Goal: Task Accomplishment & Management: Manage account settings

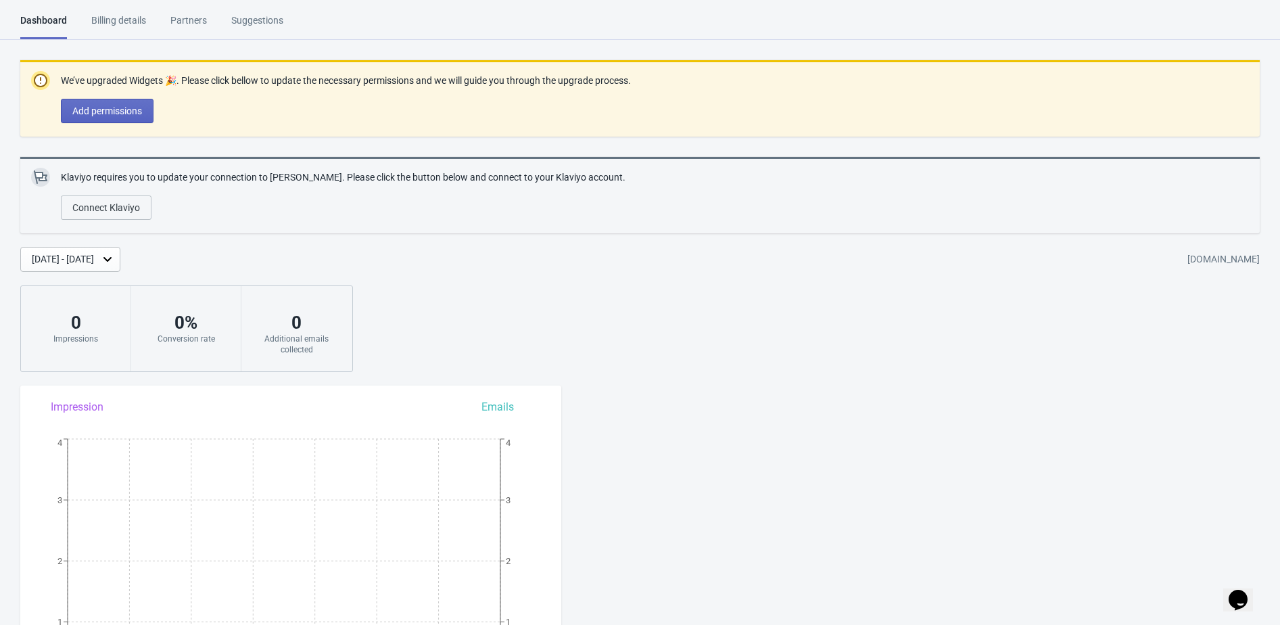
click at [129, 29] on div "Billing details" at bounding box center [118, 26] width 55 height 24
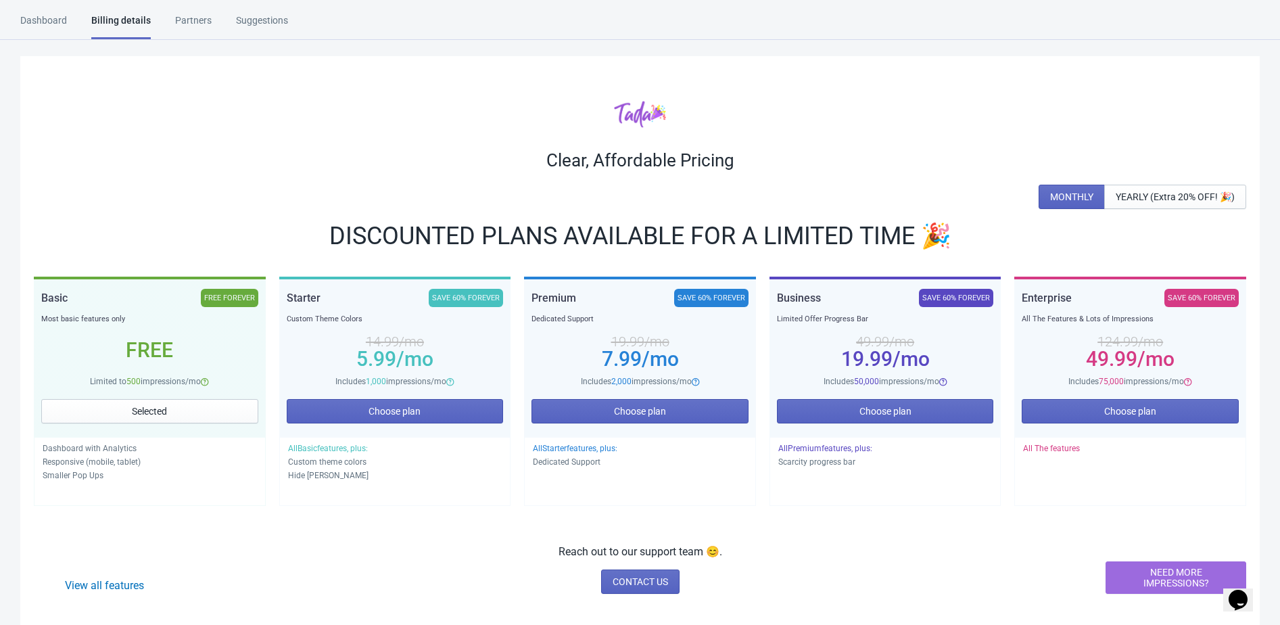
click at [1178, 578] on span "NEED MORE IMPRESSIONS?" at bounding box center [1176, 578] width 118 height 22
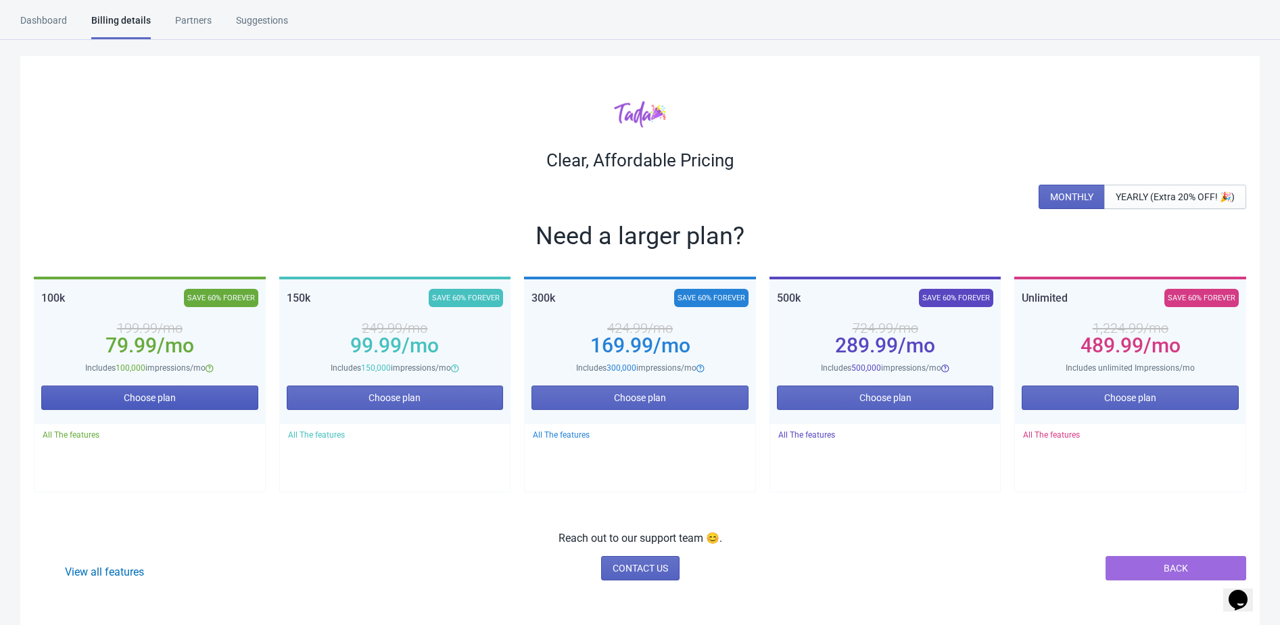
click at [170, 400] on span "Choose plan" at bounding box center [150, 397] width 52 height 11
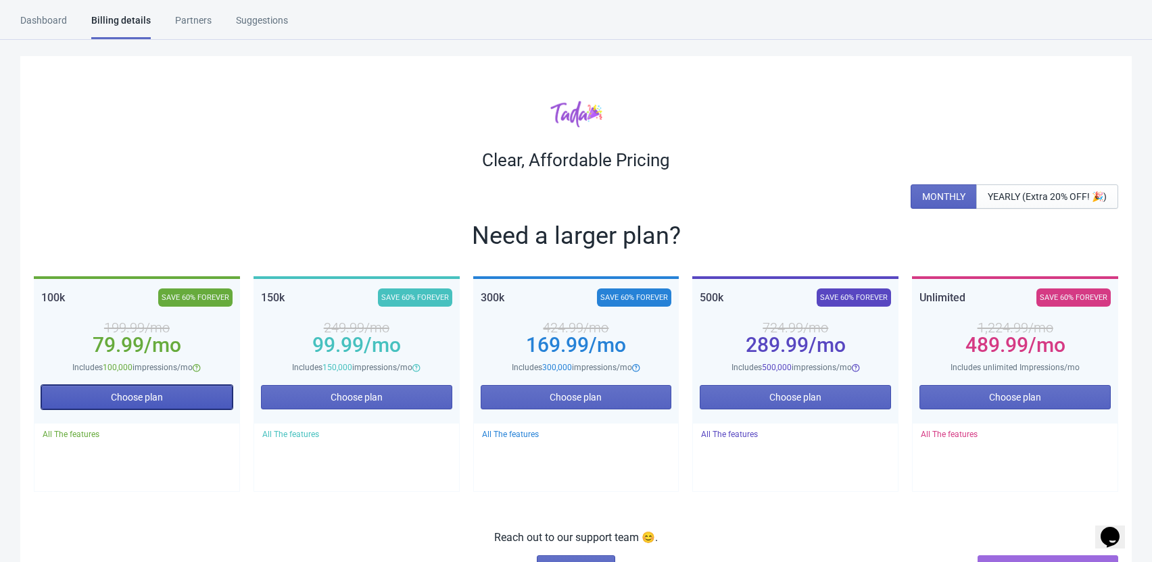
click at [166, 397] on button "Choose plan" at bounding box center [136, 397] width 191 height 24
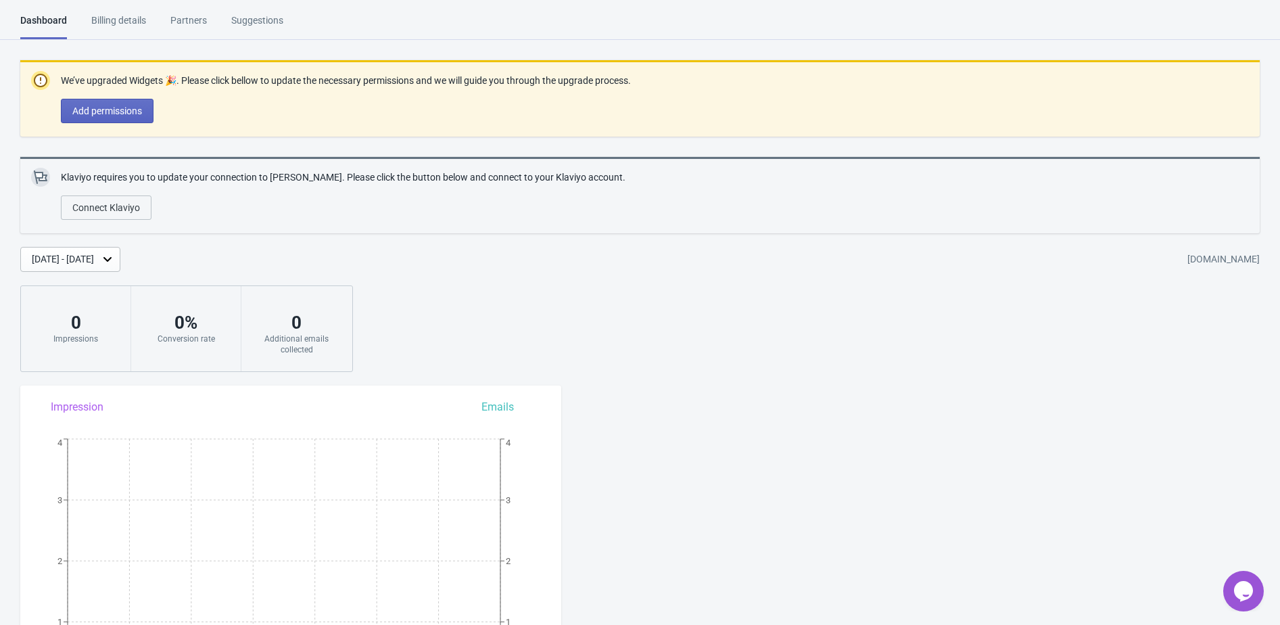
click at [101, 15] on div "Billing details" at bounding box center [118, 26] width 55 height 24
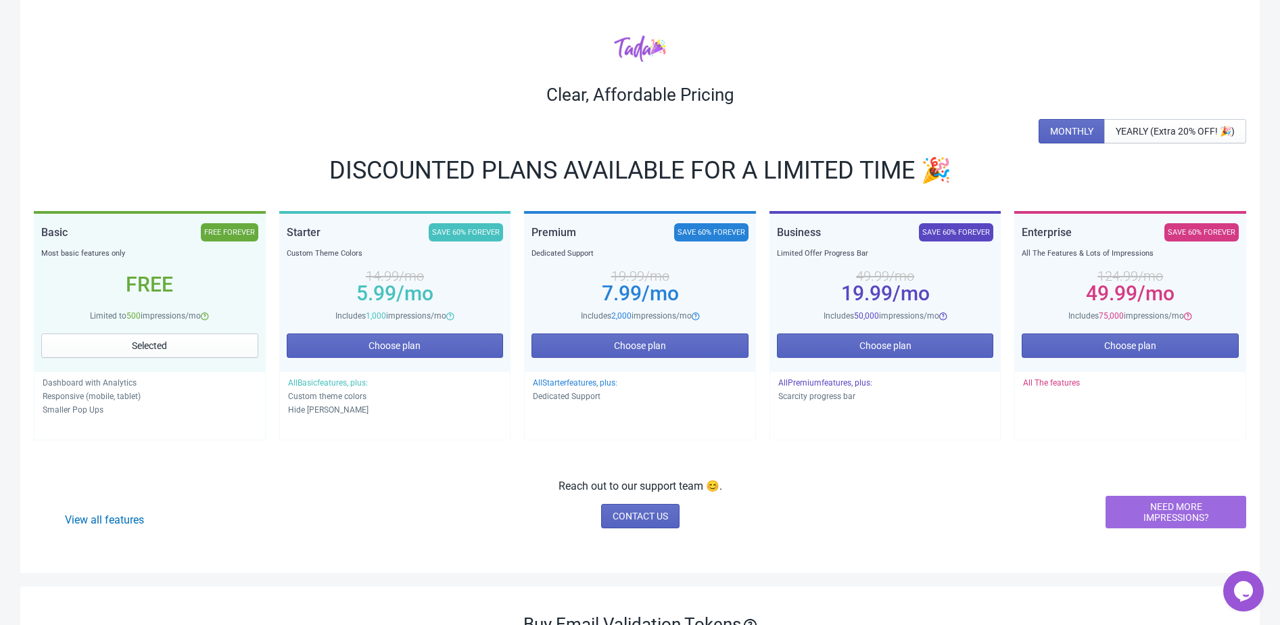
scroll to position [72, 0]
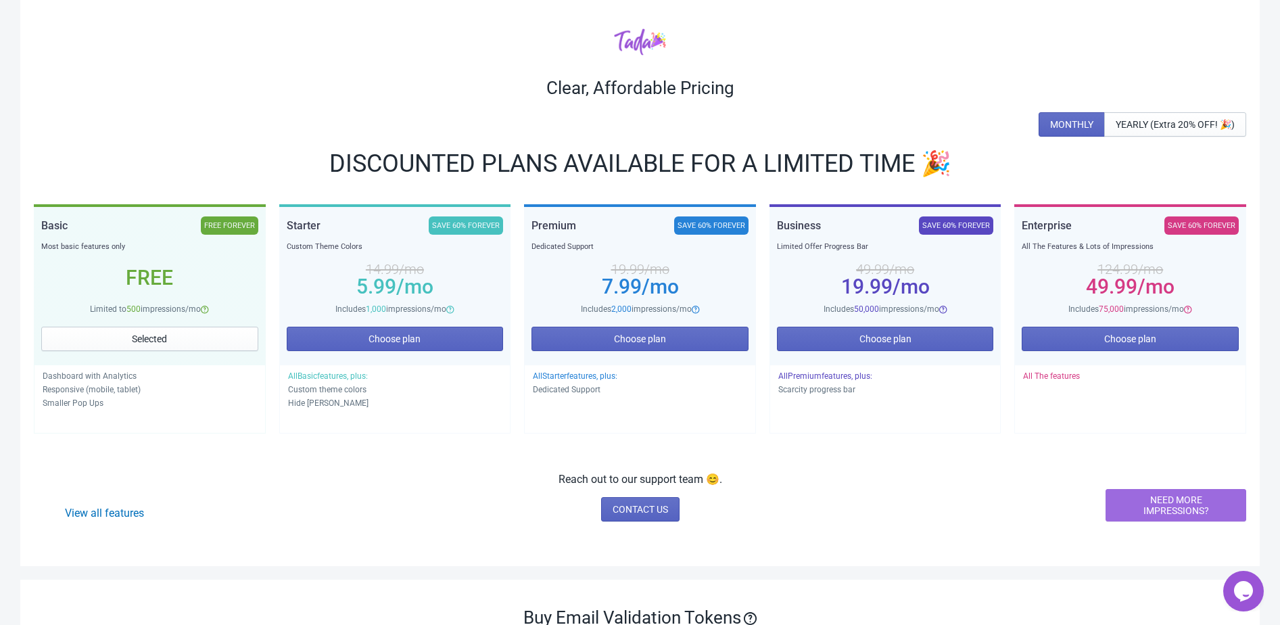
click at [1167, 508] on span "NEED MORE IMPRESSIONS?" at bounding box center [1176, 505] width 118 height 22
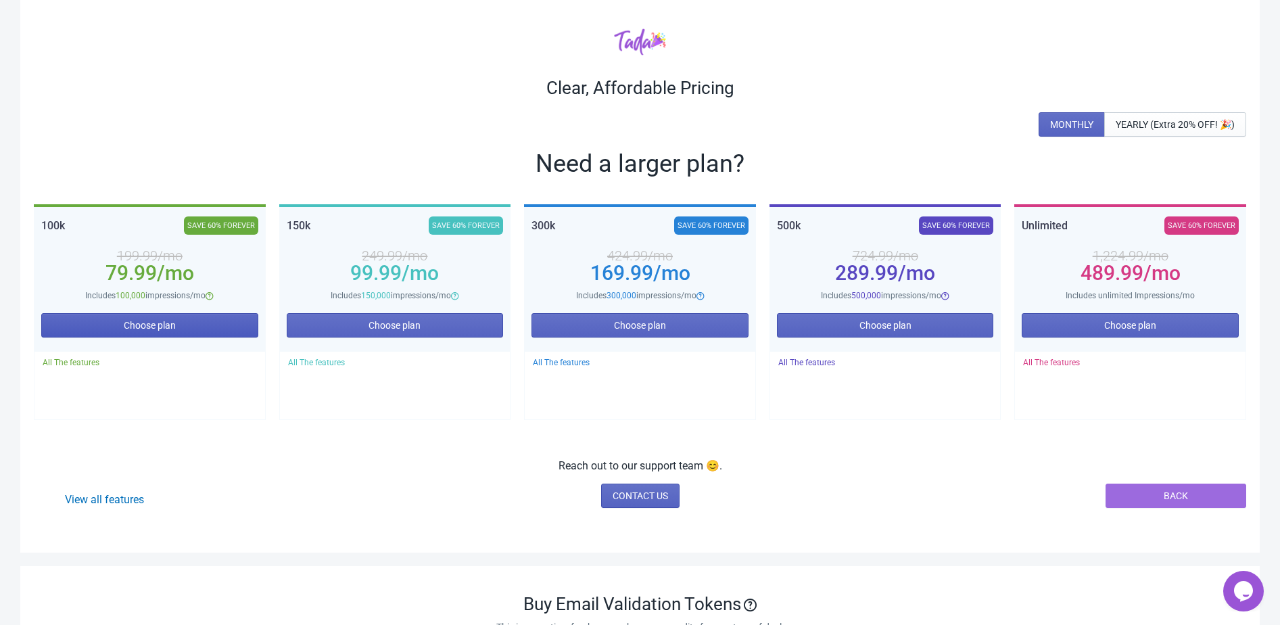
click at [161, 322] on span "Choose plan" at bounding box center [150, 325] width 52 height 11
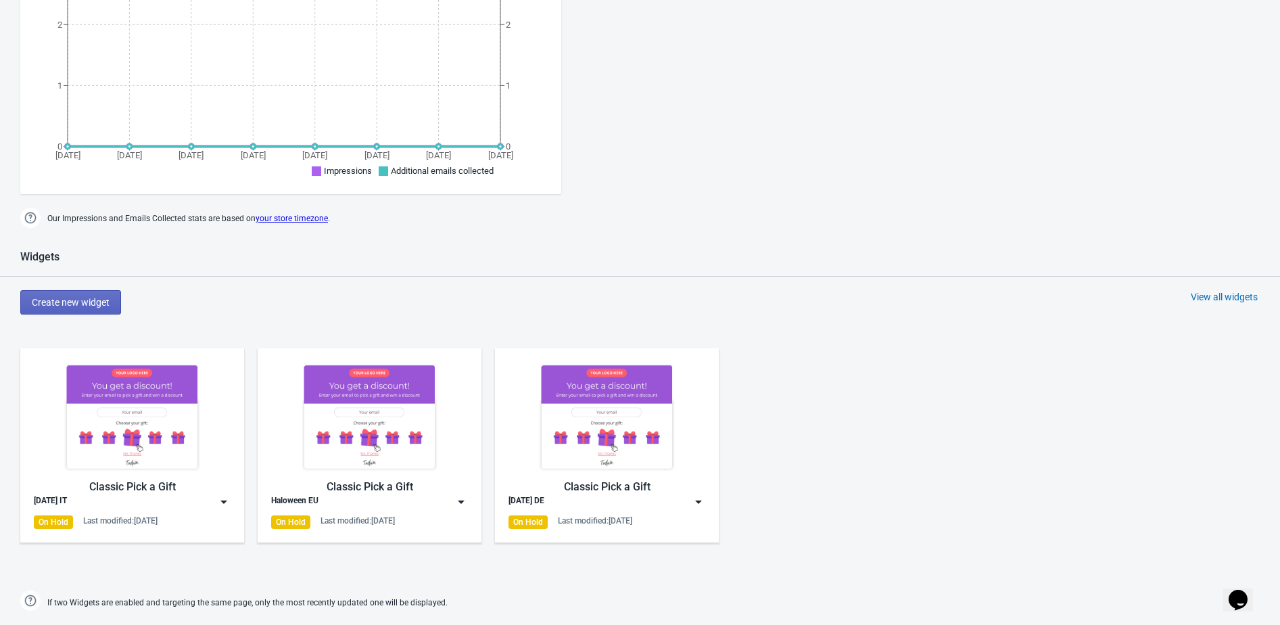
scroll to position [510, 0]
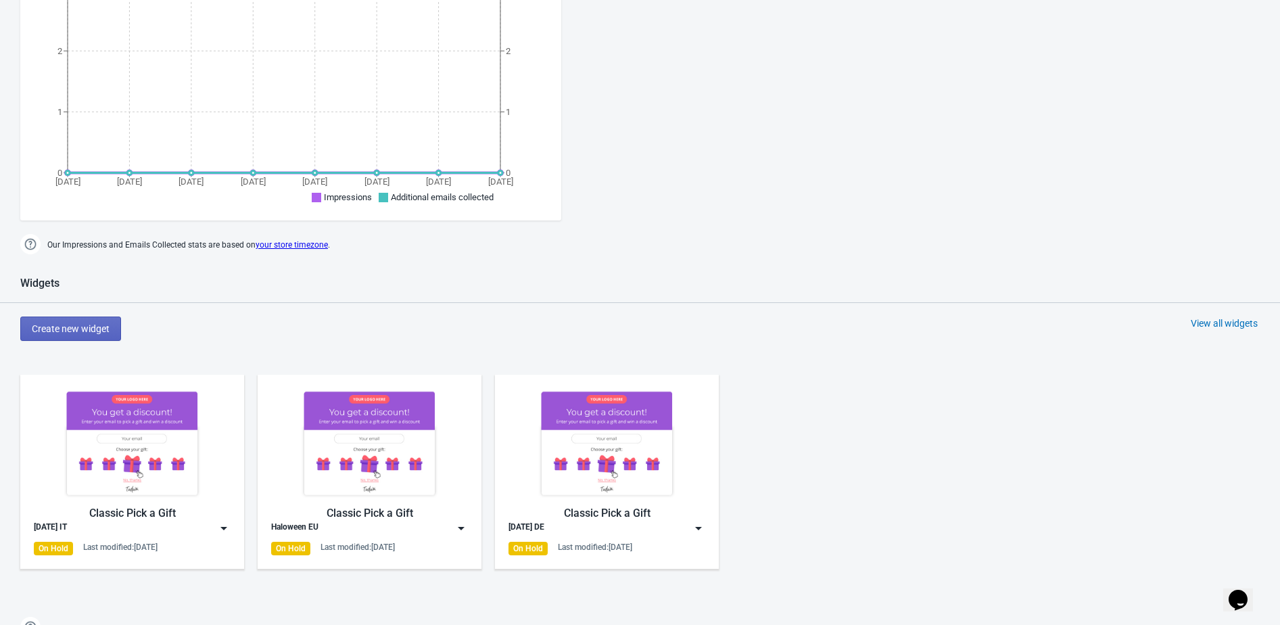
click at [1239, 320] on div "View all widgets" at bounding box center [1224, 323] width 67 height 14
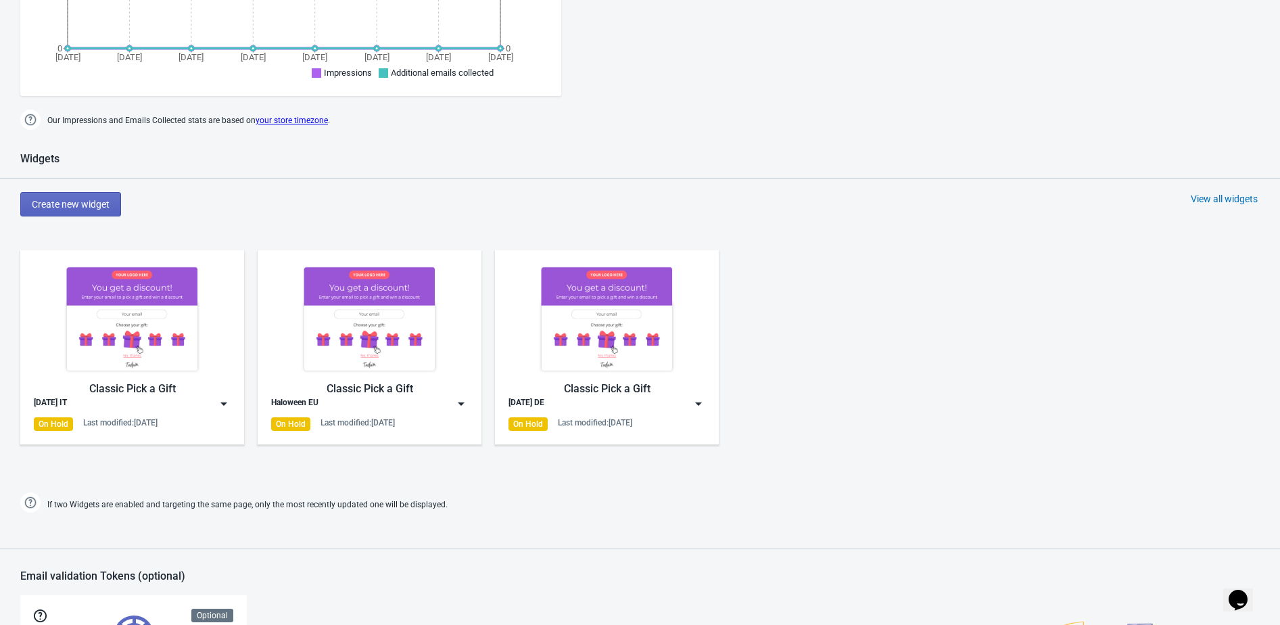
scroll to position [740, 0]
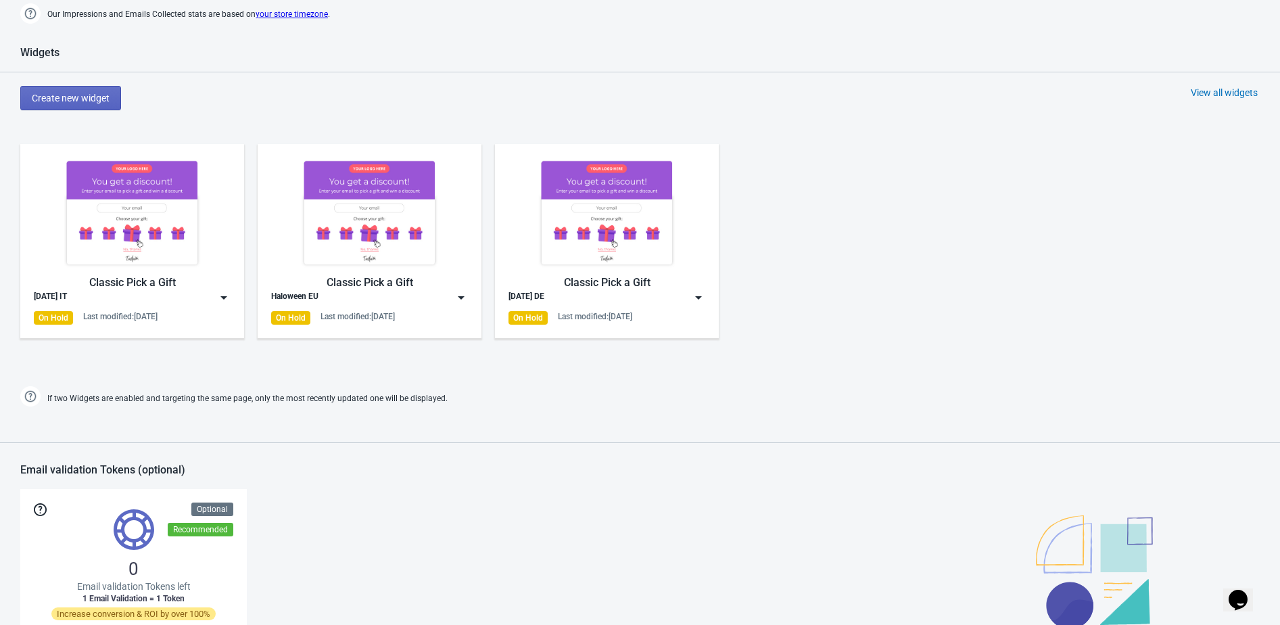
click at [1218, 88] on div "View all widgets" at bounding box center [1224, 93] width 67 height 14
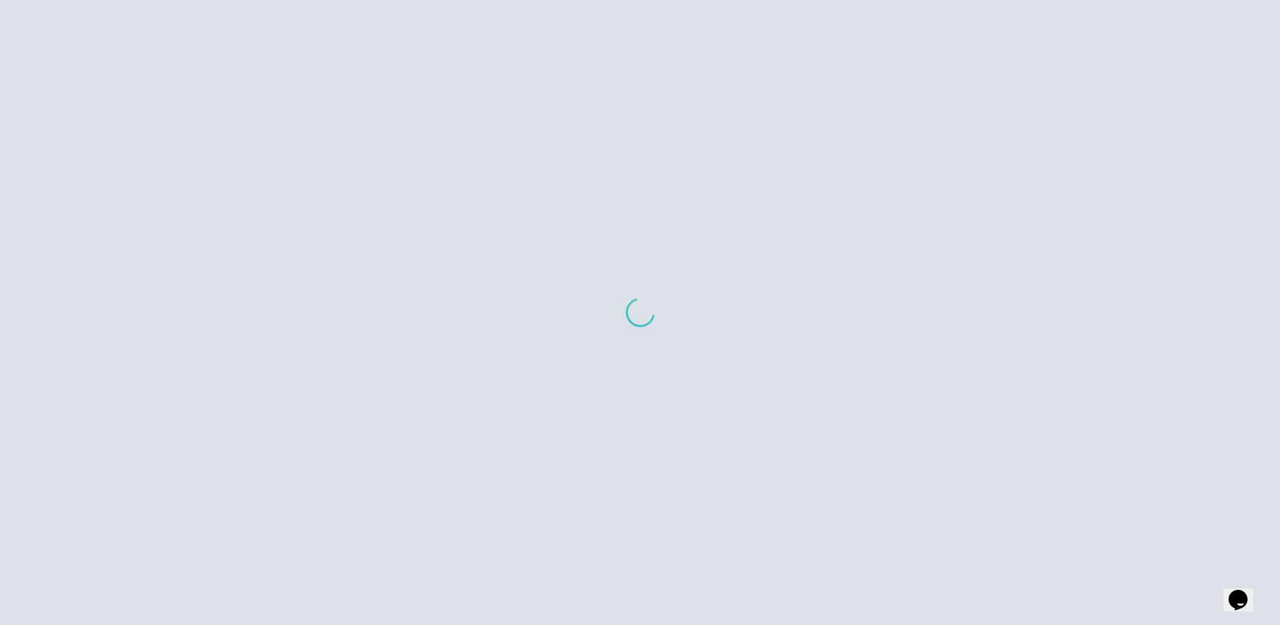
scroll to position [93, 0]
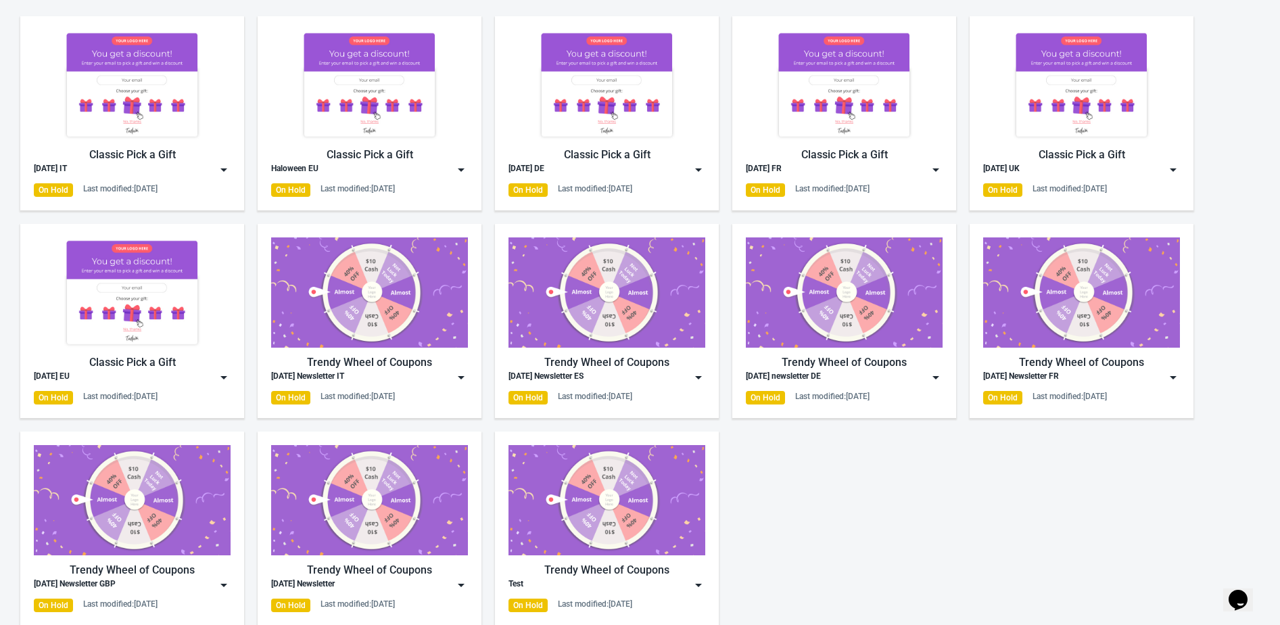
click at [223, 380] on img at bounding box center [224, 377] width 14 height 14
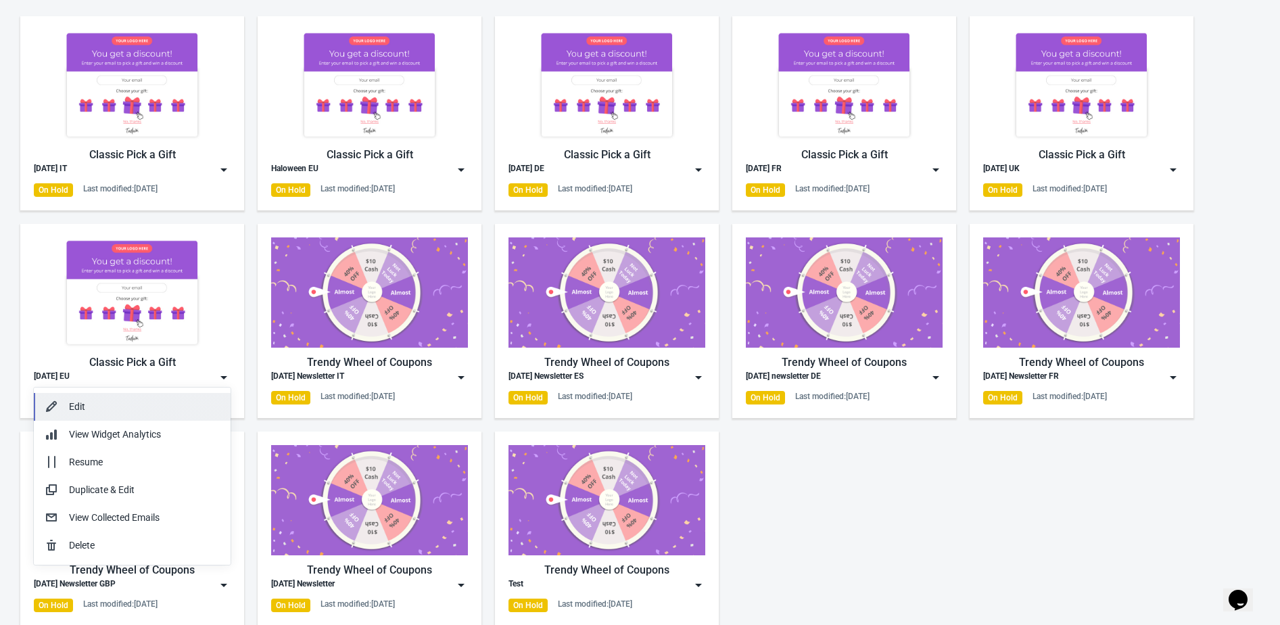
click at [188, 404] on div "Edit" at bounding box center [144, 407] width 151 height 14
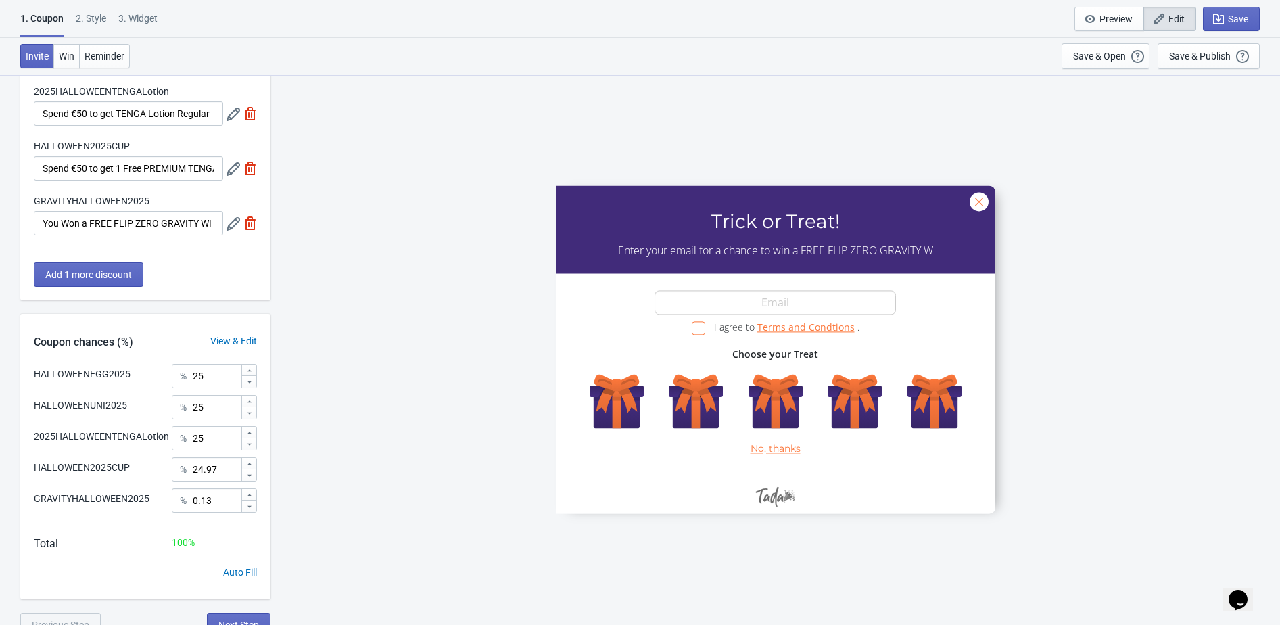
scroll to position [183, 0]
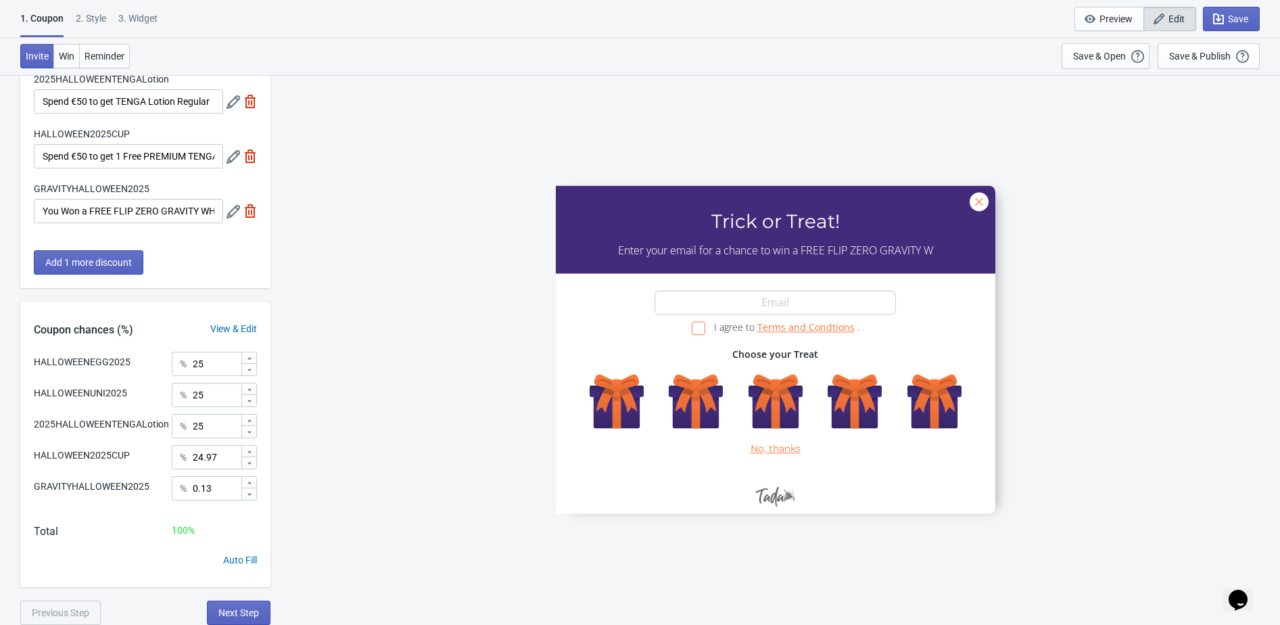
click at [111, 20] on div "1. Coupon 2 . Style 3. Widget" at bounding box center [91, 24] width 143 height 26
click at [127, 18] on div "3. Widget" at bounding box center [137, 23] width 39 height 24
select select "specificURL"
select select "once"
select select "1"
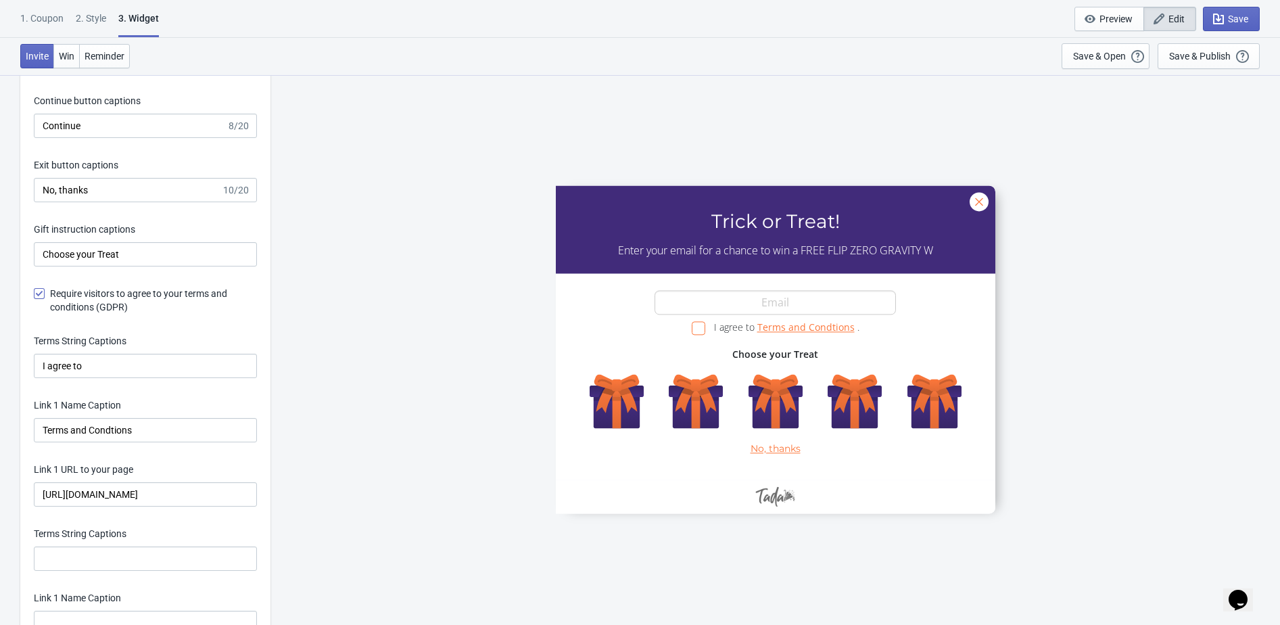
scroll to position [2999, 0]
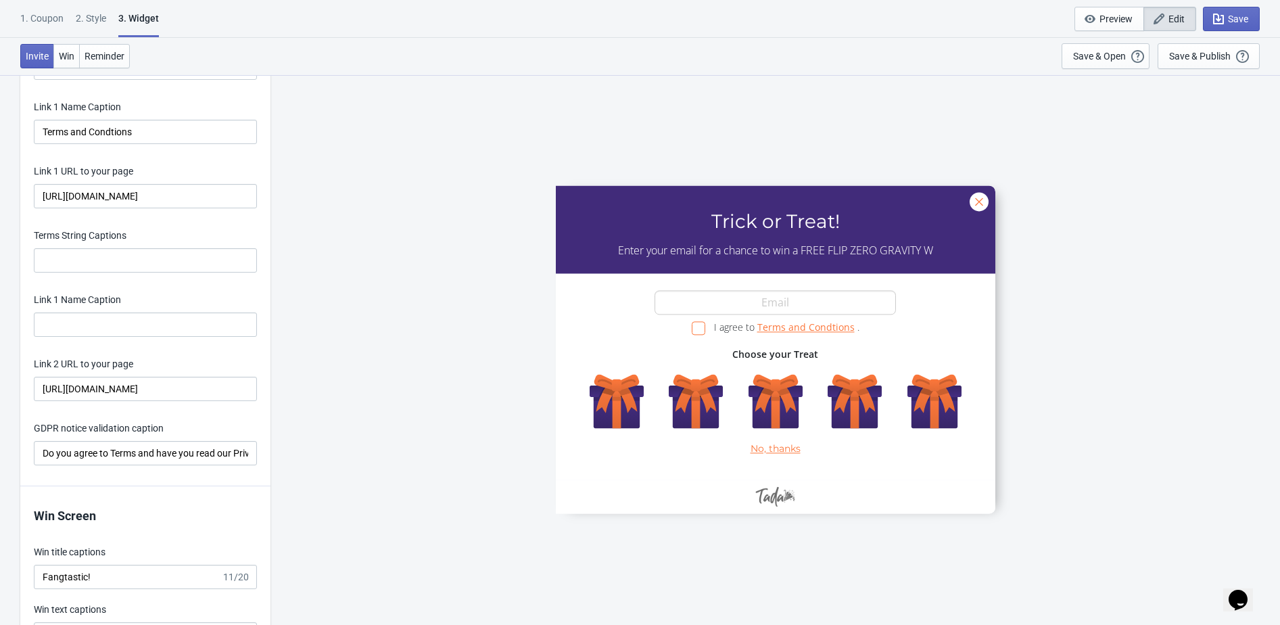
click at [91, 23] on div "2 . Style" at bounding box center [91, 23] width 30 height 24
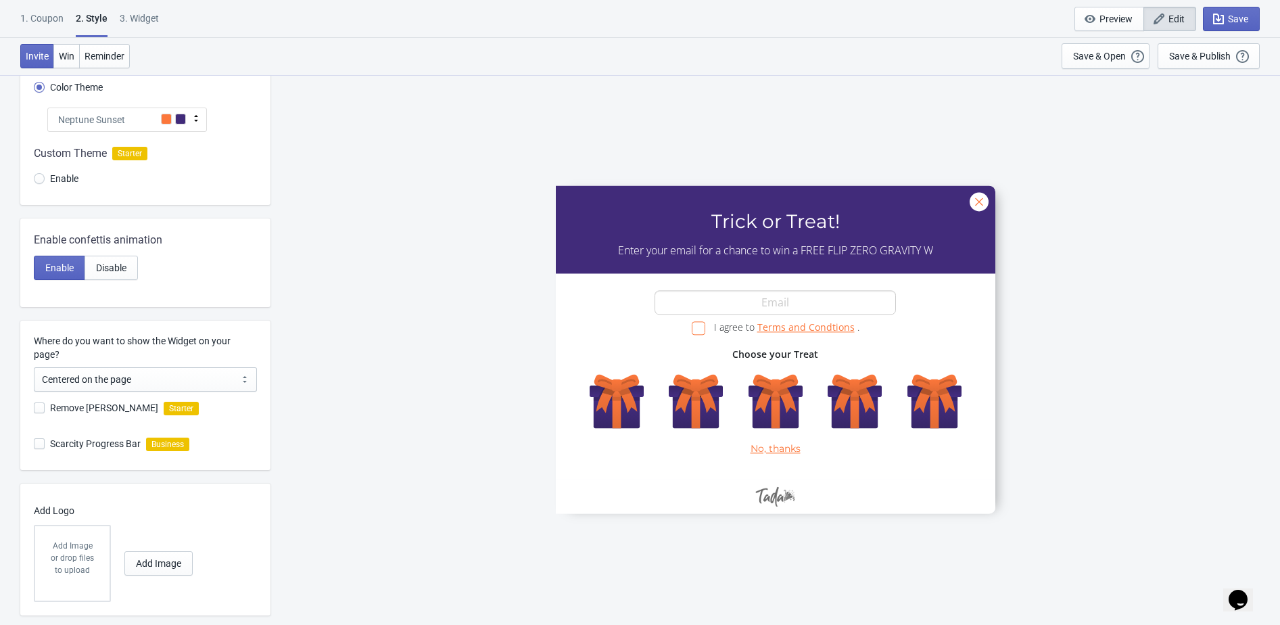
scroll to position [130, 0]
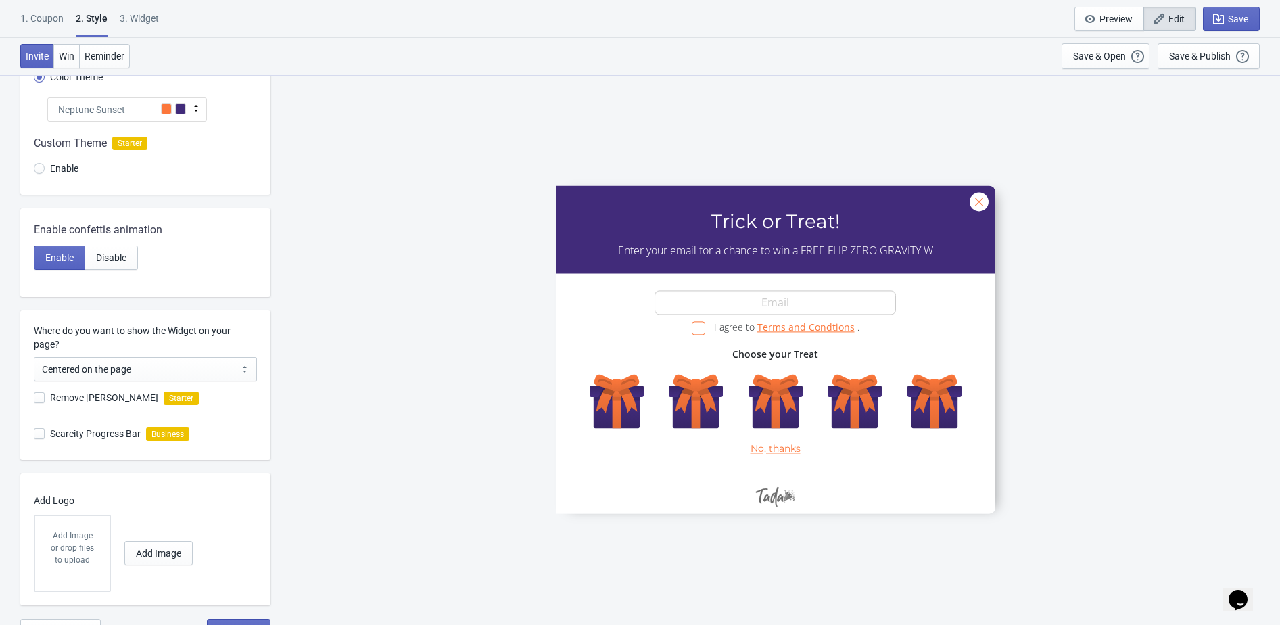
click at [38, 396] on span at bounding box center [39, 397] width 11 height 11
click at [34, 396] on input "Remove Tada Branding" at bounding box center [34, 404] width 1 height 24
checkbox input "false"
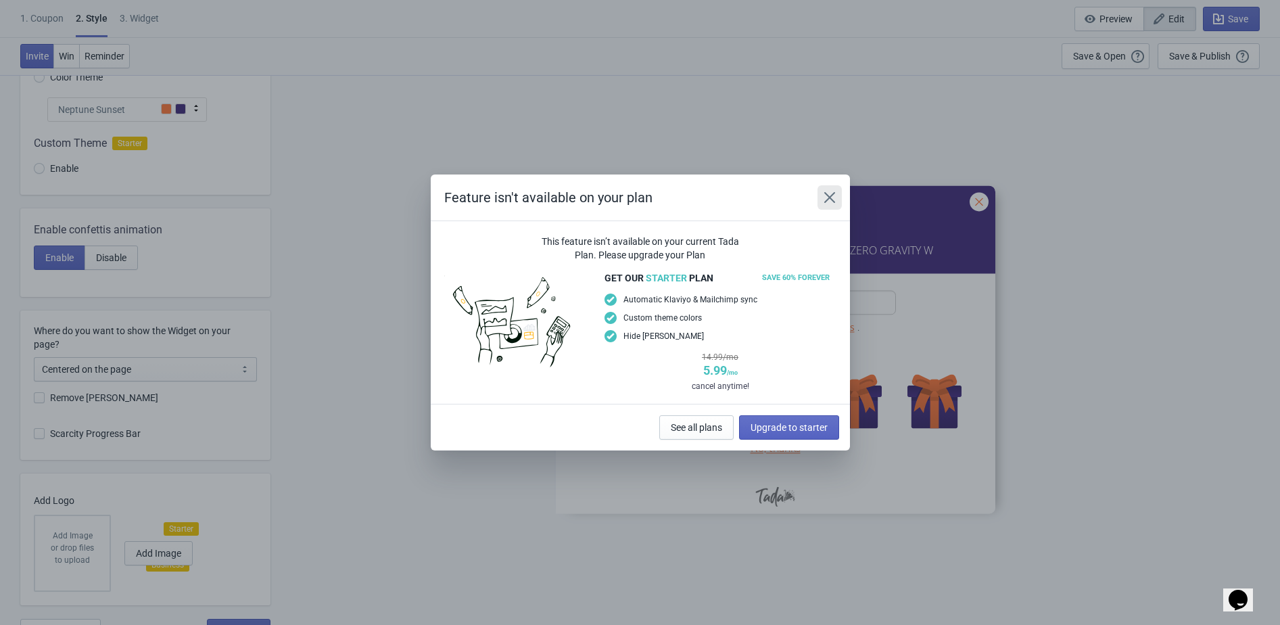
click at [830, 195] on icon "Close" at bounding box center [830, 198] width 14 height 14
radio input "true"
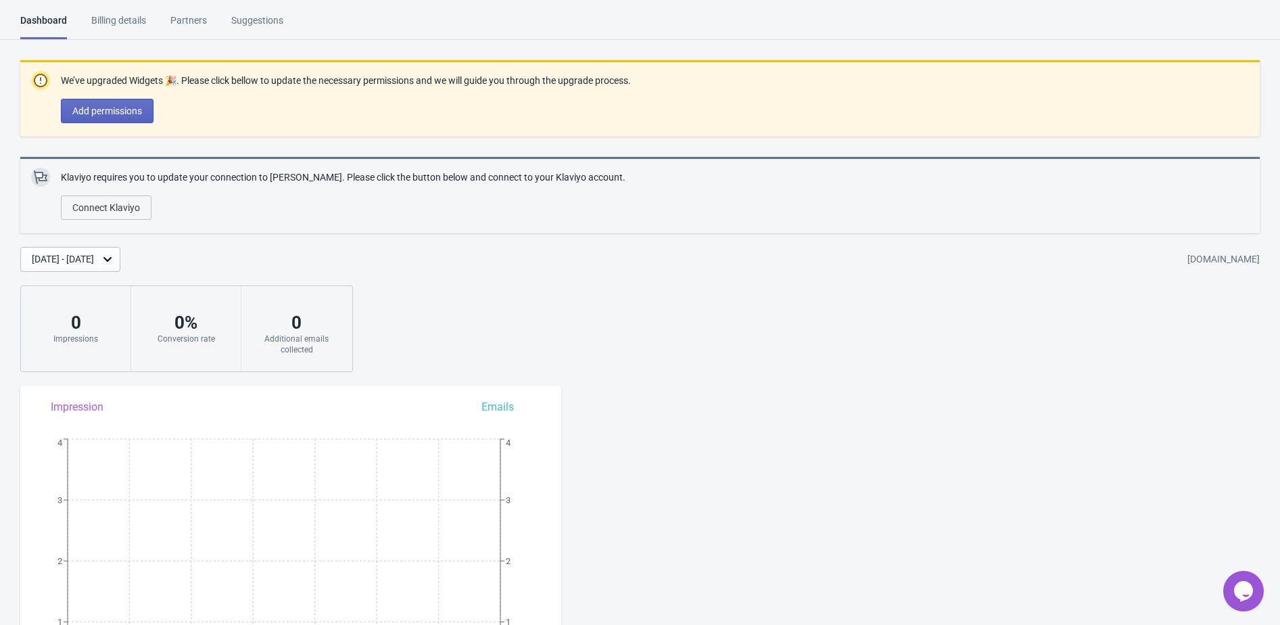
click at [101, 20] on div "Billing details" at bounding box center [118, 26] width 55 height 24
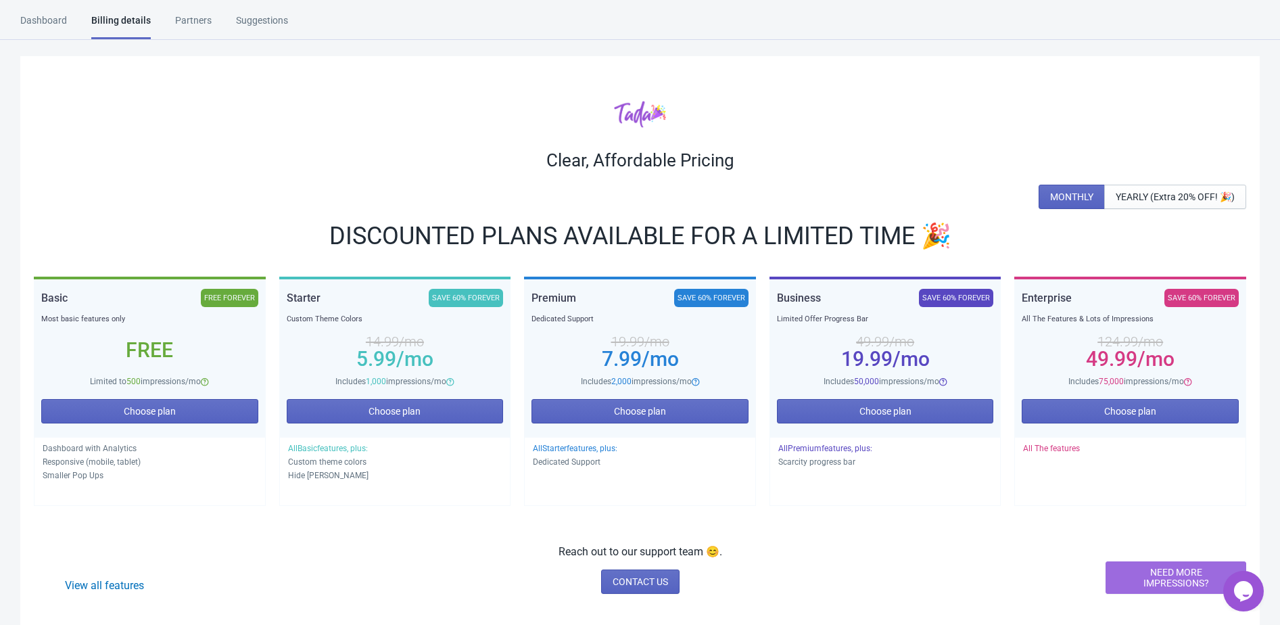
click at [42, 22] on div "Dashboard" at bounding box center [43, 26] width 47 height 24
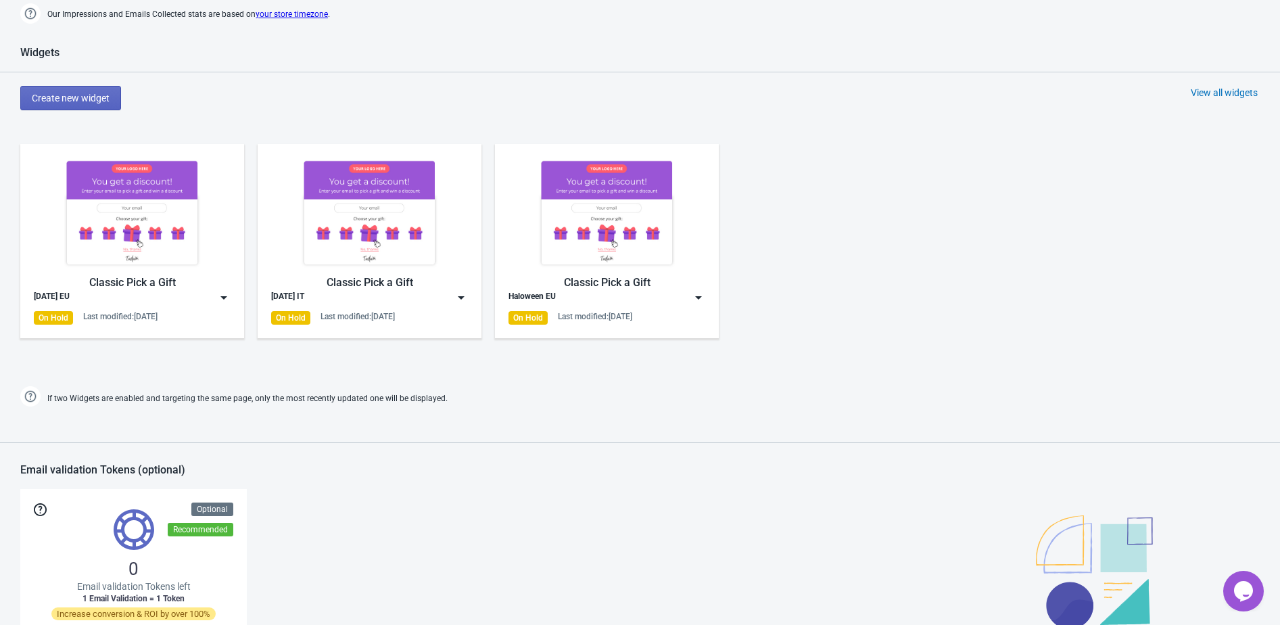
scroll to position [875, 0]
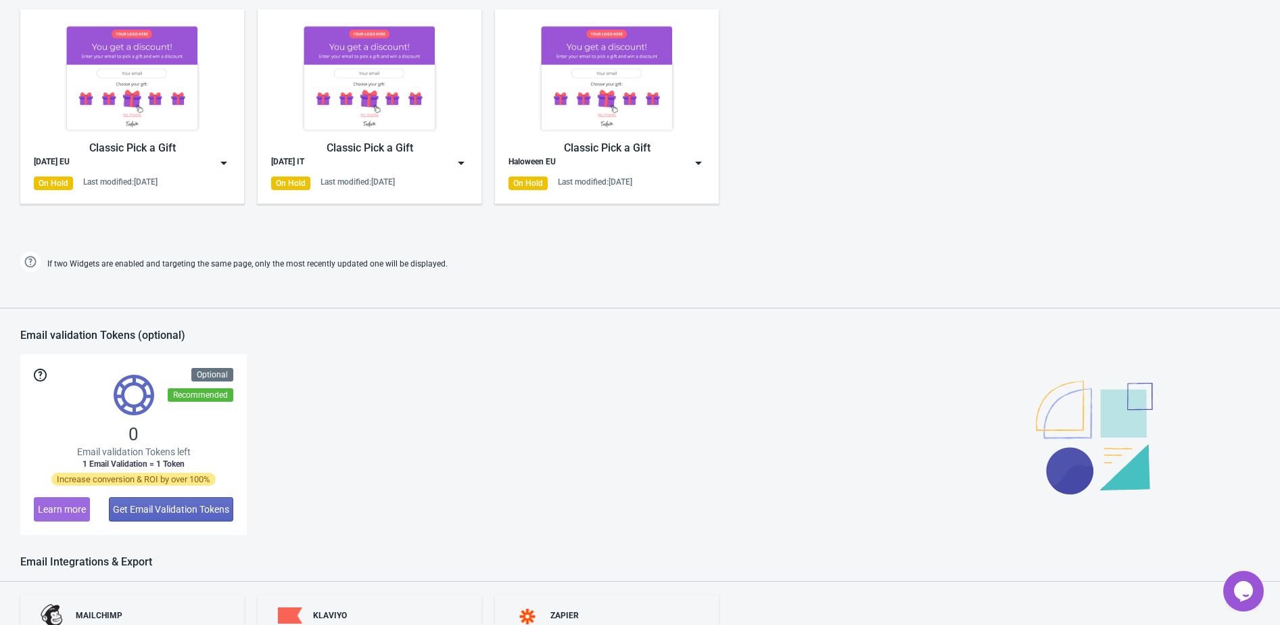
click at [220, 162] on img at bounding box center [224, 163] width 14 height 14
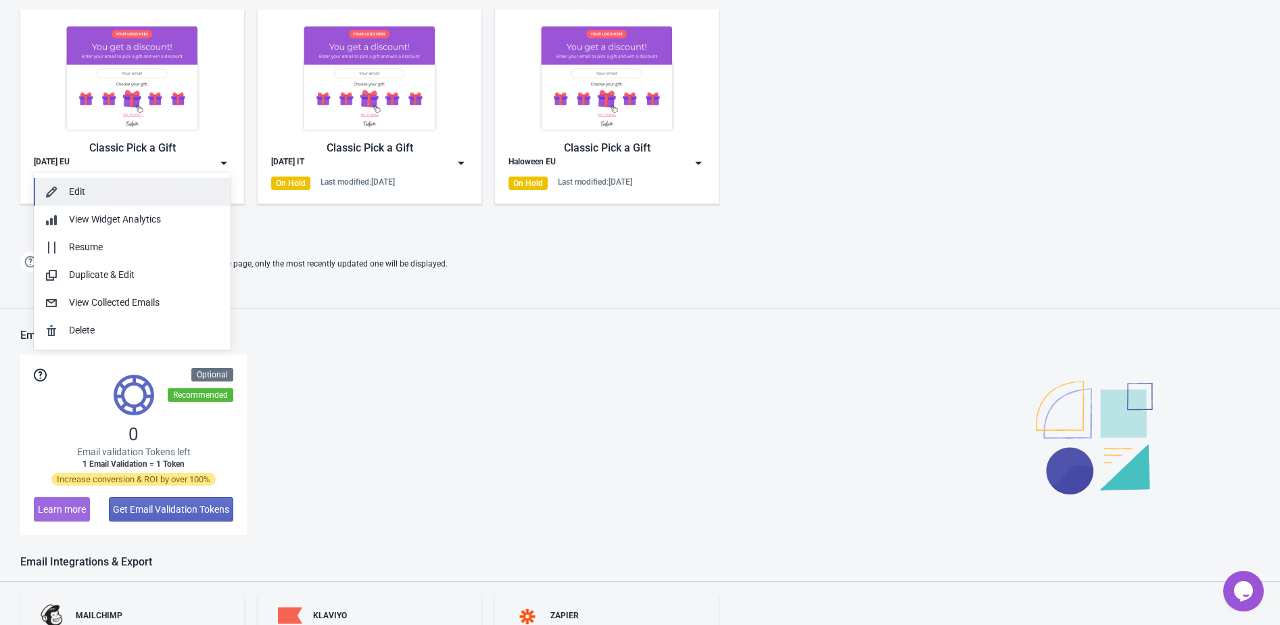
click at [162, 197] on div "Edit" at bounding box center [144, 192] width 151 height 14
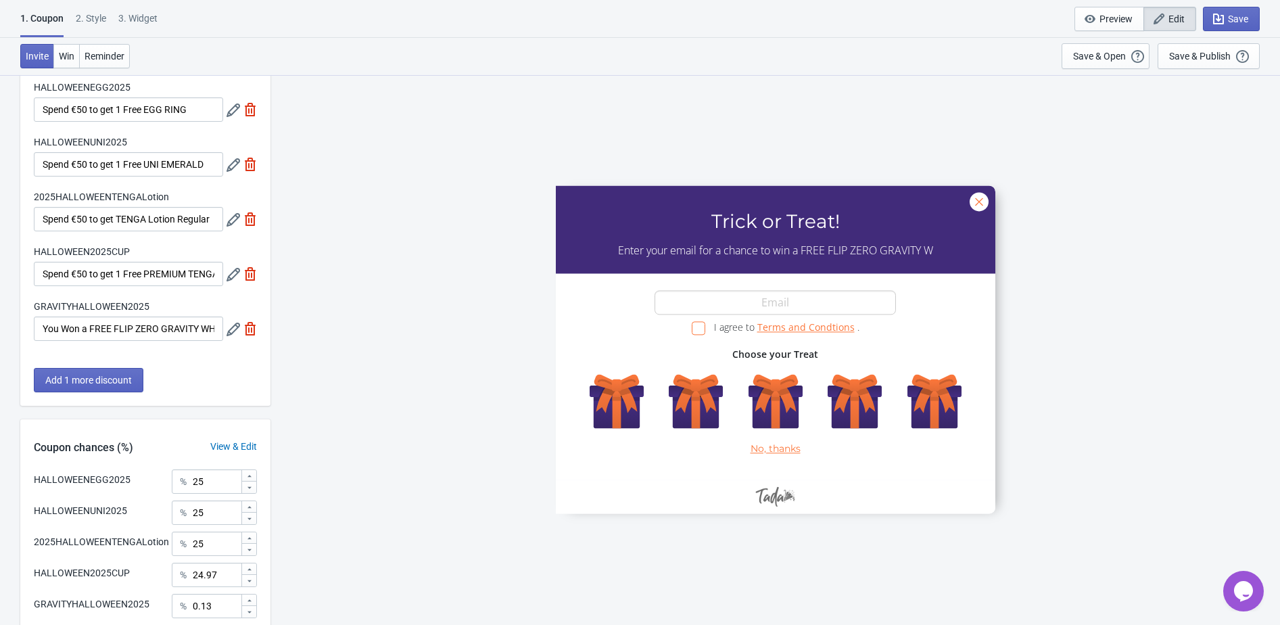
scroll to position [183, 0]
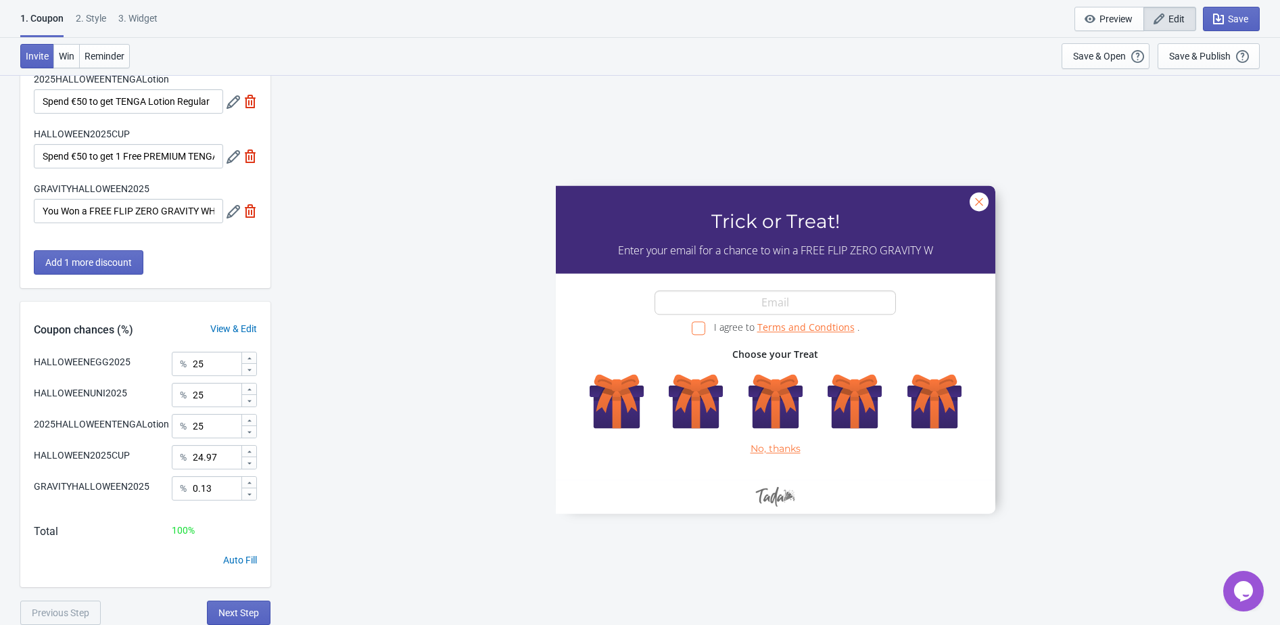
click at [137, 16] on div "3. Widget" at bounding box center [137, 23] width 39 height 24
select select "specificURL"
select select "once"
select select "1"
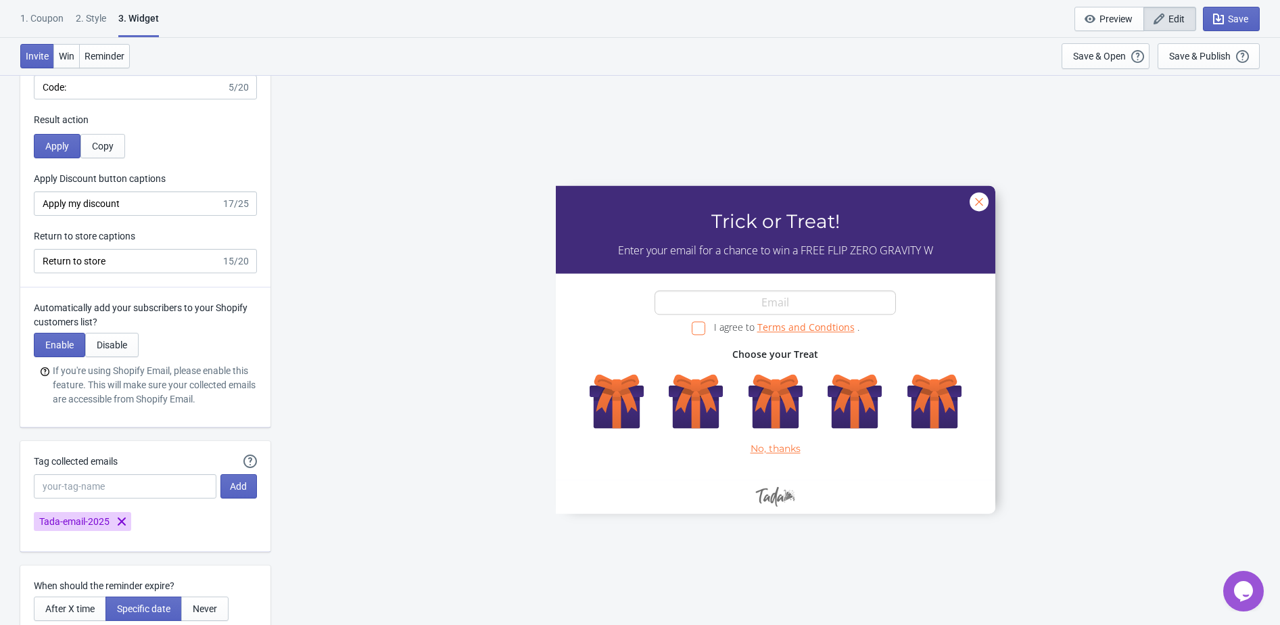
scroll to position [3750, 0]
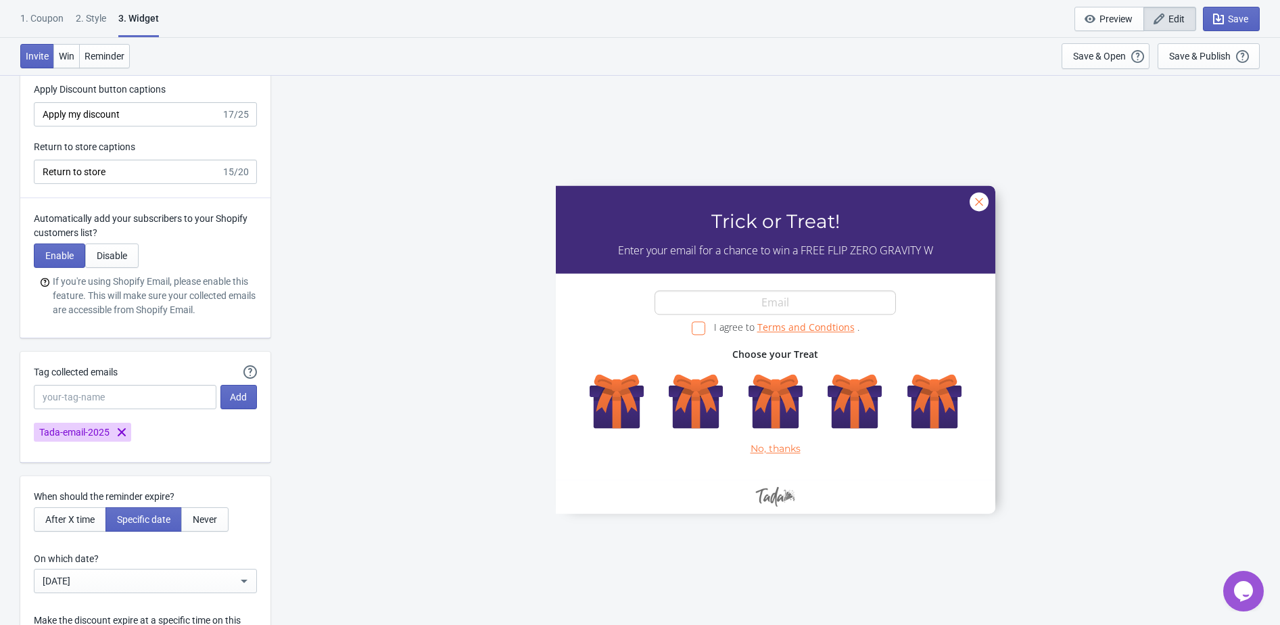
click at [97, 16] on div "2 . Style" at bounding box center [91, 23] width 30 height 24
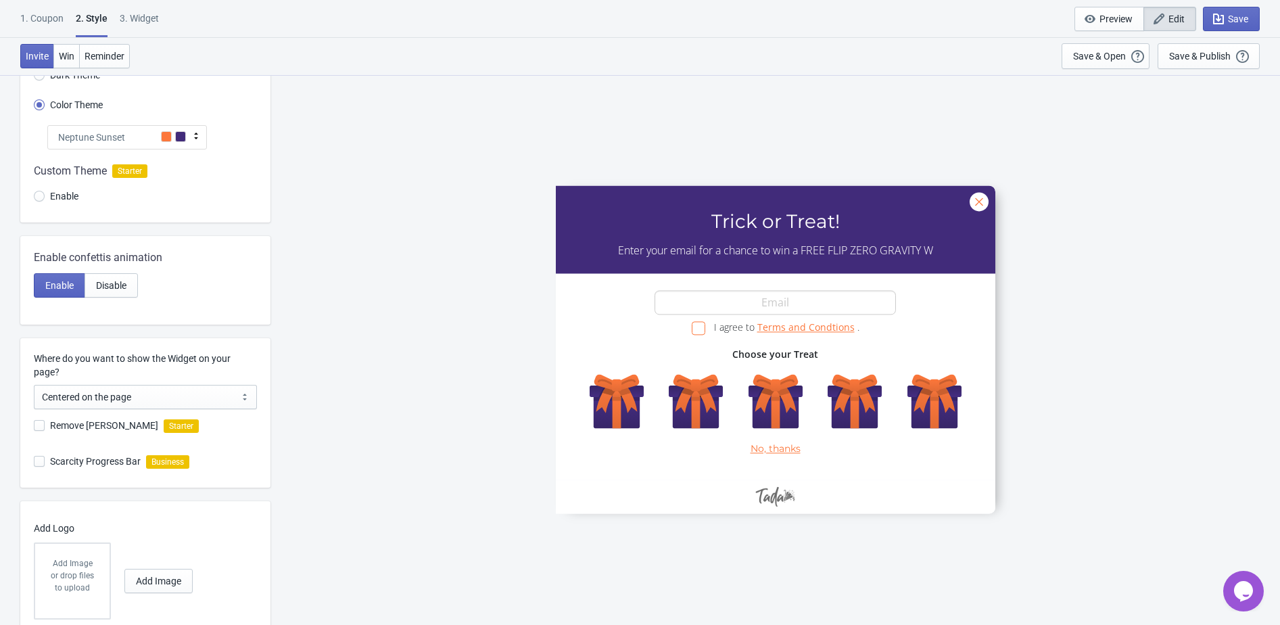
scroll to position [147, 0]
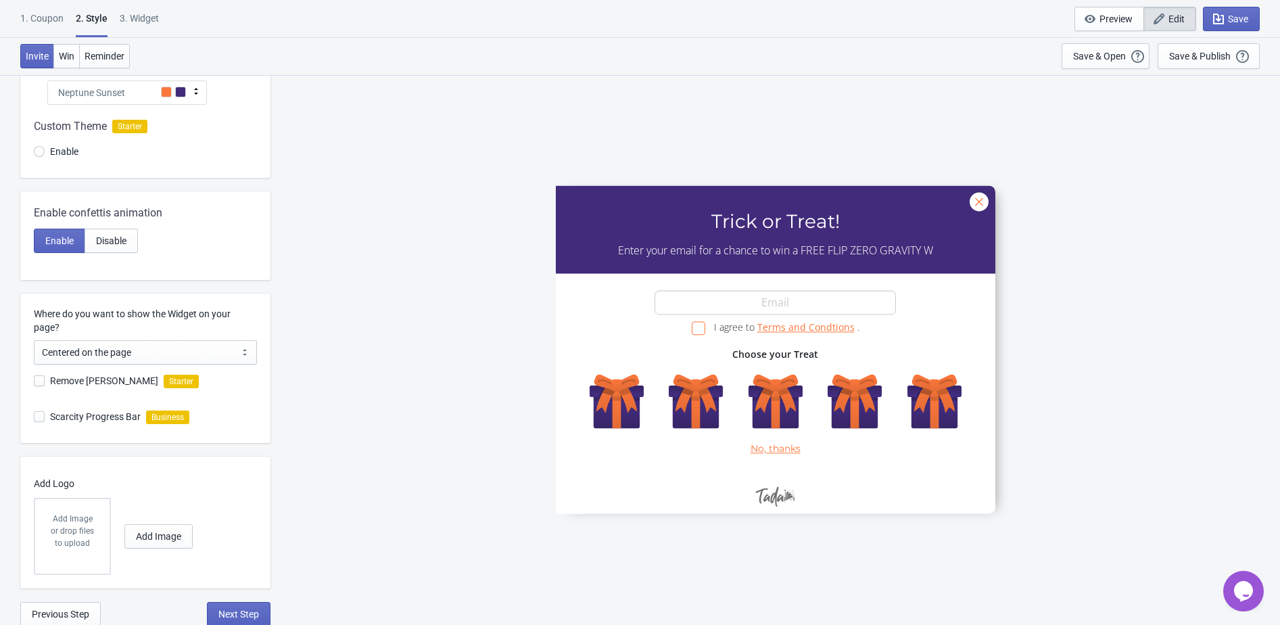
click at [37, 382] on span at bounding box center [39, 380] width 11 height 11
click at [34, 382] on input "Remove Tada Branding" at bounding box center [34, 387] width 1 height 24
checkbox input "true"
radio input "true"
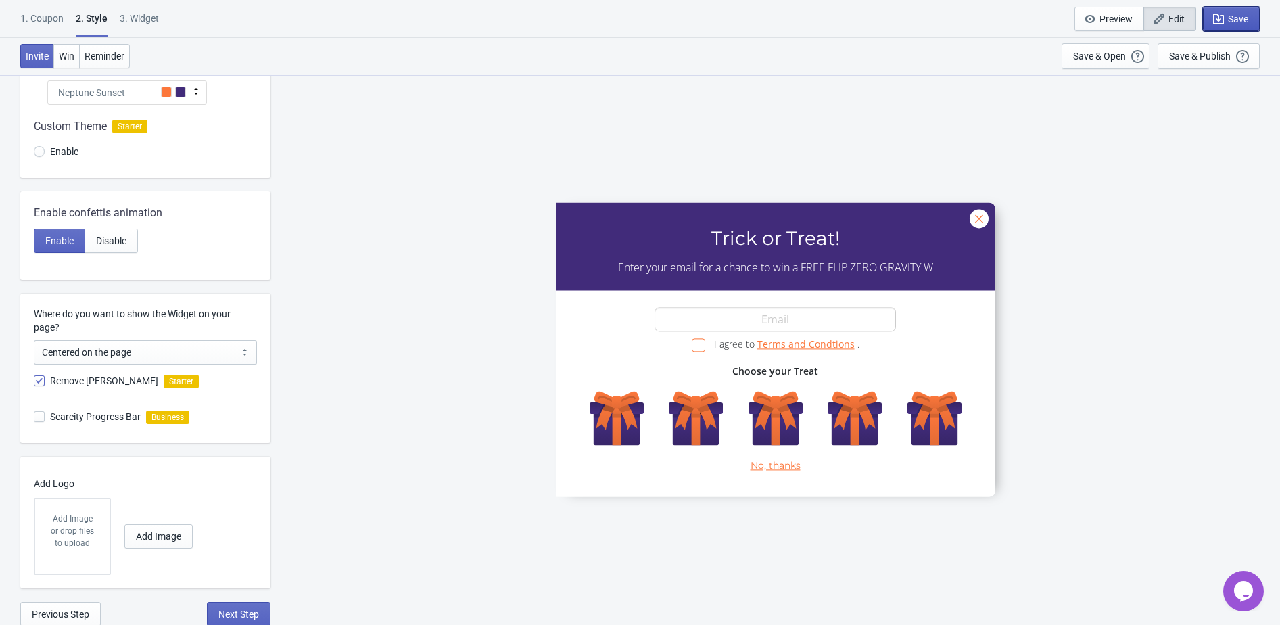
click at [1230, 16] on span "Save" at bounding box center [1238, 19] width 20 height 11
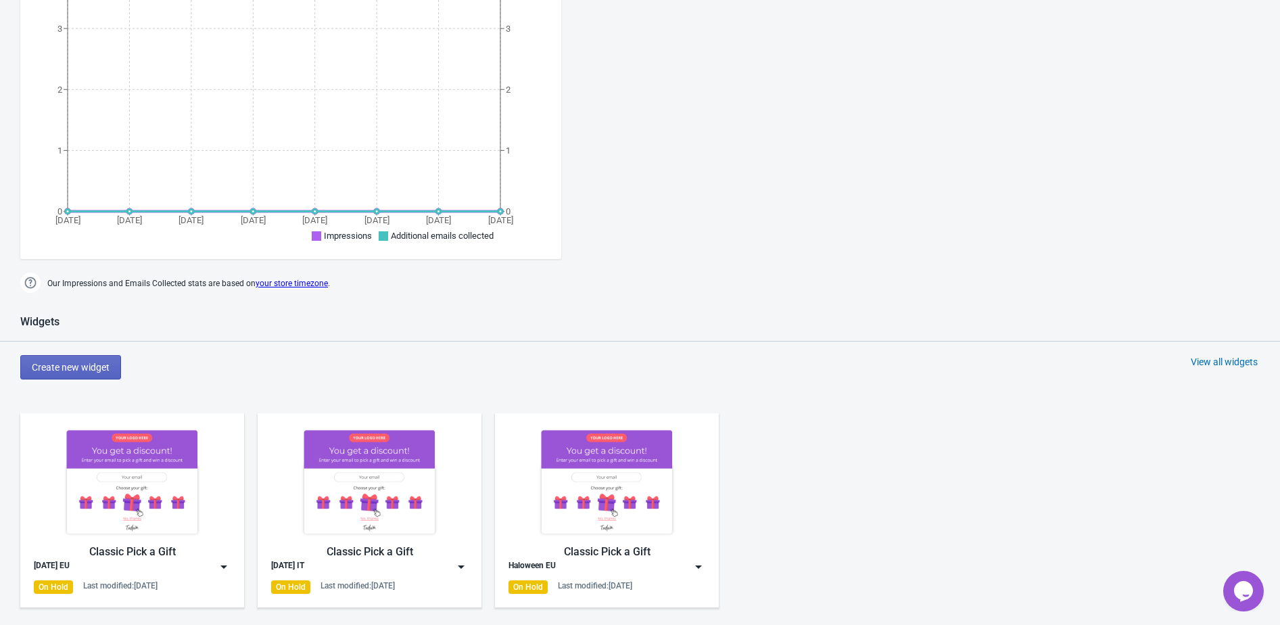
scroll to position [832, 0]
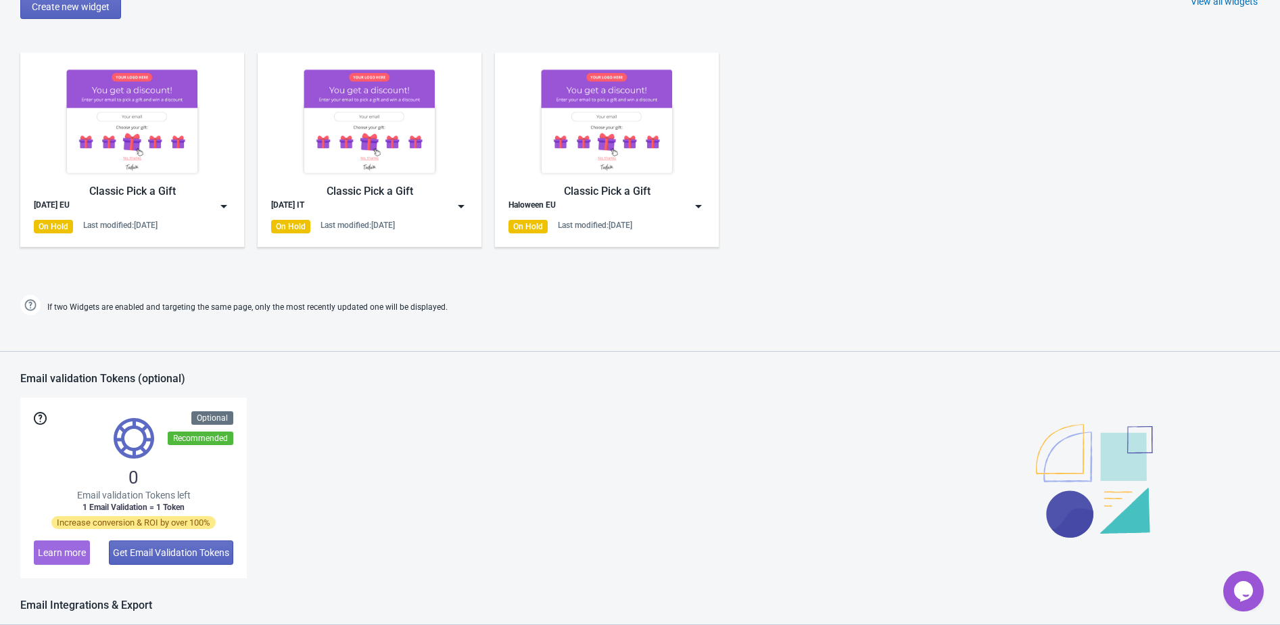
click at [220, 206] on img at bounding box center [224, 206] width 14 height 14
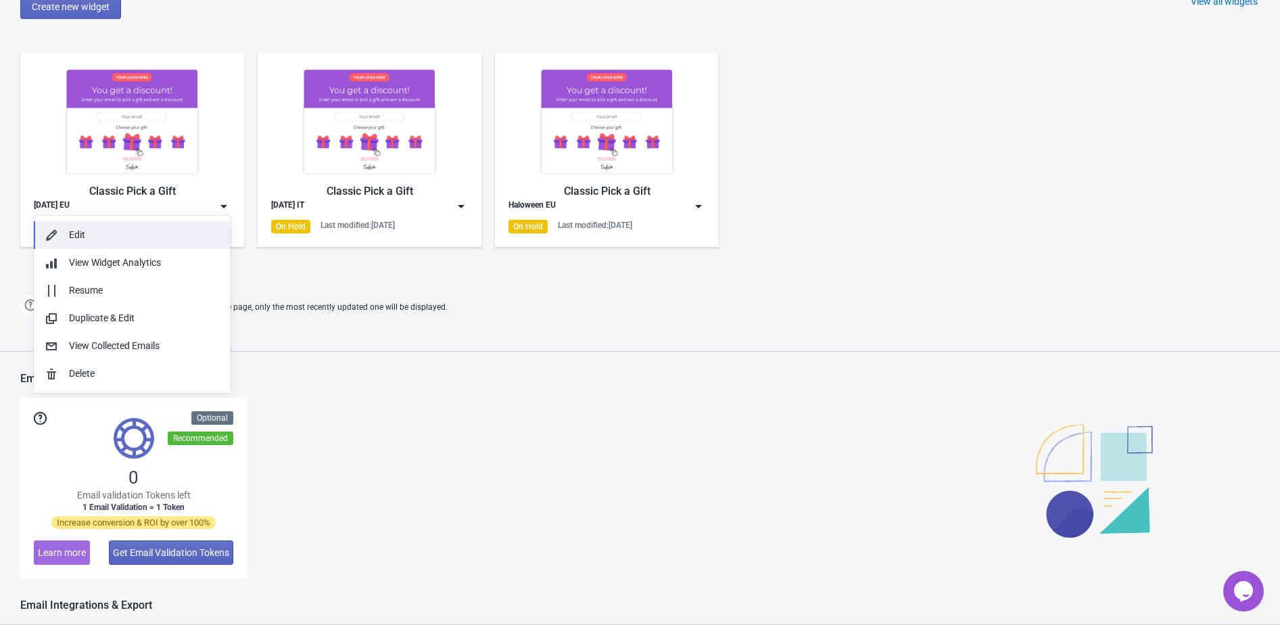
click at [147, 228] on div "Edit" at bounding box center [144, 235] width 151 height 14
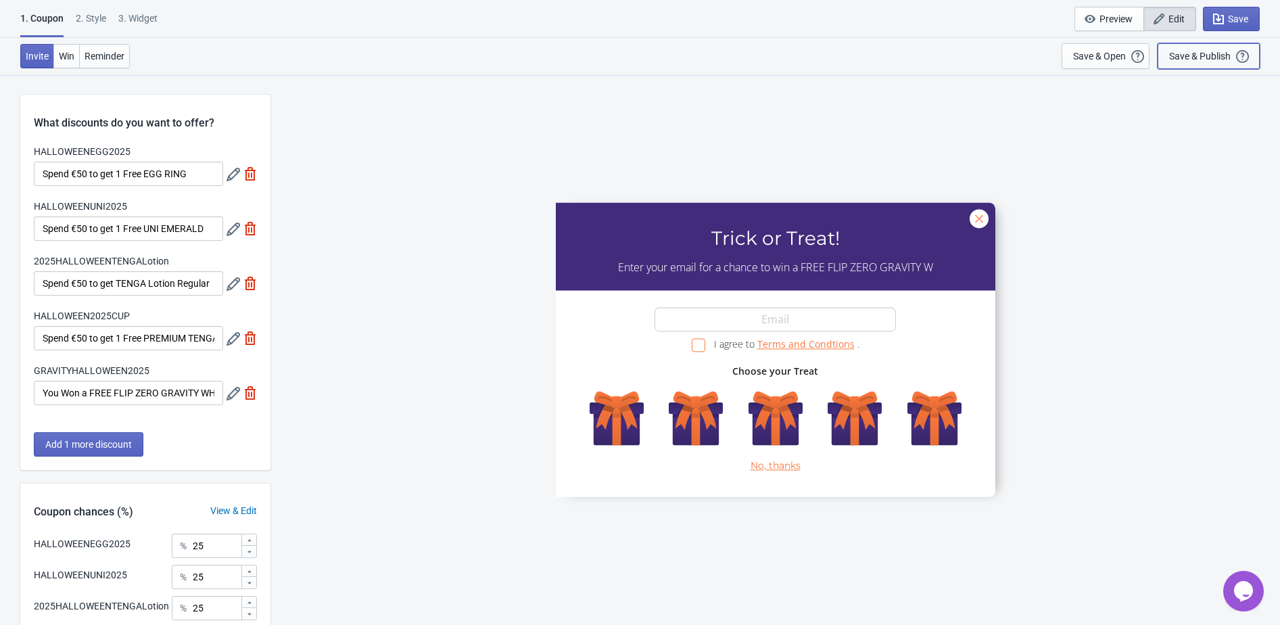
click at [1209, 56] on div "Save & Publish" at bounding box center [1200, 56] width 62 height 11
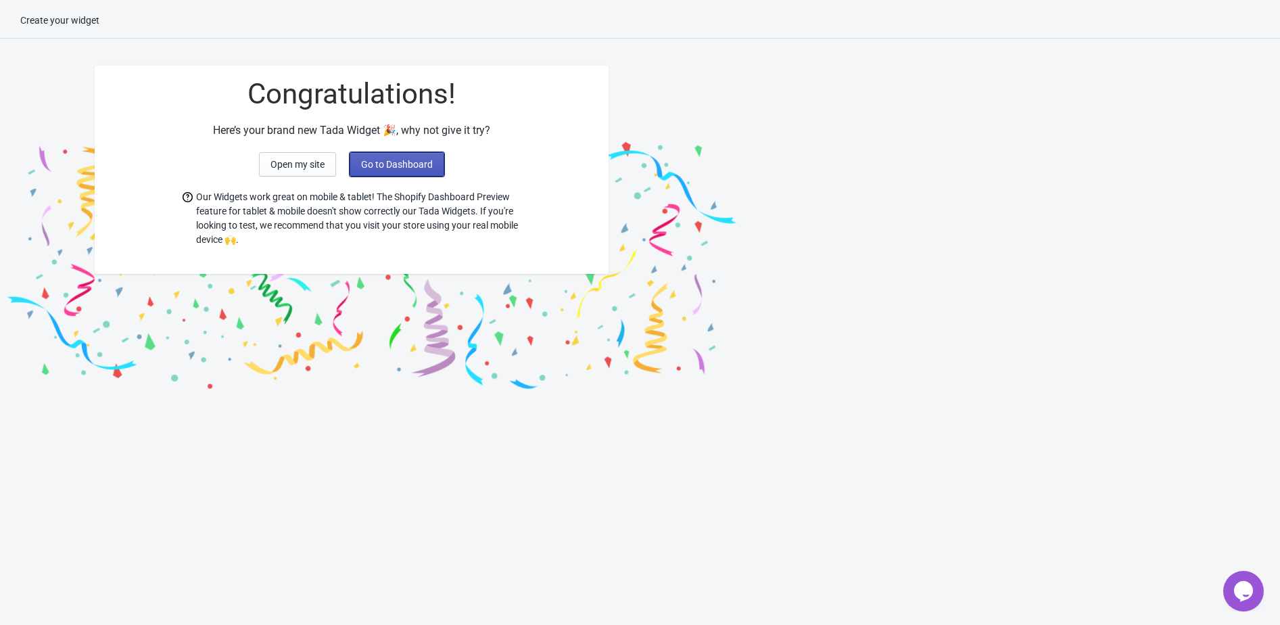
click at [422, 165] on span "Go to Dashboard" at bounding box center [397, 164] width 72 height 11
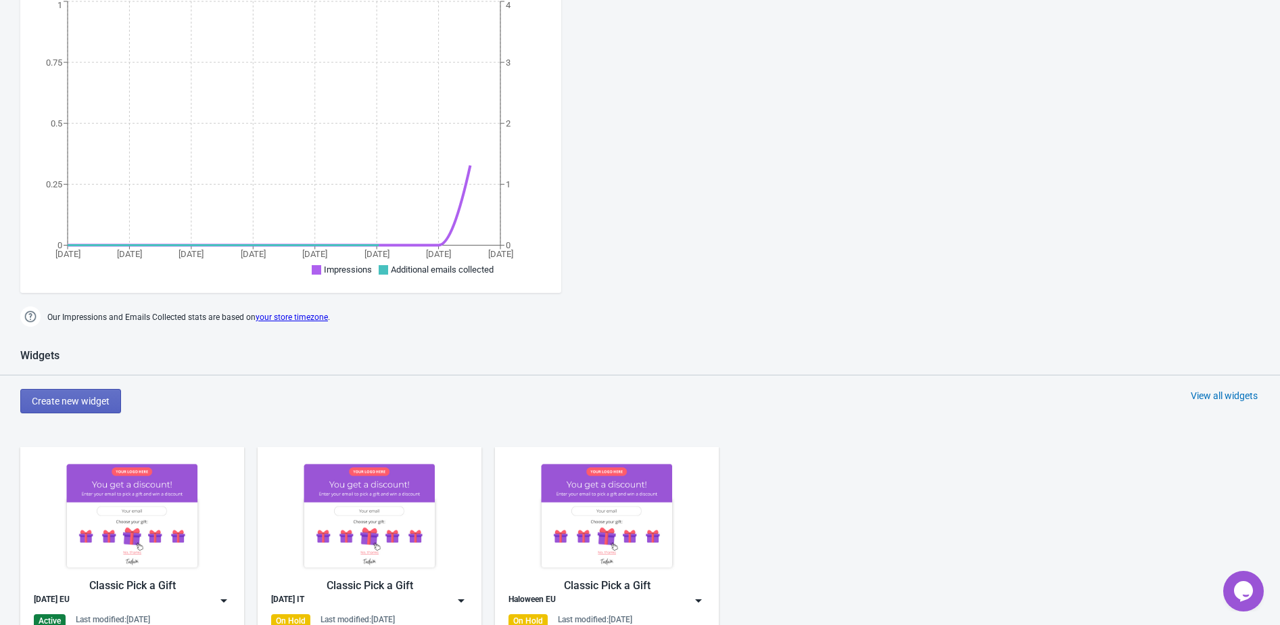
scroll to position [605, 0]
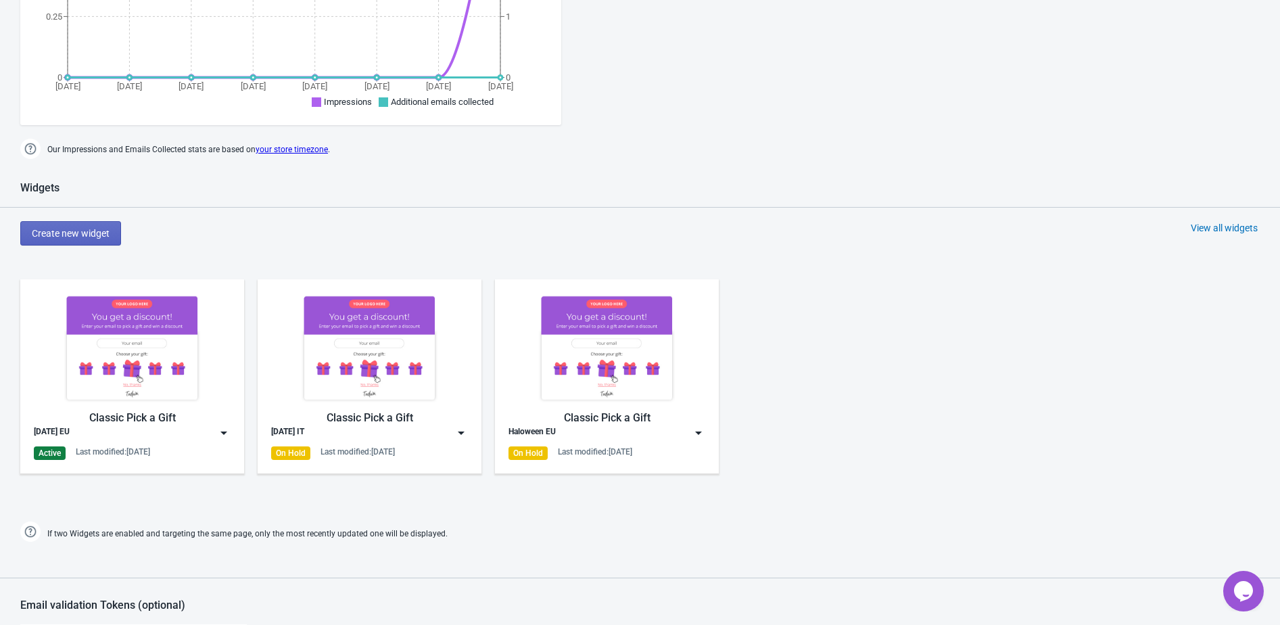
click at [1201, 227] on div "View all widgets" at bounding box center [1224, 228] width 67 height 14
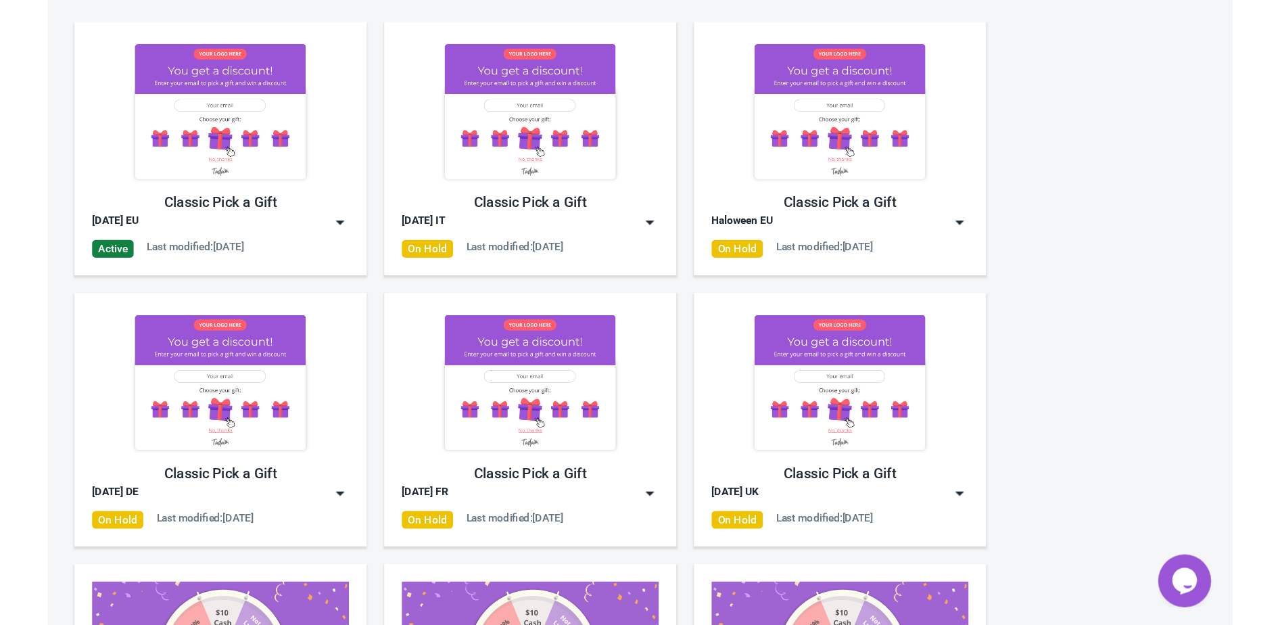
scroll to position [93, 0]
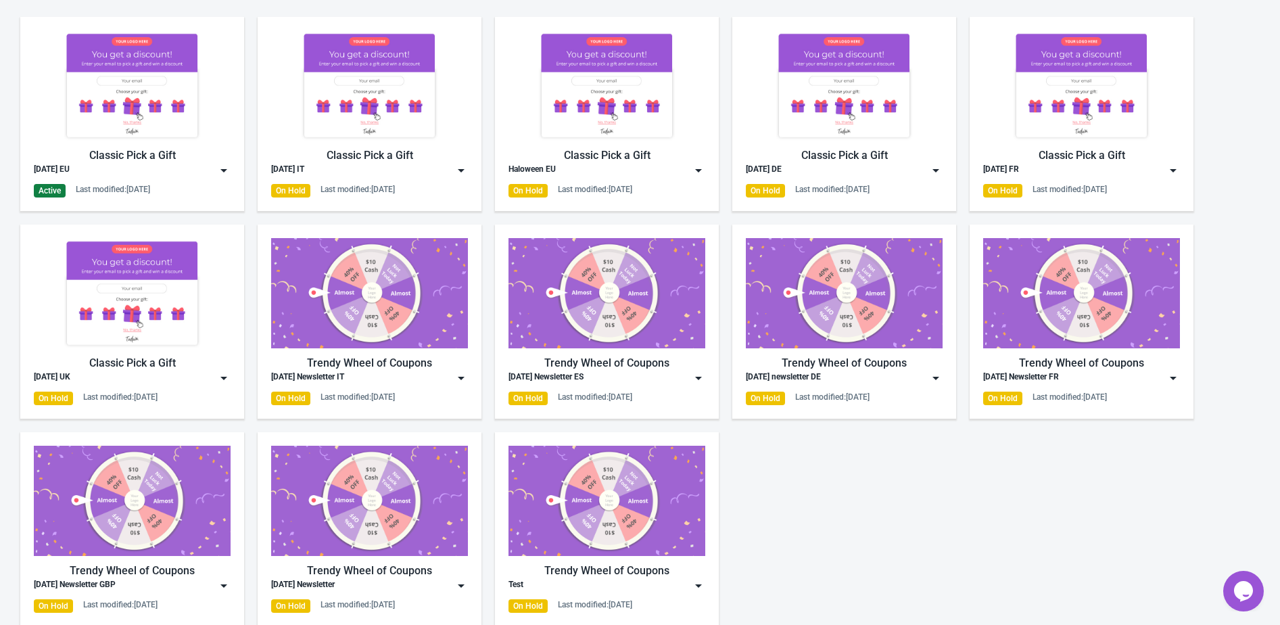
click at [222, 377] on img at bounding box center [224, 378] width 14 height 14
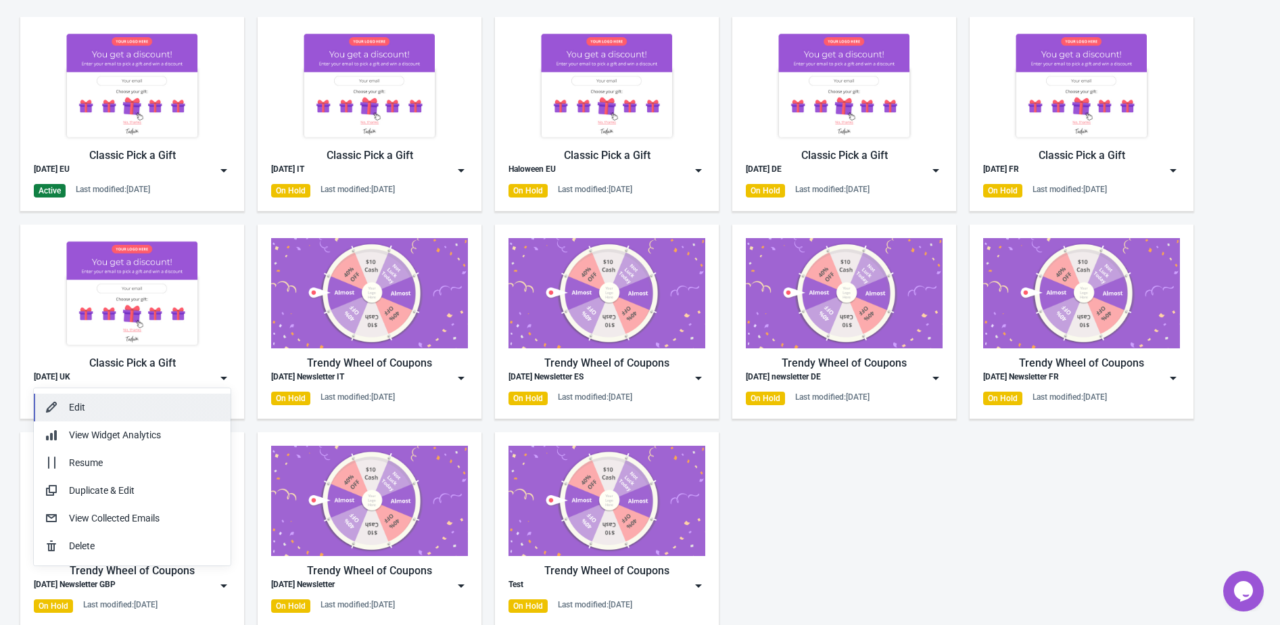
click at [179, 408] on div "Edit" at bounding box center [144, 407] width 151 height 14
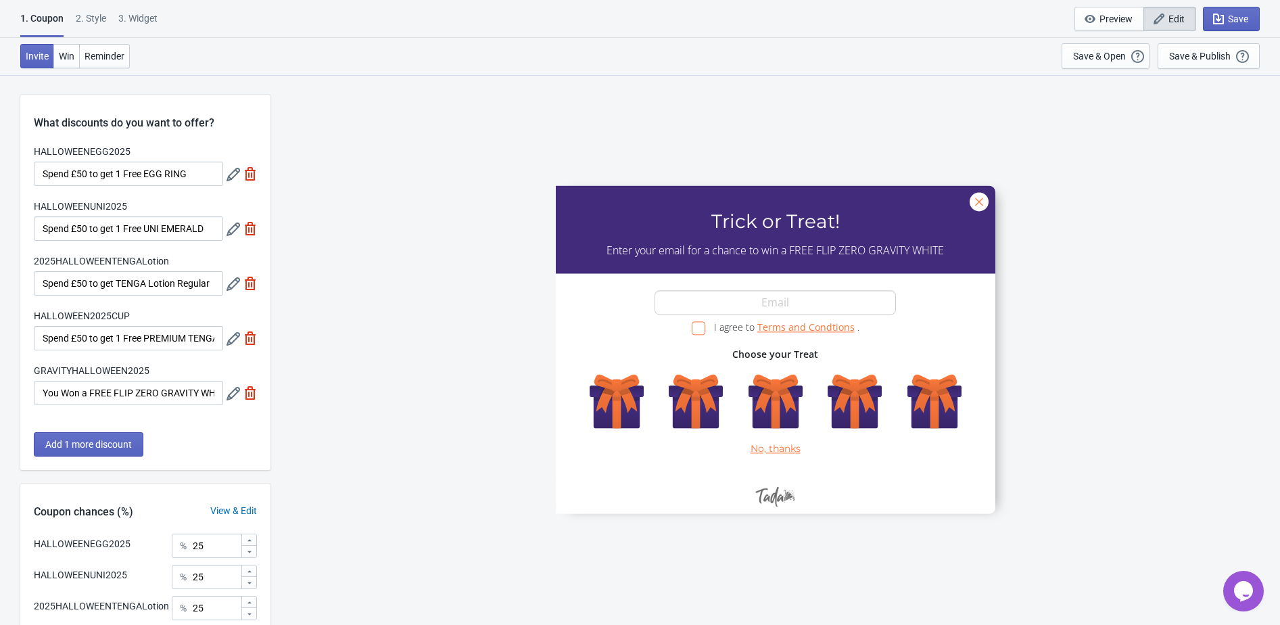
click at [106, 18] on div "2 . Style" at bounding box center [91, 23] width 30 height 24
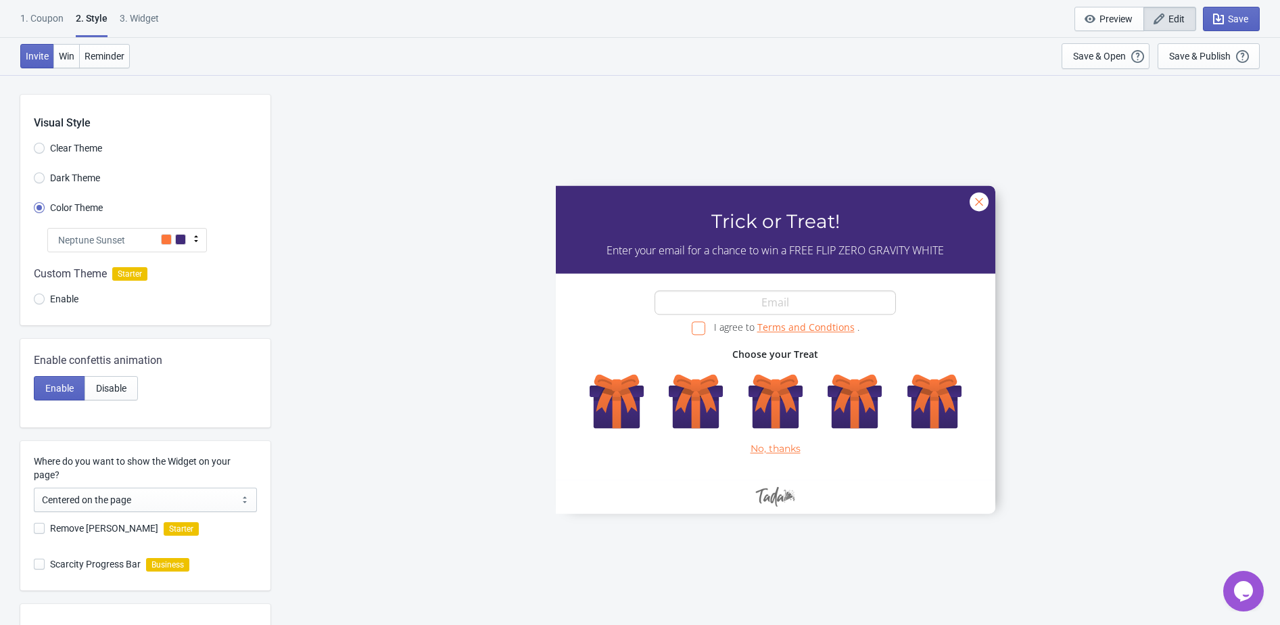
click at [40, 530] on span at bounding box center [39, 528] width 11 height 11
click at [34, 530] on input "Remove Tada Branding" at bounding box center [34, 535] width 1 height 24
checkbox input "true"
radio input "true"
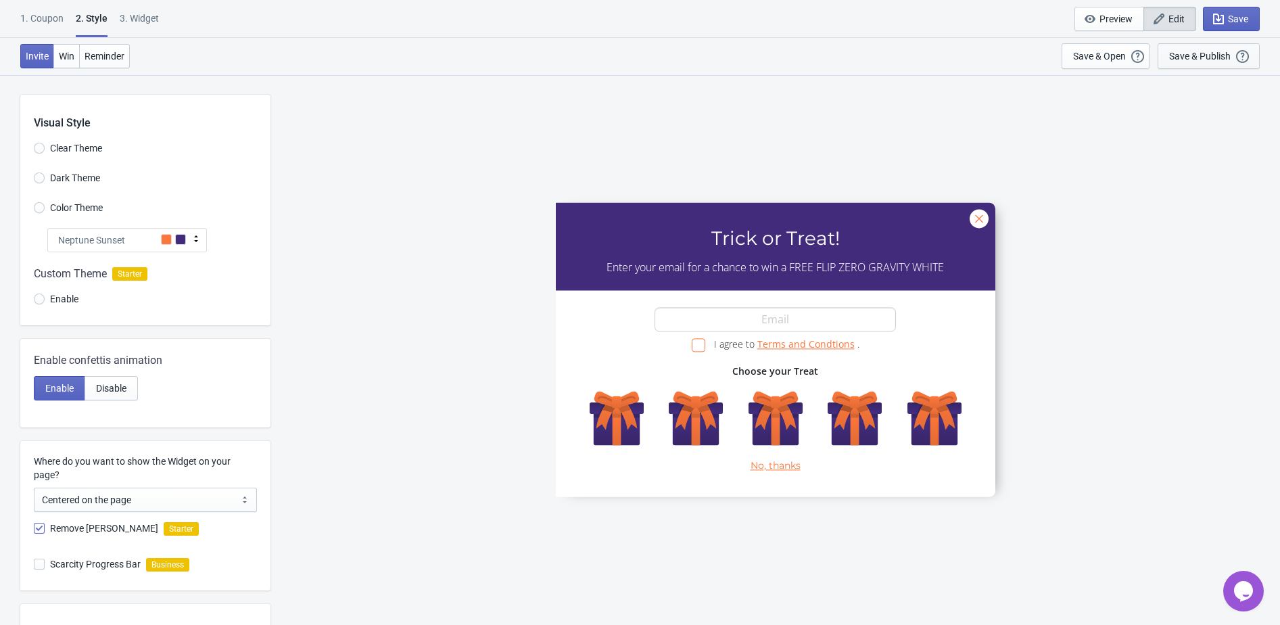
click at [1233, 49] on div "Save & Publish This option will save your Widget so that it will be visible to …" at bounding box center [1208, 56] width 79 height 15
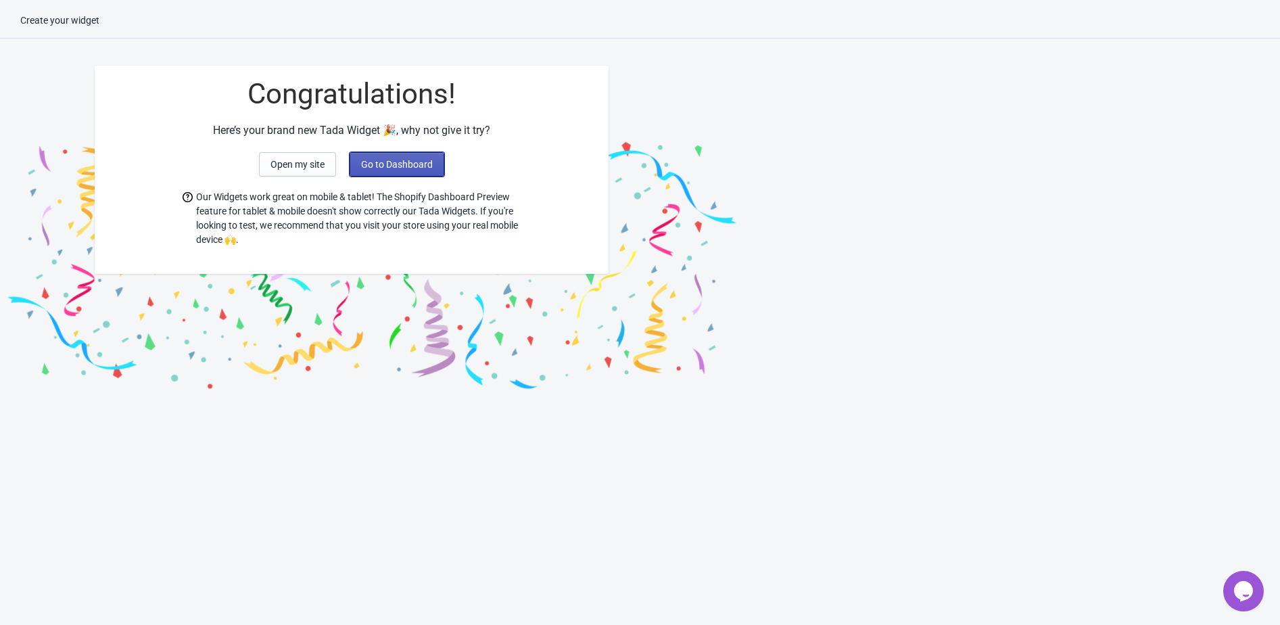
click at [398, 169] on span "Go to Dashboard" at bounding box center [397, 164] width 72 height 11
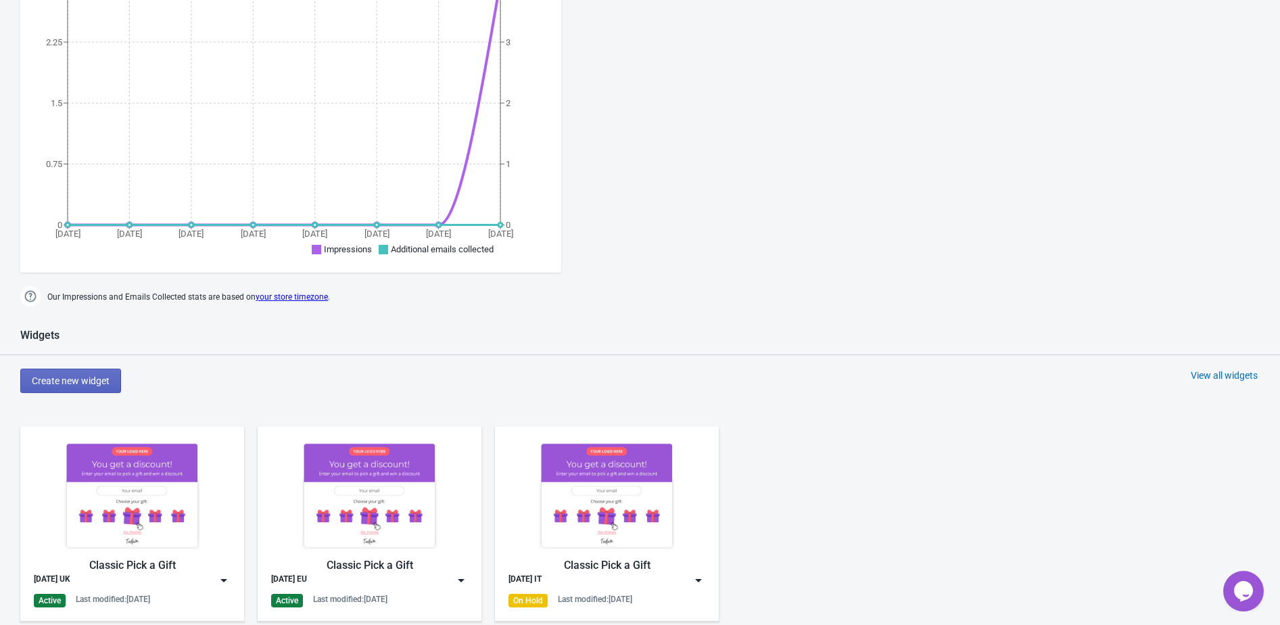
scroll to position [657, 0]
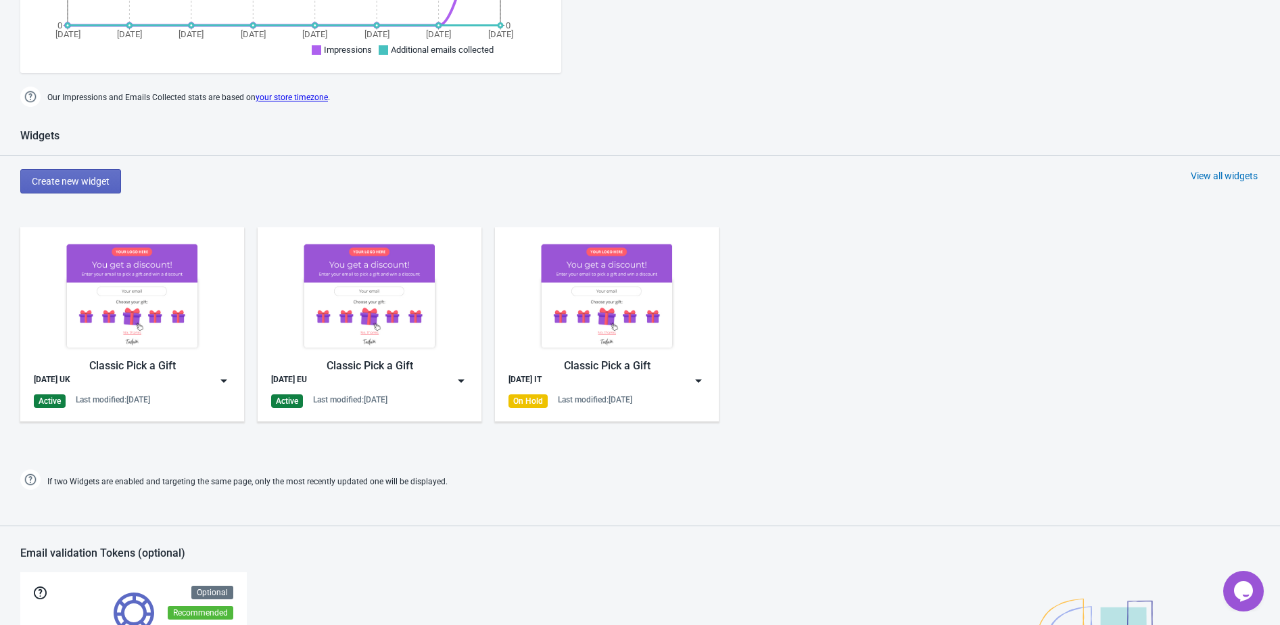
click at [1224, 177] on div "View all widgets" at bounding box center [1224, 176] width 67 height 14
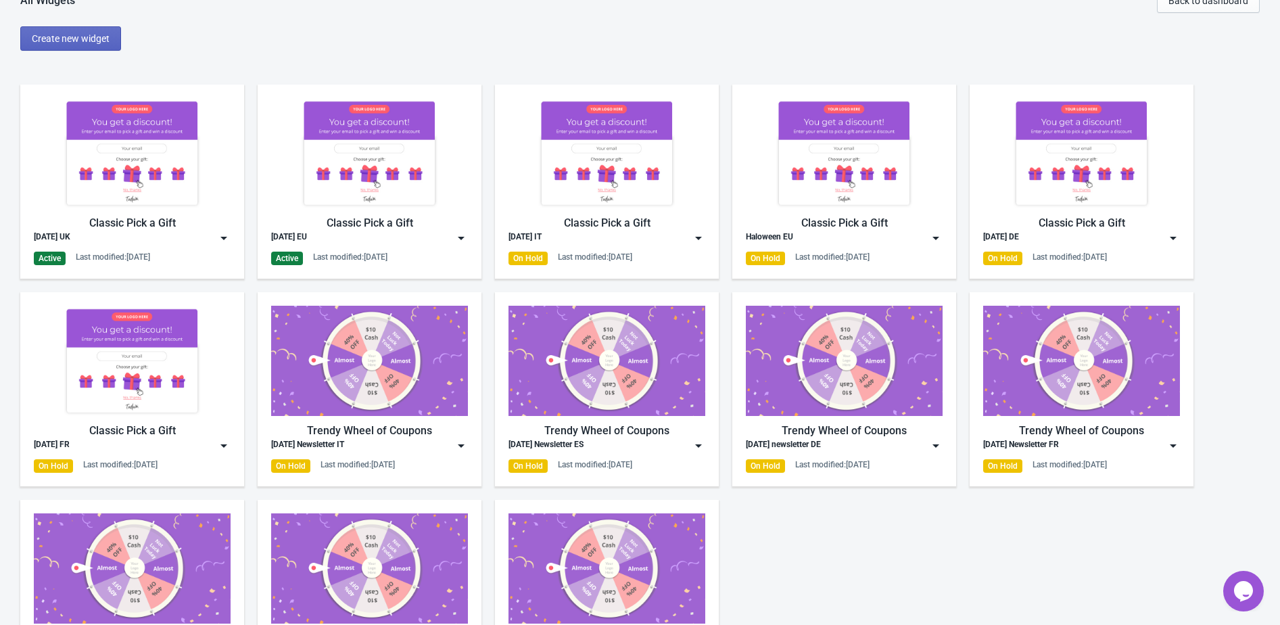
scroll to position [15, 0]
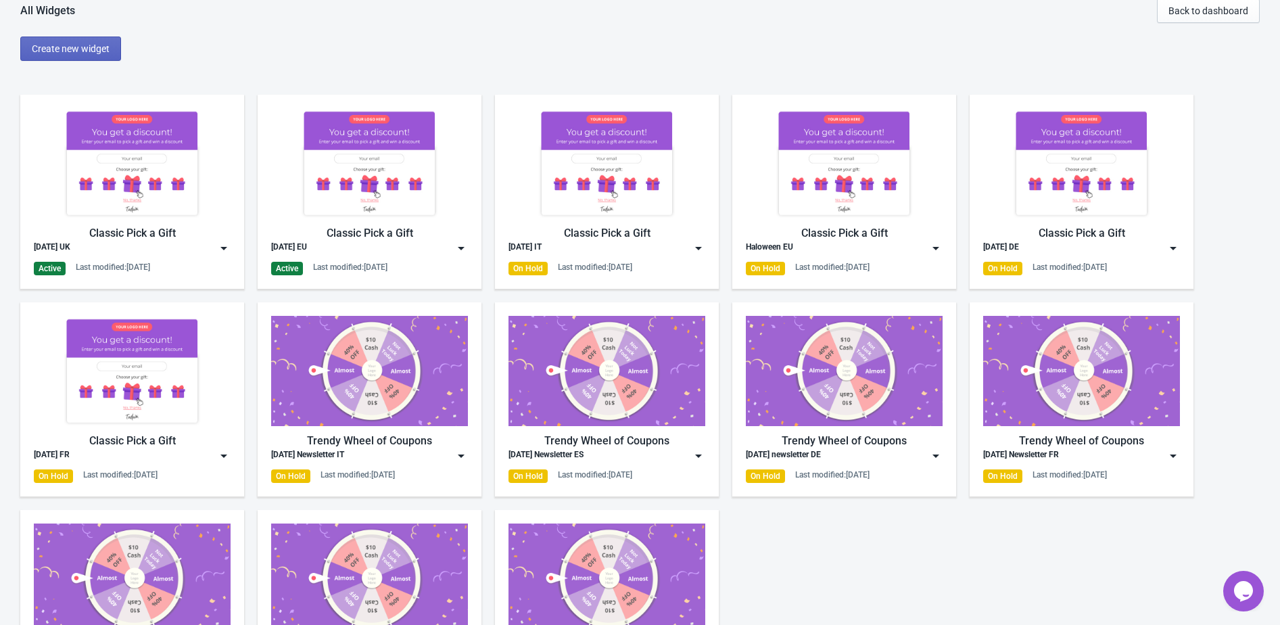
click at [226, 451] on img at bounding box center [224, 456] width 14 height 14
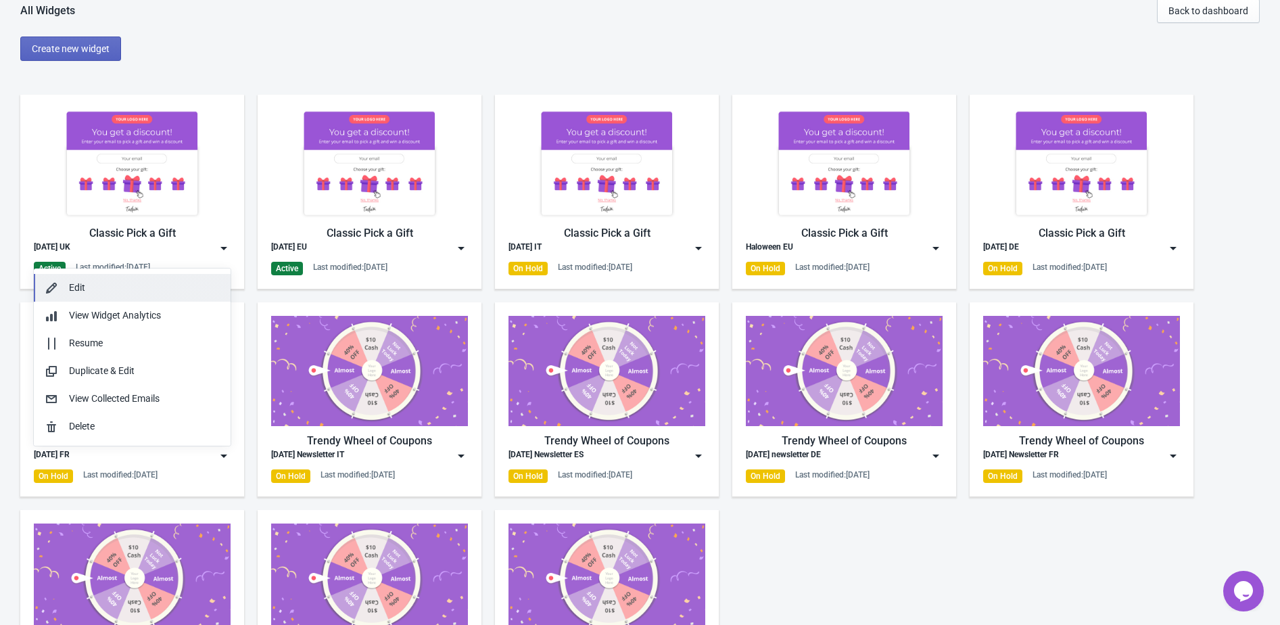
click at [164, 288] on div "Edit" at bounding box center [144, 288] width 151 height 14
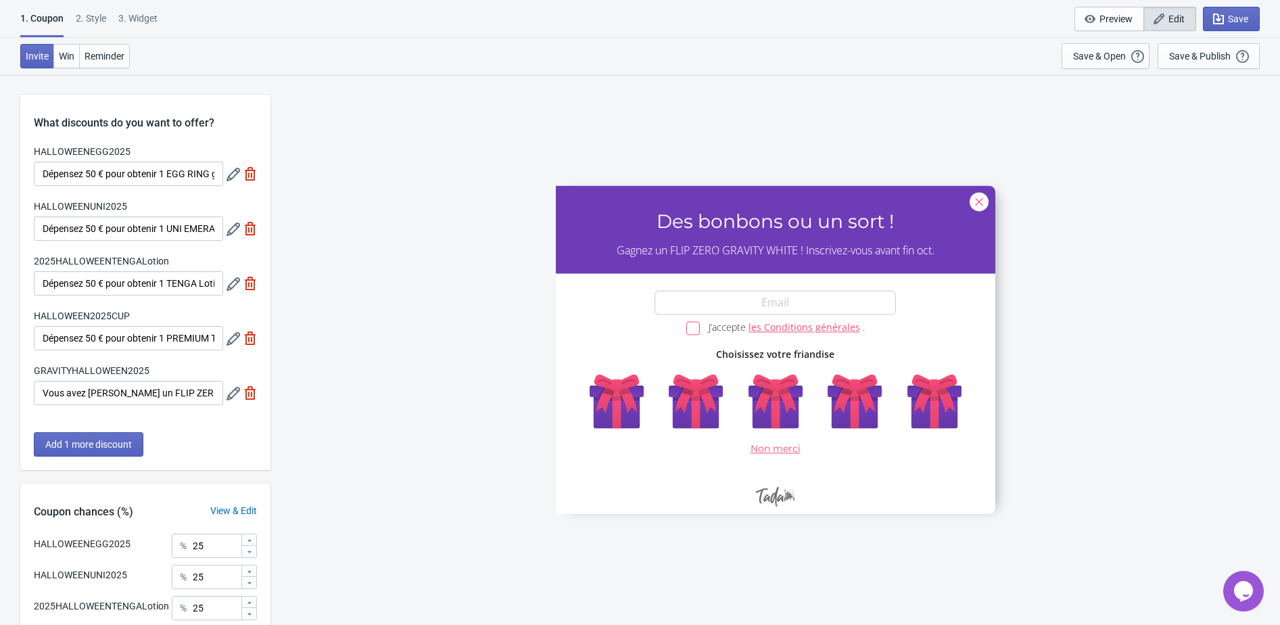
click at [105, 13] on div "2 . Style" at bounding box center [91, 23] width 30 height 24
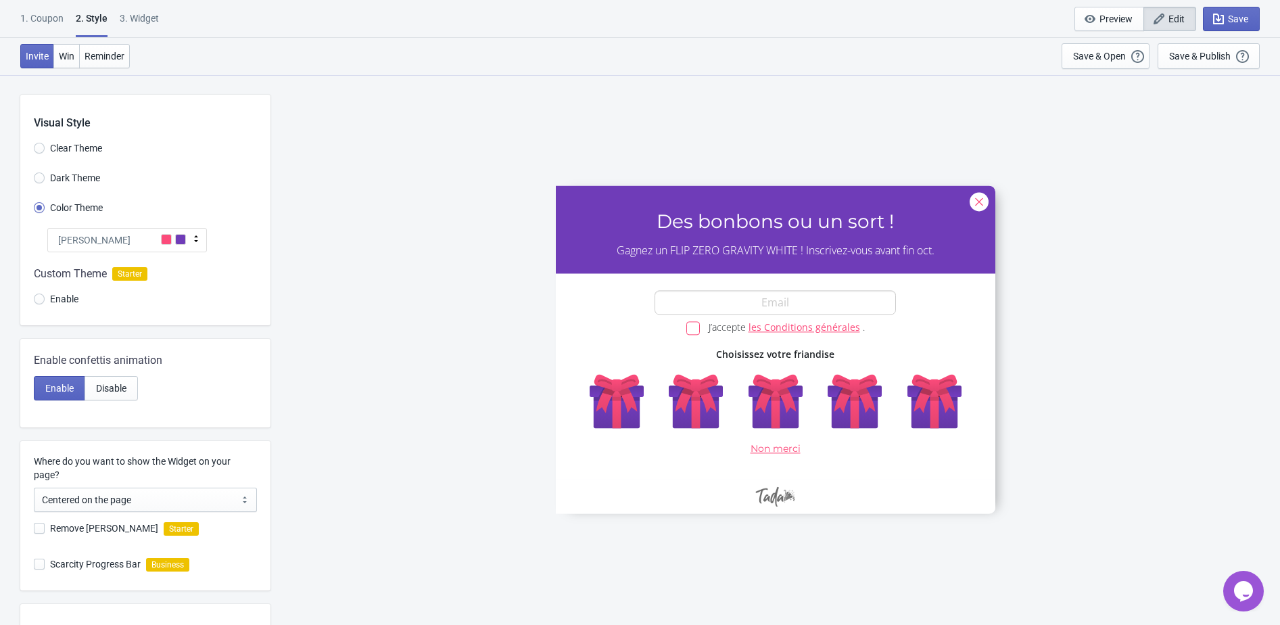
click at [139, 254] on div "Custom Theme Starter Enable" at bounding box center [145, 288] width 250 height 73
click at [139, 245] on div "Tada" at bounding box center [127, 240] width 160 height 24
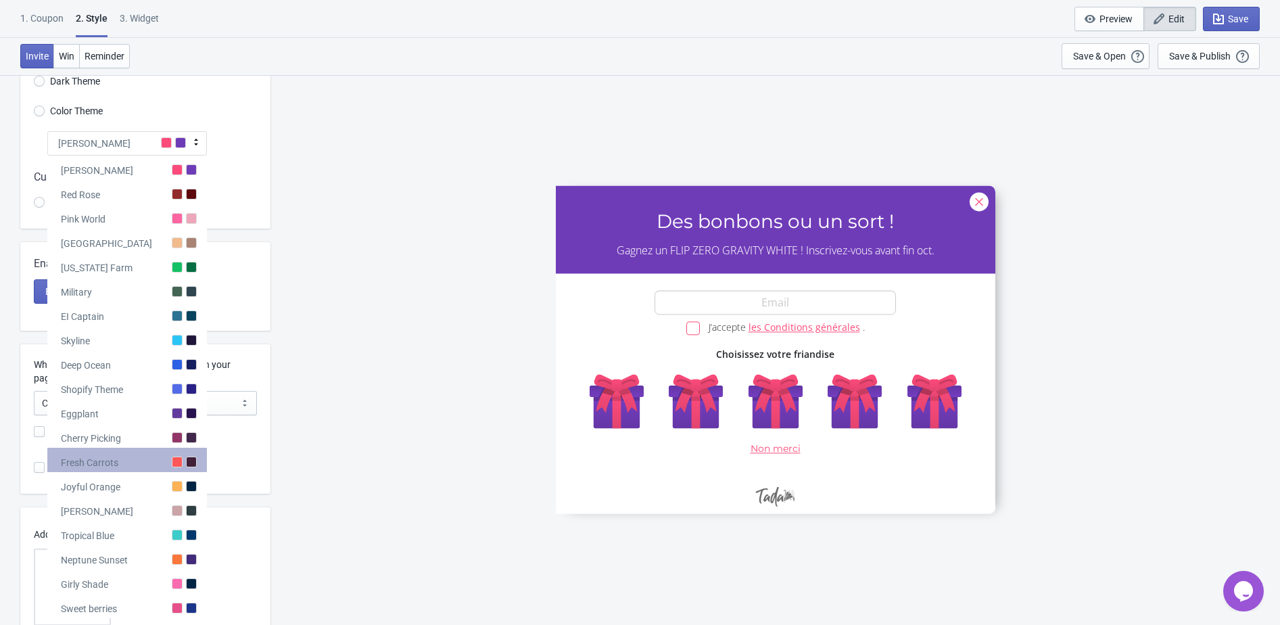
scroll to position [97, 0]
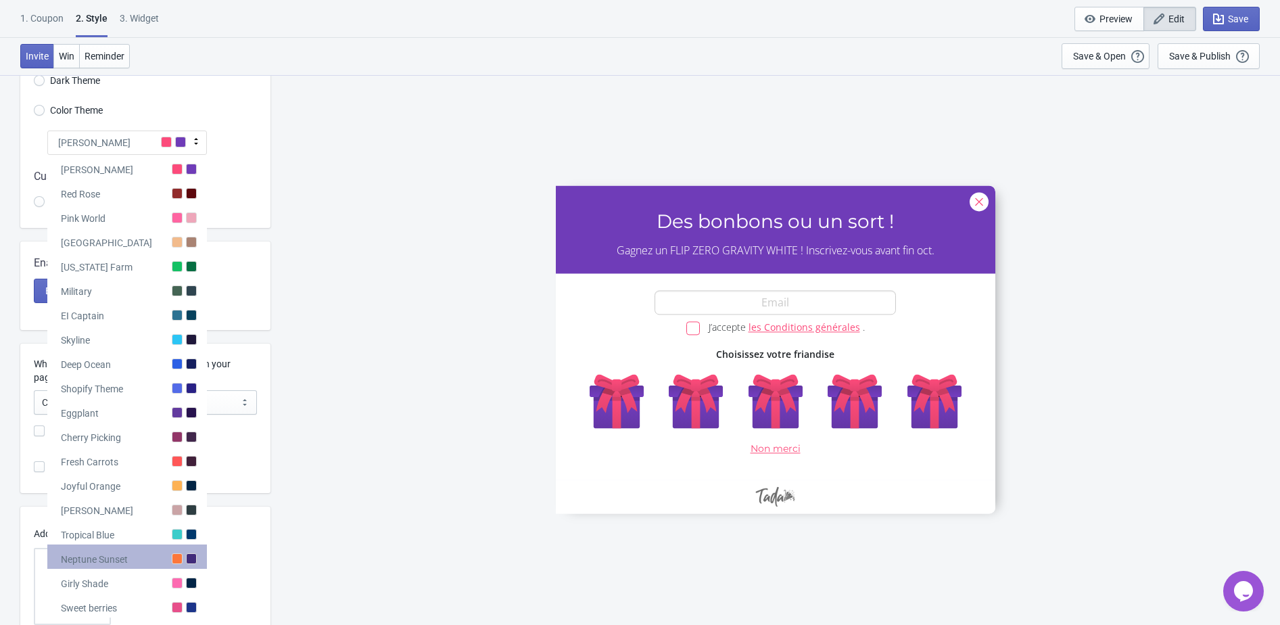
click at [122, 560] on div "Neptune Sunset" at bounding box center [94, 559] width 67 height 14
radio input "true"
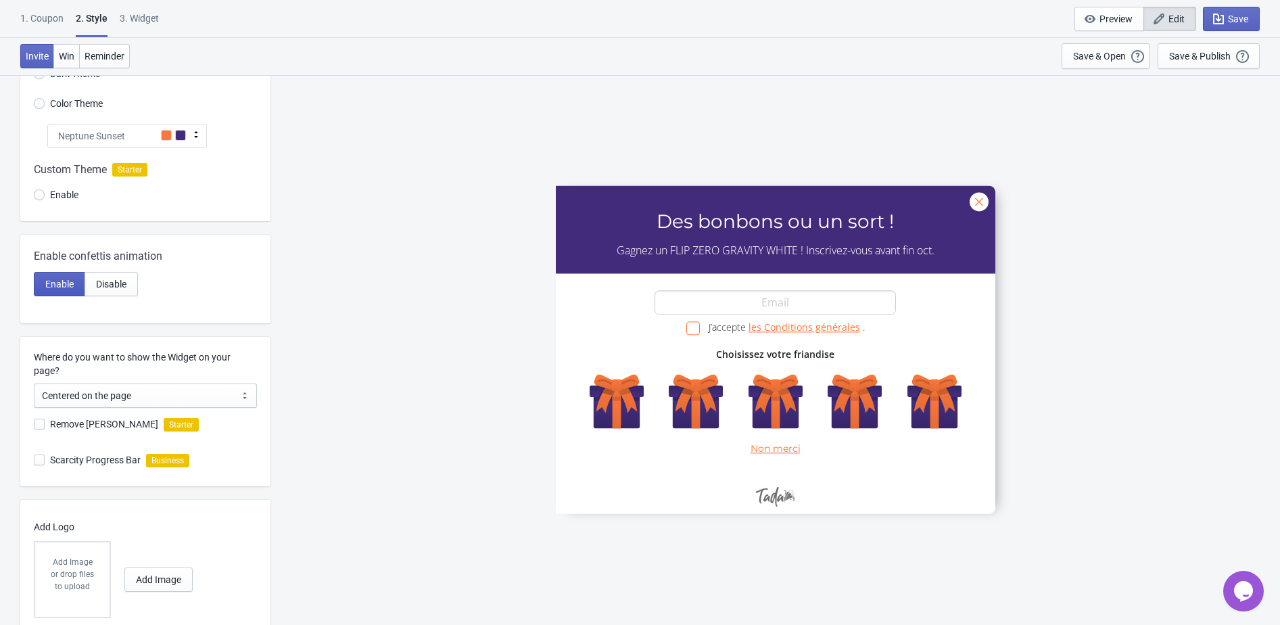
scroll to position [147, 0]
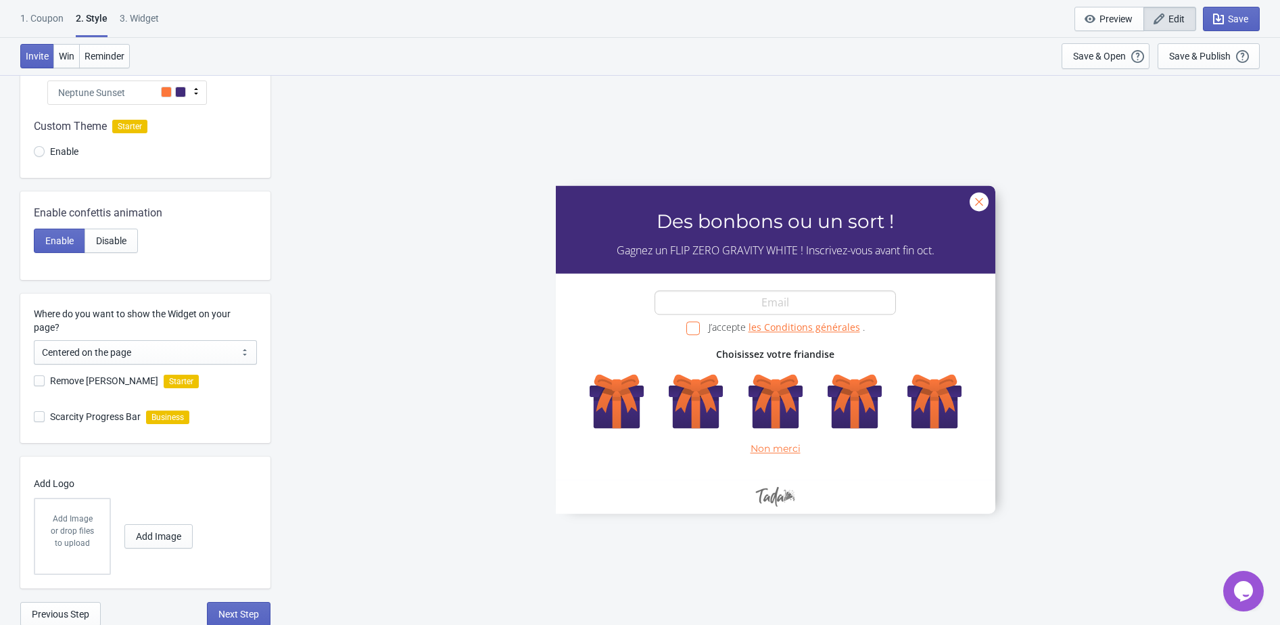
click at [37, 380] on span at bounding box center [39, 380] width 11 height 11
click at [34, 380] on input "Remove Tada Branding" at bounding box center [34, 387] width 1 height 24
checkbox input "true"
radio input "true"
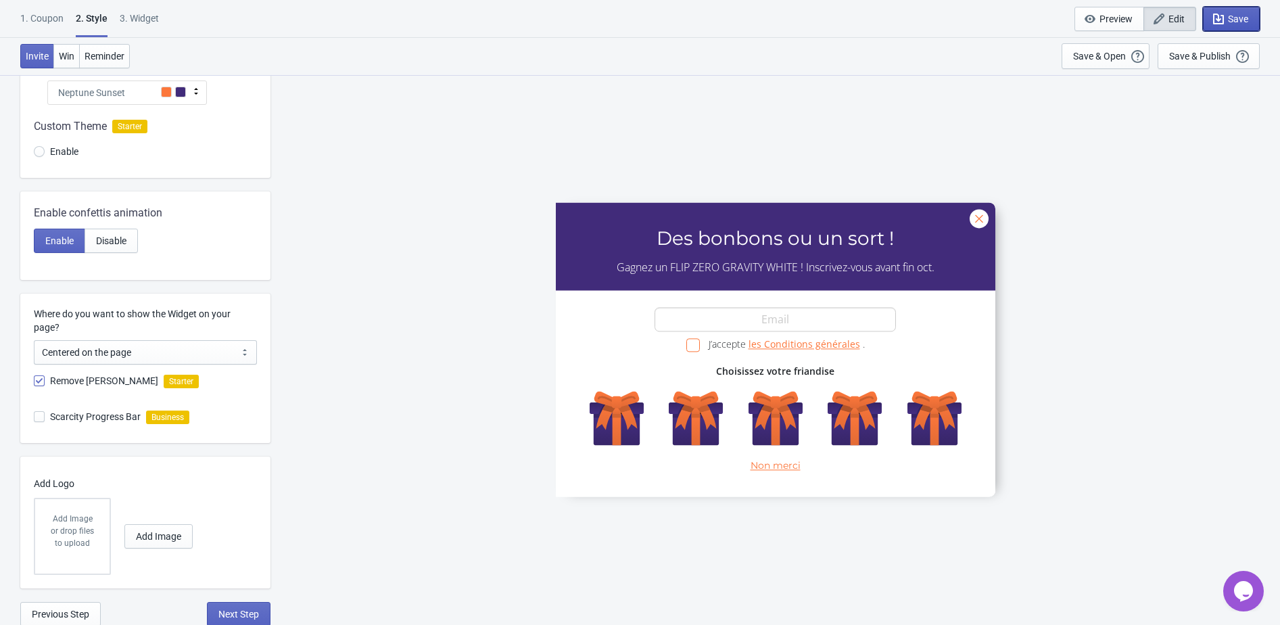
click at [1237, 14] on span "Save" at bounding box center [1238, 19] width 20 height 11
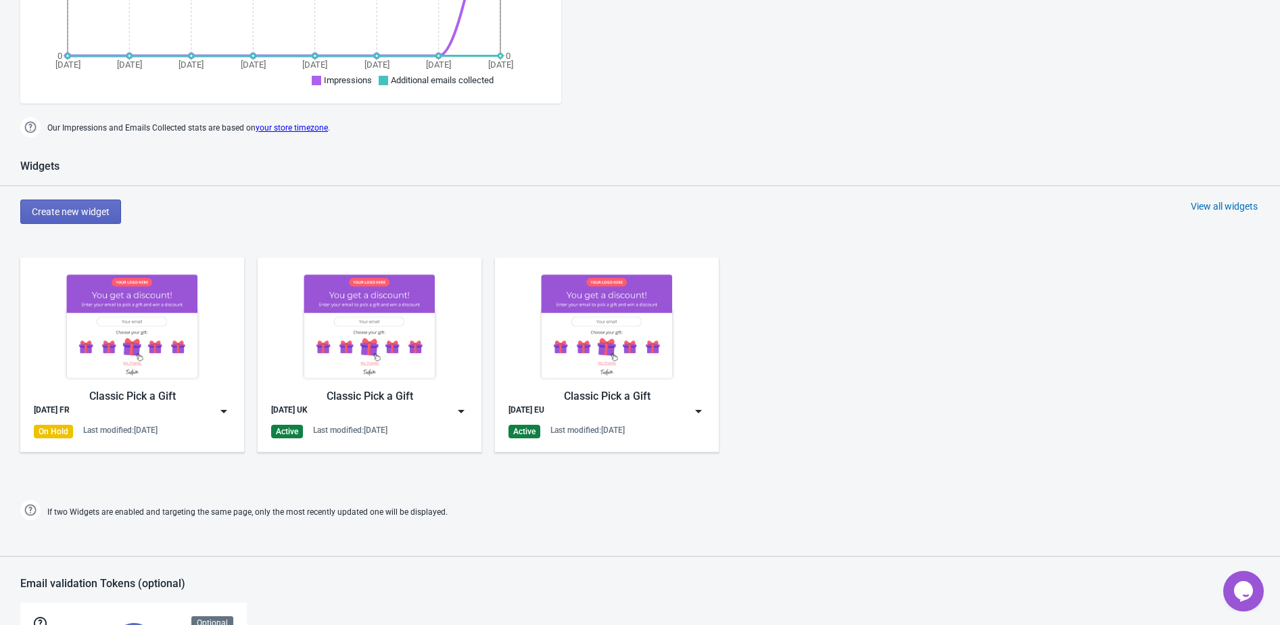
scroll to position [671, 0]
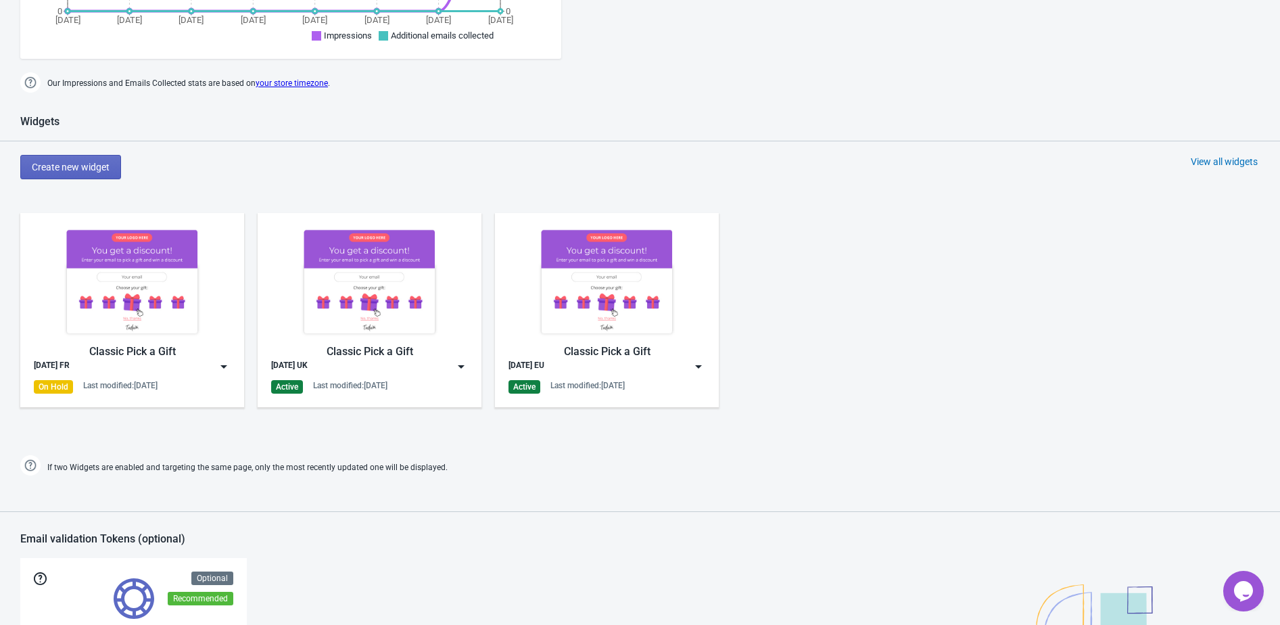
click at [224, 365] on img at bounding box center [224, 367] width 14 height 14
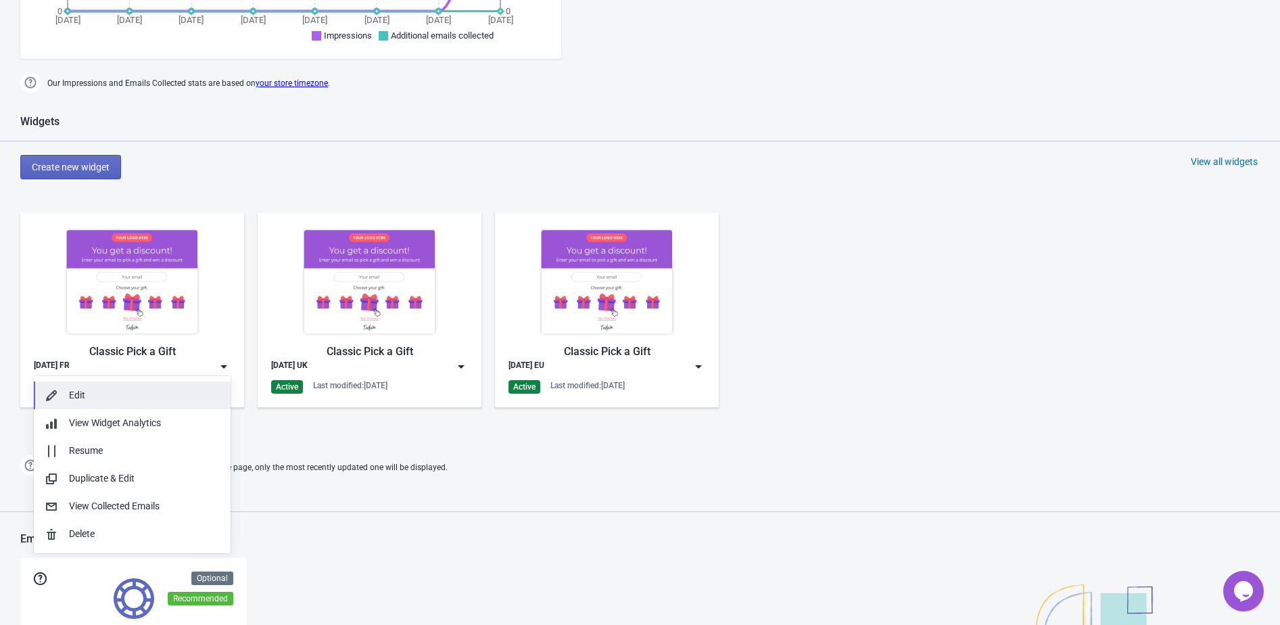
click at [199, 381] on button "Edit" at bounding box center [132, 395] width 197 height 28
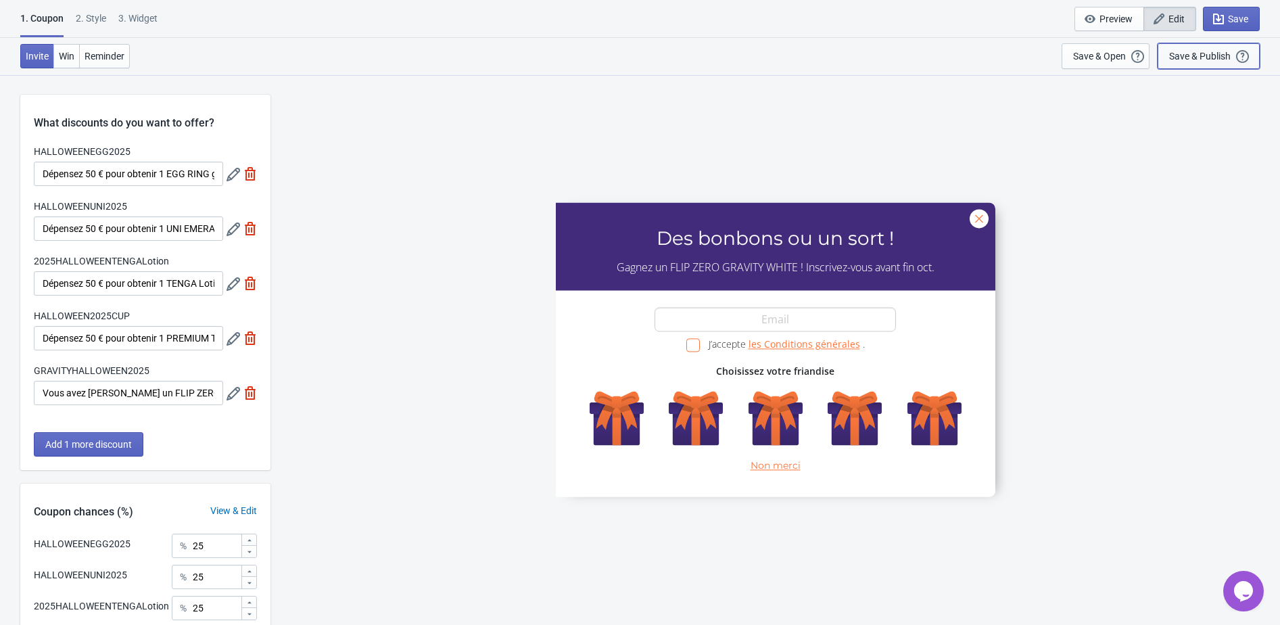
click at [1209, 61] on div "Save & Publish" at bounding box center [1200, 56] width 62 height 11
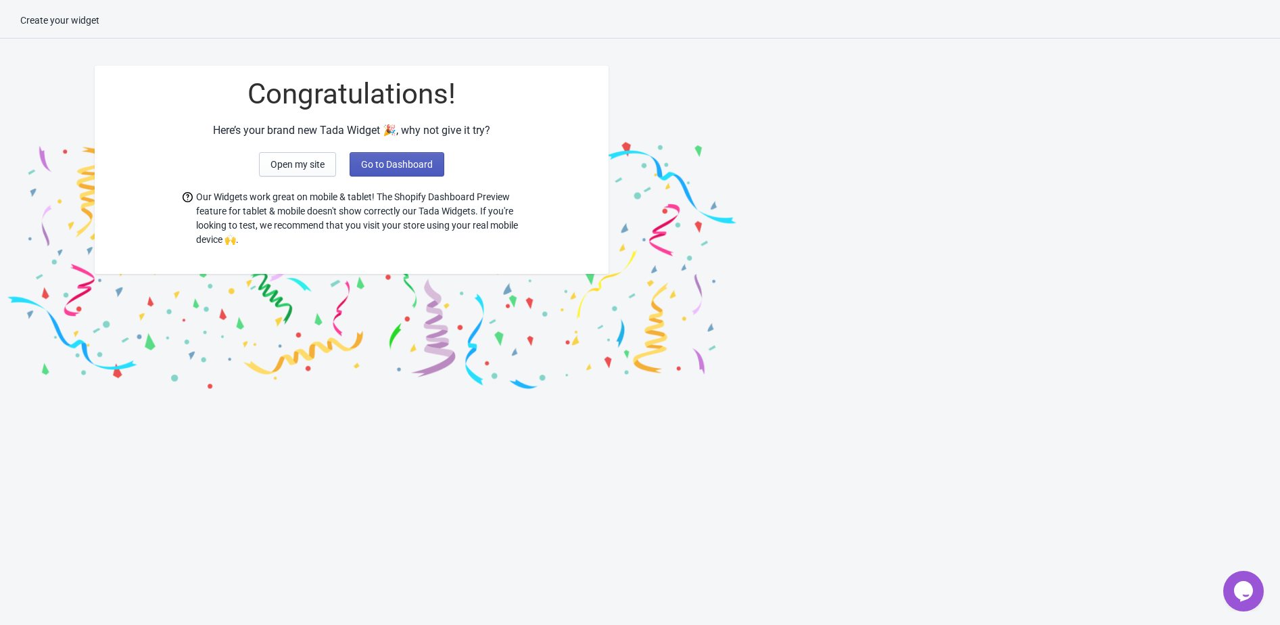
click at [417, 170] on button "Go to Dashboard" at bounding box center [397, 164] width 95 height 24
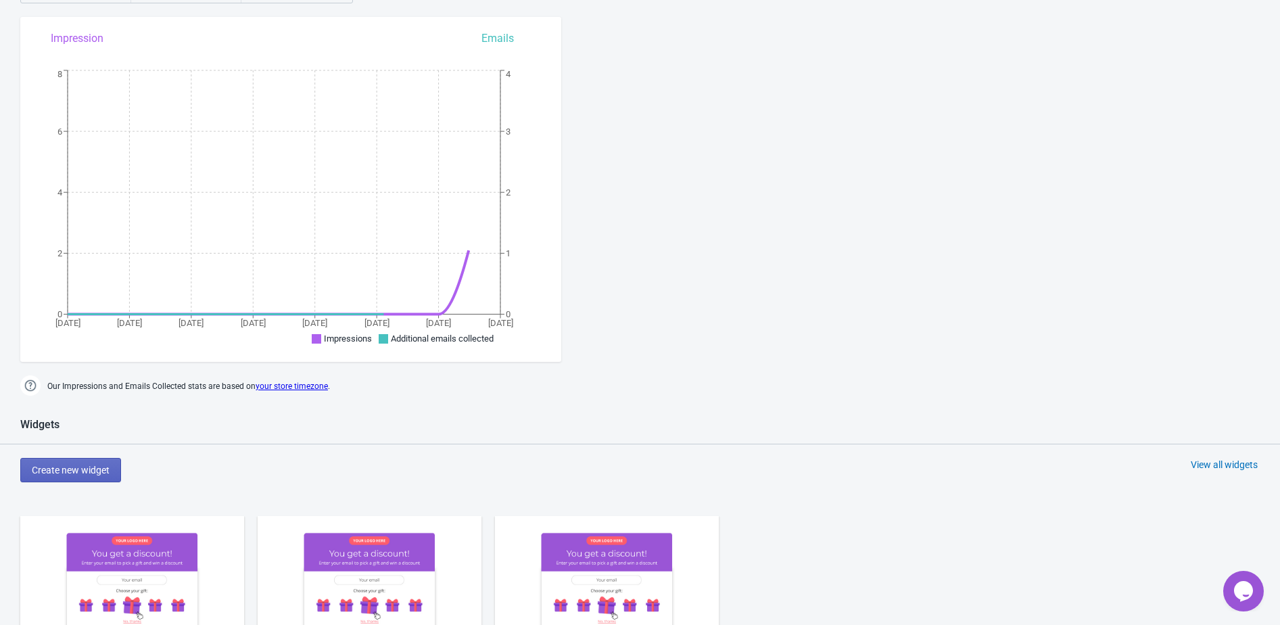
scroll to position [690, 0]
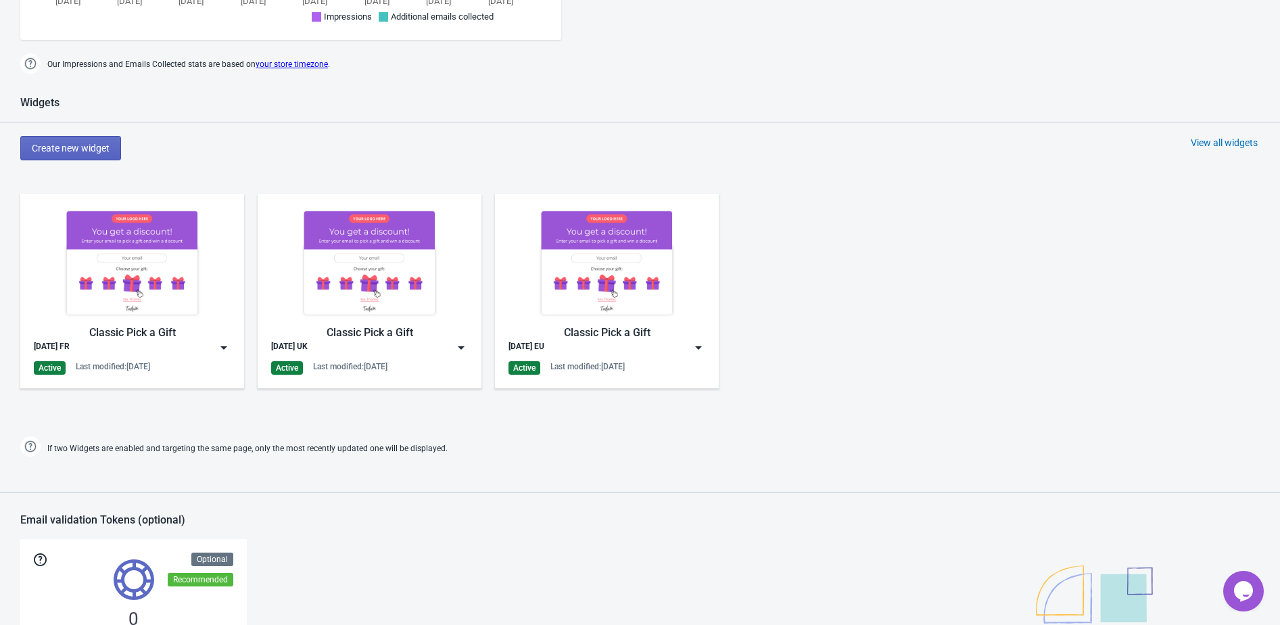
click at [1217, 132] on div "Widgets Create new widget View all widgets Classic Pick a Gift Halloween FR Act…" at bounding box center [640, 278] width 1280 height 364
click at [1216, 141] on div "View all widgets" at bounding box center [1224, 143] width 67 height 14
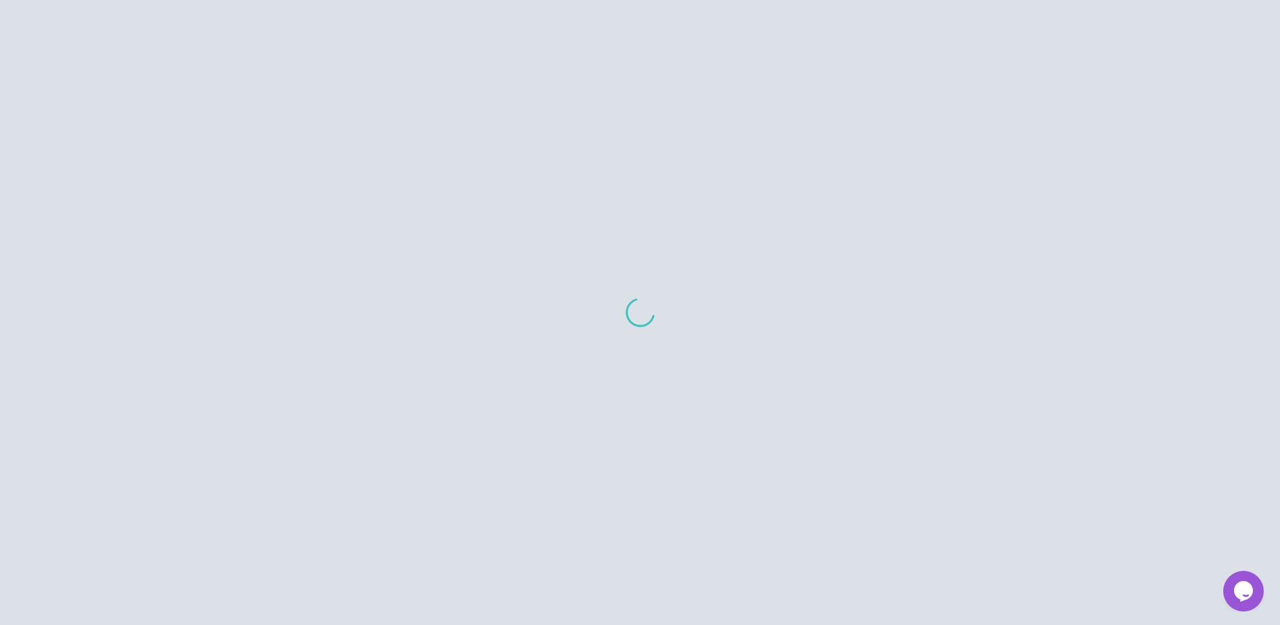
scroll to position [93, 0]
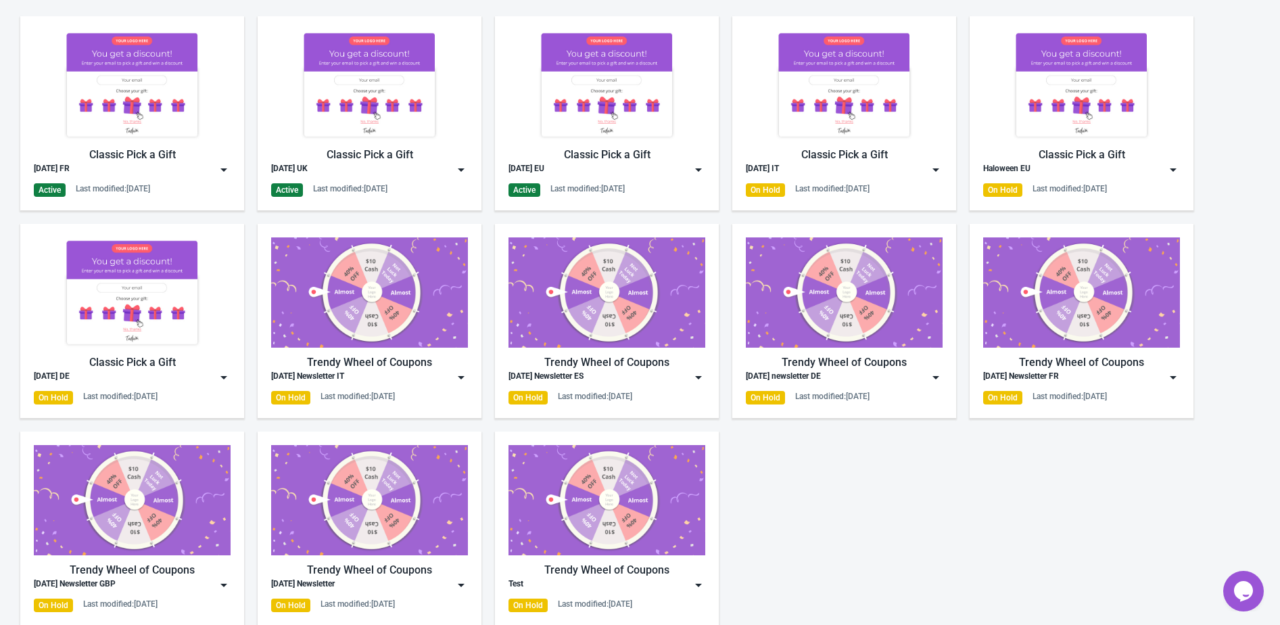
click at [222, 375] on img at bounding box center [224, 377] width 14 height 14
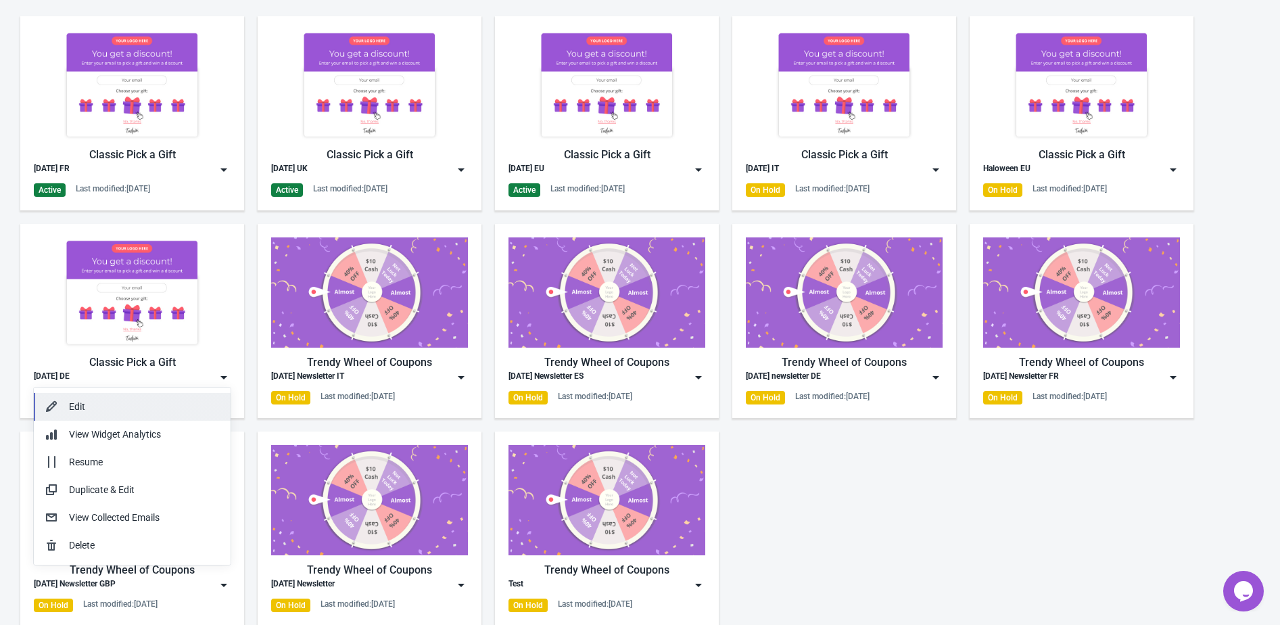
click at [208, 396] on button "Edit" at bounding box center [132, 407] width 197 height 28
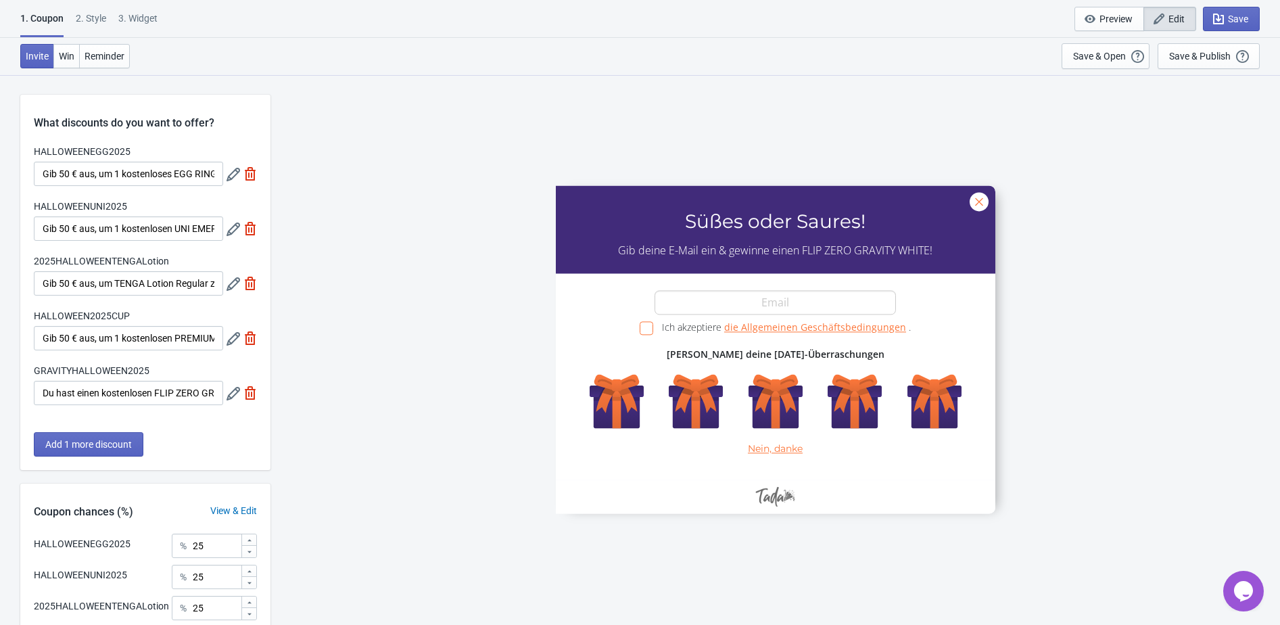
click at [85, 11] on div "2 . Style" at bounding box center [91, 23] width 30 height 24
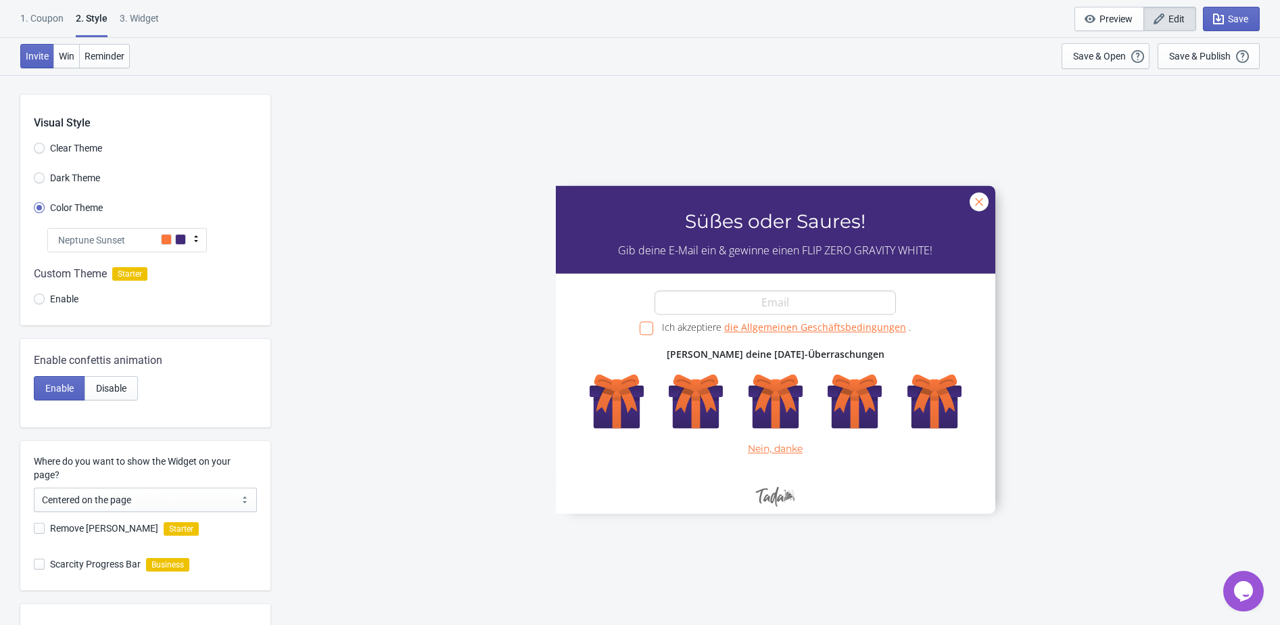
click at [39, 529] on span at bounding box center [39, 528] width 11 height 11
click at [34, 529] on input "Remove Tada Branding" at bounding box center [34, 535] width 1 height 24
checkbox input "true"
radio input "true"
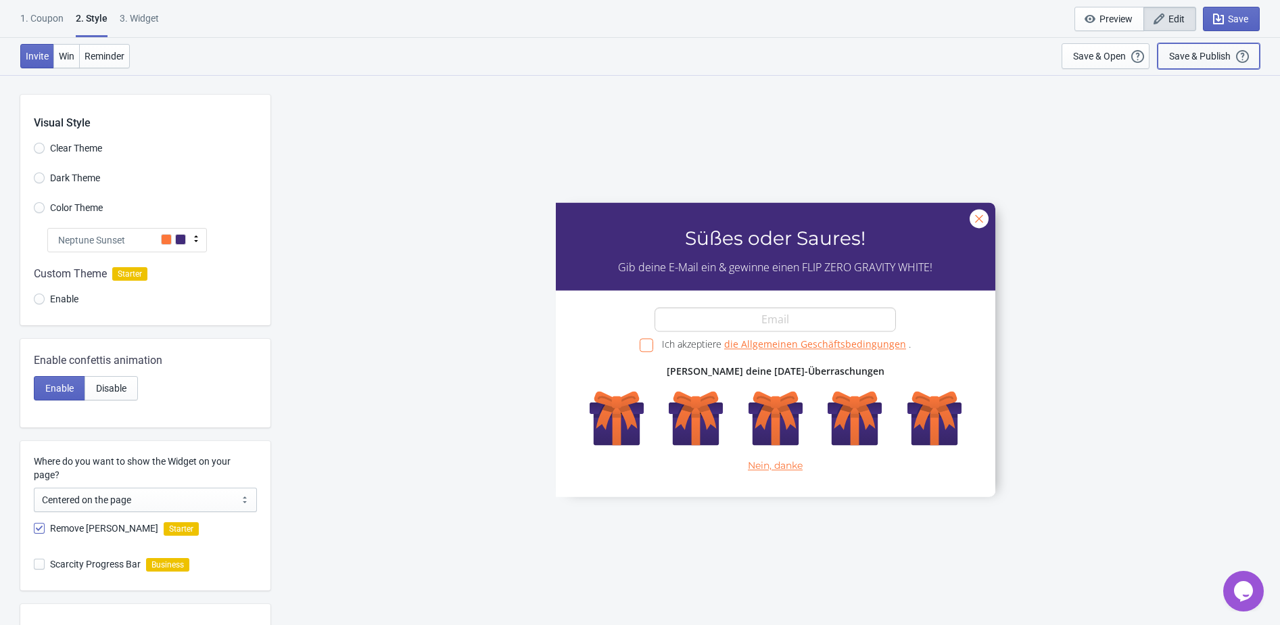
click at [1219, 52] on div "Save & Publish" at bounding box center [1200, 56] width 62 height 11
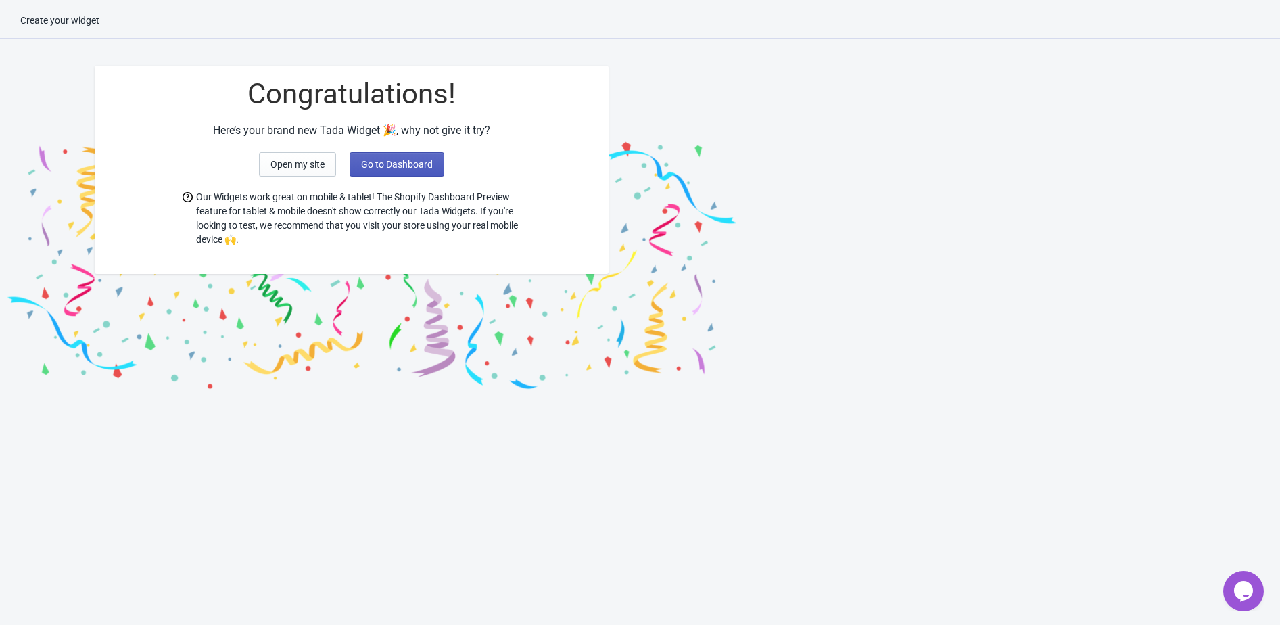
click at [430, 168] on span "Go to Dashboard" at bounding box center [397, 164] width 72 height 11
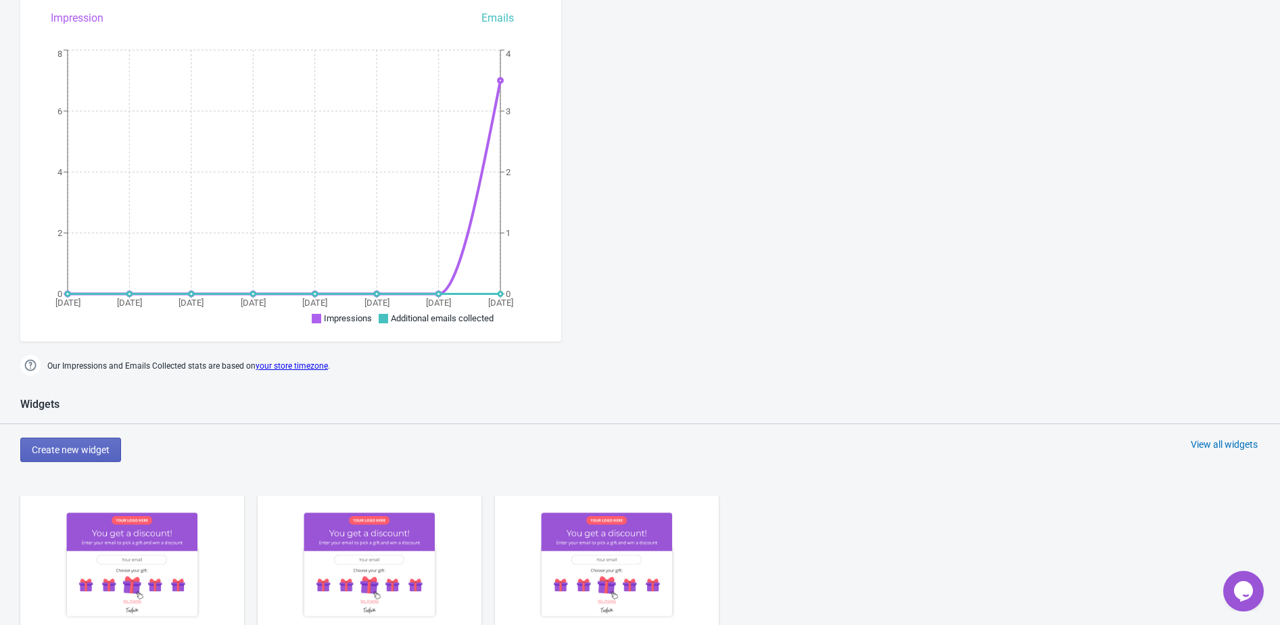
scroll to position [719, 0]
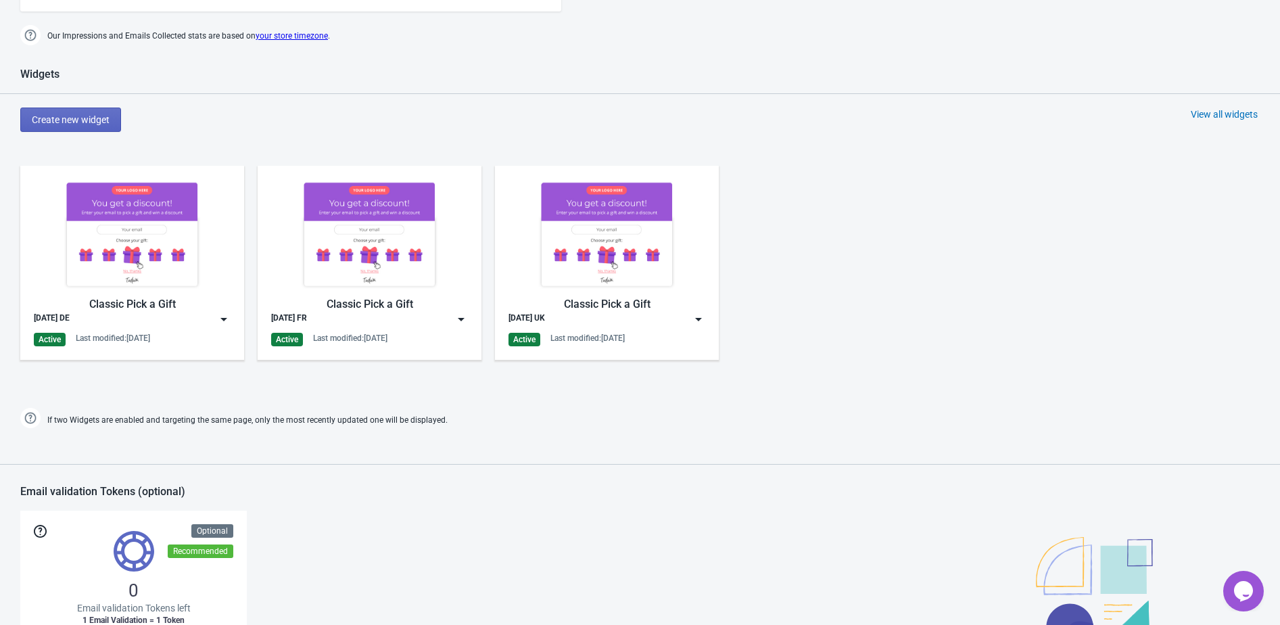
click at [702, 323] on img at bounding box center [699, 319] width 14 height 14
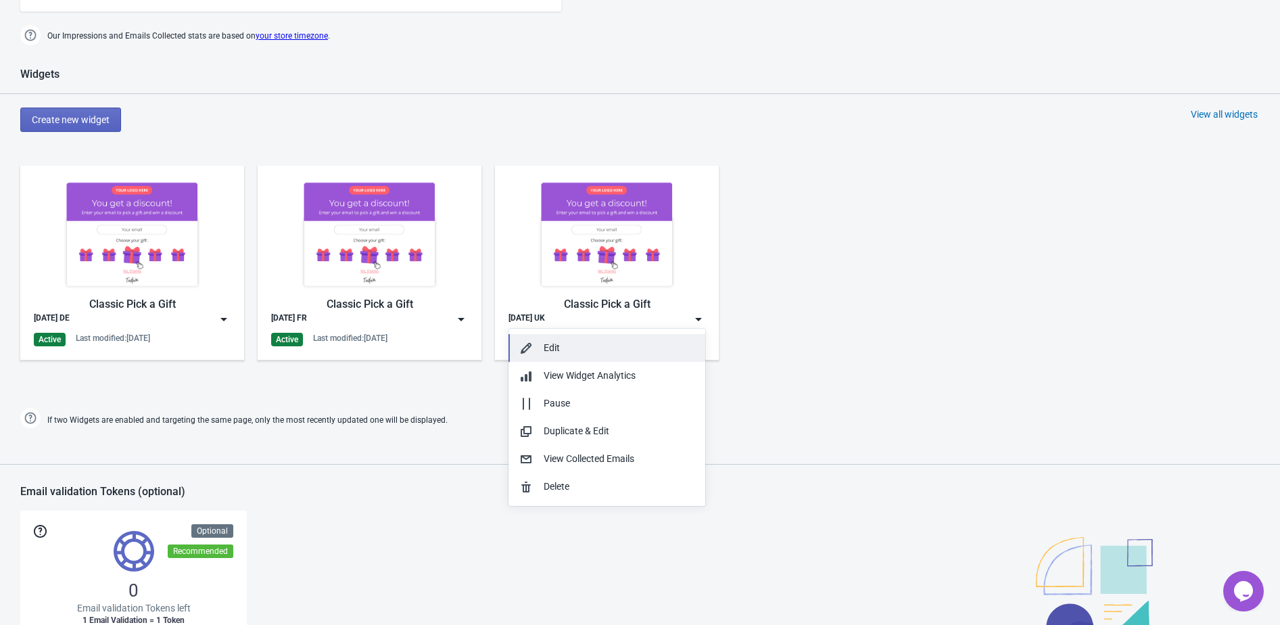
click at [615, 347] on div "Edit" at bounding box center [619, 348] width 151 height 14
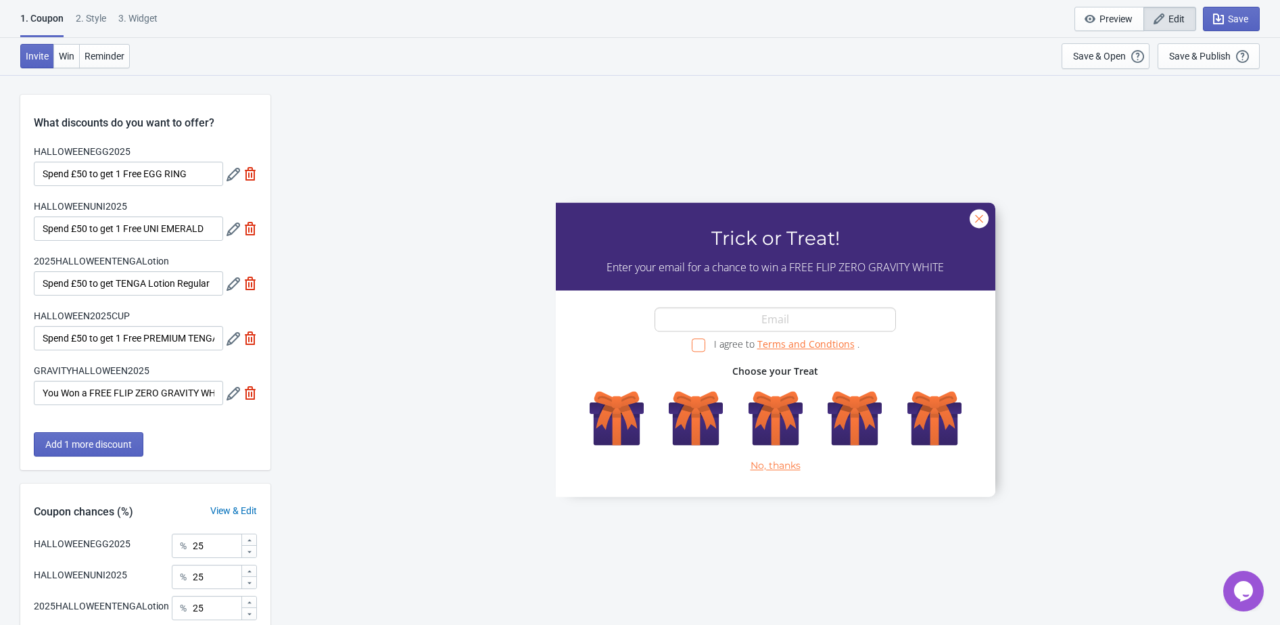
click at [231, 177] on icon at bounding box center [233, 175] width 14 height 14
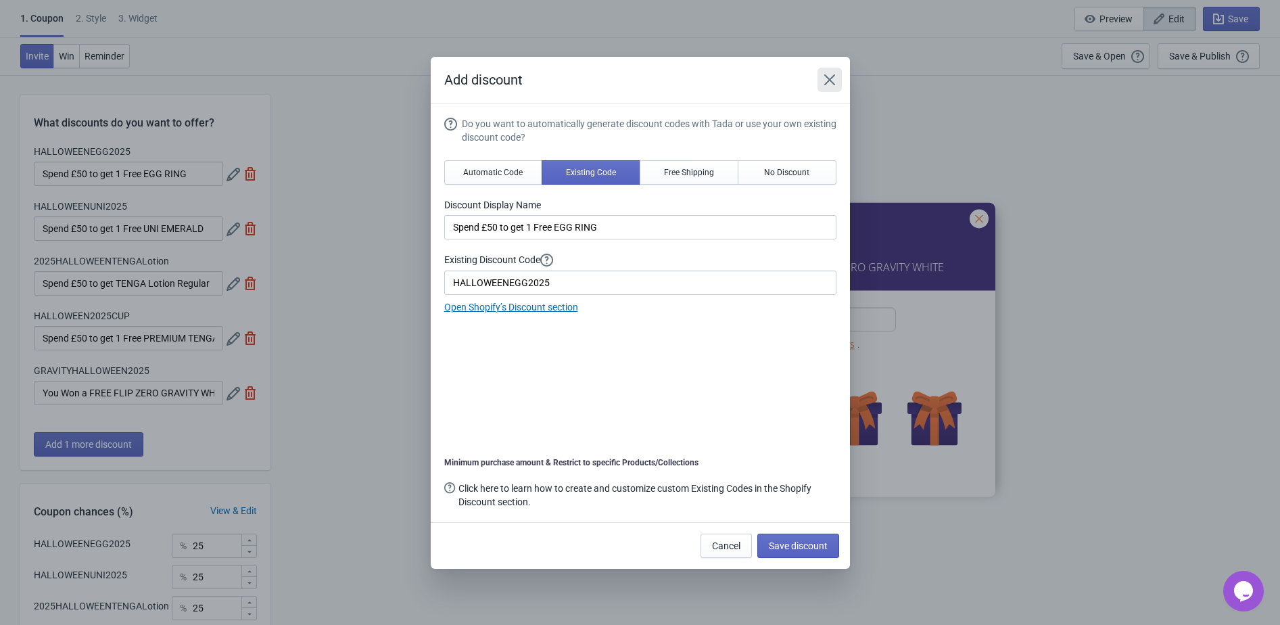
click at [834, 78] on icon "Close" at bounding box center [830, 80] width 14 height 14
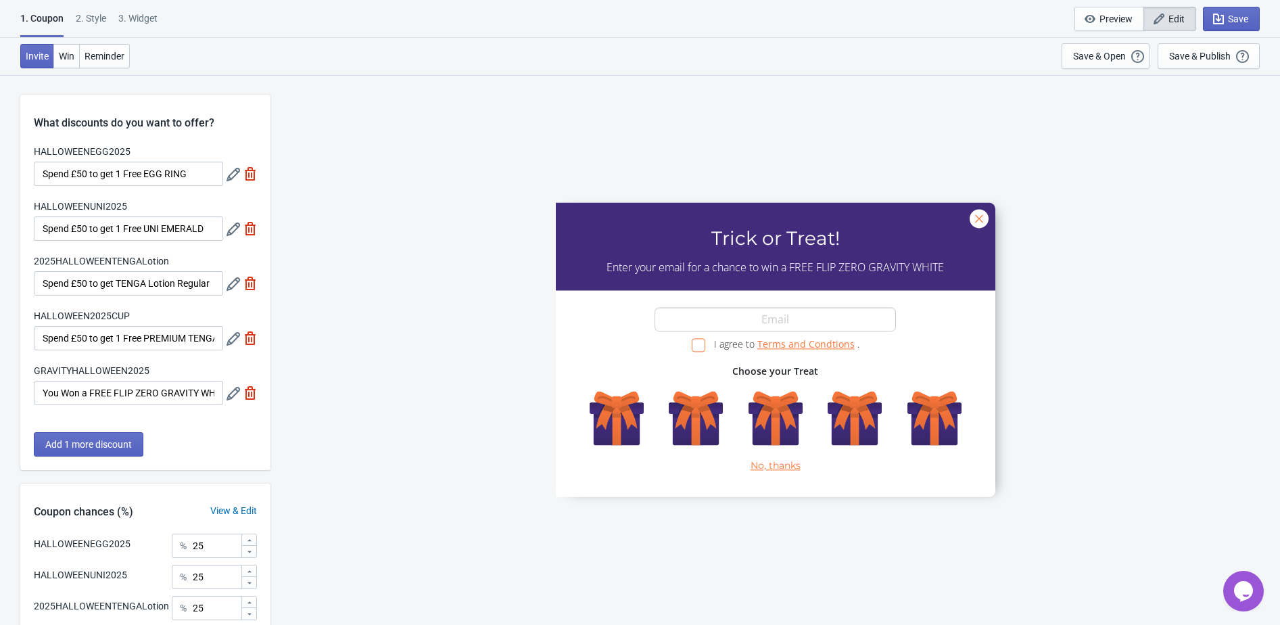
click at [224, 235] on div "HALLOWEENUNI2025 Spend £50 to get 1 Free UNI EMERALD" at bounding box center [145, 219] width 223 height 41
click at [226, 233] on icon at bounding box center [233, 229] width 14 height 14
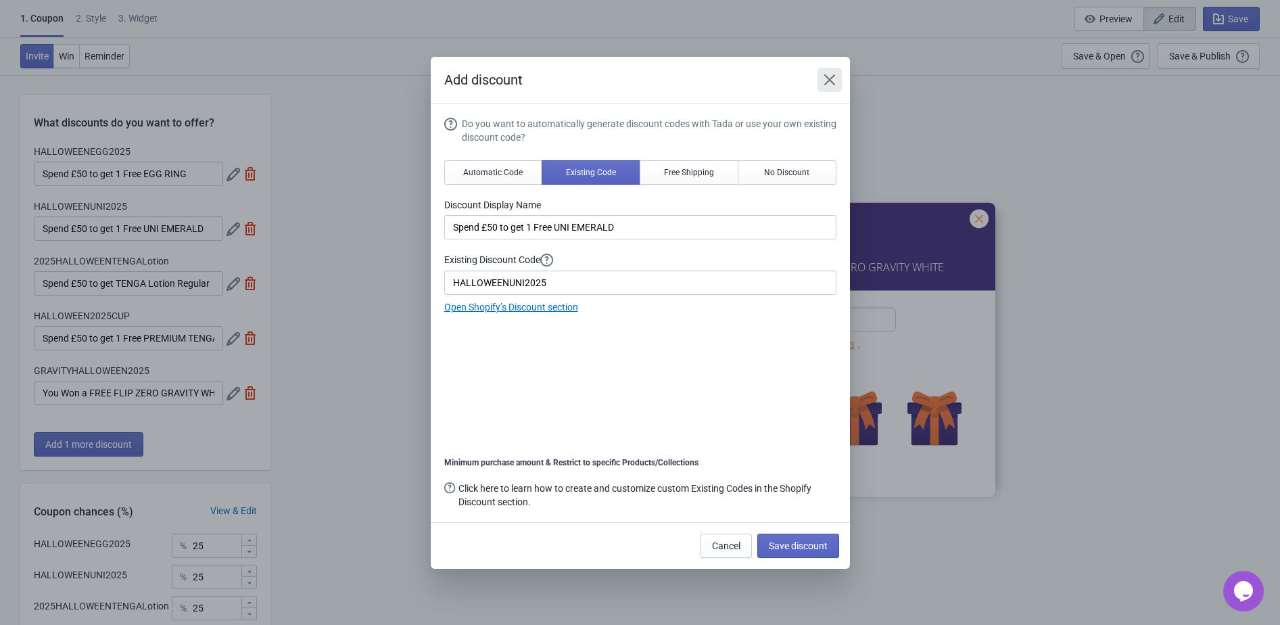
click at [828, 73] on icon "Close" at bounding box center [830, 80] width 14 height 14
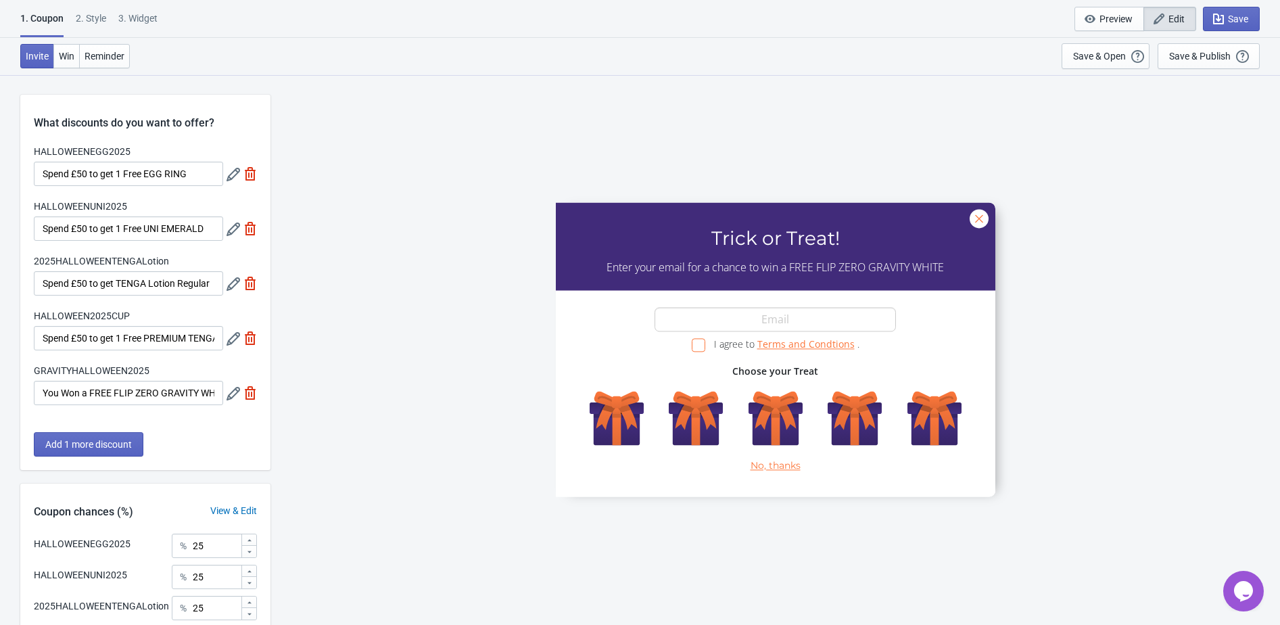
click at [226, 284] on icon at bounding box center [233, 284] width 14 height 14
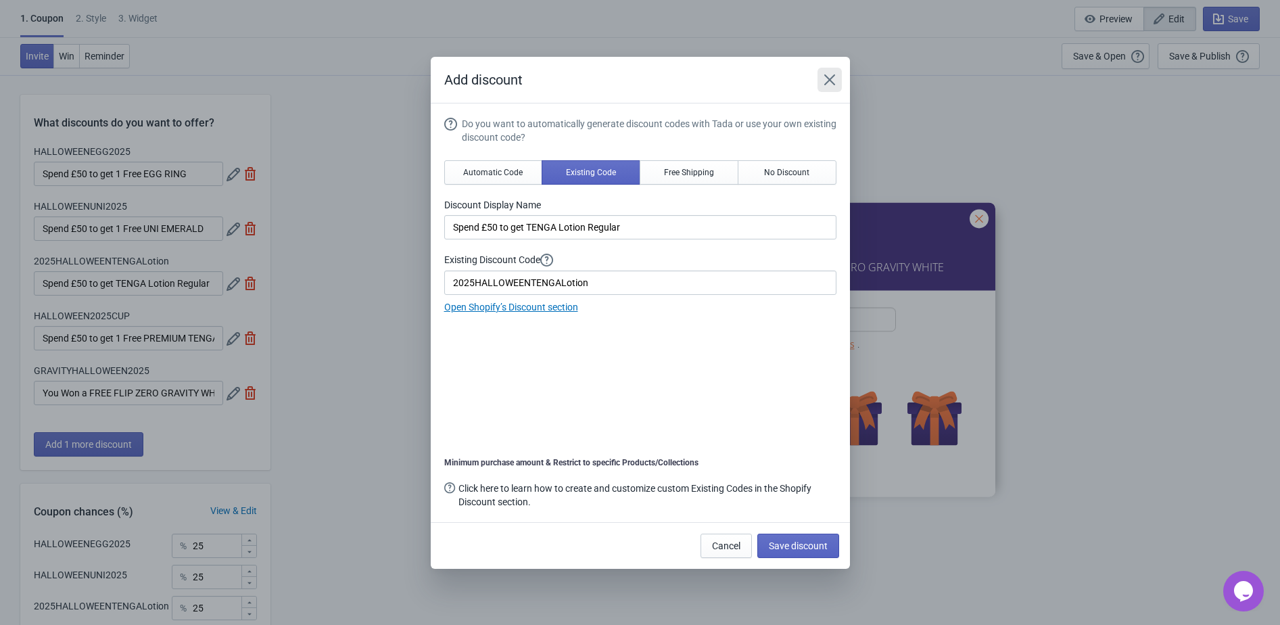
click at [835, 80] on icon "Close" at bounding box center [830, 80] width 14 height 14
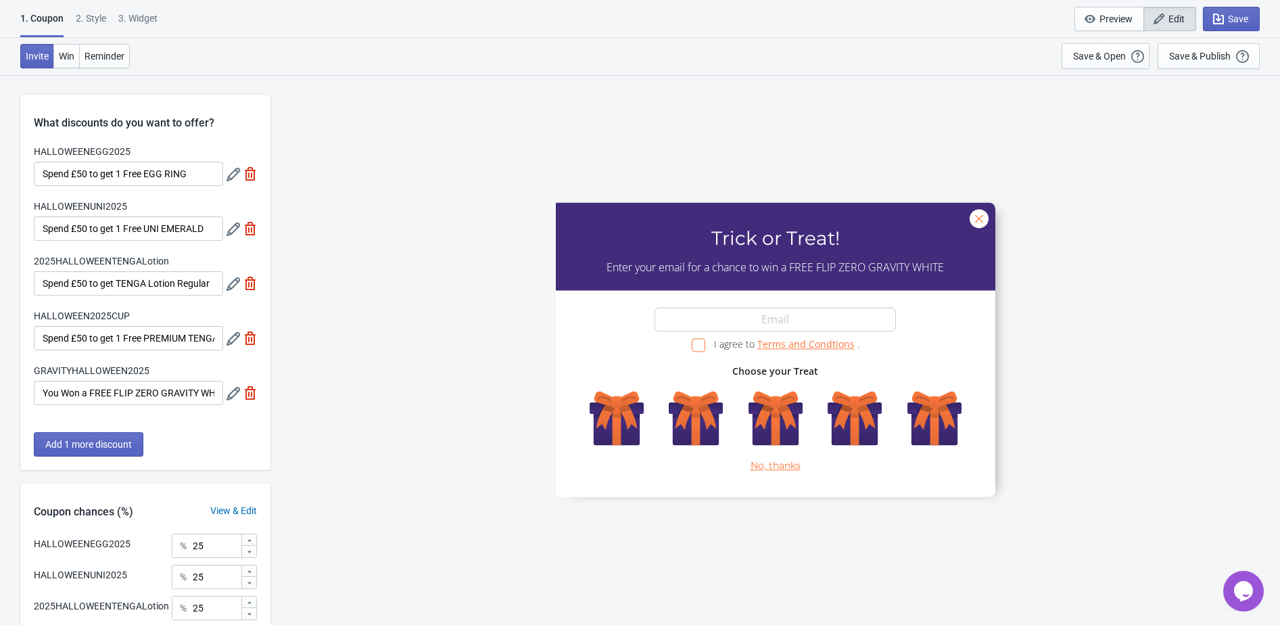
click at [229, 341] on icon at bounding box center [233, 339] width 14 height 14
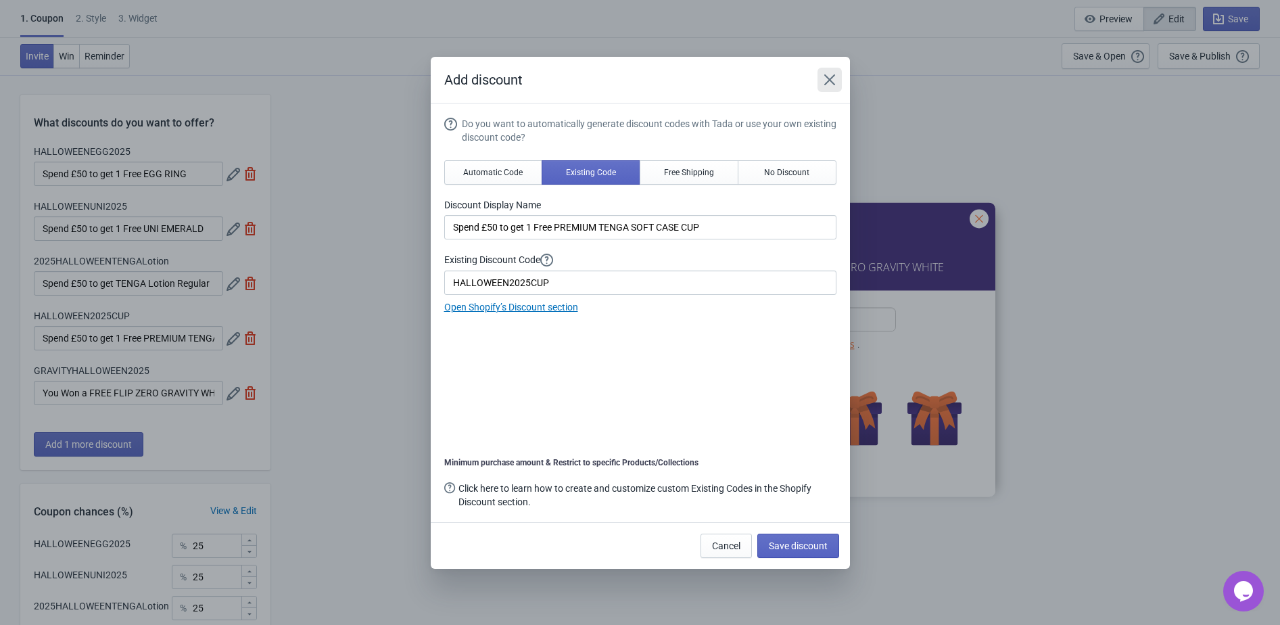
click at [838, 74] on button "Close" at bounding box center [829, 80] width 24 height 24
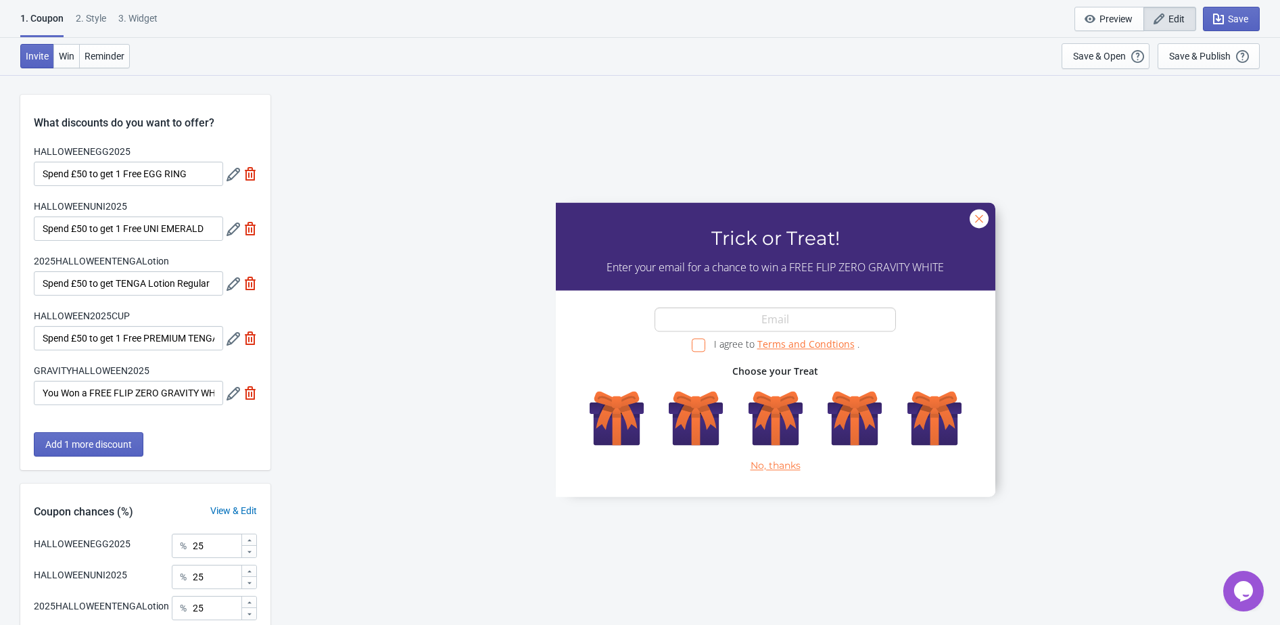
click at [231, 401] on div at bounding box center [241, 393] width 30 height 24
click at [231, 400] on icon at bounding box center [233, 394] width 14 height 14
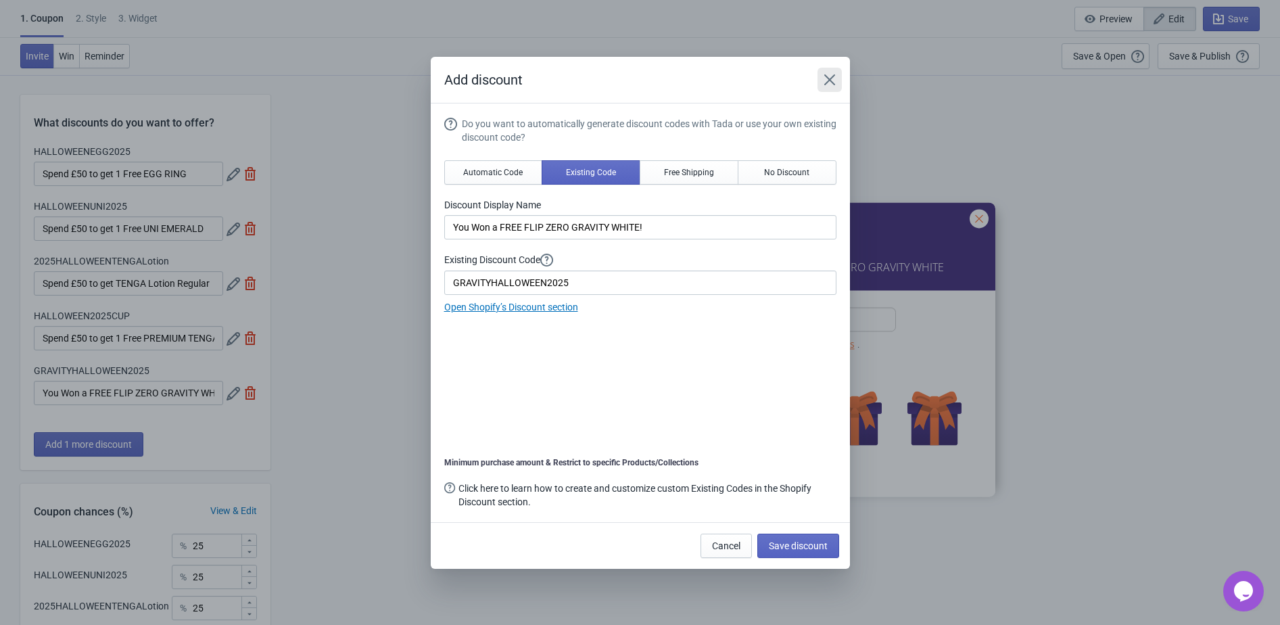
click at [828, 82] on icon "Close" at bounding box center [830, 80] width 14 height 14
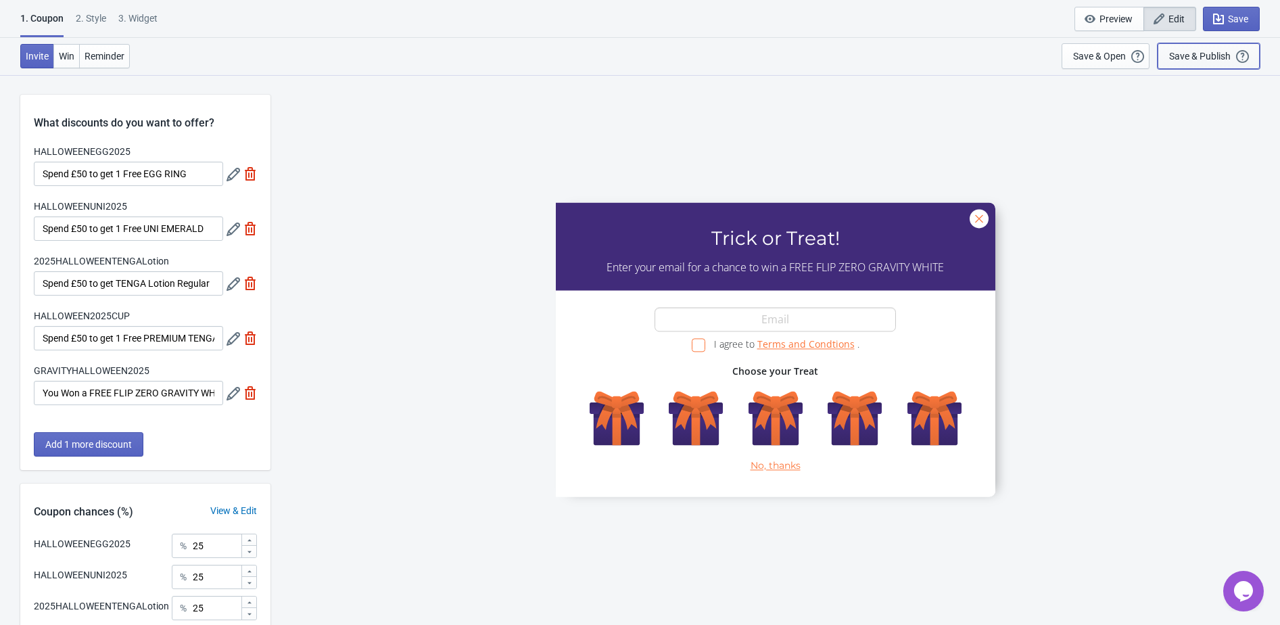
click at [1224, 57] on div "Save & Publish" at bounding box center [1200, 56] width 62 height 11
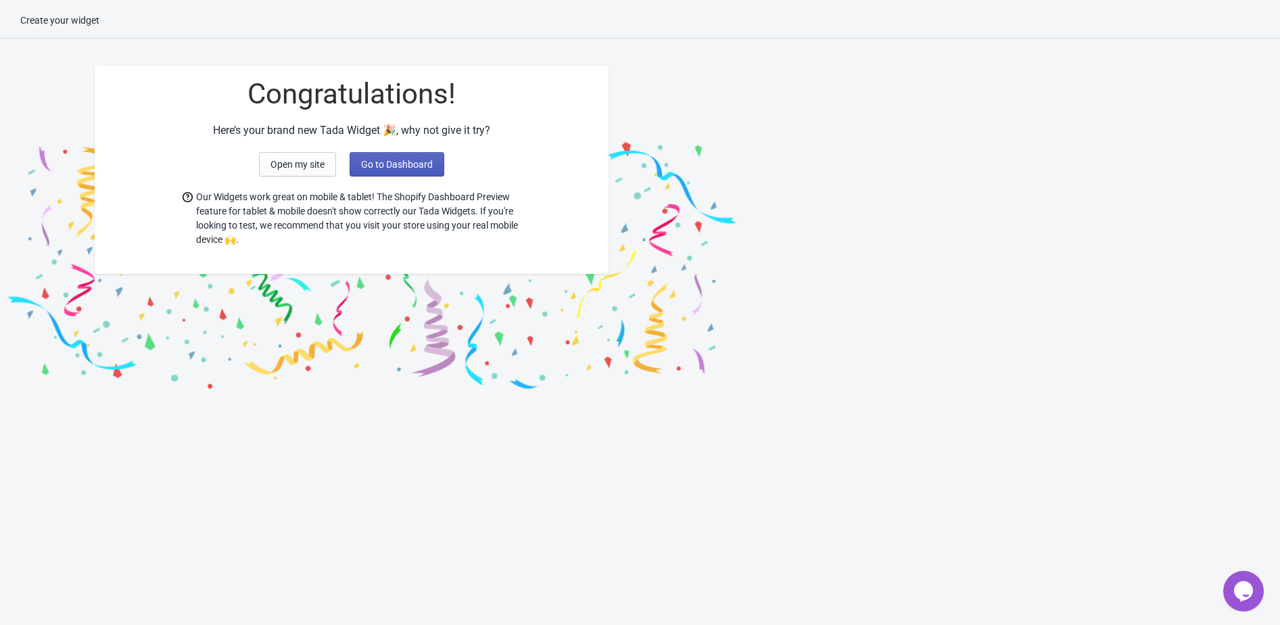
click at [376, 165] on span "Go to Dashboard" at bounding box center [397, 164] width 72 height 11
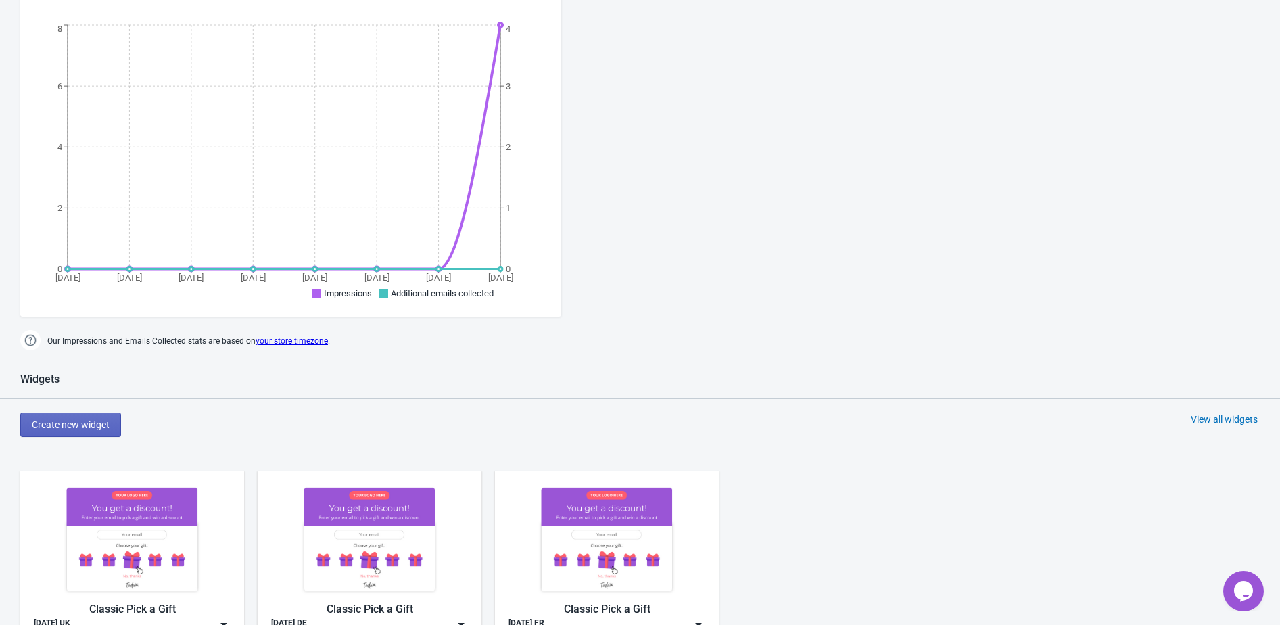
scroll to position [526, 0]
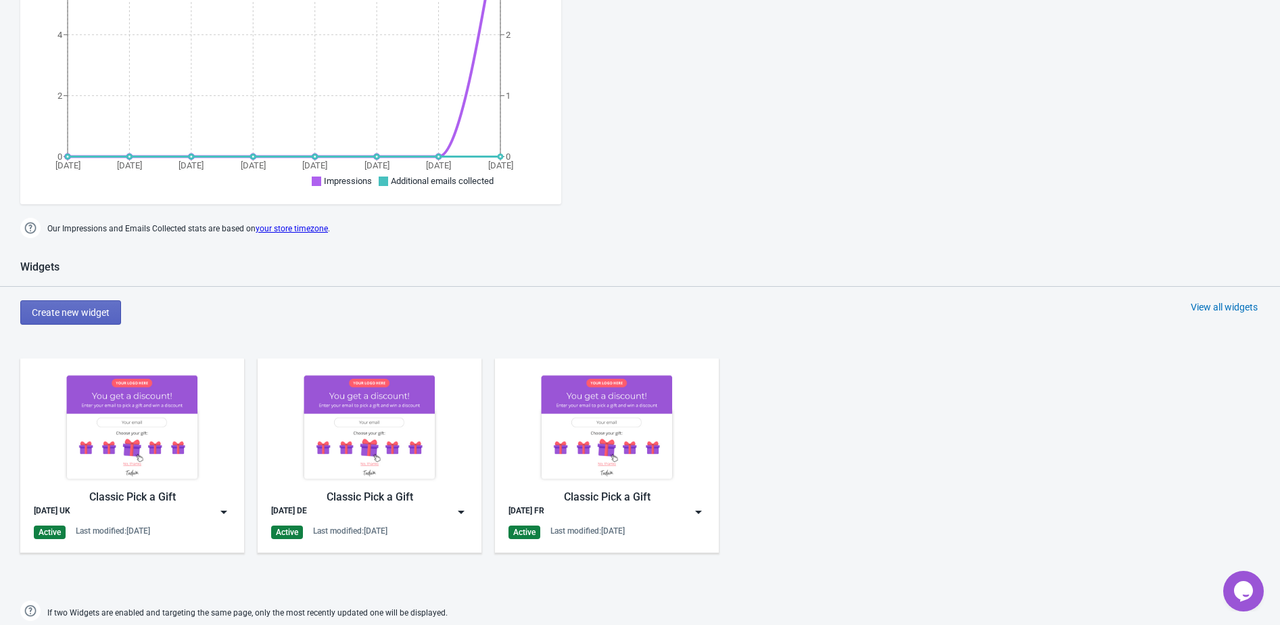
click at [1202, 310] on div "View all widgets" at bounding box center [1224, 307] width 67 height 14
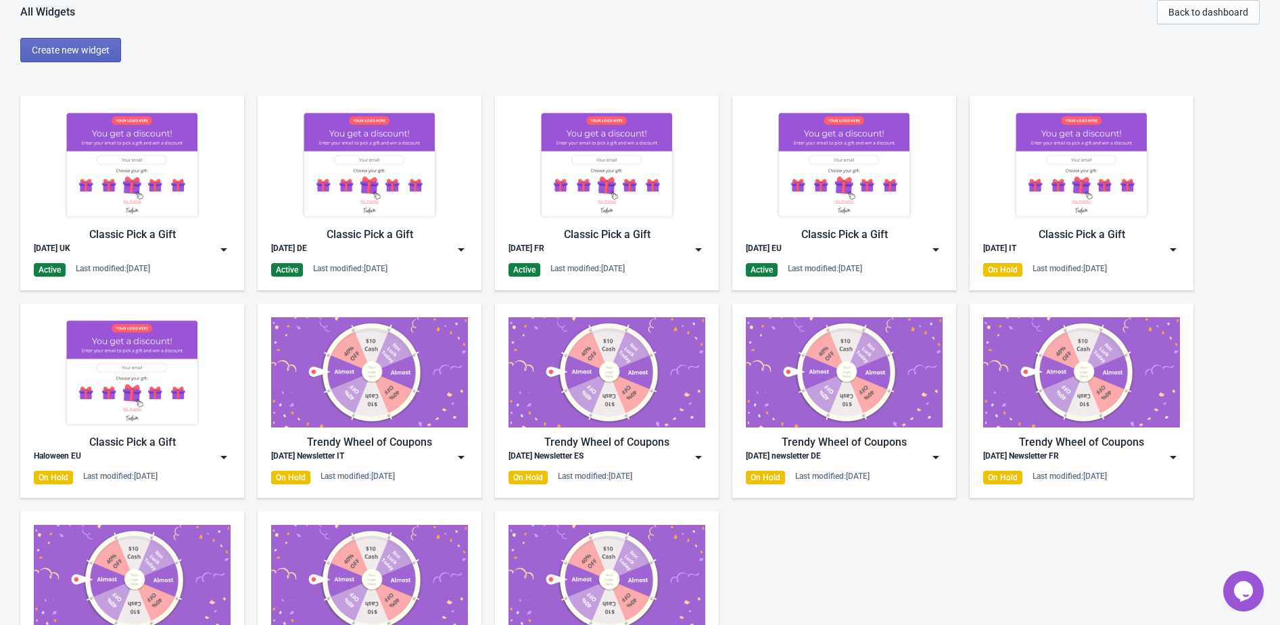
scroll to position [93, 0]
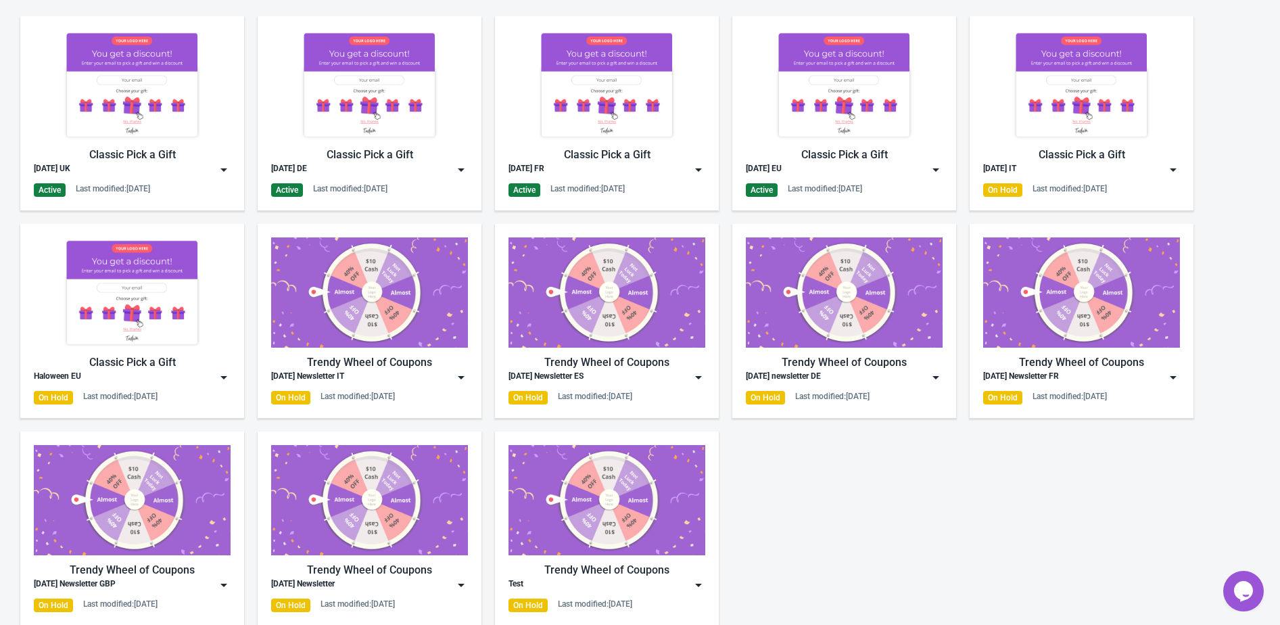
click at [226, 377] on img at bounding box center [224, 377] width 14 height 14
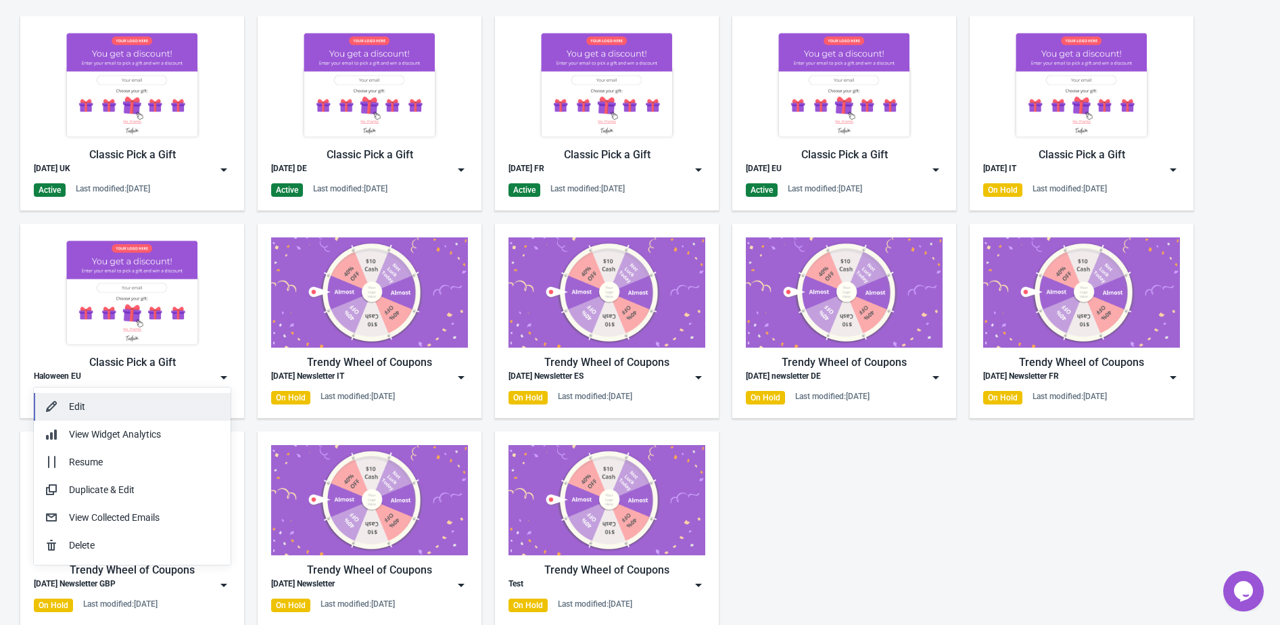
click at [195, 393] on button "Edit" at bounding box center [132, 407] width 197 height 28
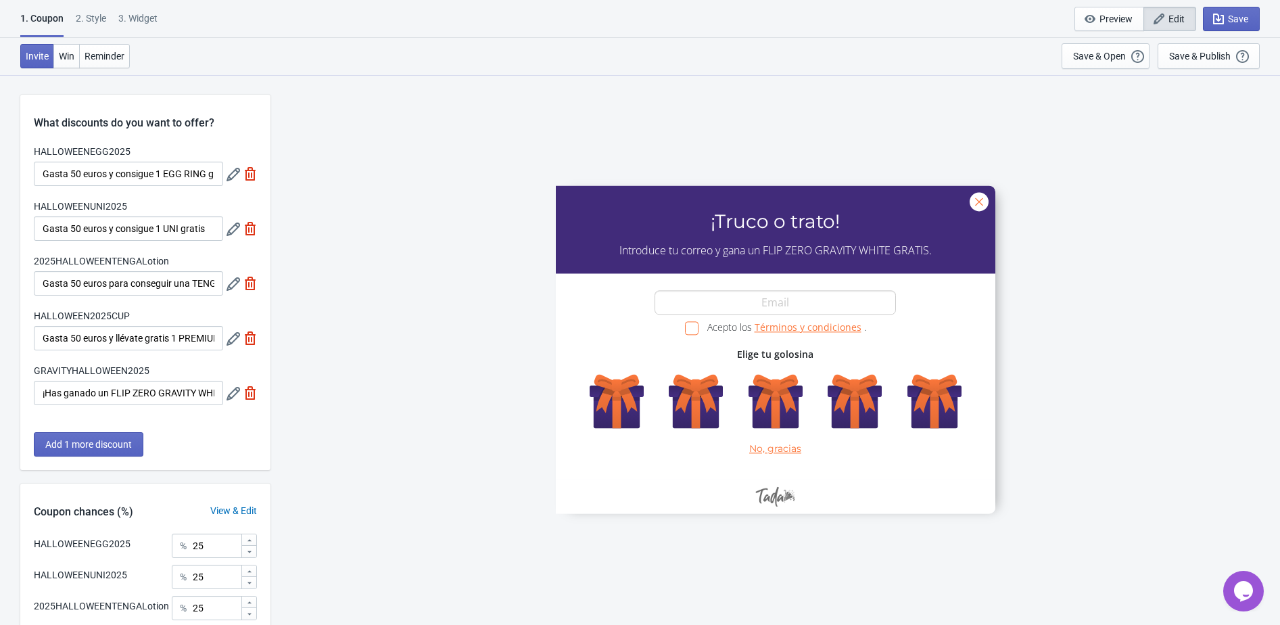
click at [232, 176] on icon at bounding box center [233, 175] width 14 height 14
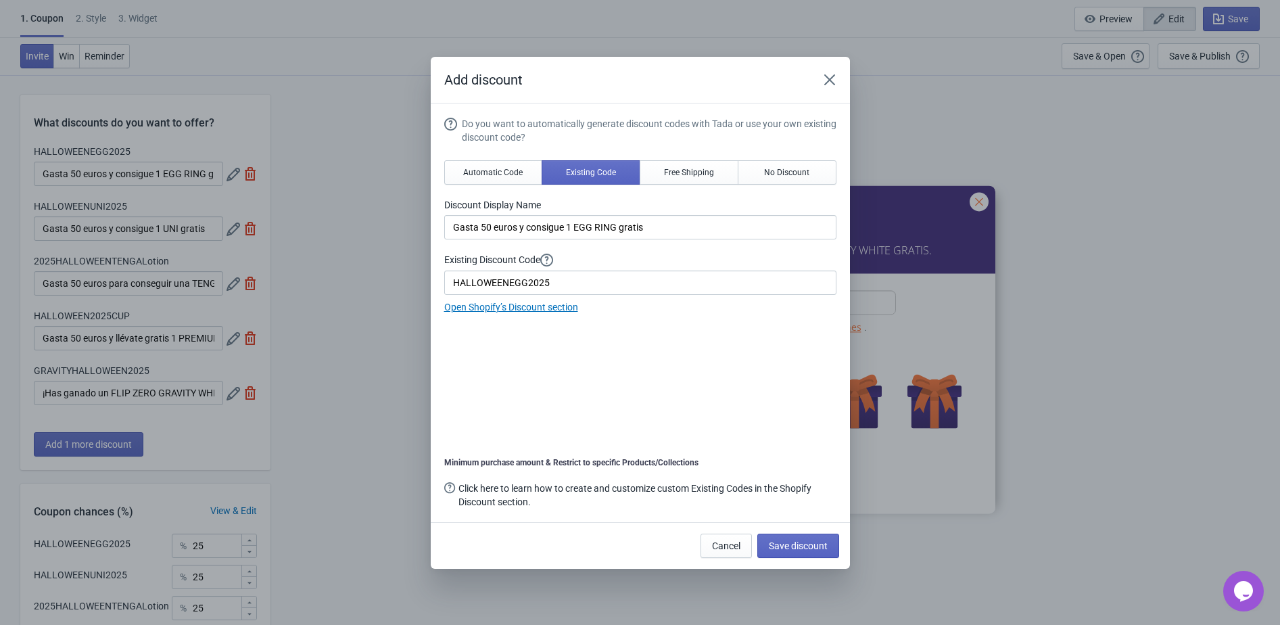
click at [377, 215] on div "Add discount Do you want to automatically generate discount codes with Tada or …" at bounding box center [640, 313] width 1280 height 512
click at [837, 85] on button "Close" at bounding box center [829, 80] width 24 height 24
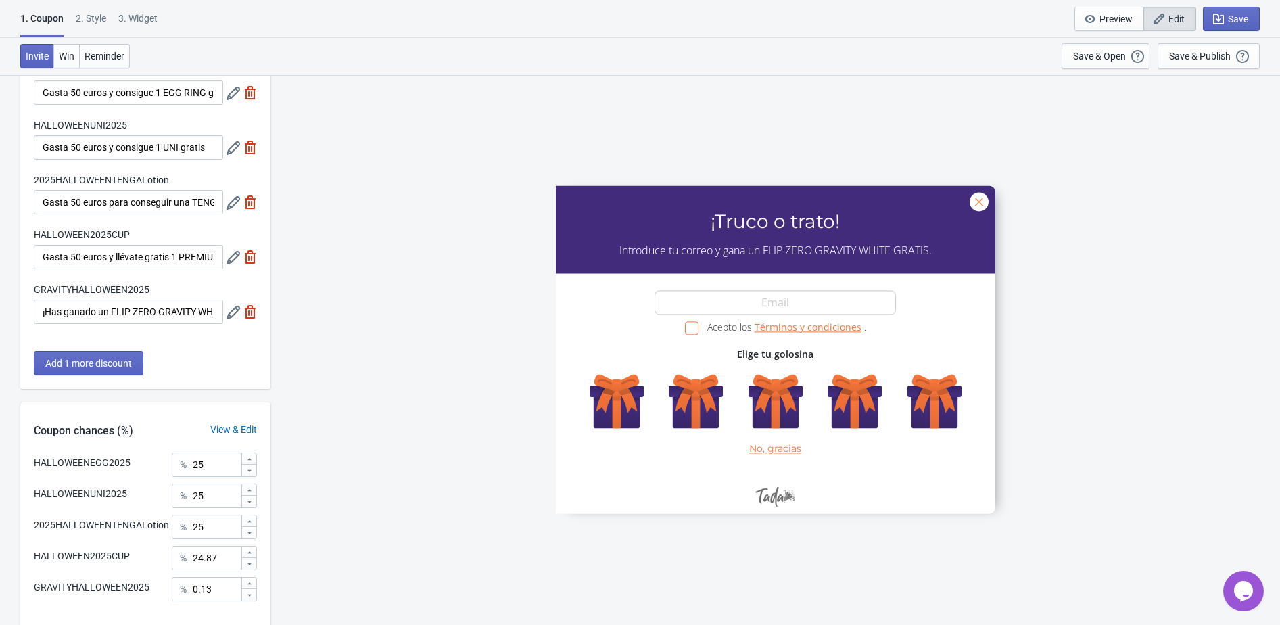
scroll to position [79, 0]
click at [231, 211] on icon at bounding box center [233, 205] width 14 height 14
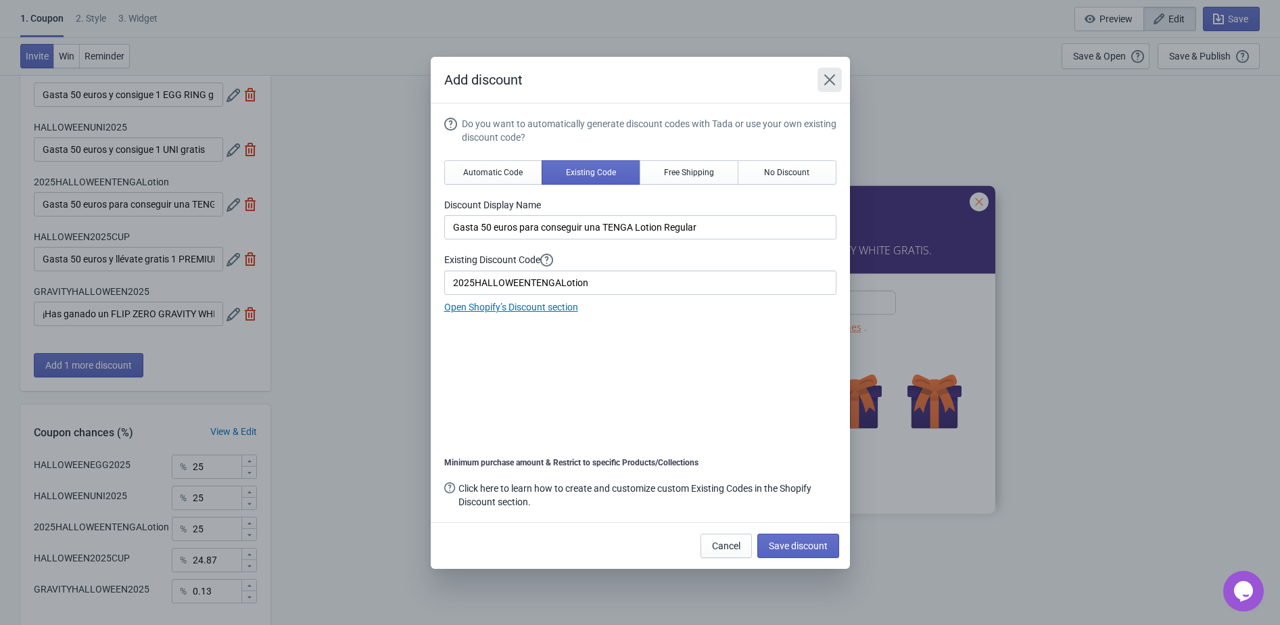
click at [834, 76] on icon "Close" at bounding box center [830, 80] width 14 height 14
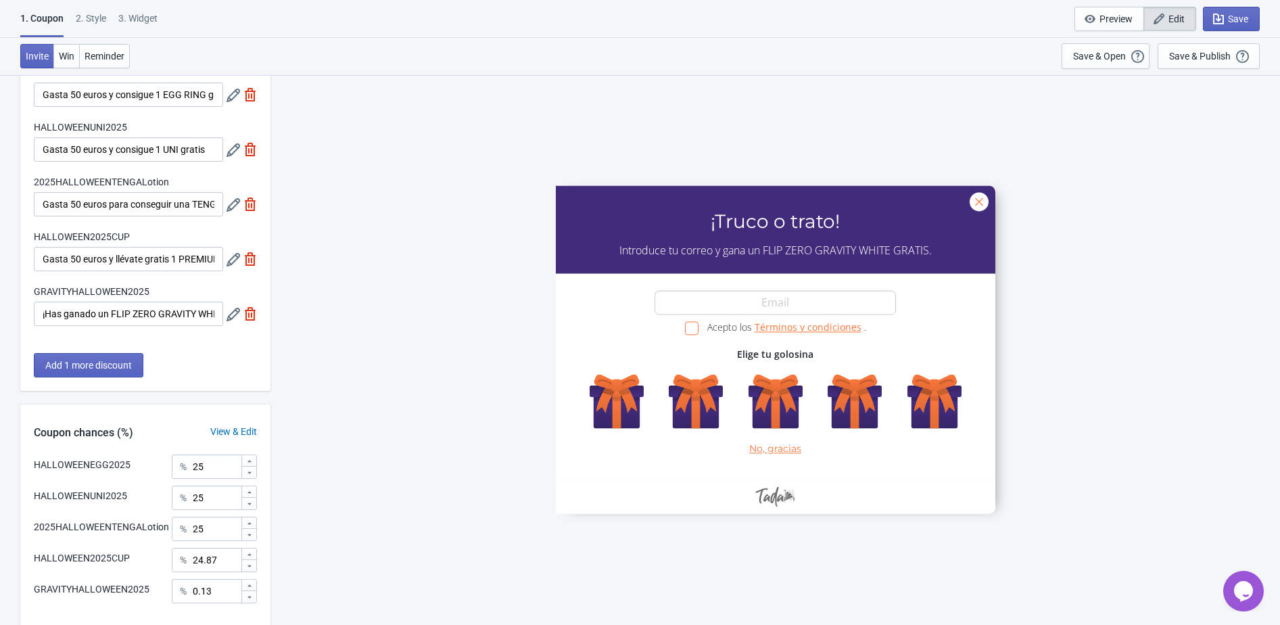
click at [231, 312] on icon at bounding box center [233, 315] width 14 height 14
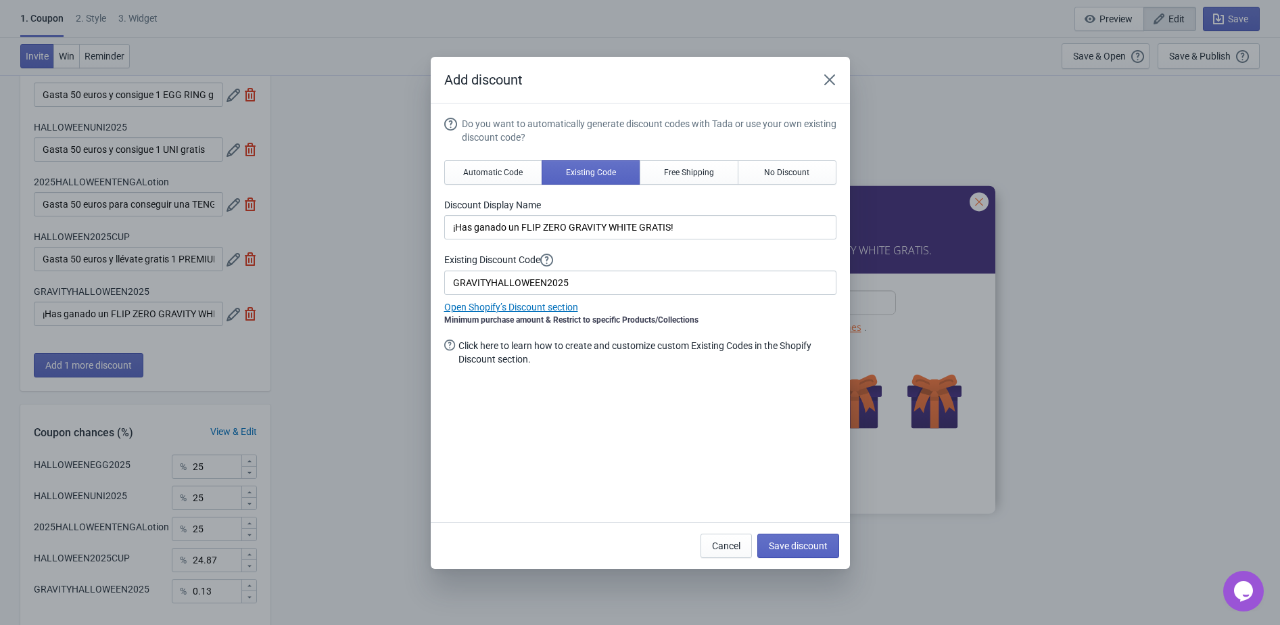
scroll to position [0, 0]
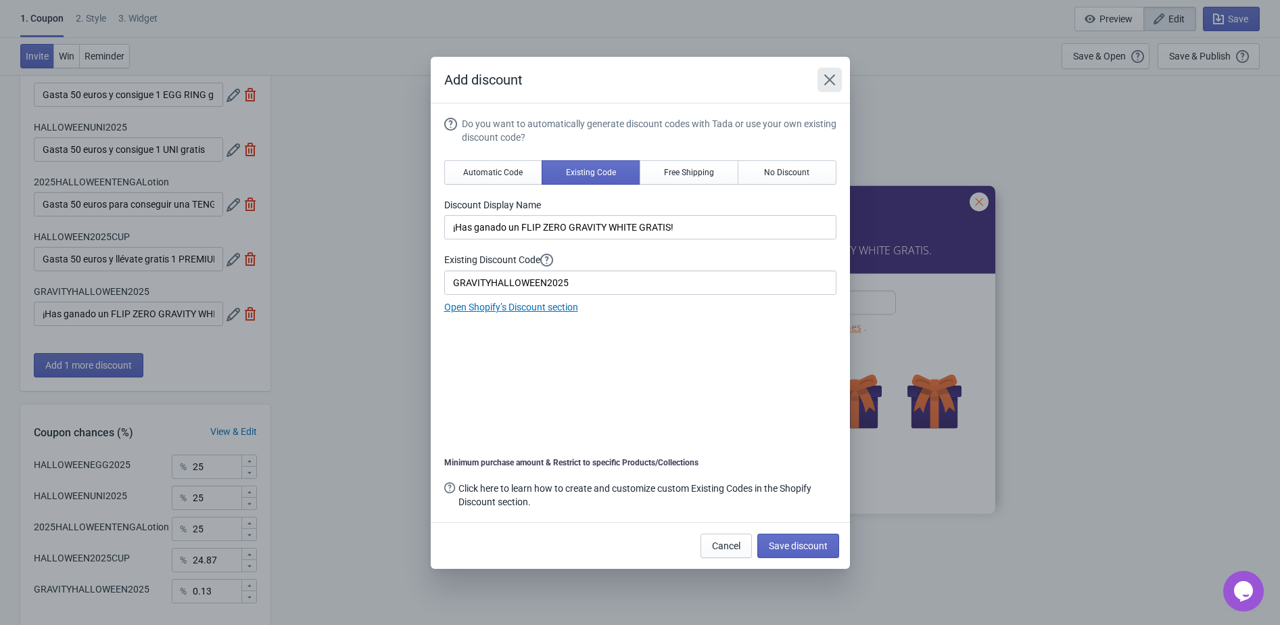
click at [830, 80] on icon "Close" at bounding box center [828, 79] width 11 height 11
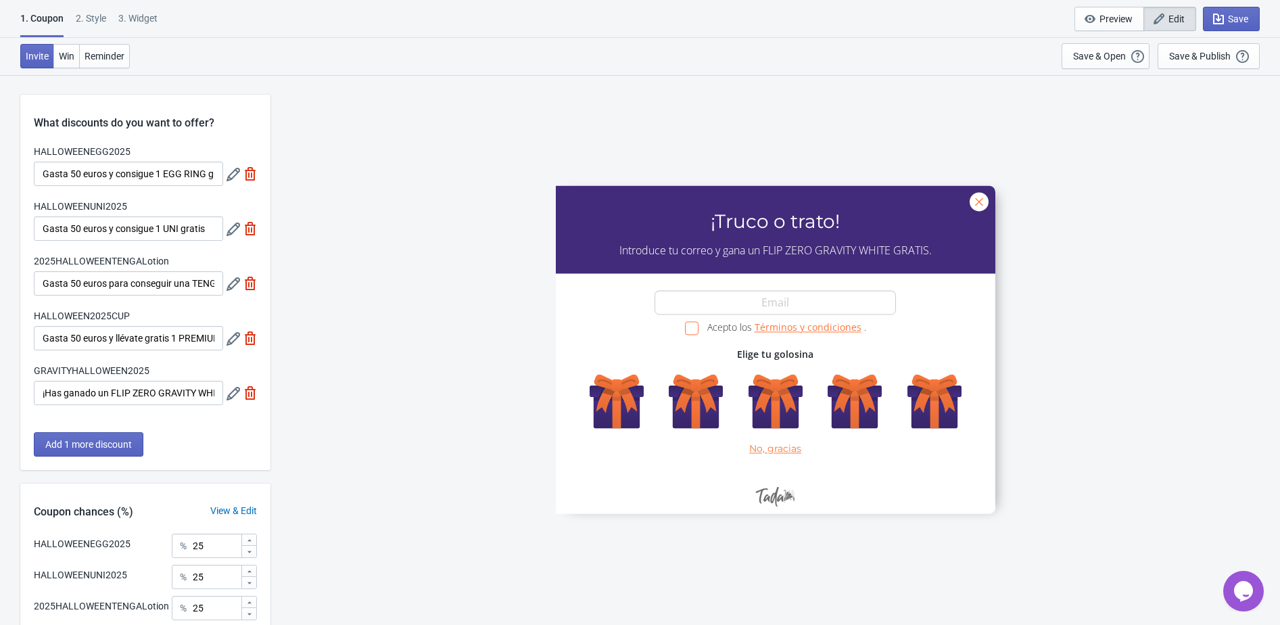
scroll to position [79, 0]
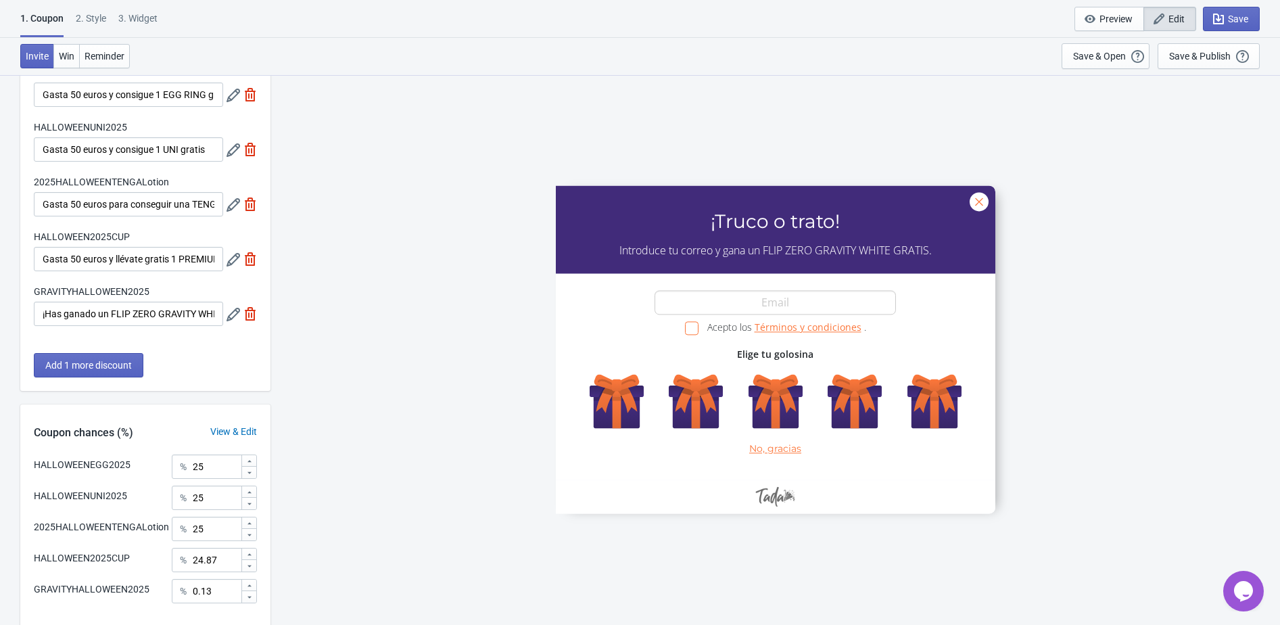
click at [225, 259] on div "HALLOWEEN2025CUP Gasta 50 euros y llévate gratis 1 PREMIUM TENGA SOFT CASE CUP" at bounding box center [145, 250] width 223 height 41
click at [227, 262] on icon at bounding box center [233, 260] width 14 height 14
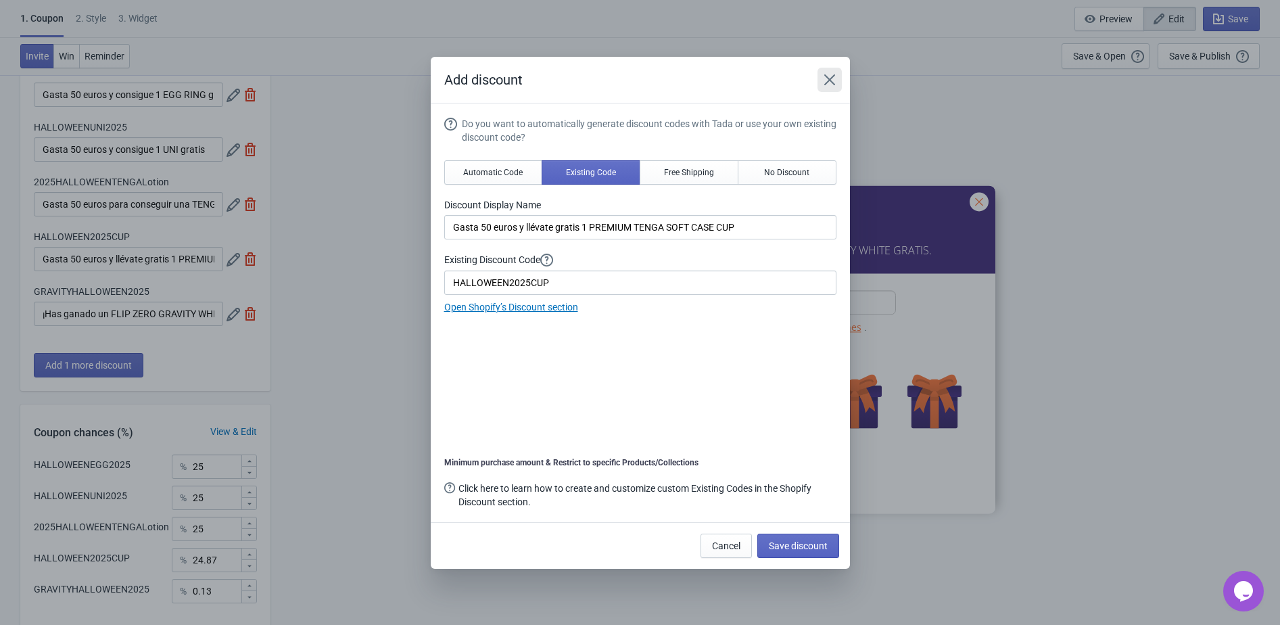
click at [830, 83] on icon "Close" at bounding box center [830, 80] width 14 height 14
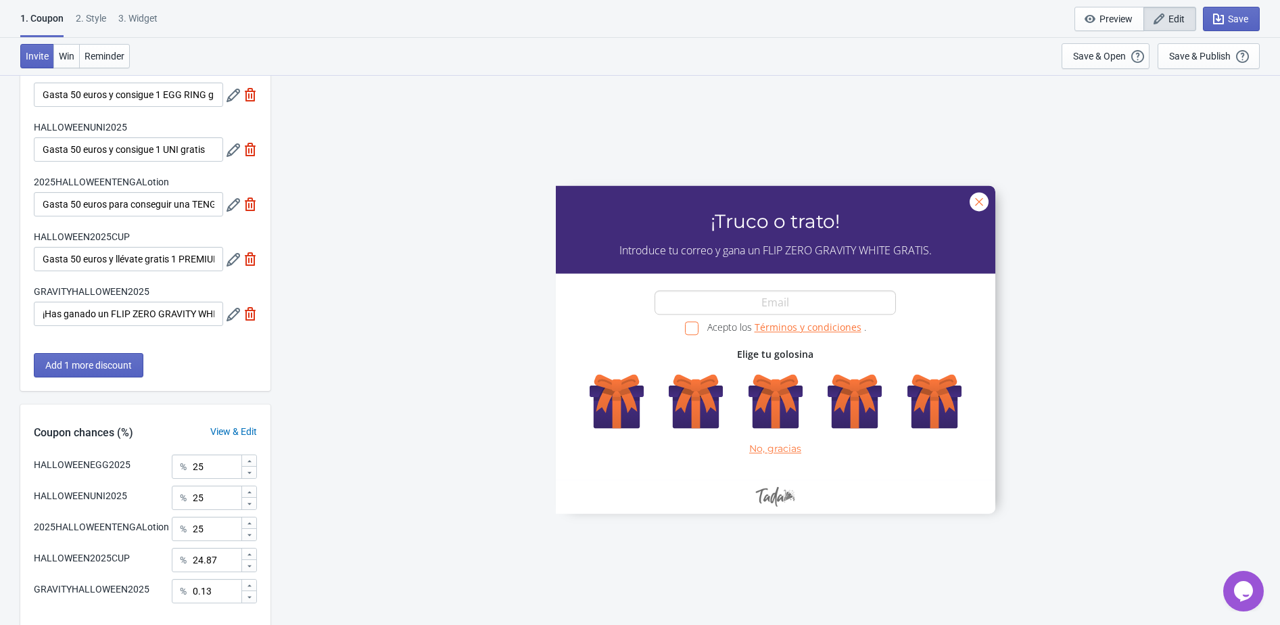
click at [93, 21] on div "2 . Style" at bounding box center [91, 23] width 30 height 24
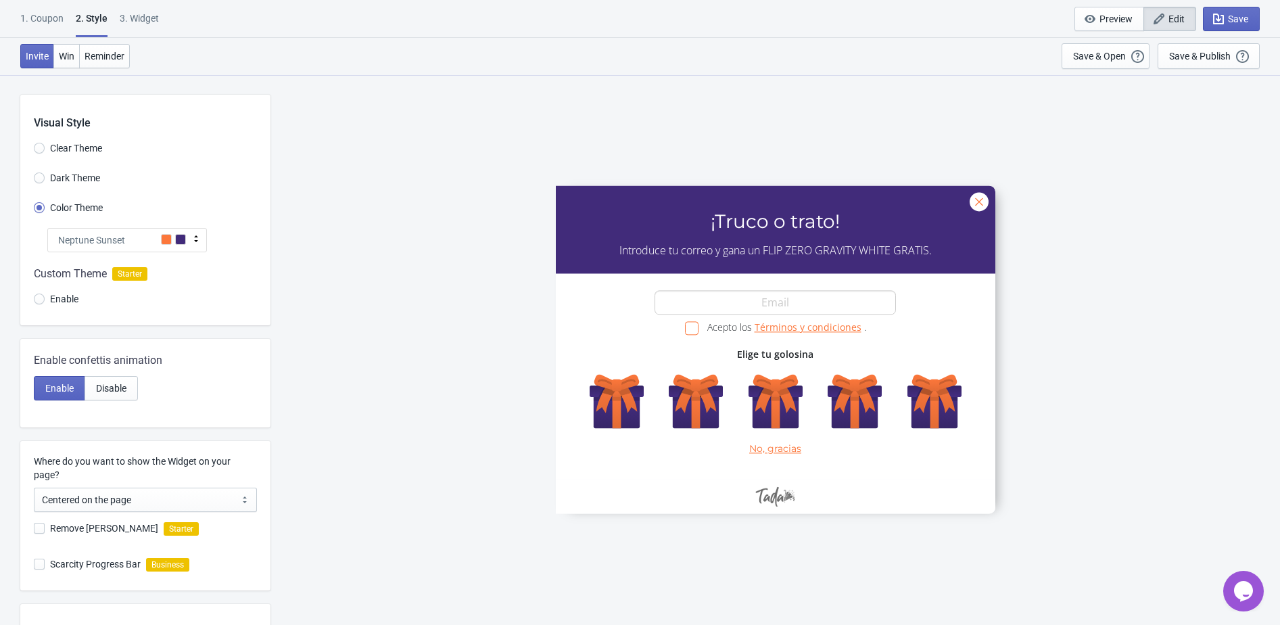
click at [40, 529] on span at bounding box center [39, 528] width 11 height 11
click at [34, 529] on input "Remove Tada Branding" at bounding box center [34, 535] width 1 height 24
checkbox input "true"
radio input "true"
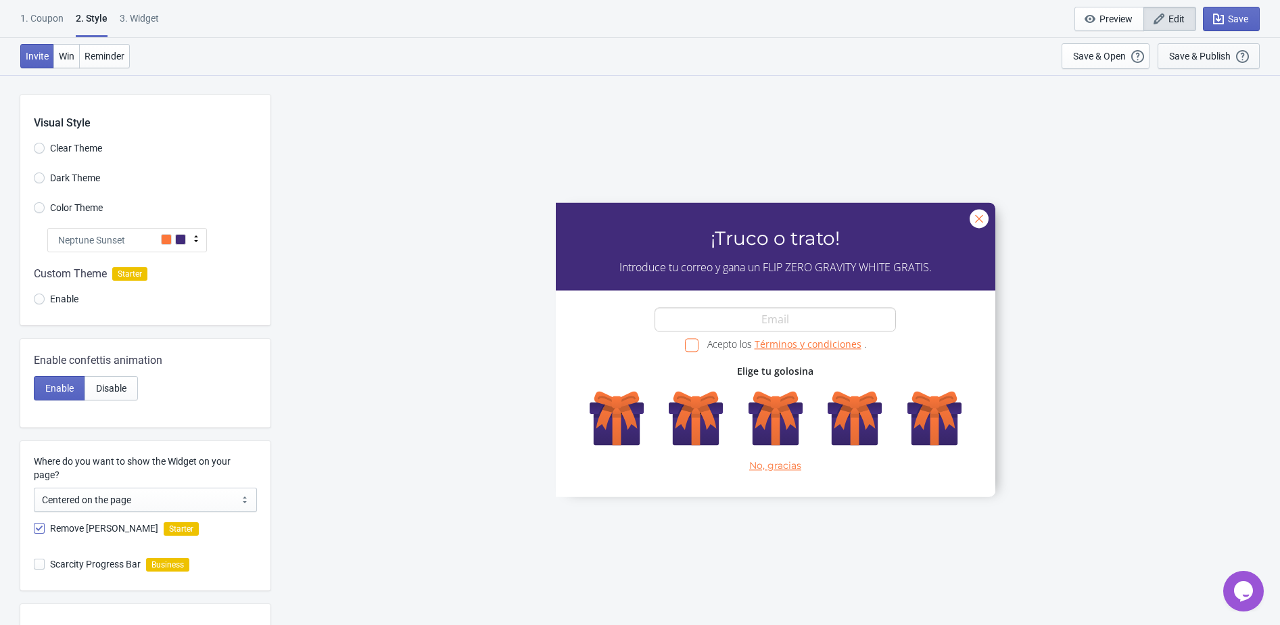
click at [1230, 55] on div "Save & Publish" at bounding box center [1200, 56] width 62 height 11
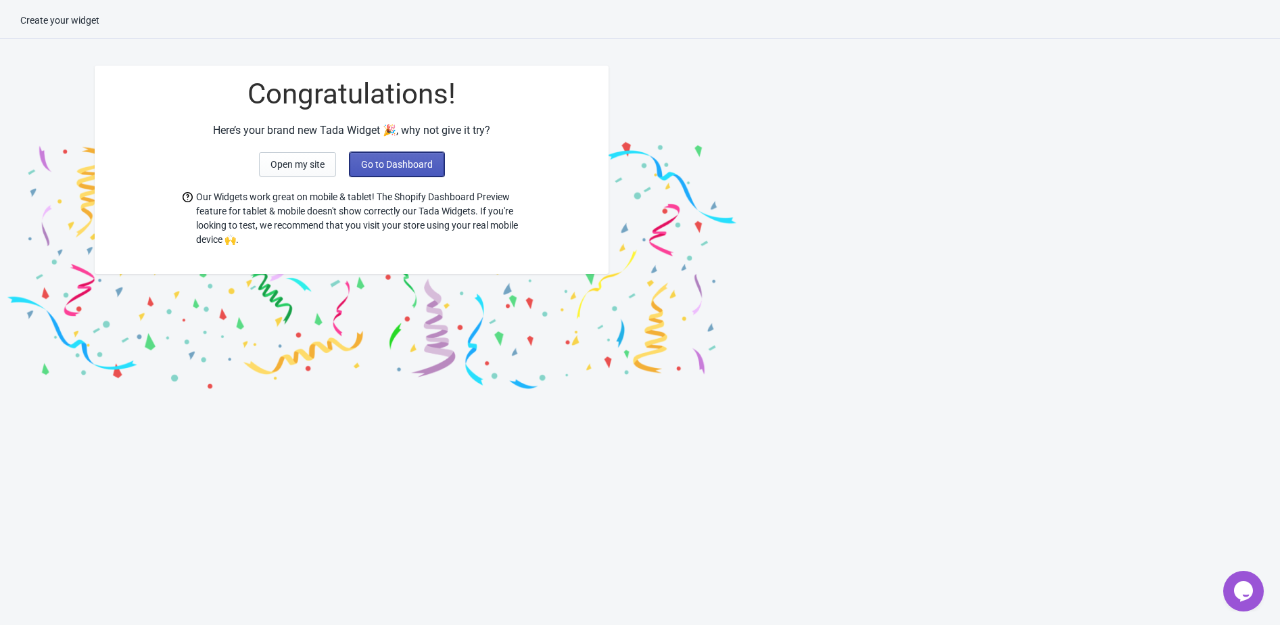
click at [427, 159] on span "Go to Dashboard" at bounding box center [397, 164] width 72 height 11
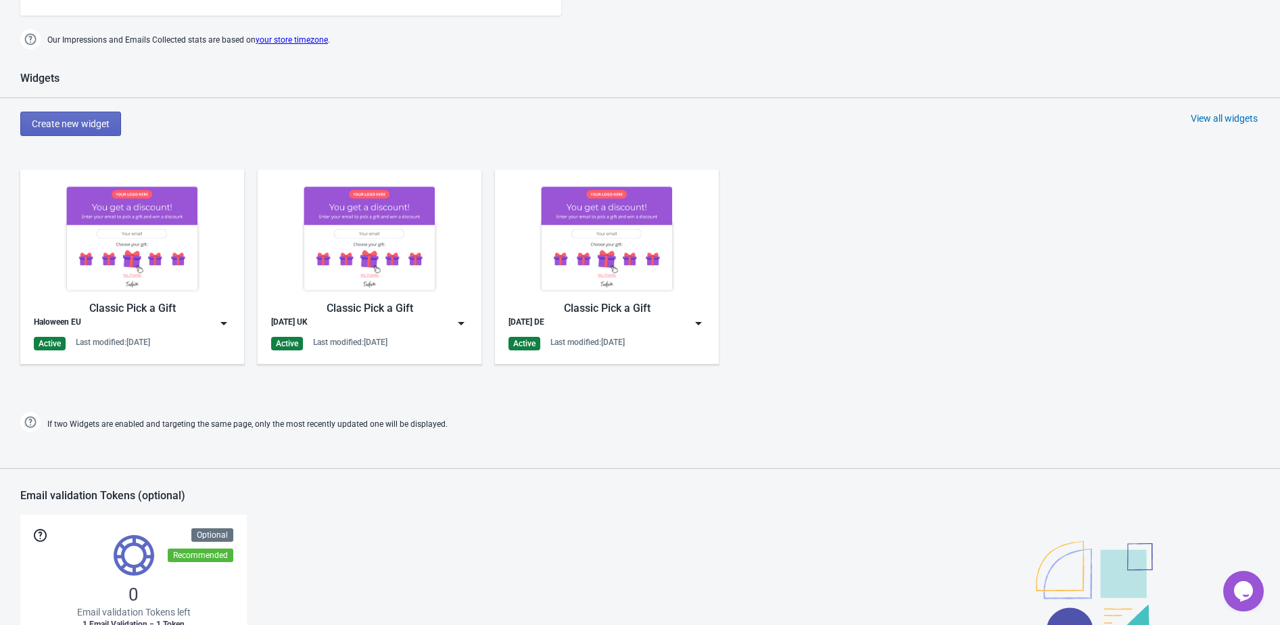
scroll to position [746, 0]
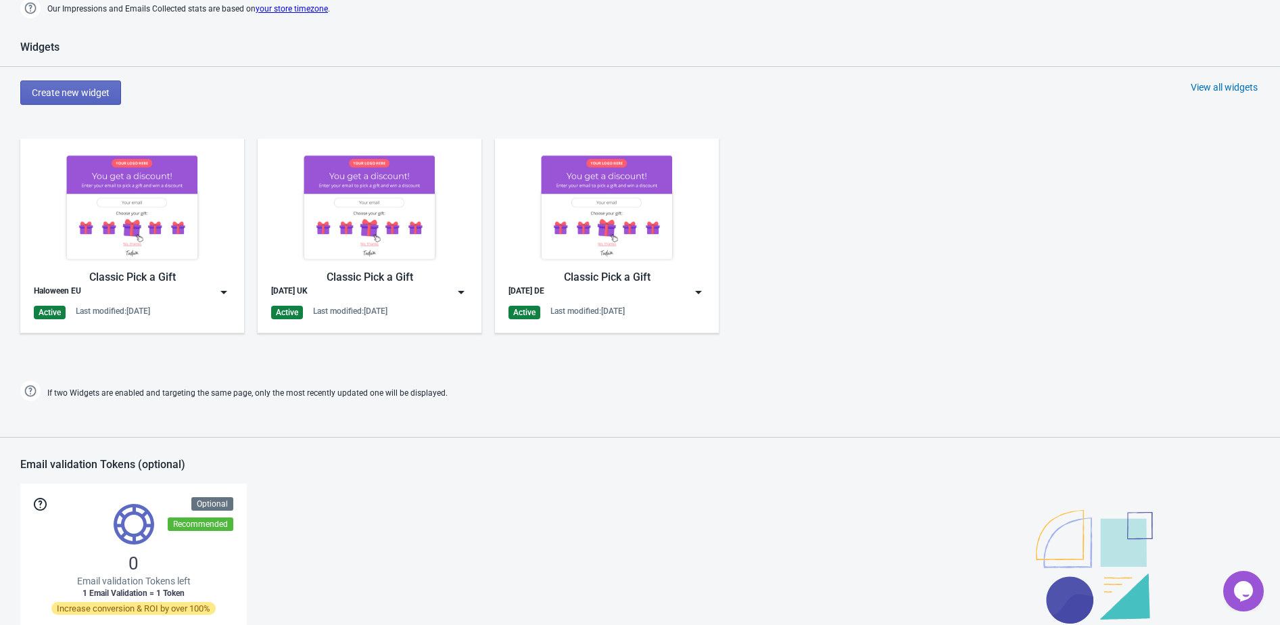
click at [1250, 86] on div "View all widgets" at bounding box center [1224, 87] width 67 height 14
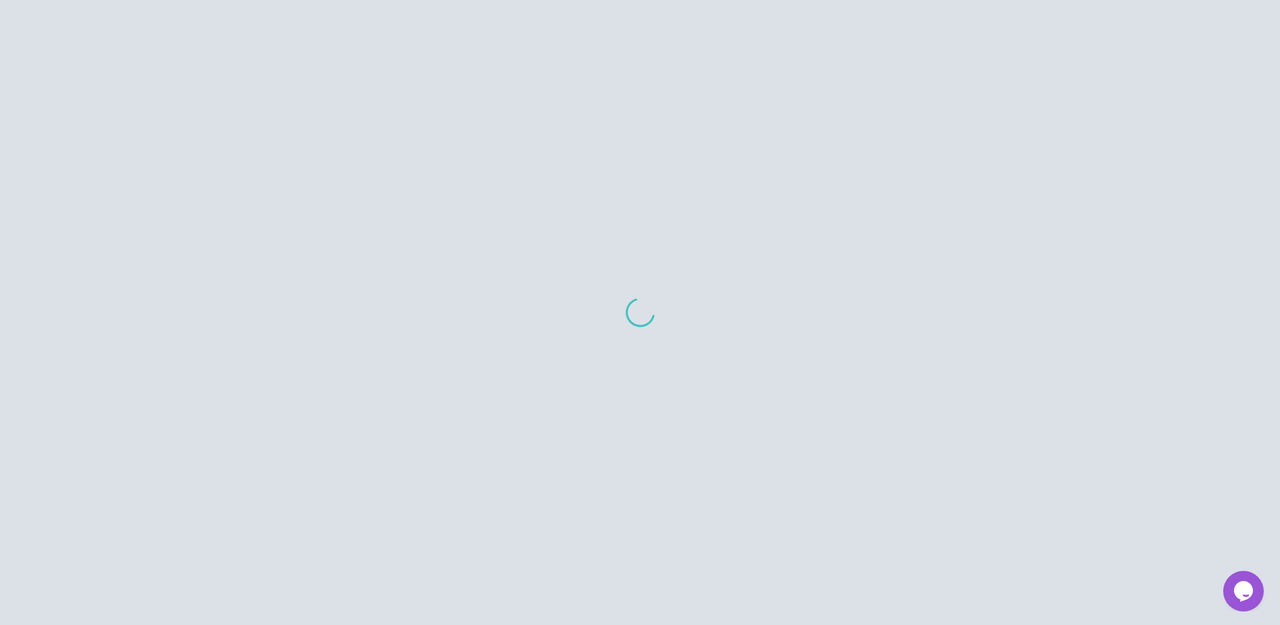
scroll to position [93, 0]
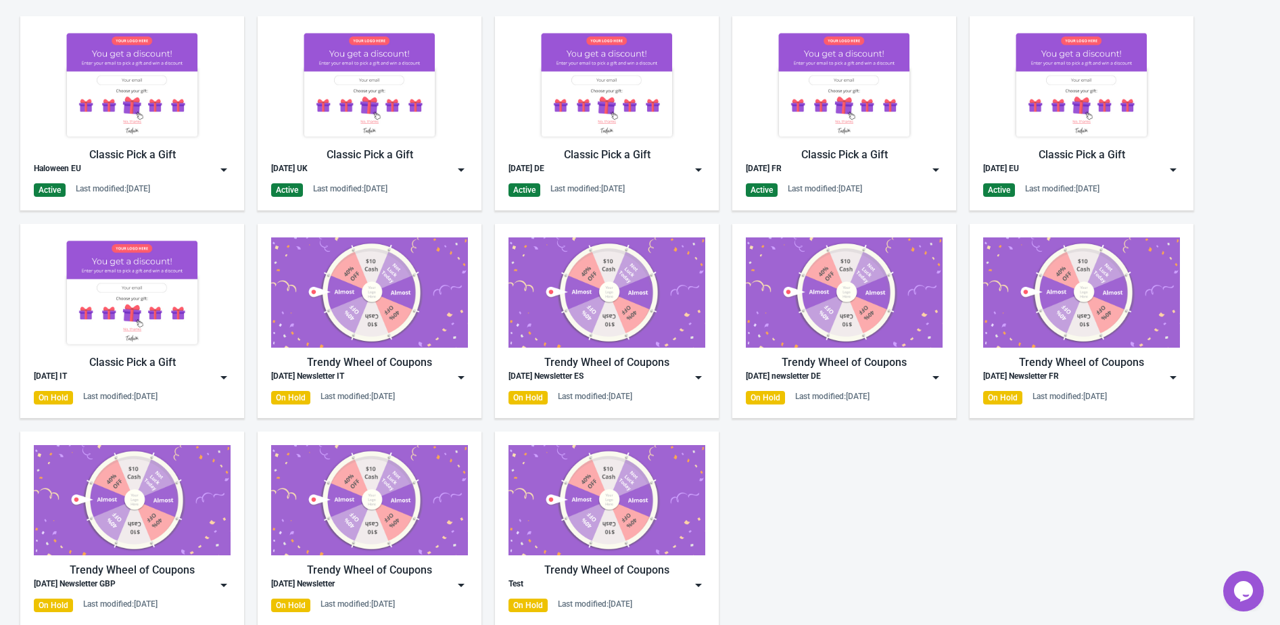
click at [226, 379] on img at bounding box center [224, 377] width 14 height 14
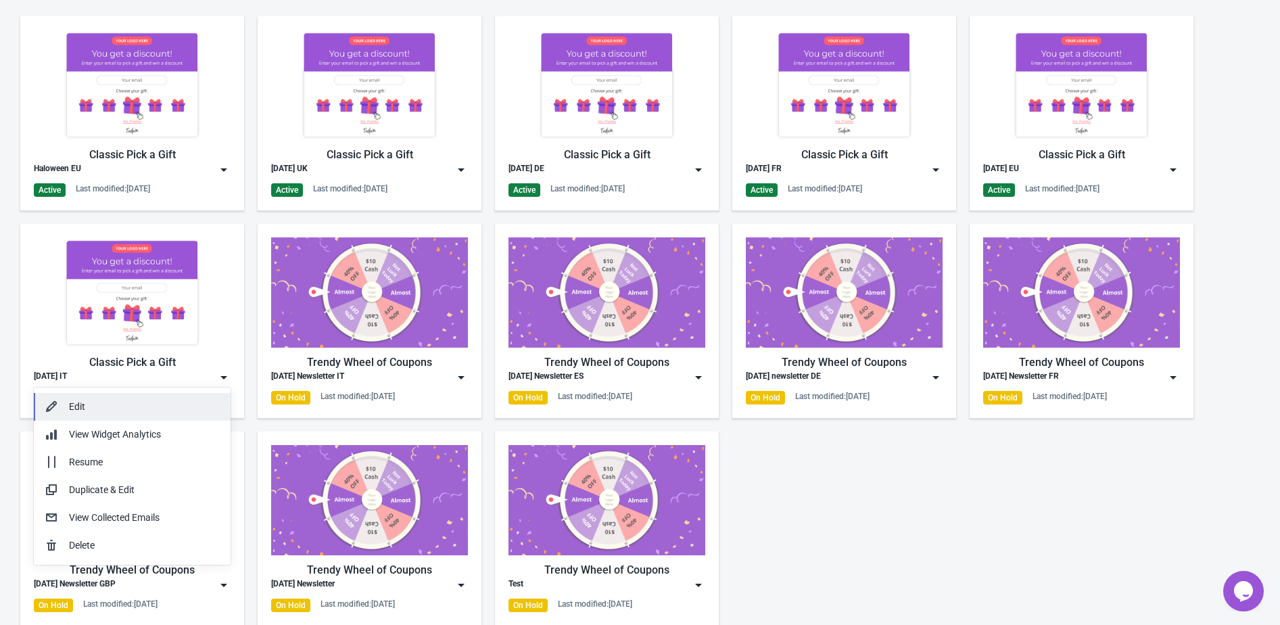
click at [196, 401] on div "Edit" at bounding box center [144, 407] width 151 height 14
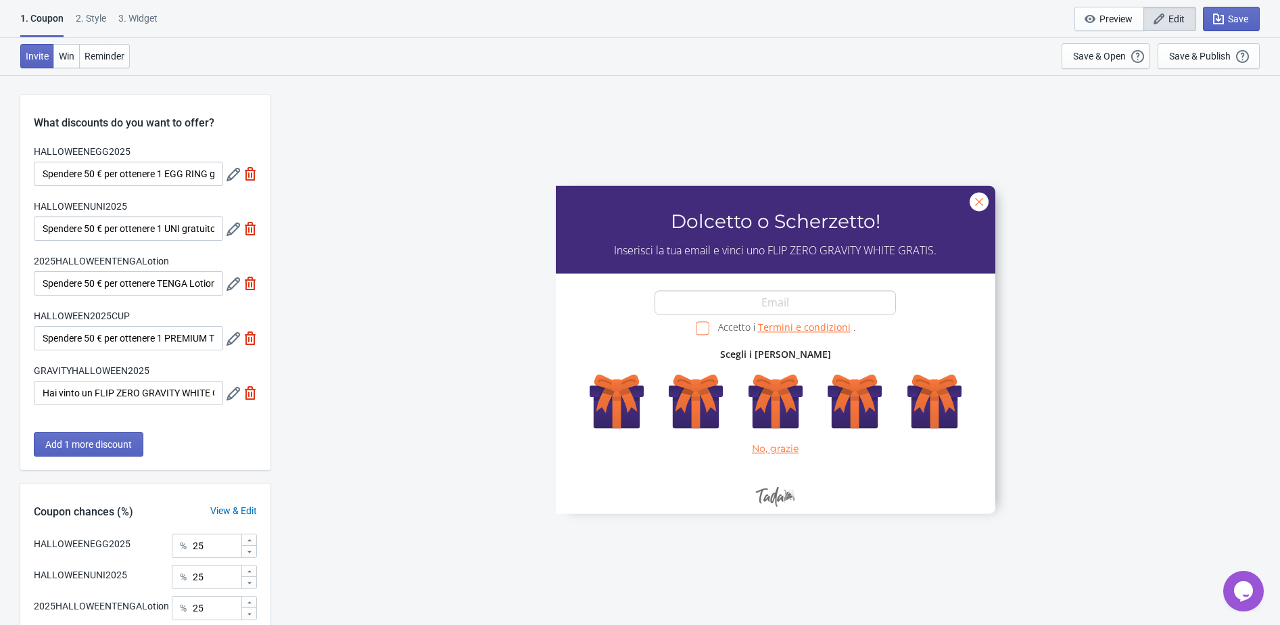
click at [134, 22] on div "3. Widget" at bounding box center [137, 23] width 39 height 24
select select "specificURL"
select select "once"
select select "1"
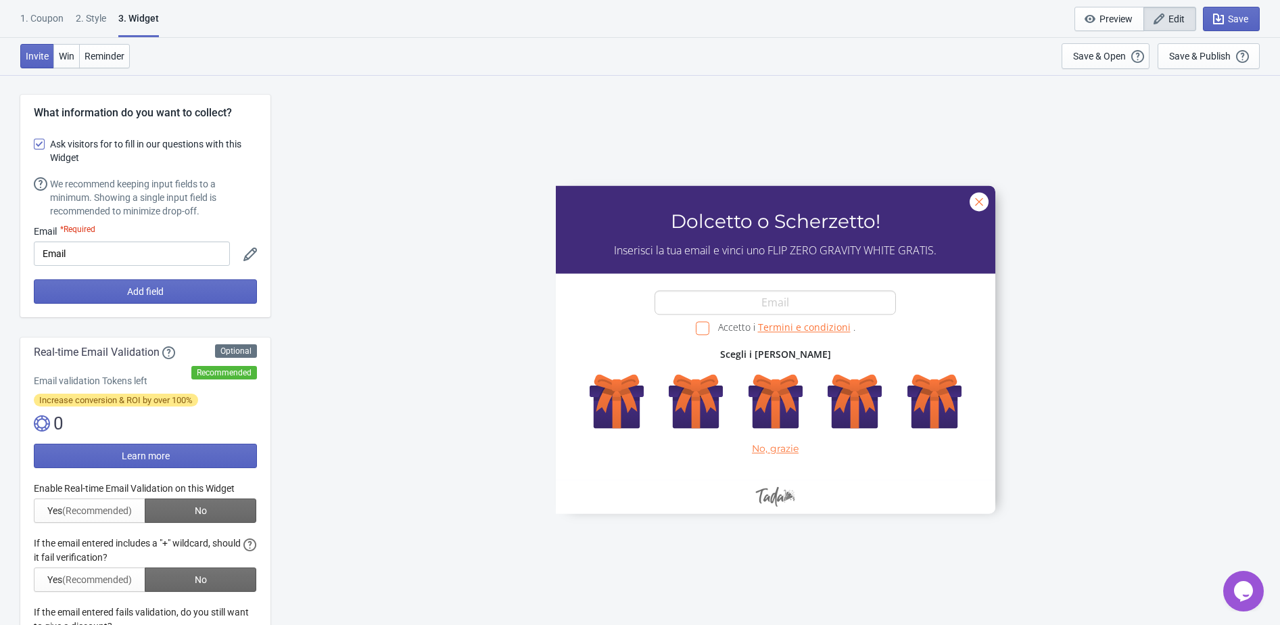
click at [95, 24] on div "2 . Style" at bounding box center [91, 23] width 30 height 24
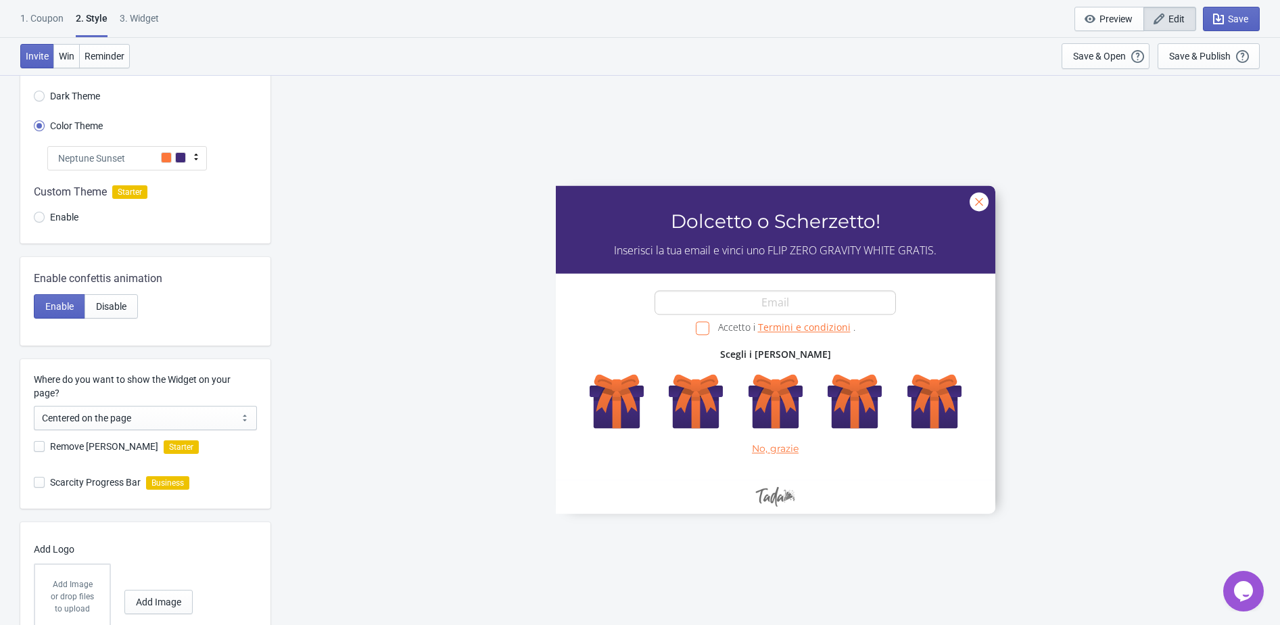
scroll to position [86, 0]
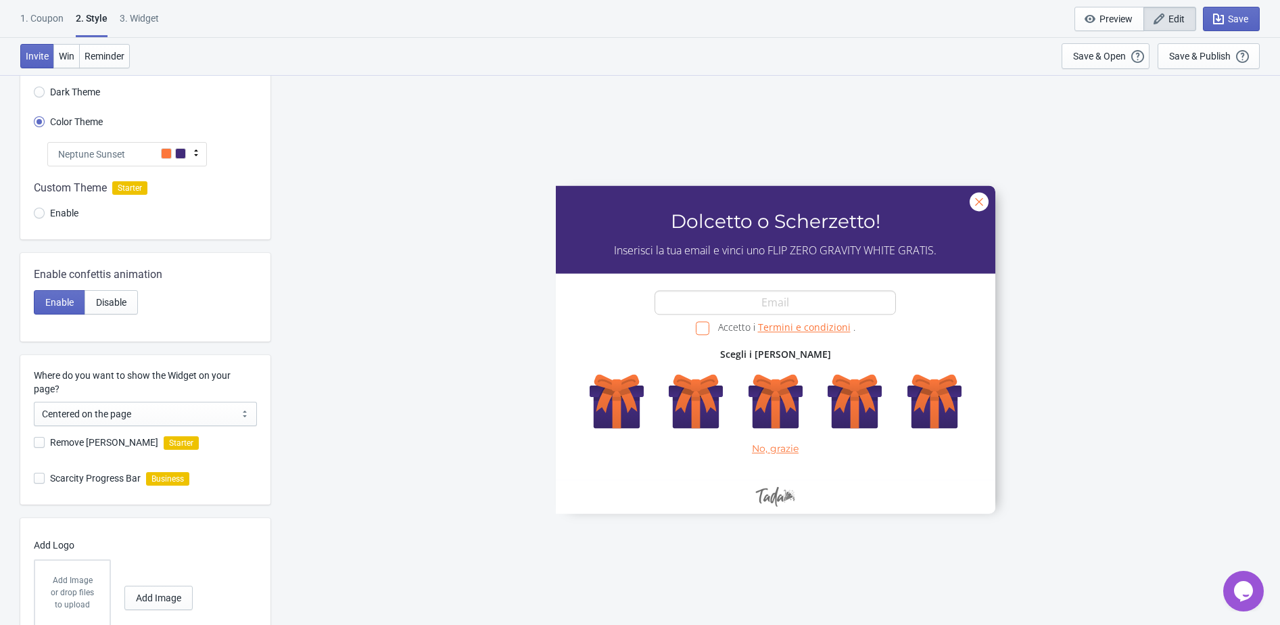
click at [32, 441] on div "Where do you want to show the Widget on your page? Centered on the page Left si…" at bounding box center [145, 429] width 250 height 149
click at [36, 441] on span at bounding box center [39, 442] width 11 height 11
click at [34, 441] on input "Remove Tada Branding" at bounding box center [34, 449] width 1 height 24
checkbox input "true"
radio input "true"
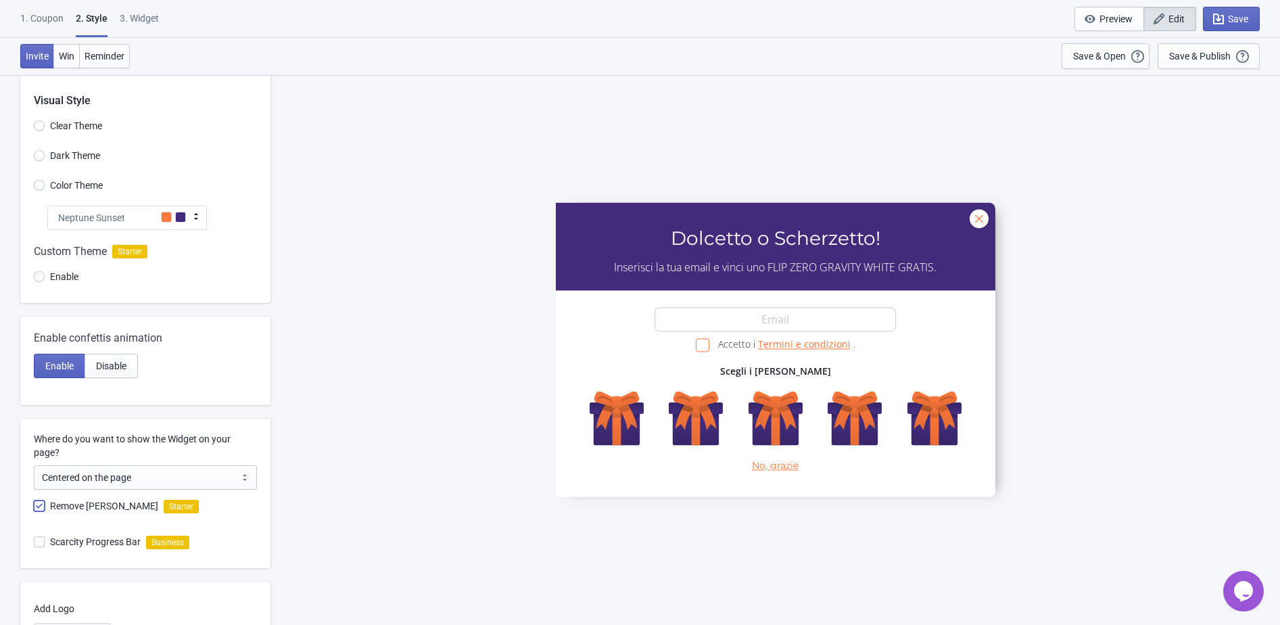
scroll to position [0, 0]
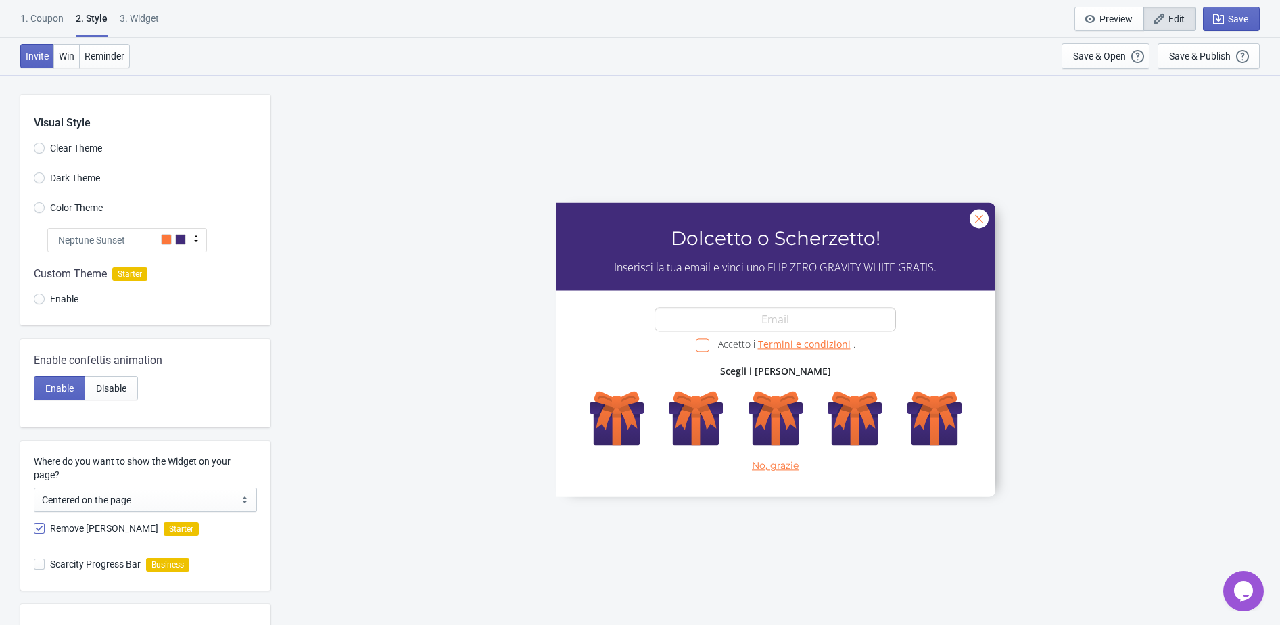
click at [49, 24] on div "1. Coupon" at bounding box center [41, 23] width 43 height 24
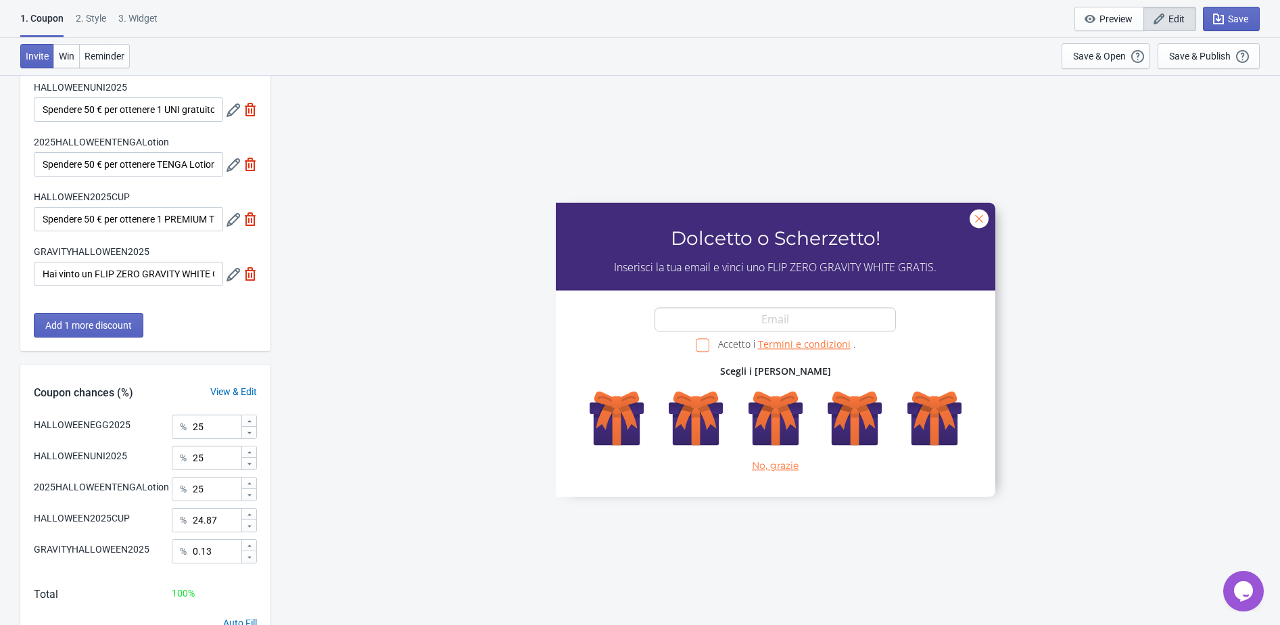
scroll to position [124, 0]
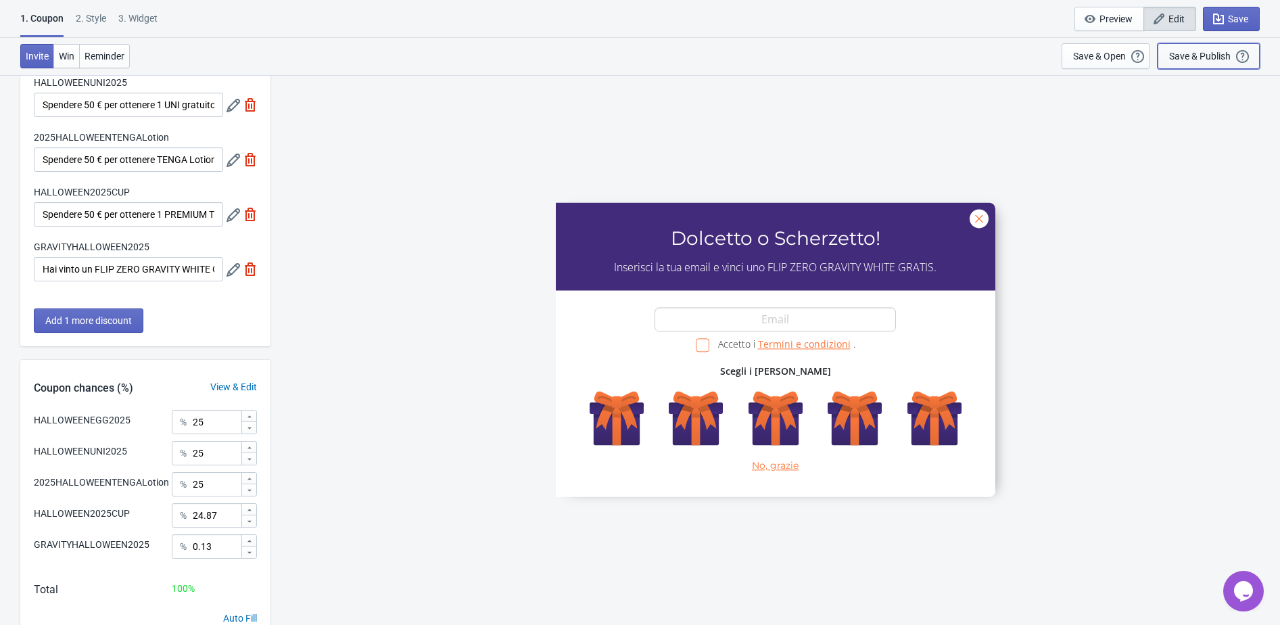
click at [1225, 47] on button "Save & Publish This option will save your Widget so that it will be visible to …" at bounding box center [1208, 56] width 102 height 26
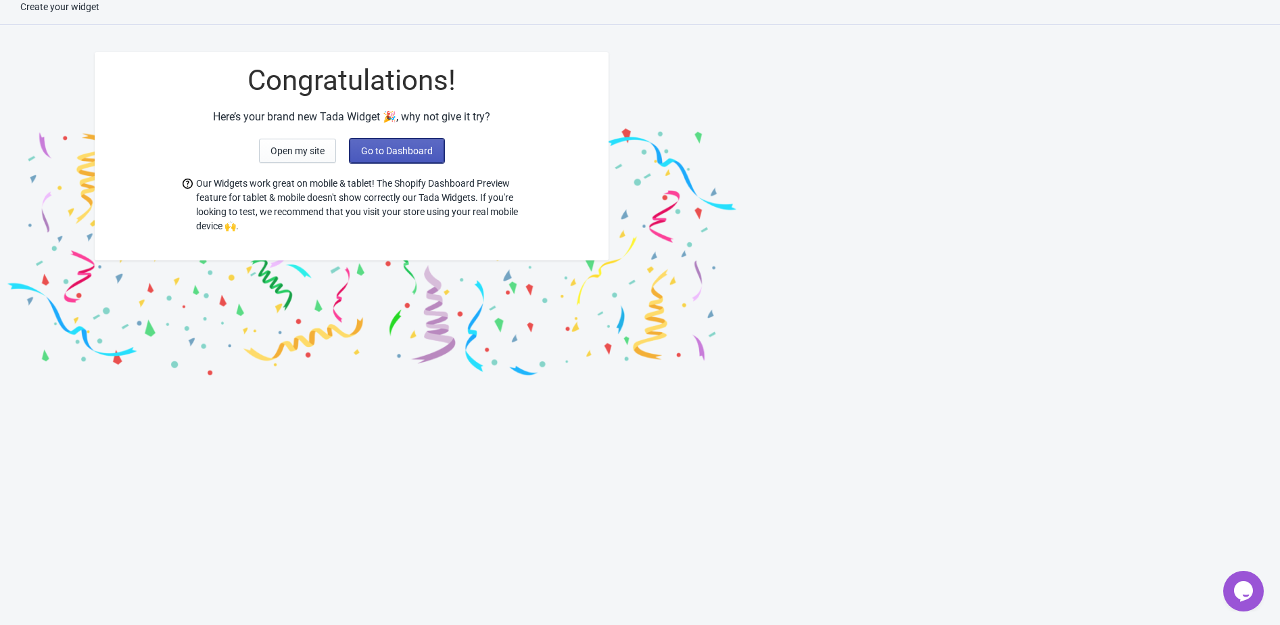
click at [369, 149] on span "Go to Dashboard" at bounding box center [397, 150] width 72 height 11
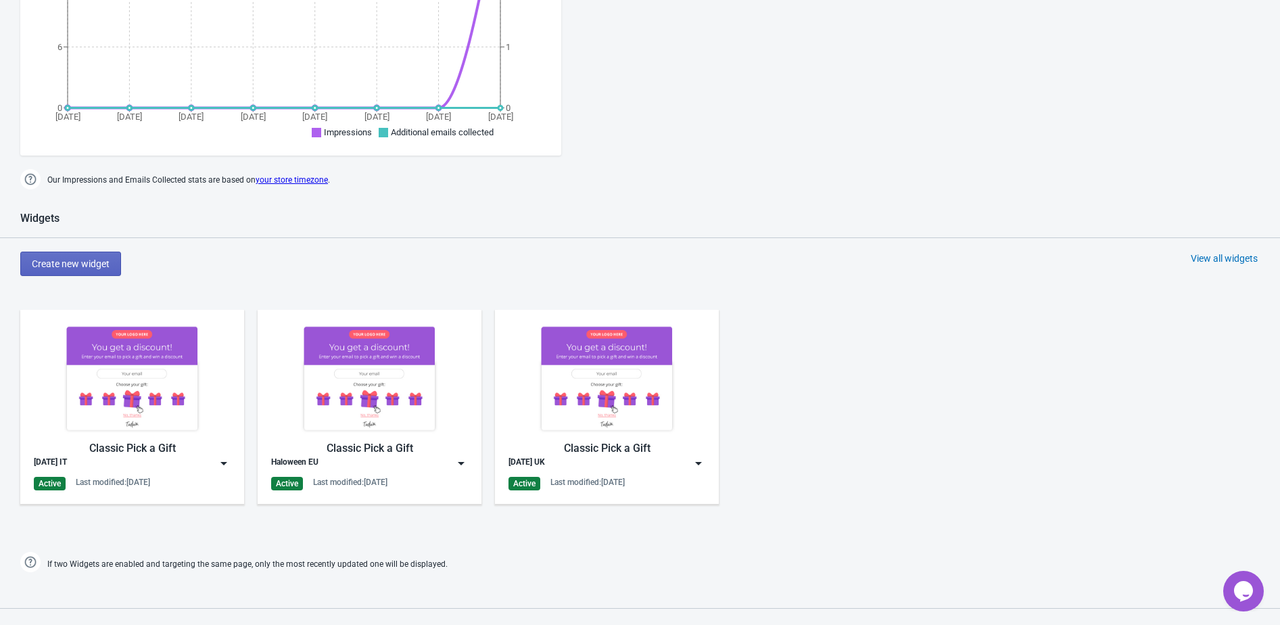
scroll to position [665, 0]
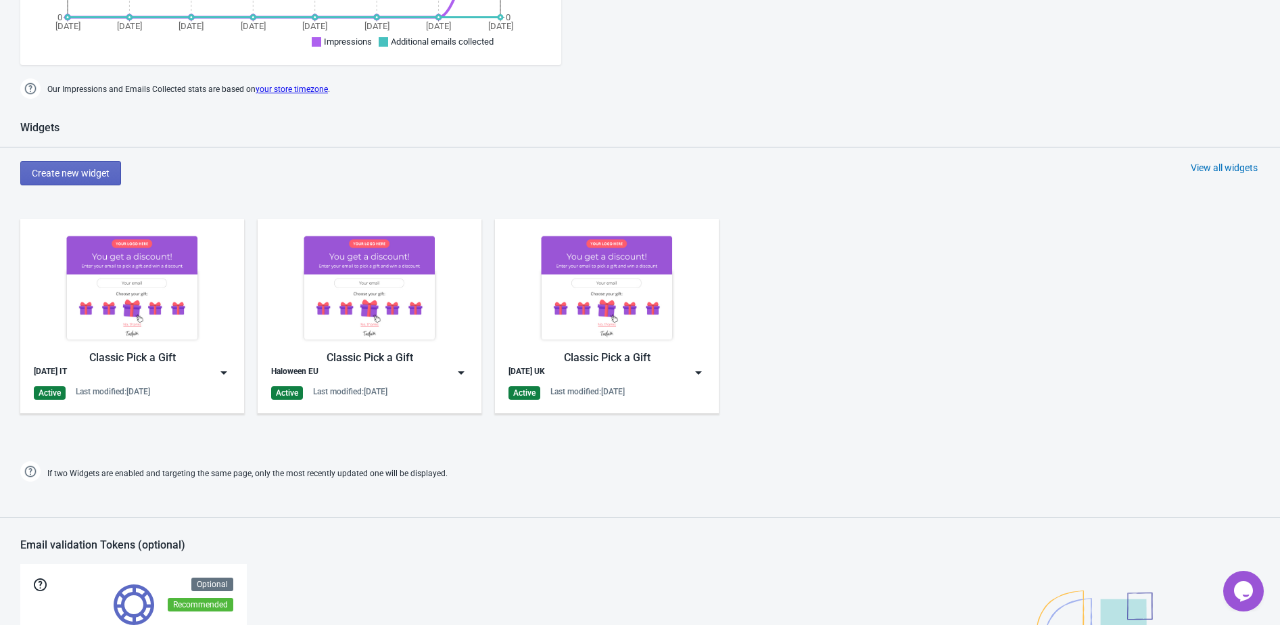
click at [1218, 168] on div "View all widgets" at bounding box center [1224, 168] width 67 height 14
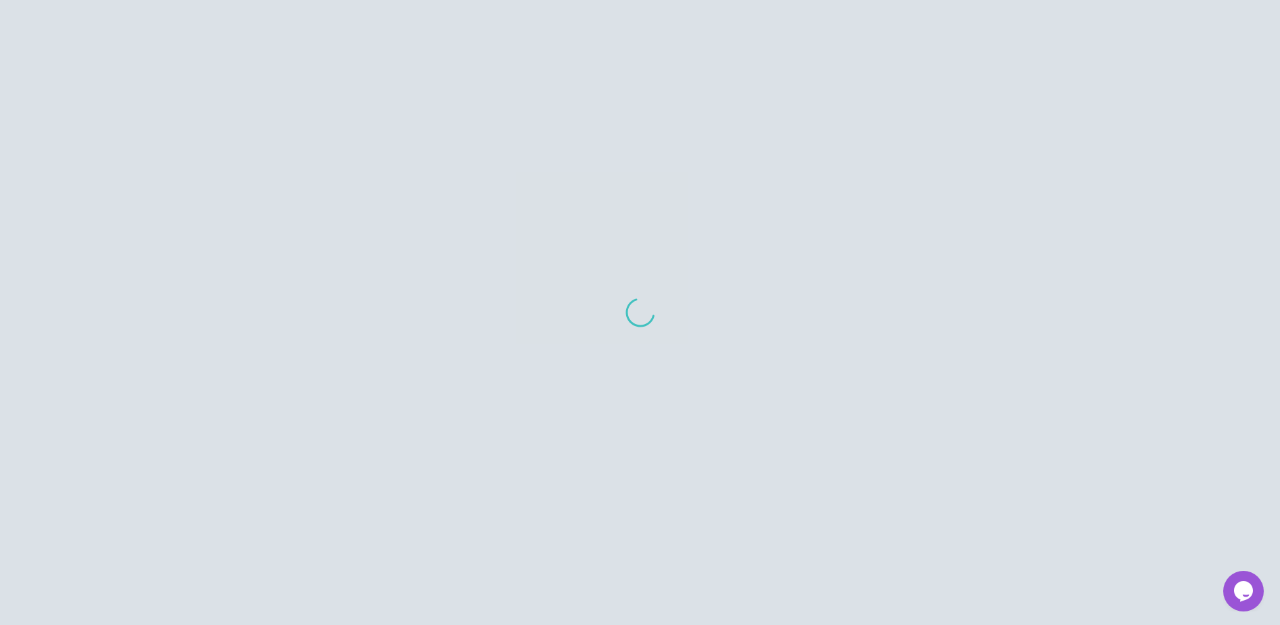
scroll to position [93, 0]
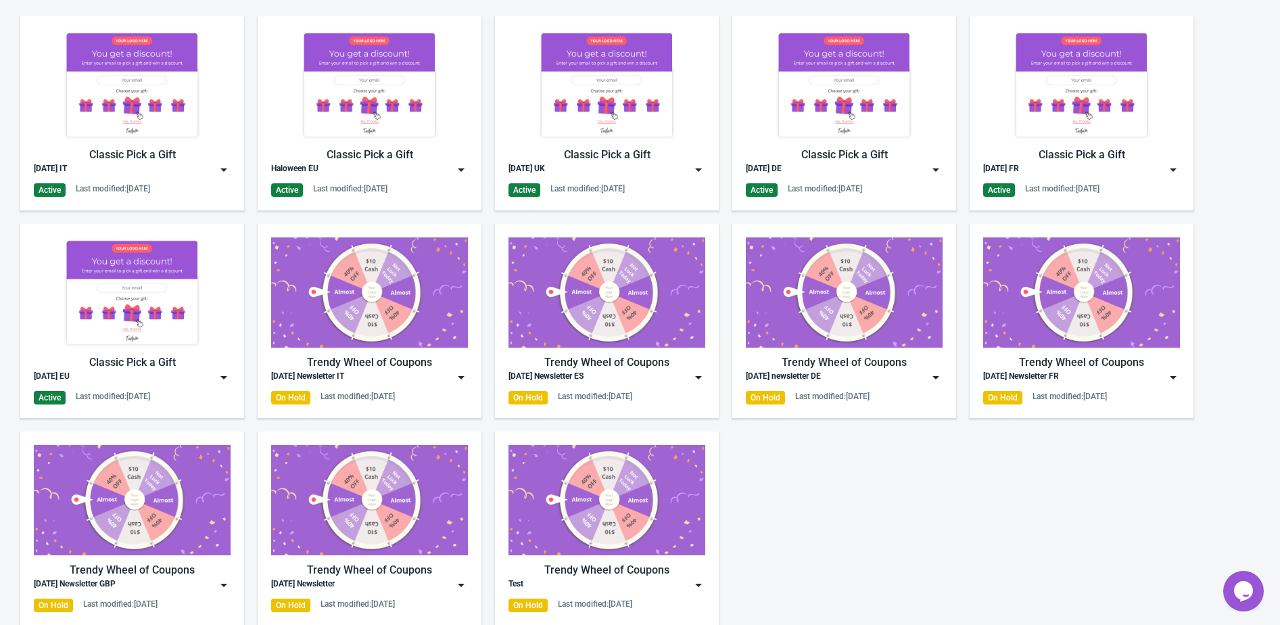
click at [218, 375] on img at bounding box center [224, 377] width 14 height 14
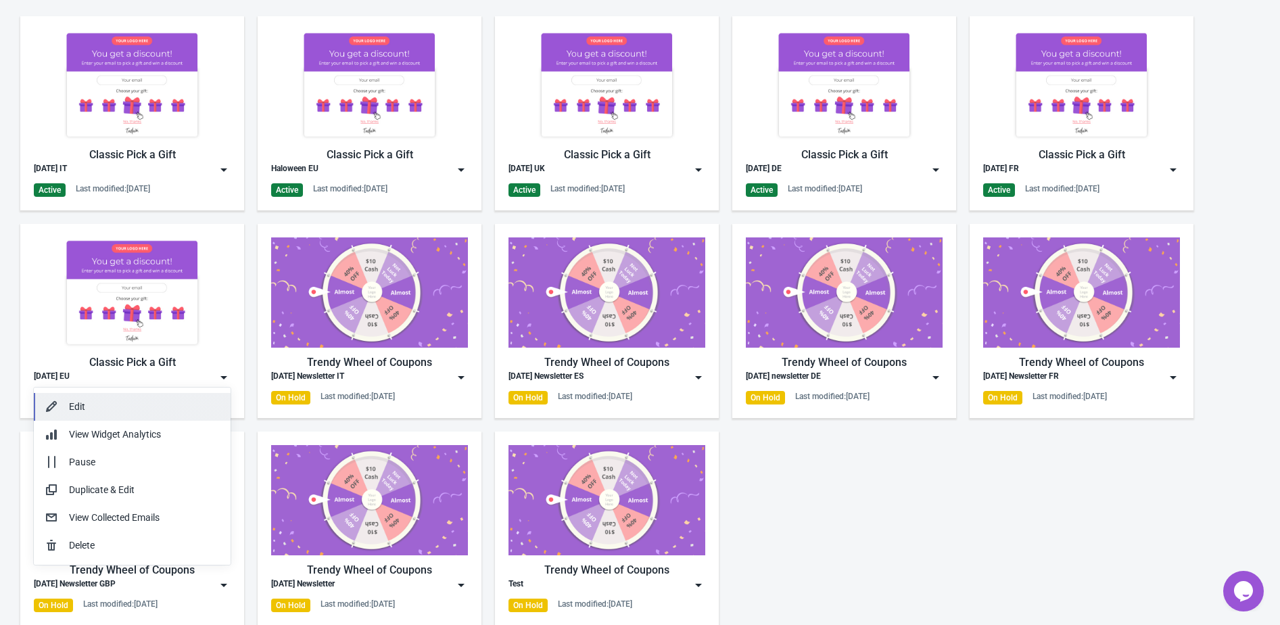
click at [183, 400] on div "Edit" at bounding box center [144, 407] width 151 height 14
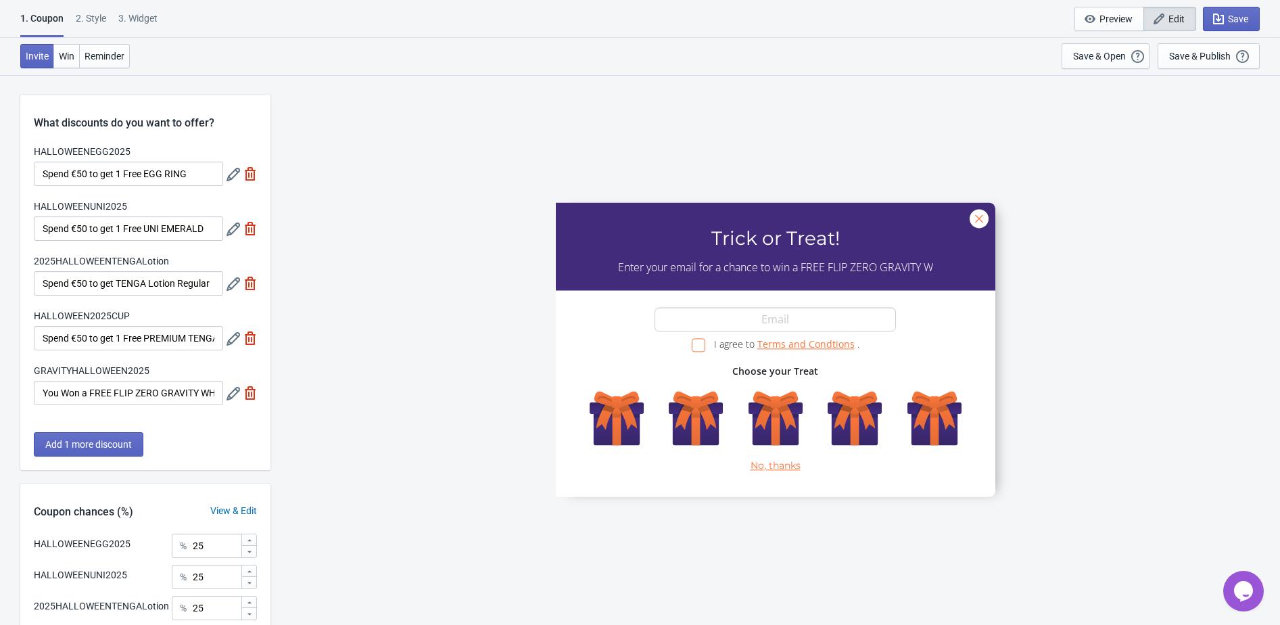
click at [131, 19] on div "3. Widget" at bounding box center [137, 23] width 39 height 24
select select "specificURL"
select select "once"
select select "1"
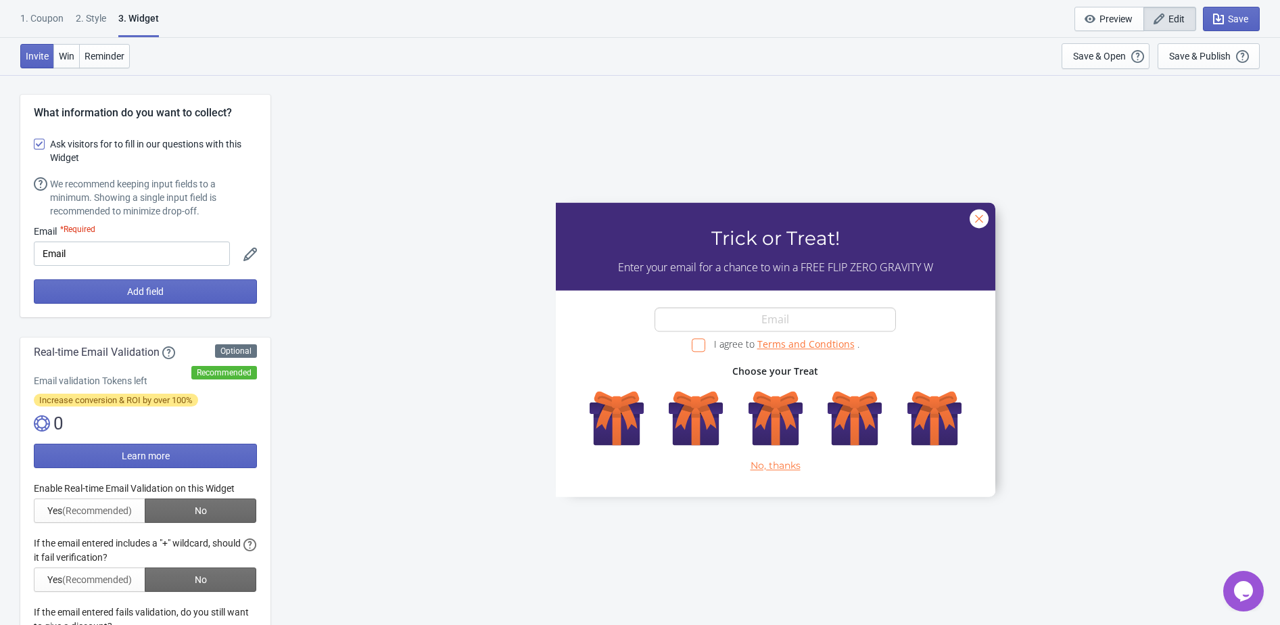
click at [93, 25] on div "2 . Style" at bounding box center [91, 23] width 30 height 24
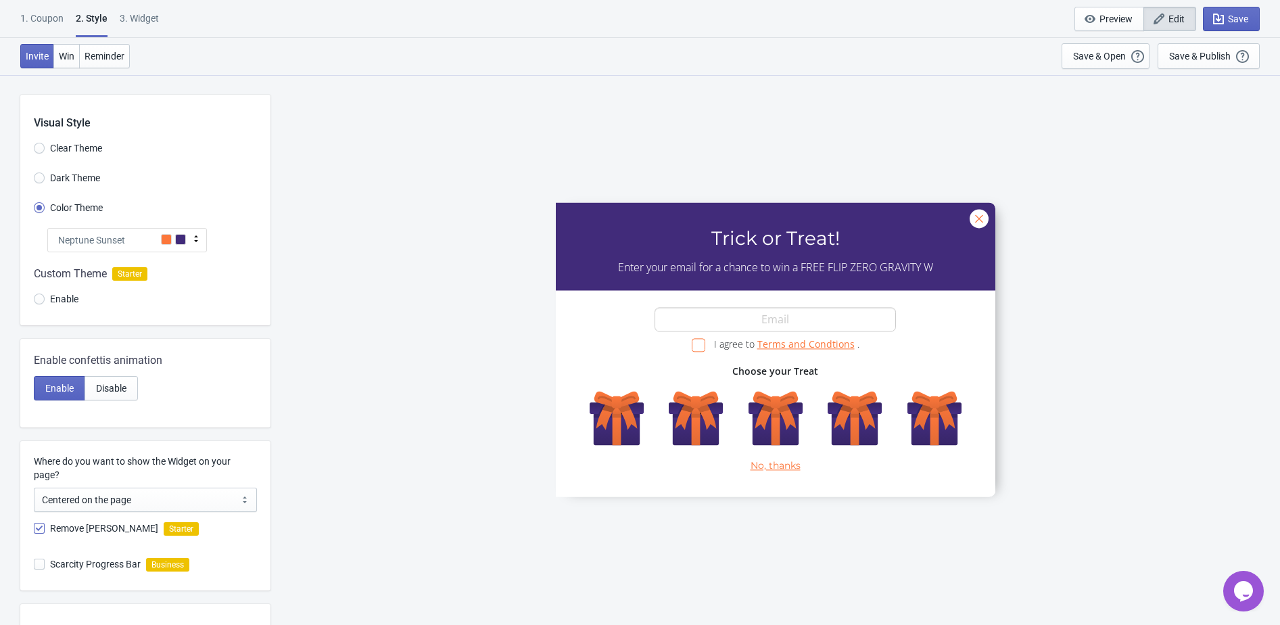
click at [133, 22] on div "3. Widget" at bounding box center [139, 23] width 39 height 24
select select "specificURL"
select select "once"
select select "1"
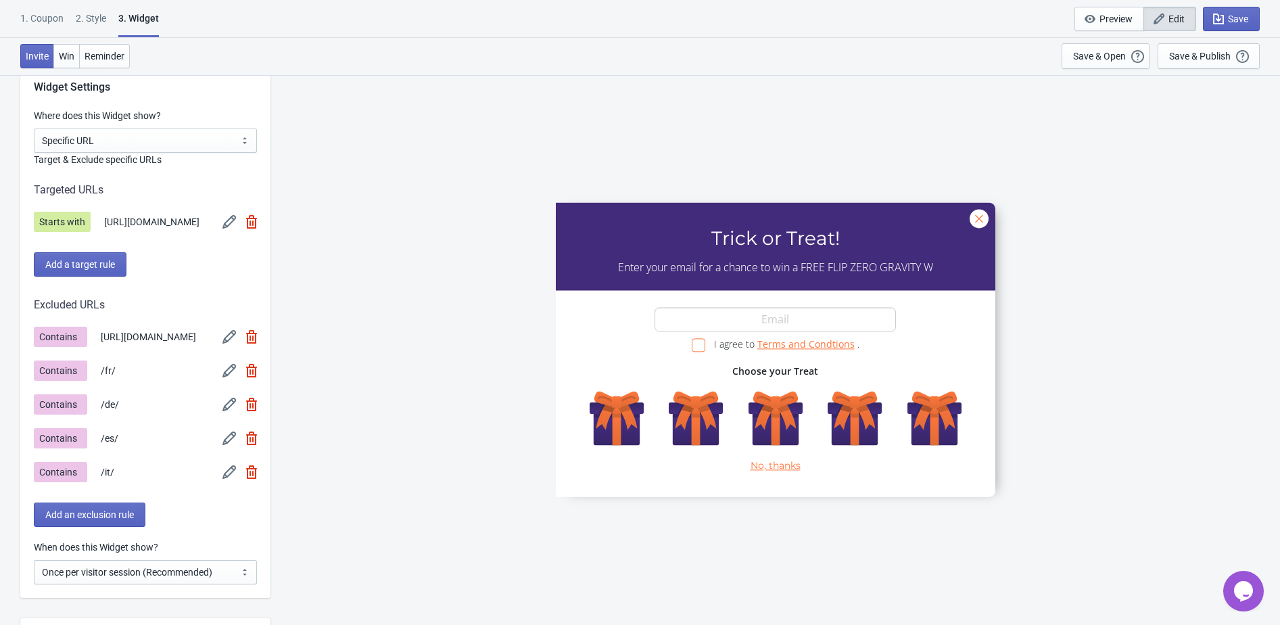
scroll to position [1055, 0]
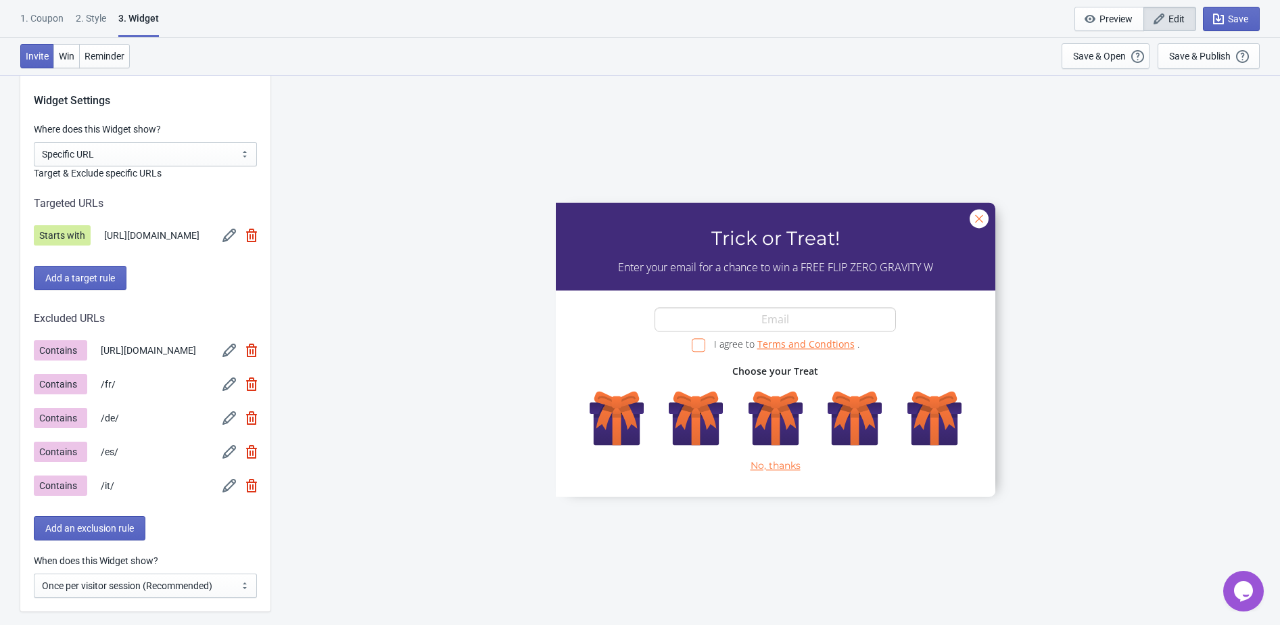
click at [226, 237] on img at bounding box center [229, 236] width 14 height 14
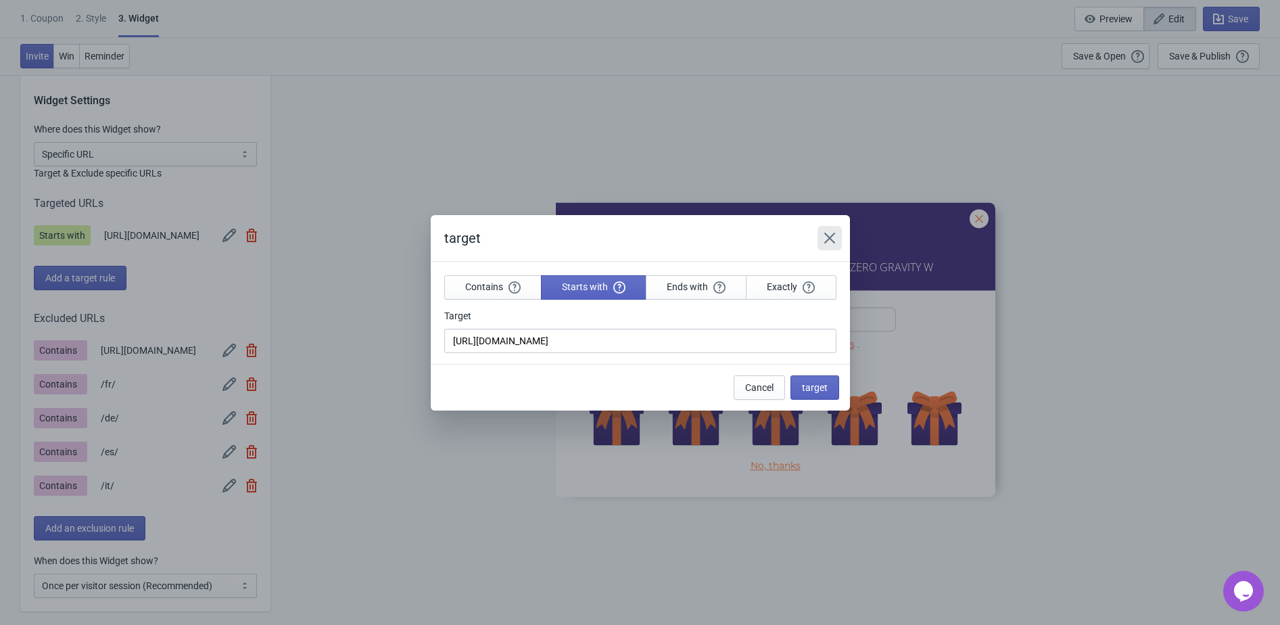
click at [831, 231] on icon "Close" at bounding box center [830, 238] width 14 height 14
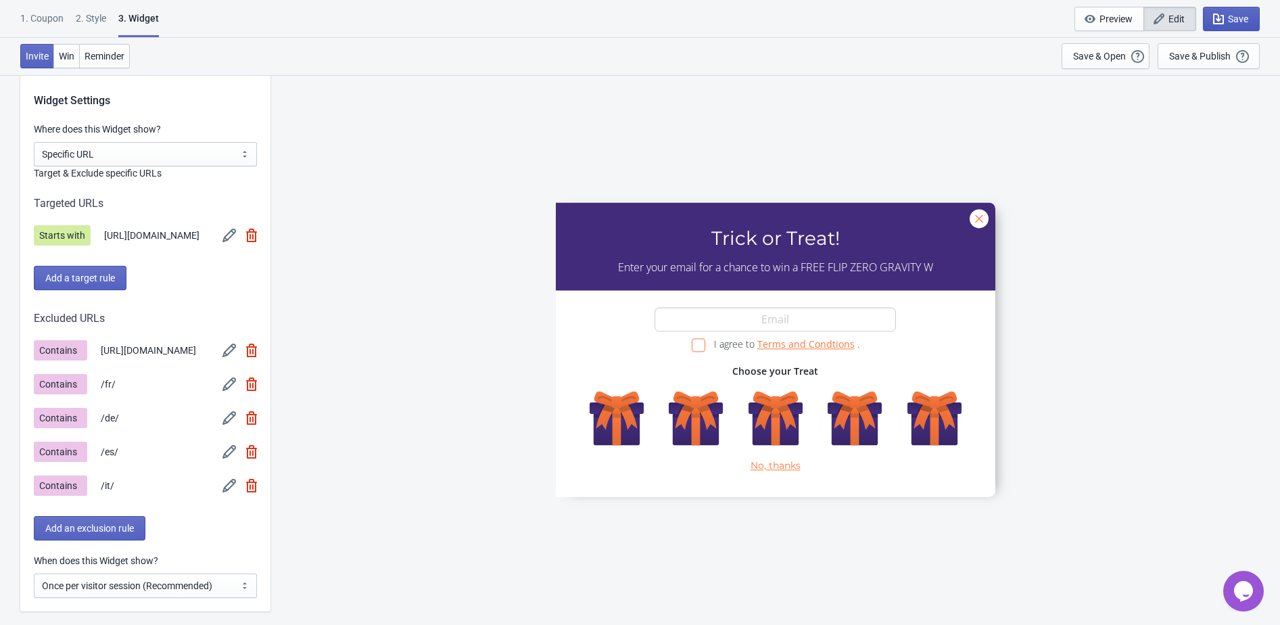
click at [1243, 24] on span "Save" at bounding box center [1238, 19] width 20 height 11
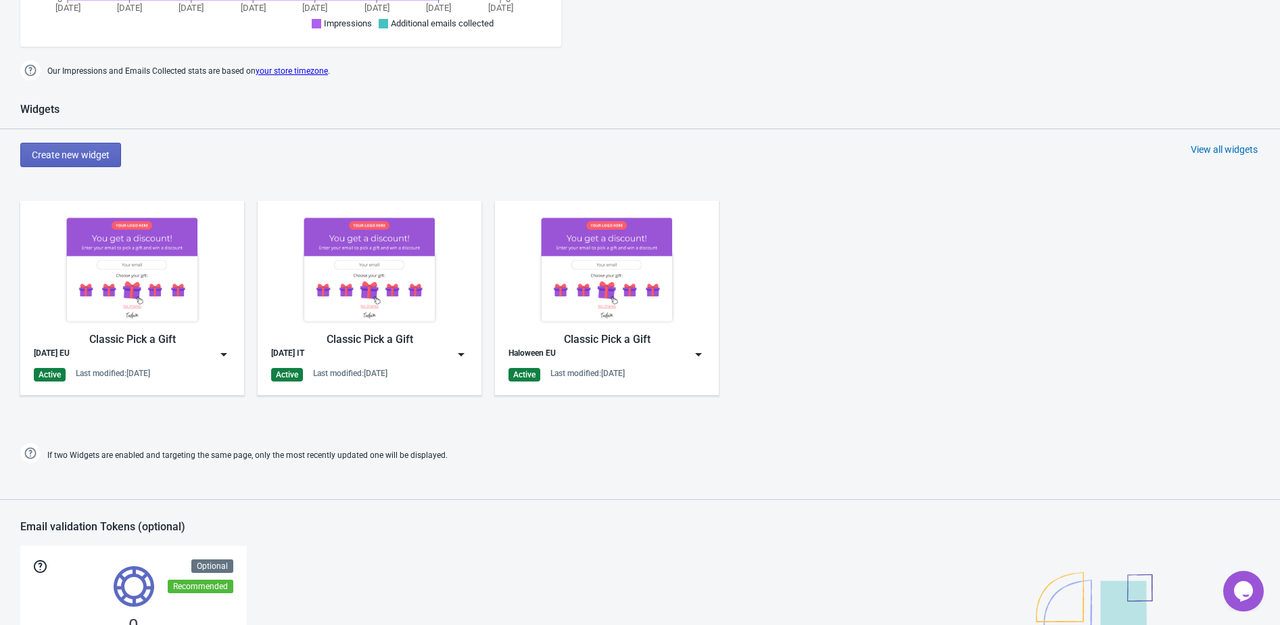
scroll to position [525, 0]
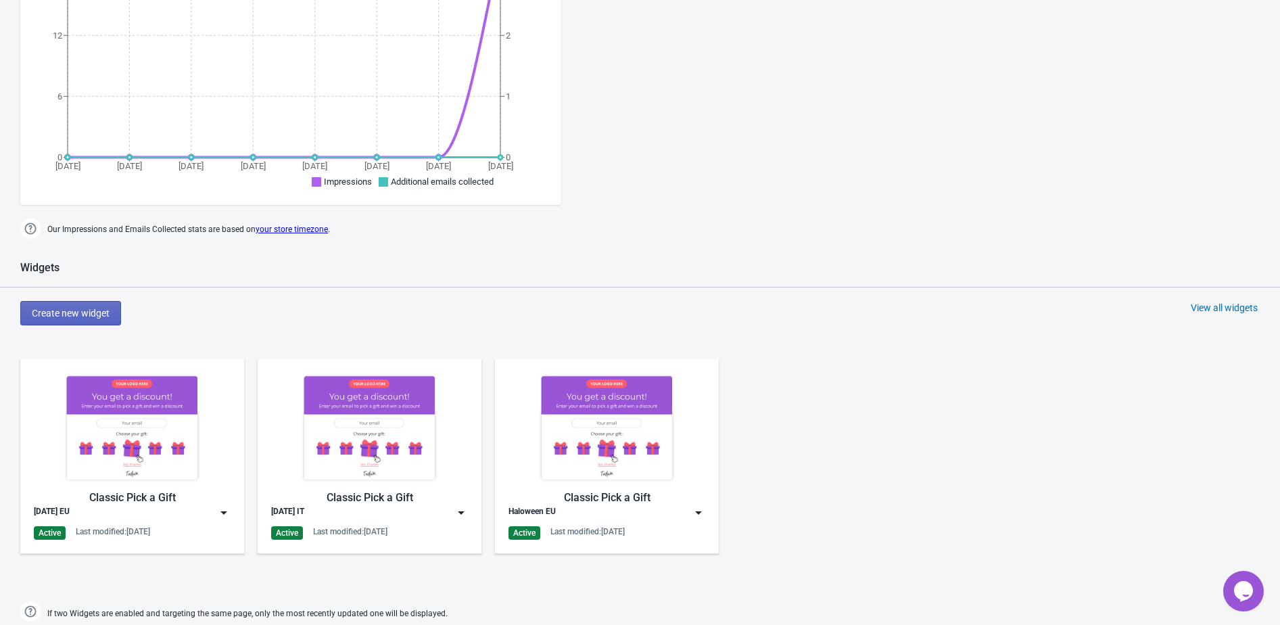
click at [1243, 299] on div "Widgets Create new widget View all widgets Classic Pick a Gift Halloween EU Act…" at bounding box center [640, 443] width 1280 height 364
click at [1233, 307] on div "View all widgets" at bounding box center [1224, 308] width 67 height 14
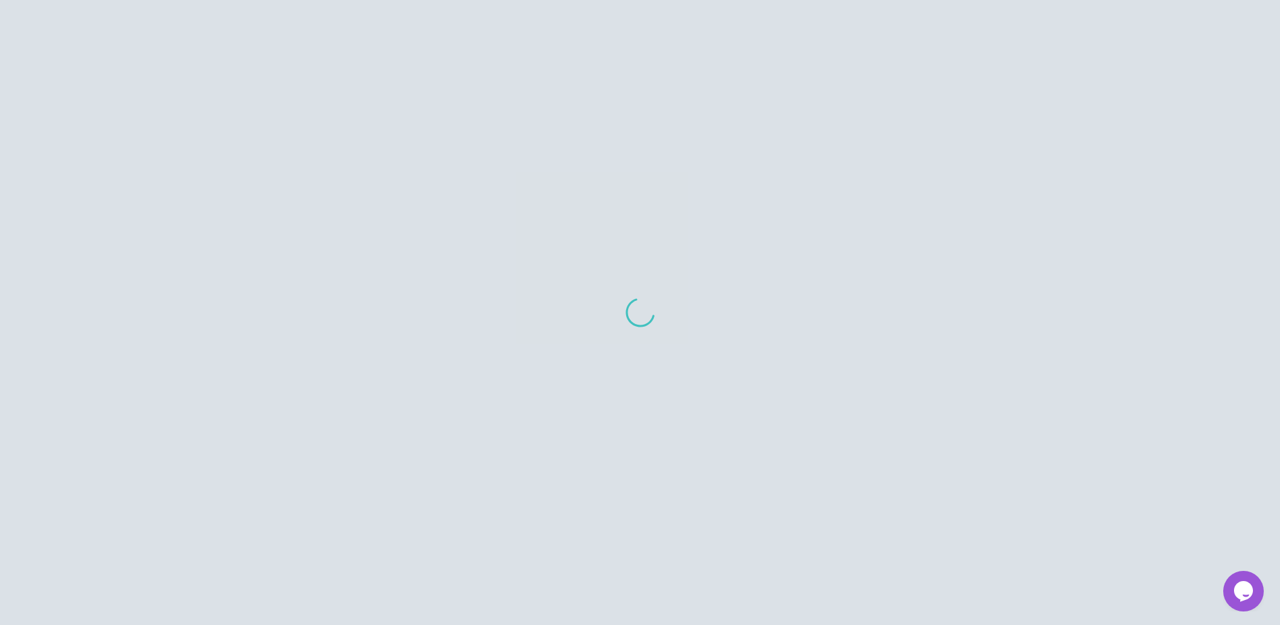
scroll to position [93, 0]
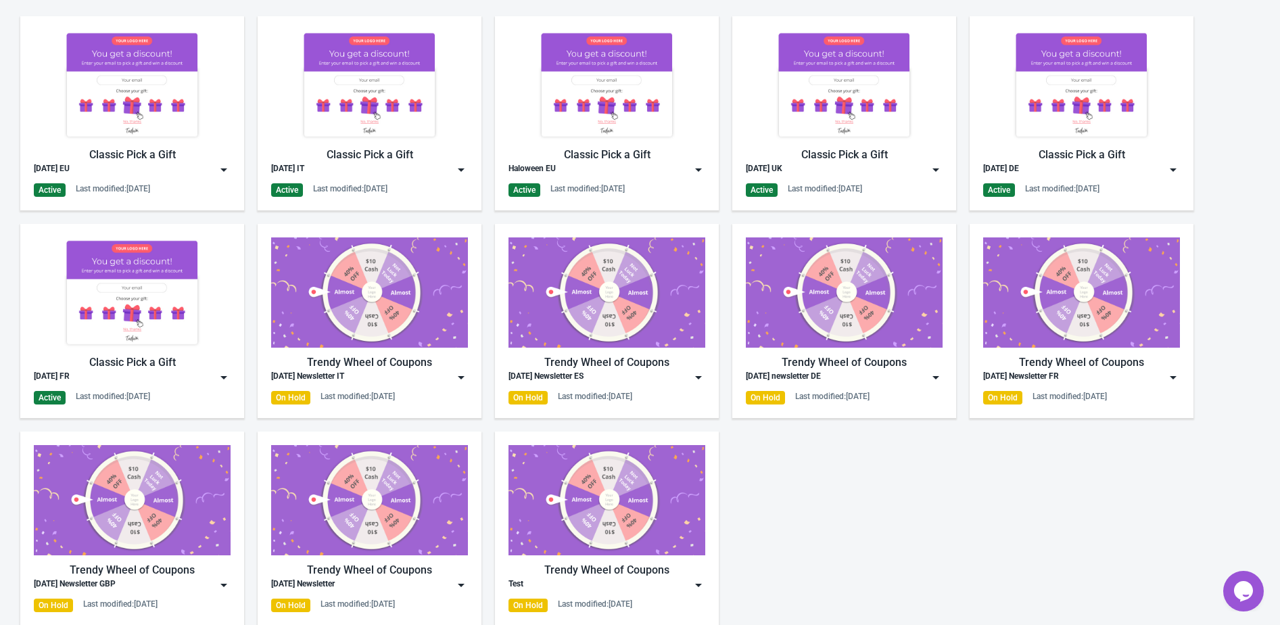
click at [867, 563] on div "Classic Pick a Gift Halloween EU Active Last modified: 1.10.2025 Classic Pick a…" at bounding box center [640, 314] width 1280 height 623
click at [461, 583] on img at bounding box center [461, 585] width 14 height 14
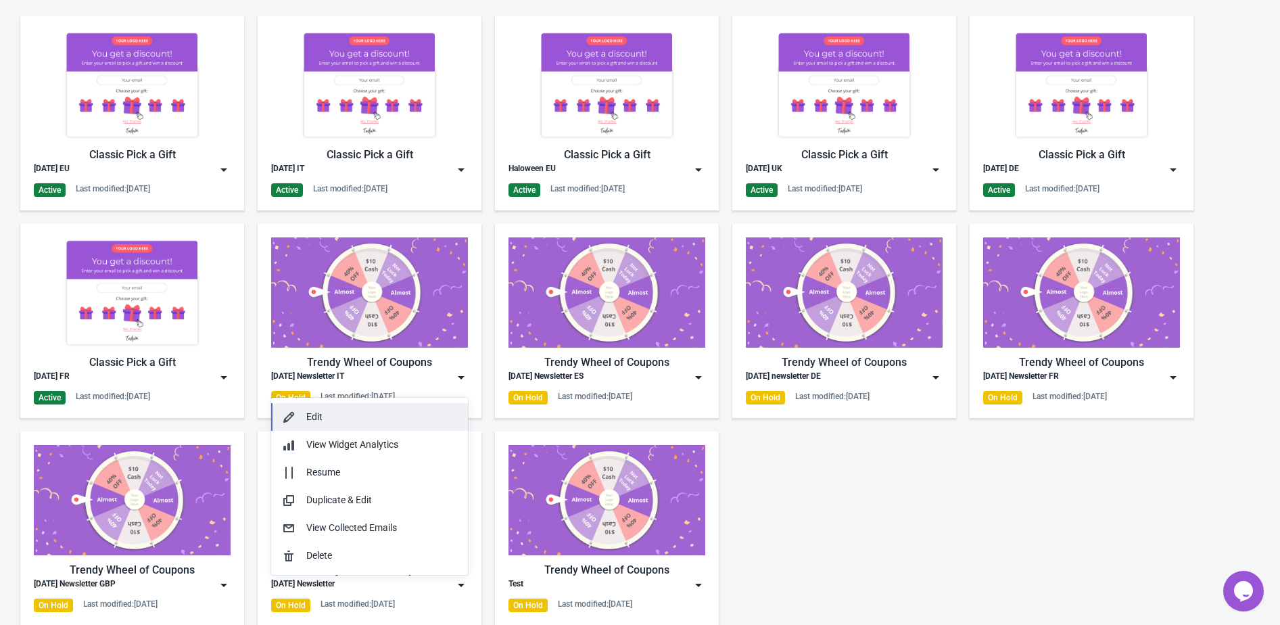
click at [381, 413] on div "Edit" at bounding box center [381, 417] width 151 height 14
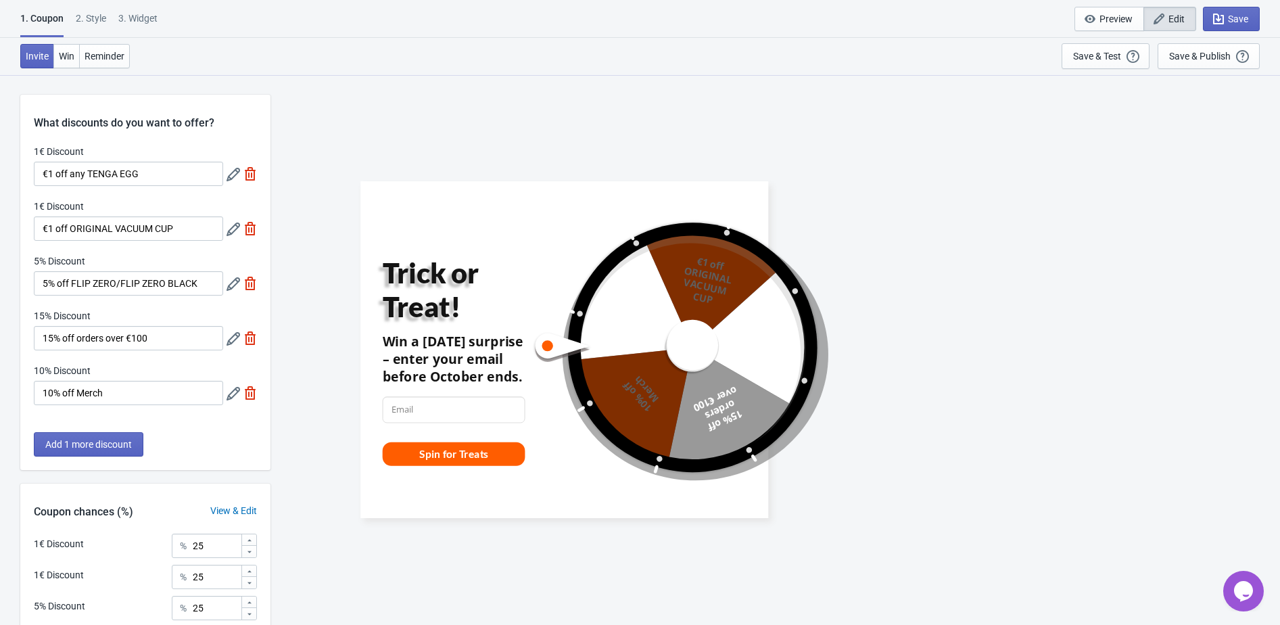
click at [136, 7] on div "1. Coupon 2 . Style 3. Widget 1. Coupon 2 . Style 3. Widget Save and Exit Previ…" at bounding box center [640, 19] width 1280 height 38
click at [136, 16] on div "3. Widget" at bounding box center [137, 23] width 39 height 24
select select "specificURL"
select select "once_per_user"
select select "1"
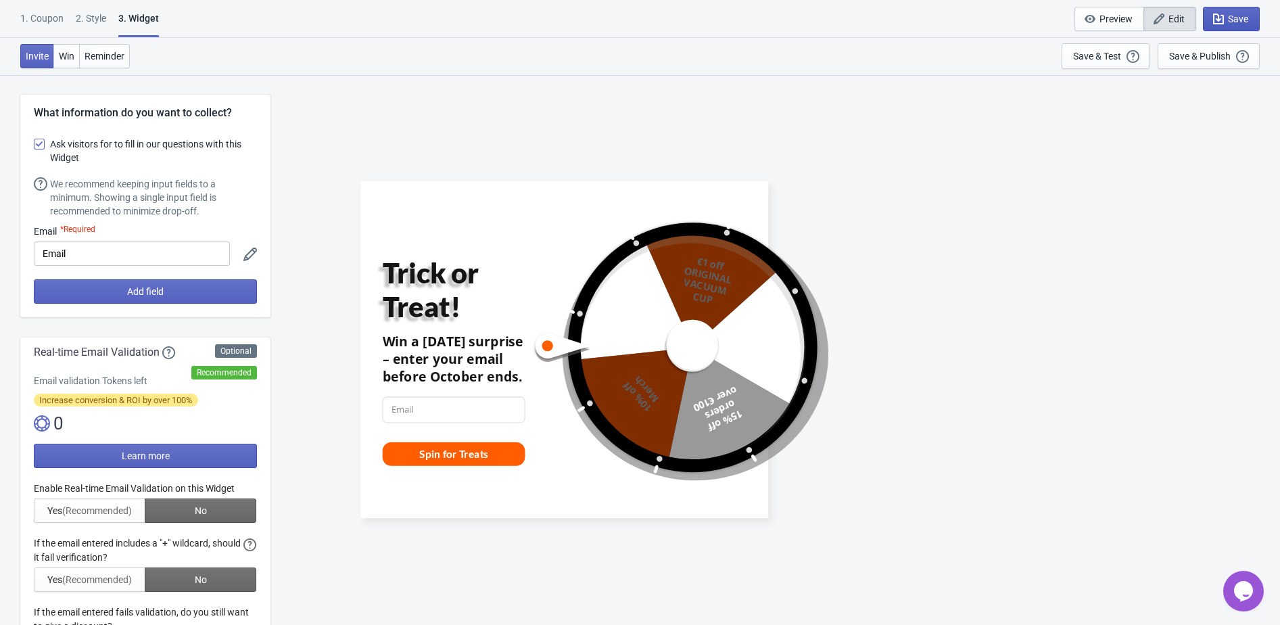
click at [1214, 25] on icon "button" at bounding box center [1218, 19] width 14 height 14
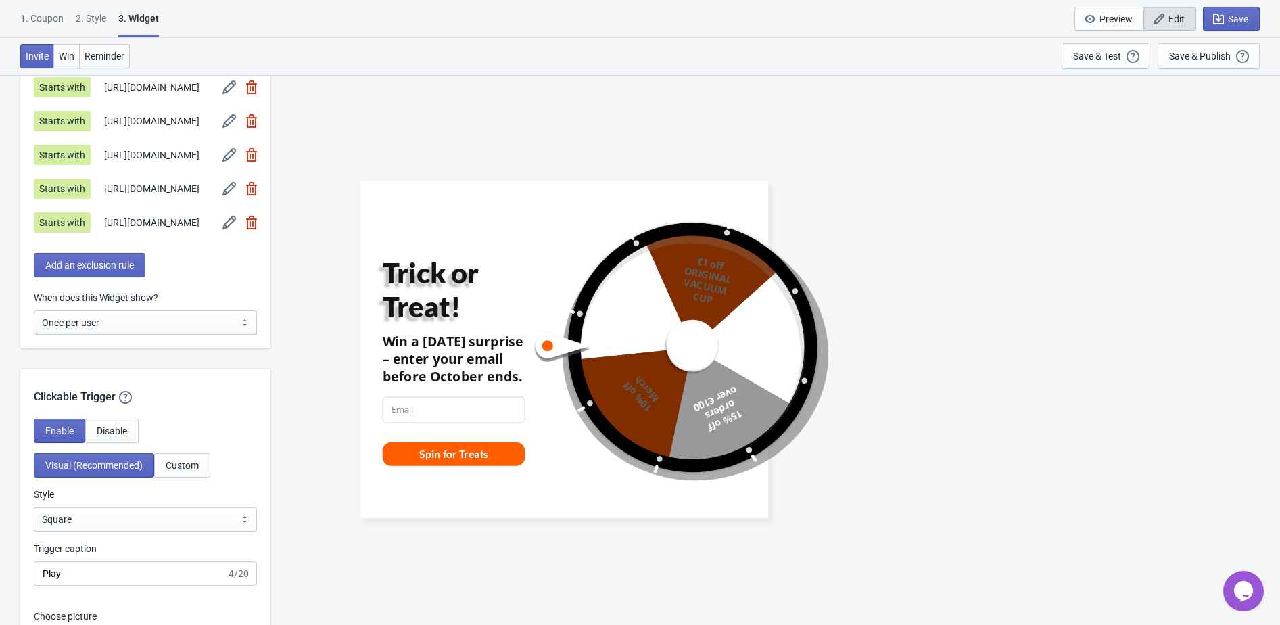
scroll to position [1352, 0]
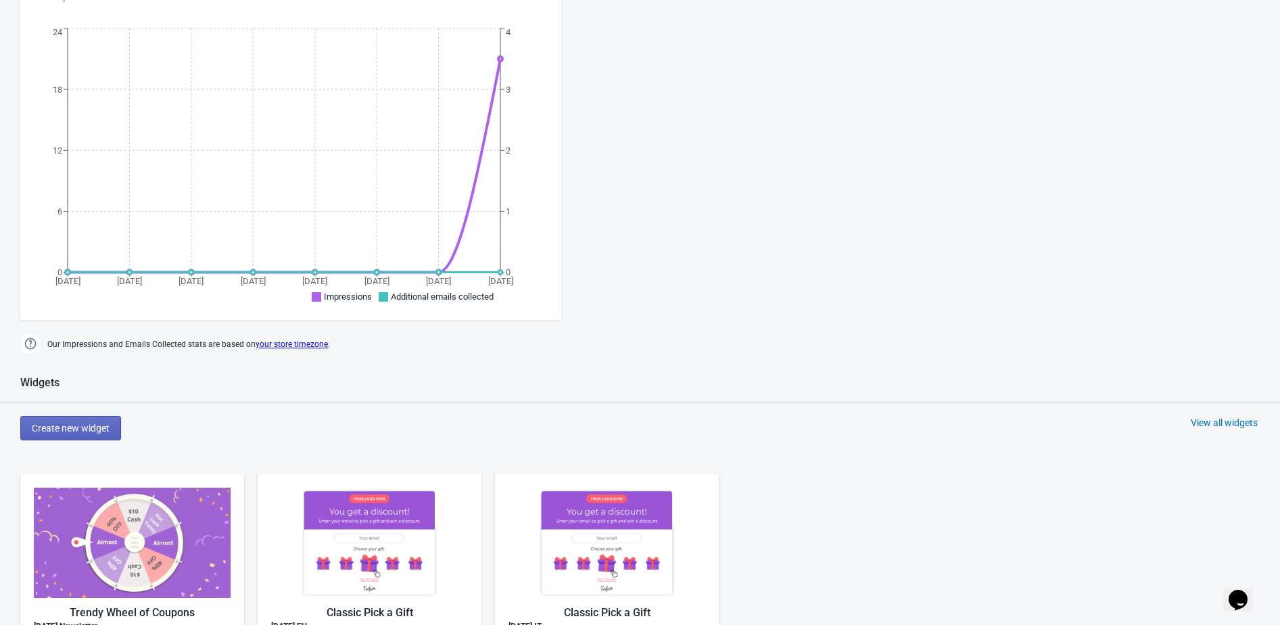
scroll to position [518, 0]
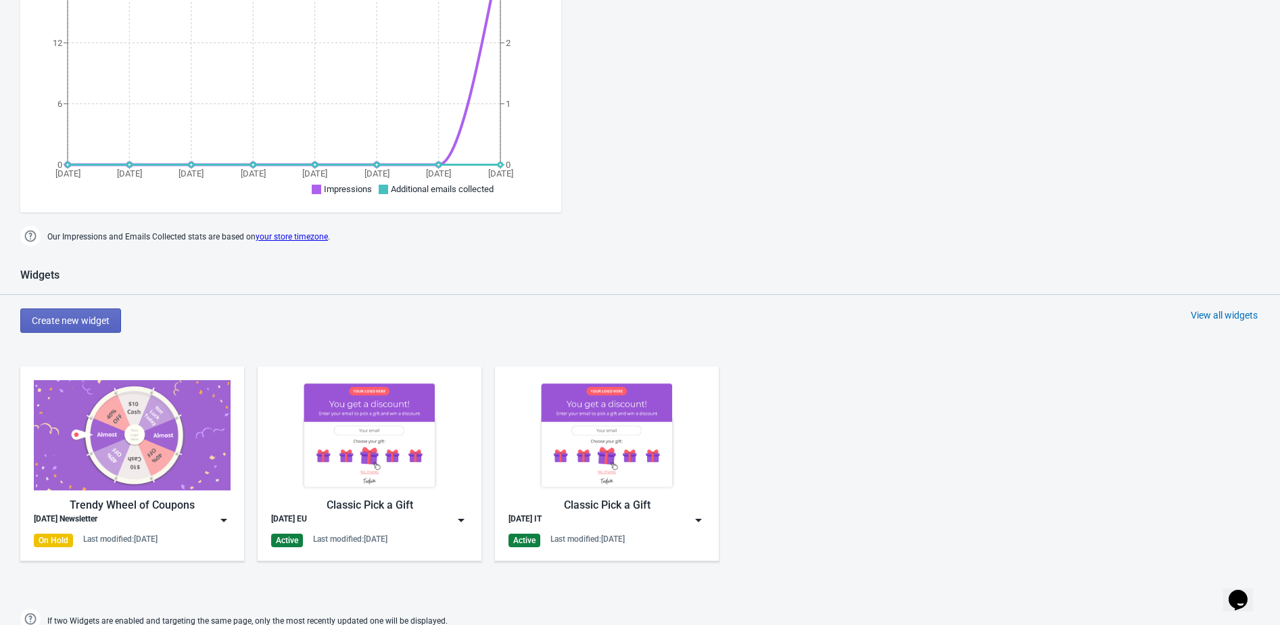
click at [462, 520] on img at bounding box center [461, 520] width 14 height 14
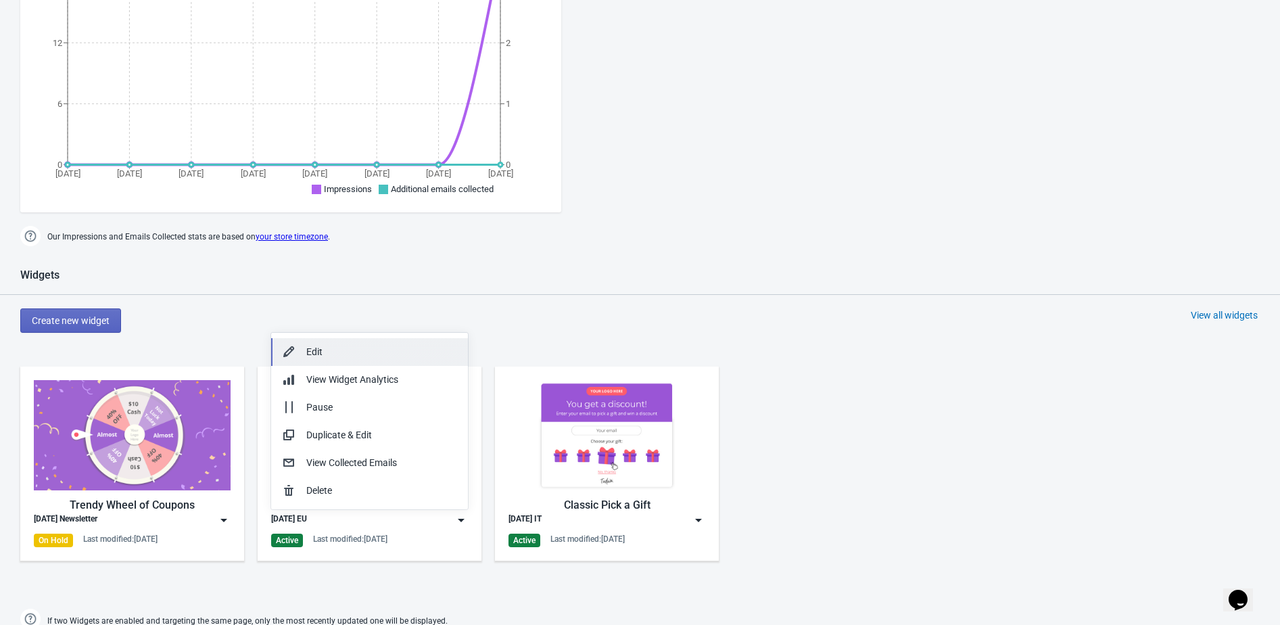
click at [391, 358] on div "Edit" at bounding box center [381, 352] width 151 height 14
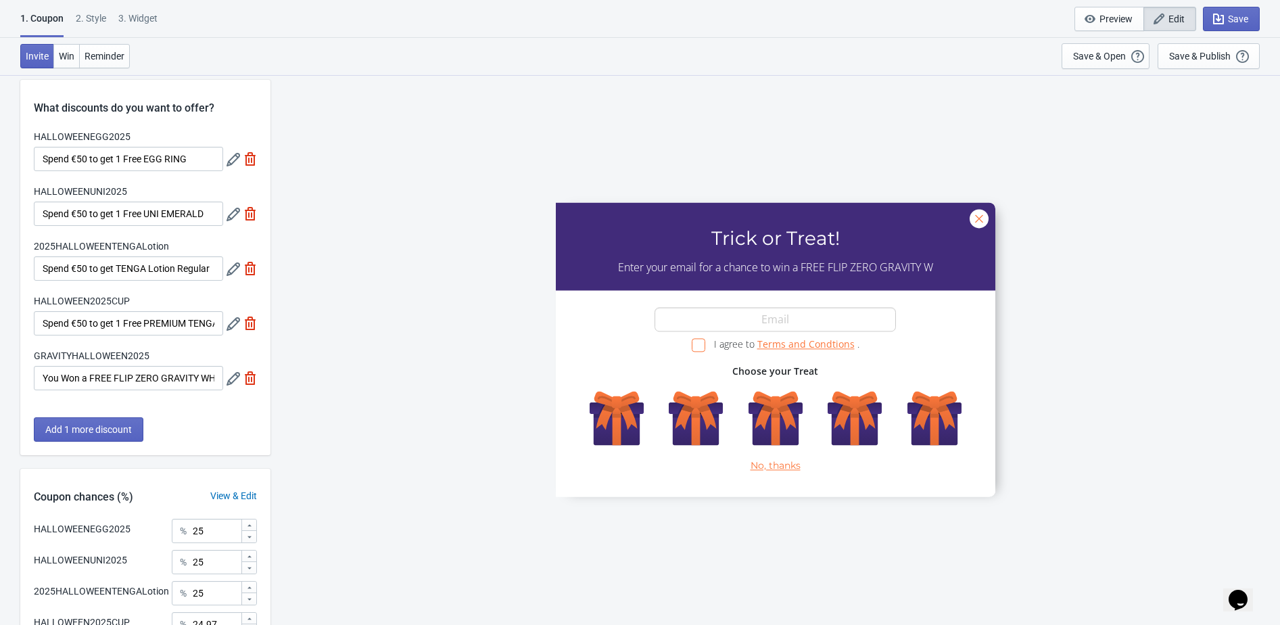
scroll to position [14, 0]
click at [129, 14] on div "3. Widget" at bounding box center [137, 23] width 39 height 24
select select "specificURL"
select select "once"
select select "1"
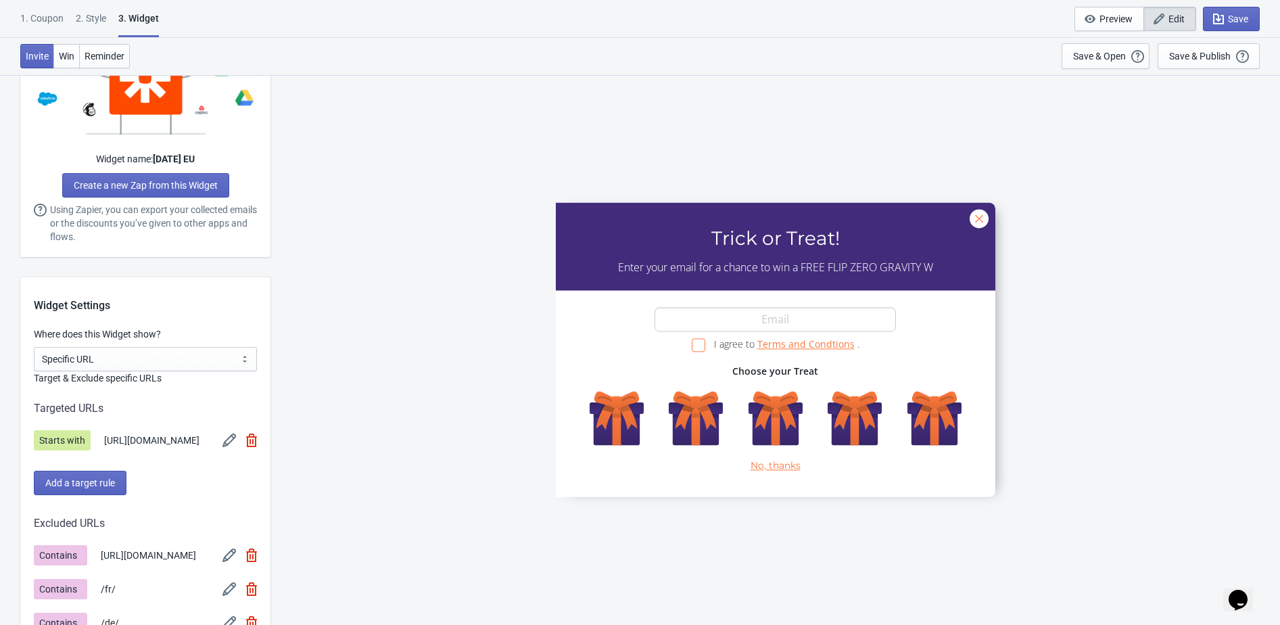
scroll to position [941, 0]
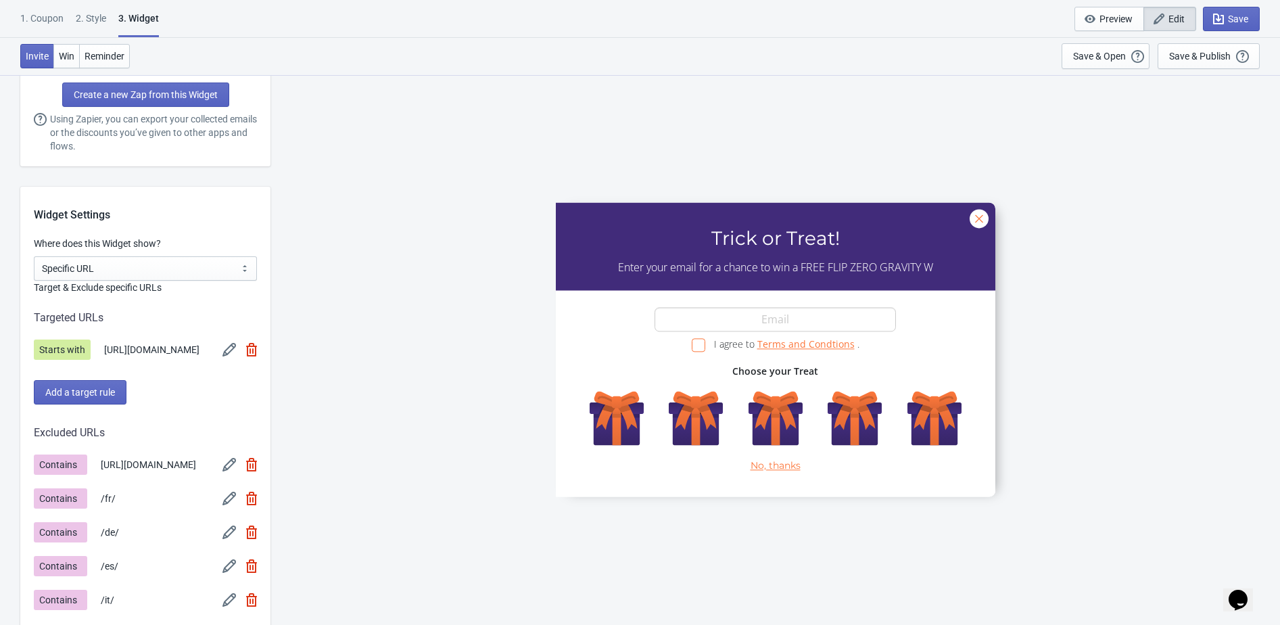
click at [222, 354] on img at bounding box center [229, 350] width 14 height 14
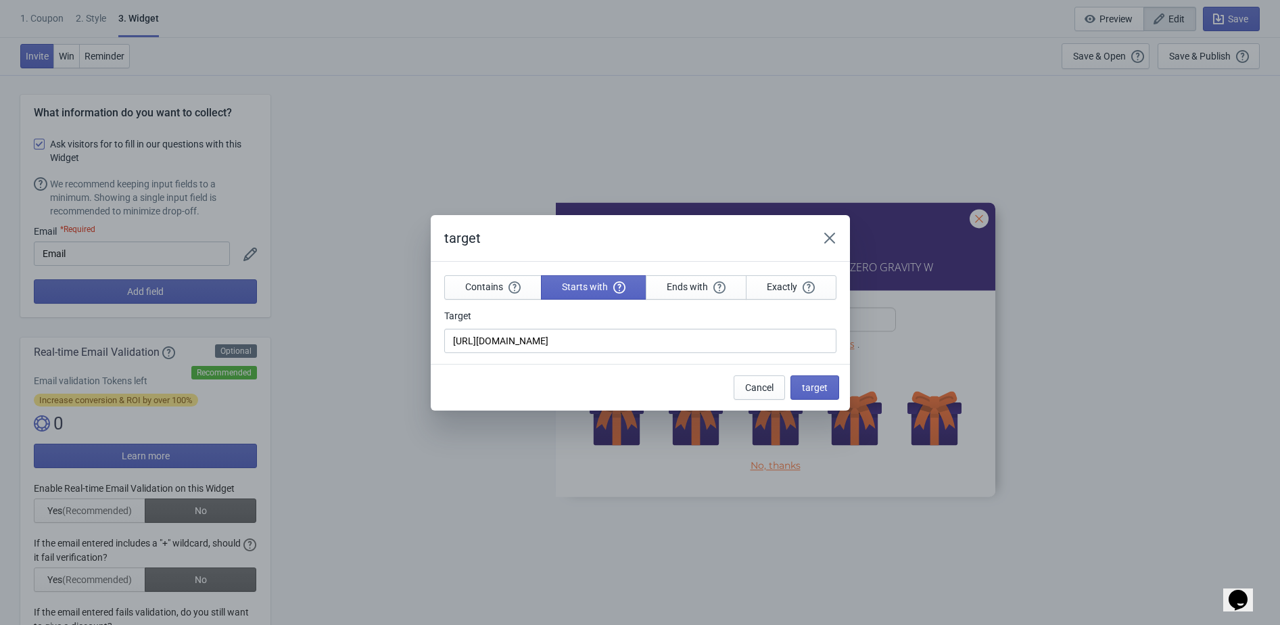
scroll to position [0, 0]
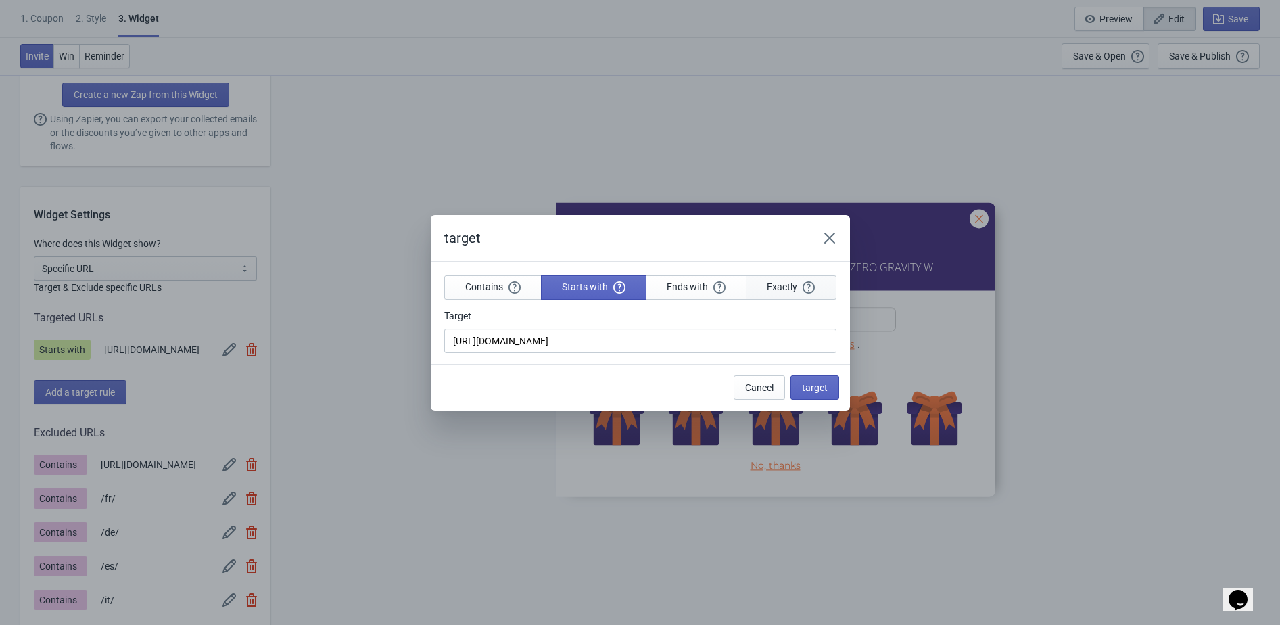
click at [786, 291] on span "Exactly" at bounding box center [791, 287] width 48 height 12
click at [813, 383] on span "target" at bounding box center [815, 387] width 26 height 11
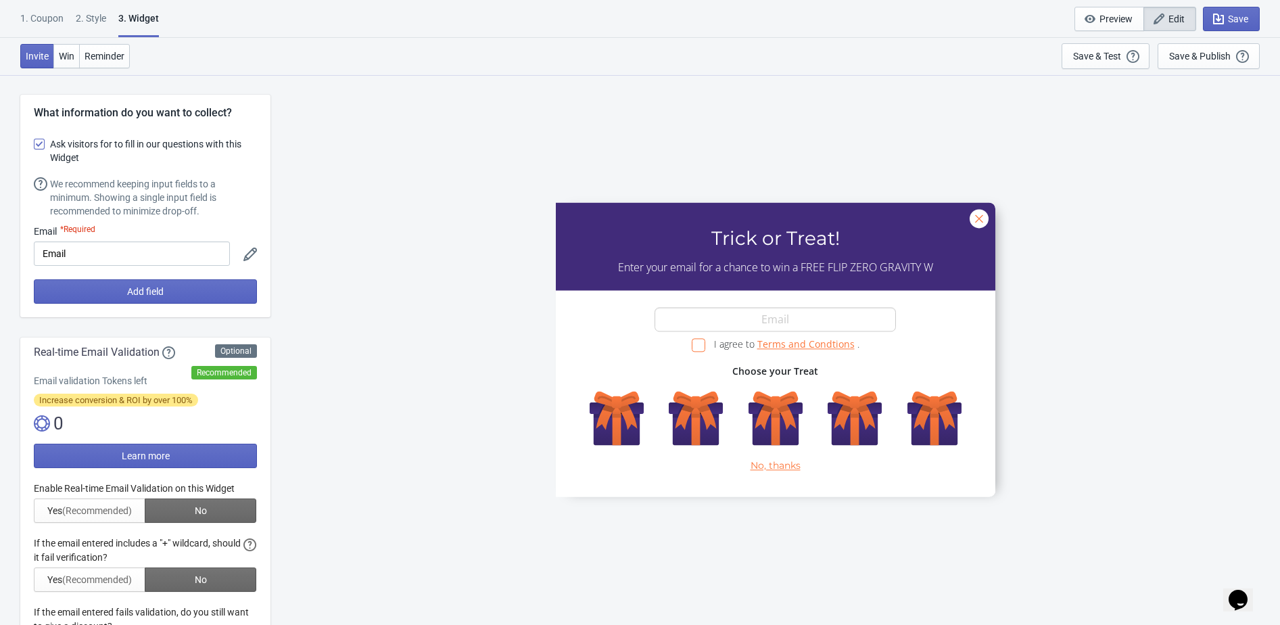
scroll to position [941, 0]
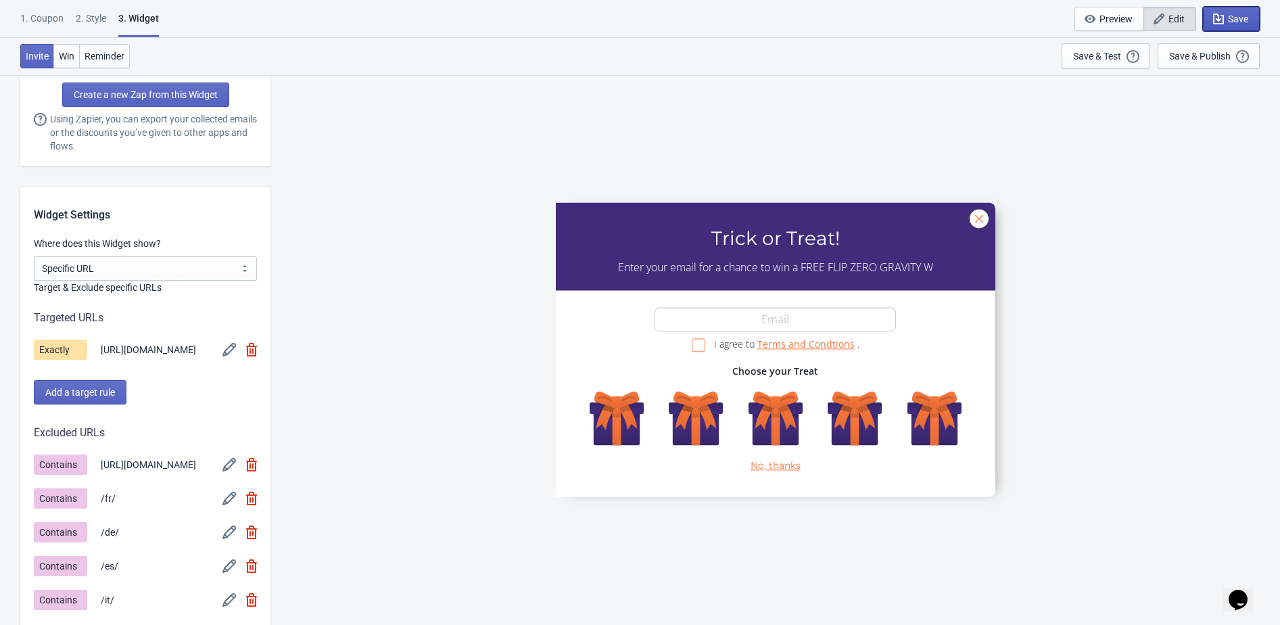
click at [1207, 19] on button "Save" at bounding box center [1231, 19] width 57 height 24
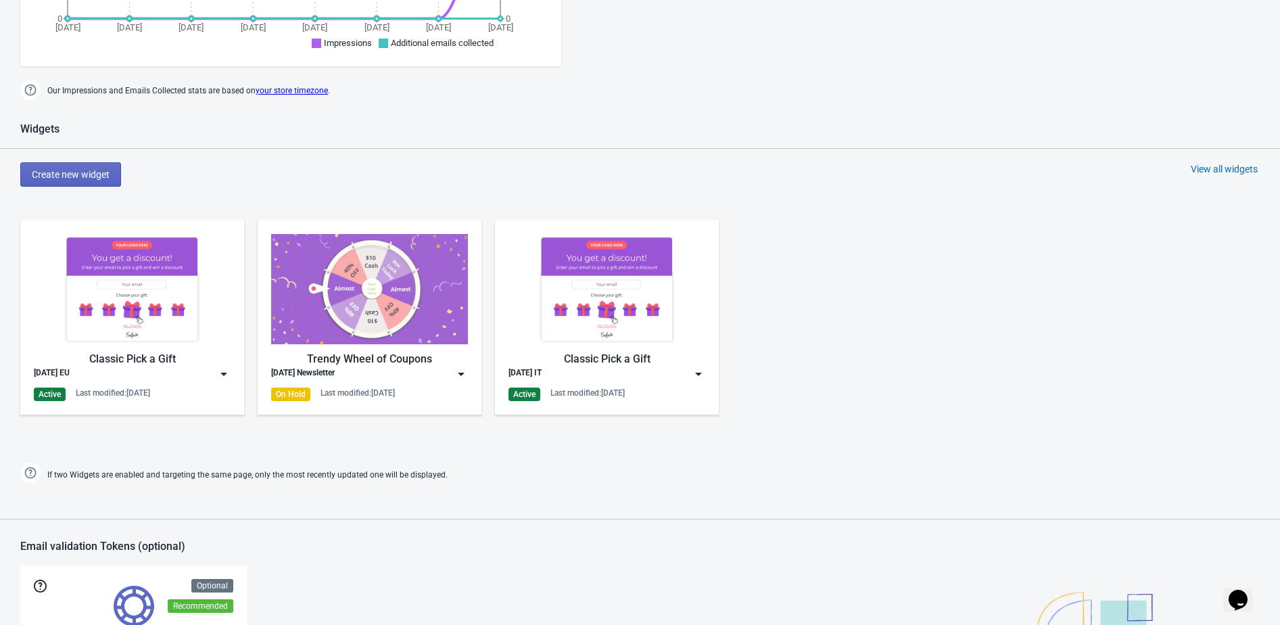
scroll to position [648, 0]
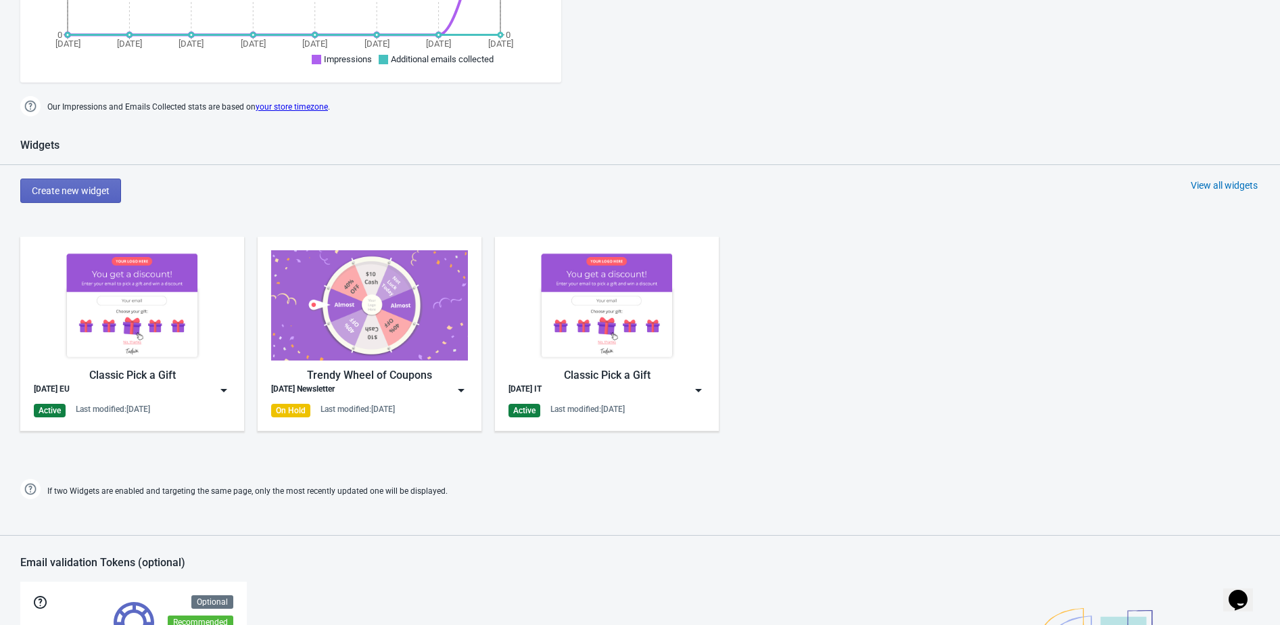
click at [1232, 192] on div "Create new widget View all widgets" at bounding box center [649, 190] width 1259 height 24
click at [1229, 186] on div "View all widgets" at bounding box center [1224, 185] width 67 height 14
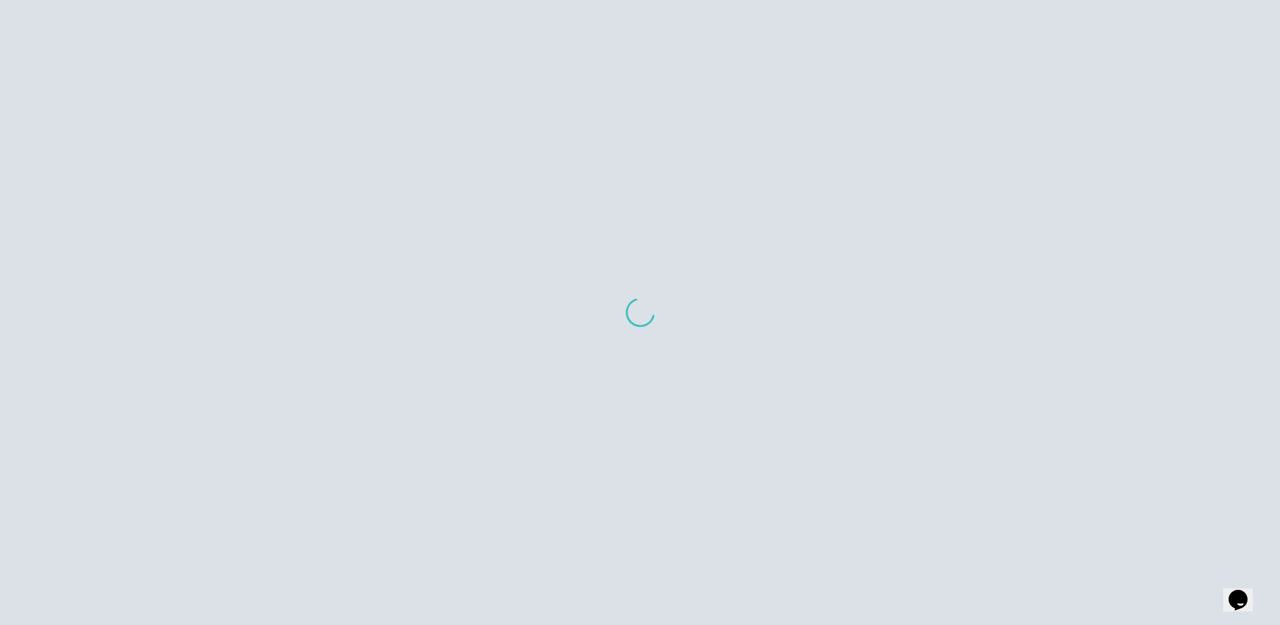
scroll to position [93, 0]
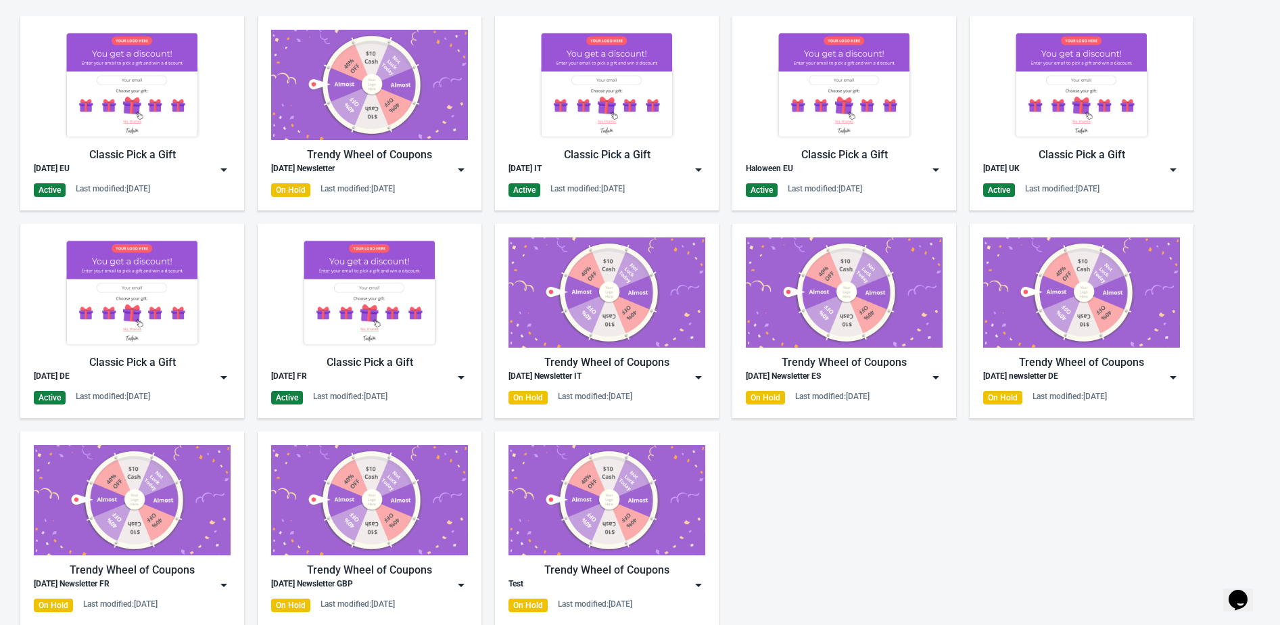
click at [464, 373] on img at bounding box center [461, 377] width 14 height 14
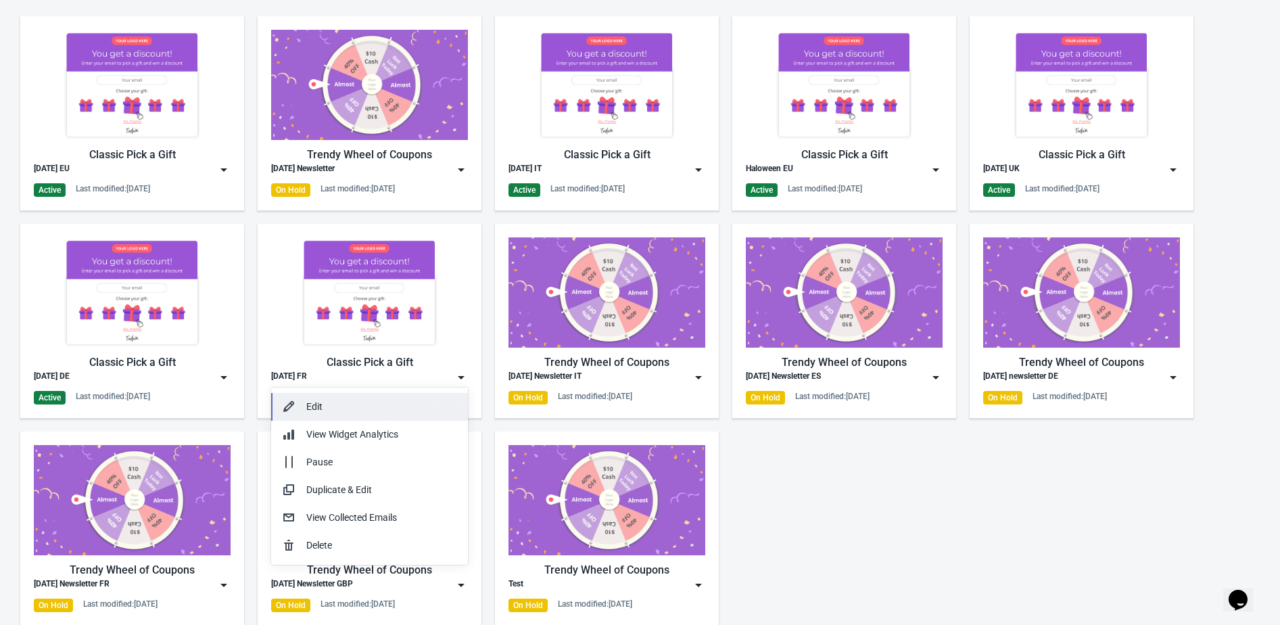
click at [428, 398] on button "Edit" at bounding box center [369, 407] width 197 height 28
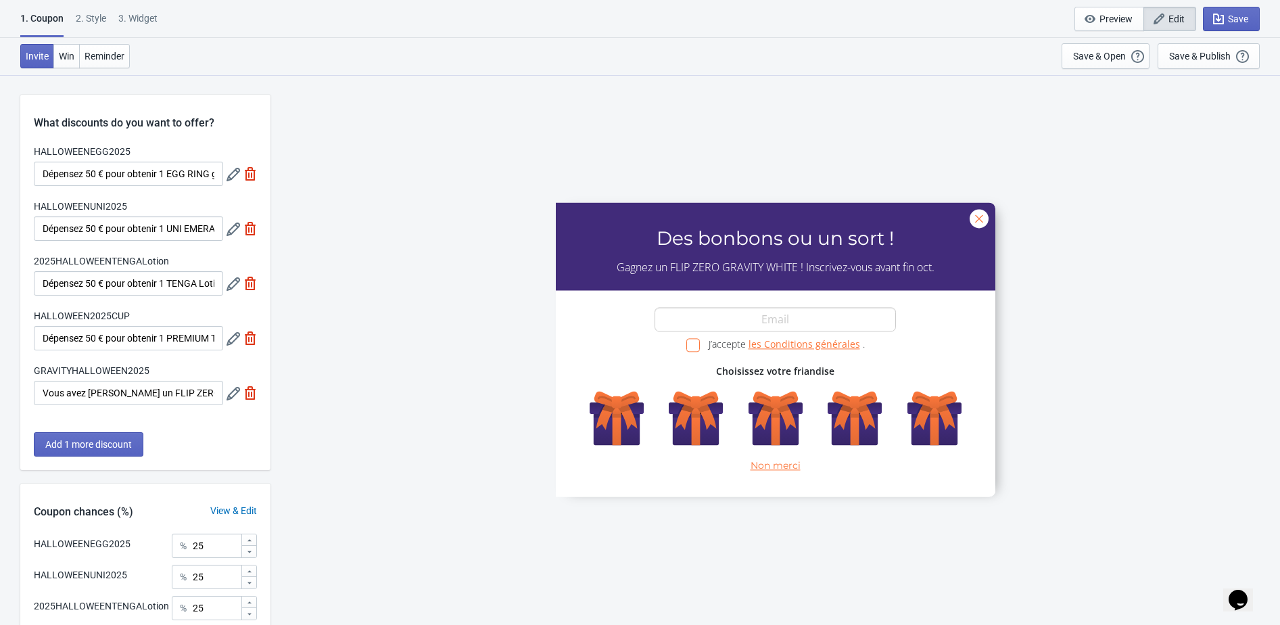
click at [150, 16] on div "3. Widget" at bounding box center [137, 23] width 39 height 24
select select "specificURL"
select select "once"
select select "1"
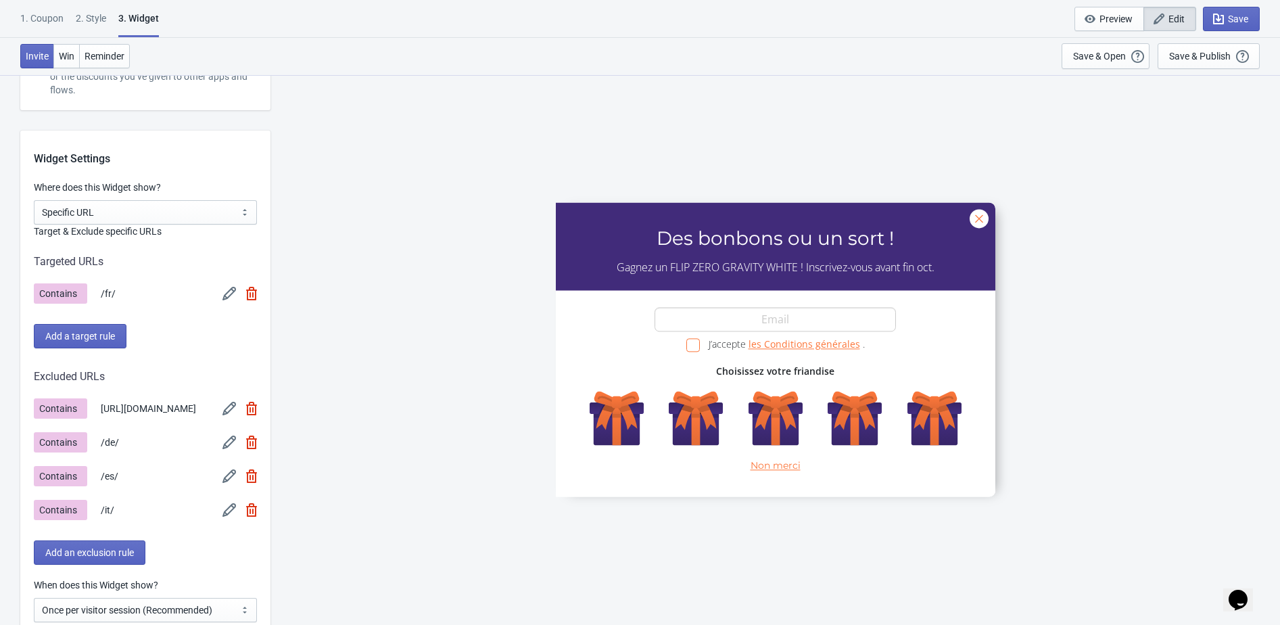
scroll to position [1001, 0]
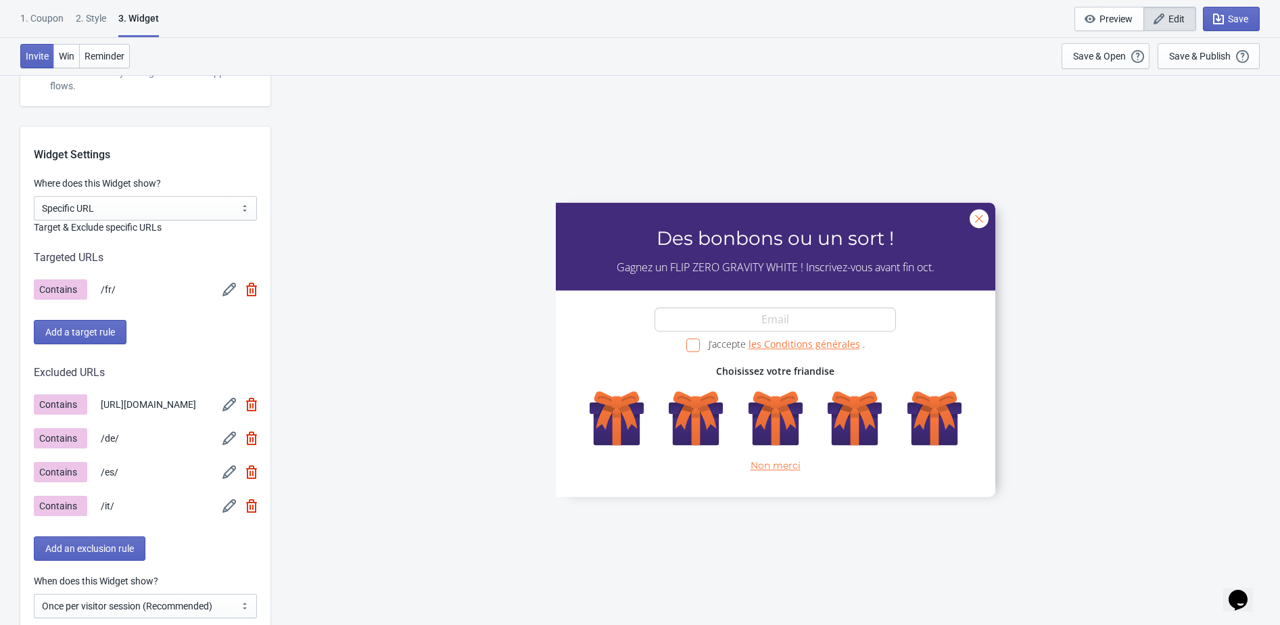
click at [216, 290] on div "Contains /fr/" at bounding box center [145, 289] width 223 height 20
click at [220, 290] on div "Contains /fr/" at bounding box center [145, 289] width 223 height 20
click at [221, 290] on div "Contains /fr/" at bounding box center [145, 289] width 223 height 20
click at [229, 295] on img at bounding box center [229, 290] width 14 height 14
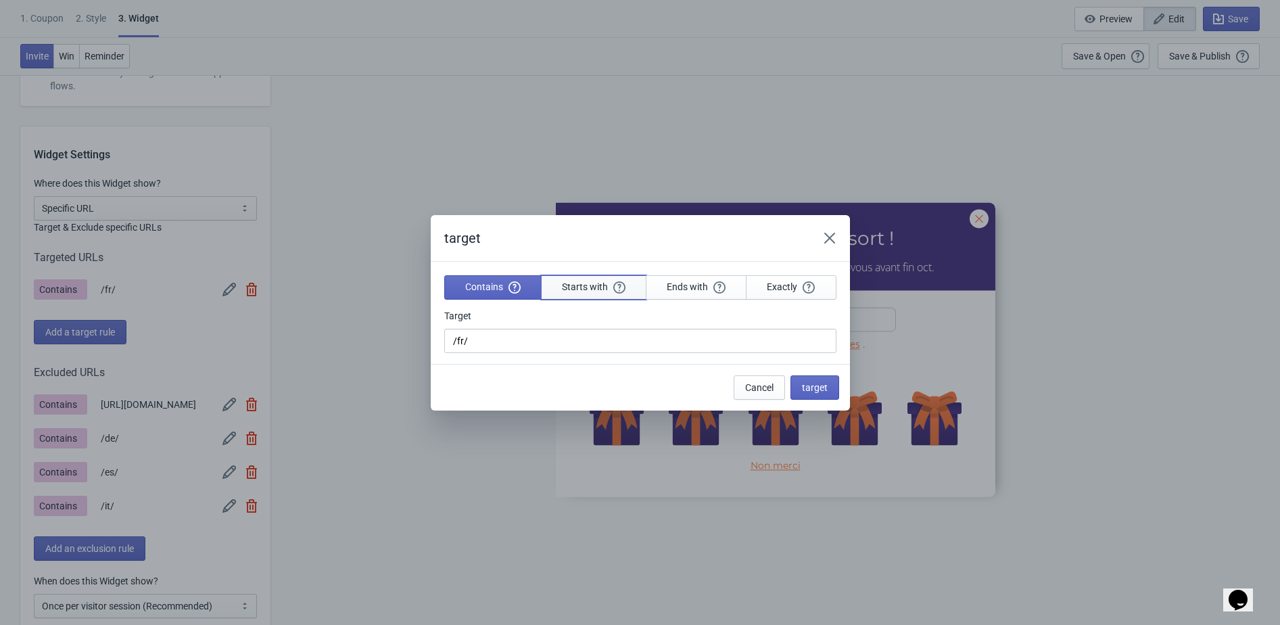
click at [606, 281] on span "Starts with" at bounding box center [594, 287] width 64 height 12
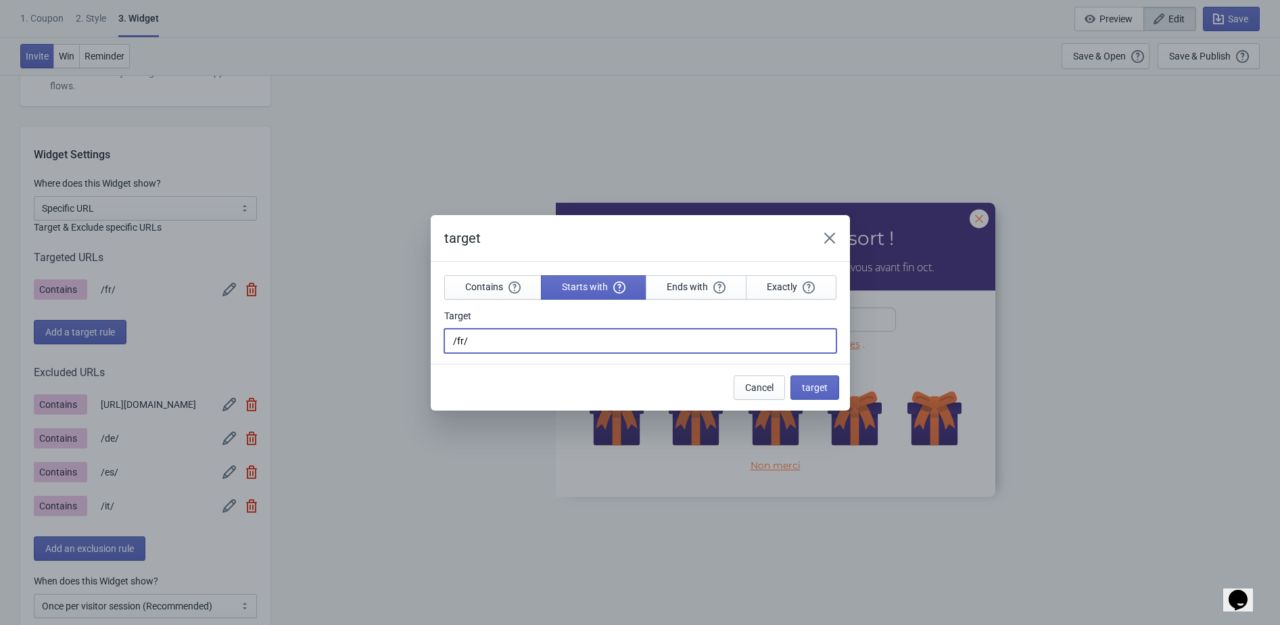
click at [576, 335] on input "/fr/" at bounding box center [640, 341] width 392 height 24
paste input "[URL][DOMAIN_NAME]"
type input "[URL][DOMAIN_NAME]"
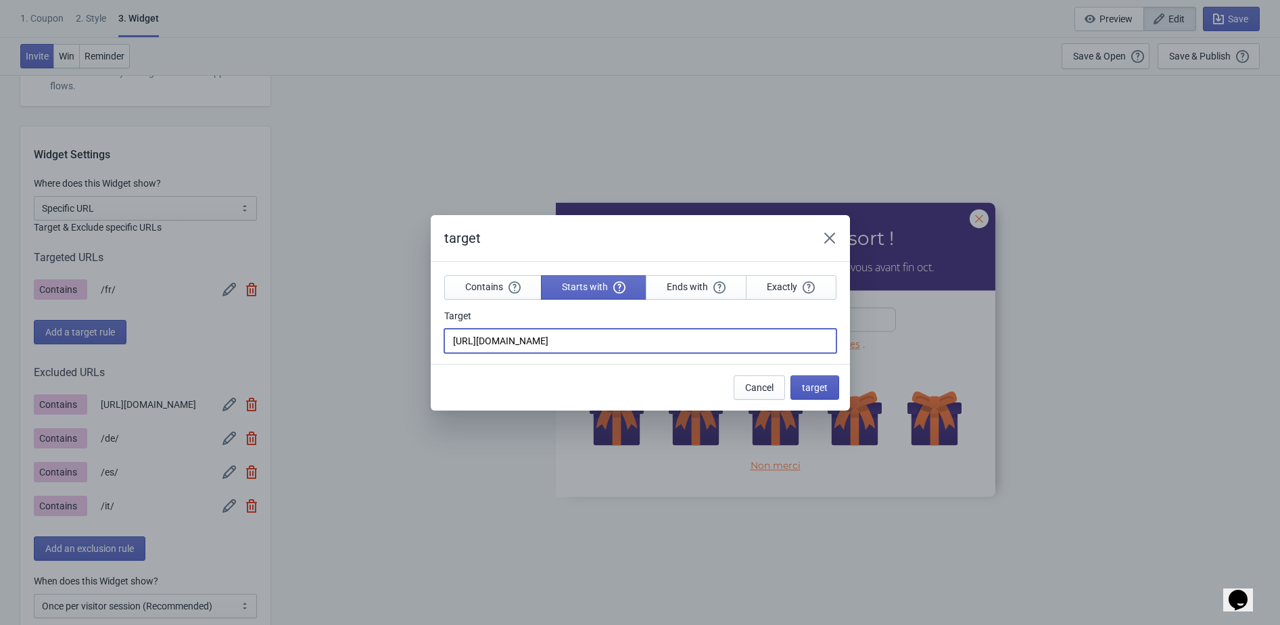
click at [809, 384] on span "target" at bounding box center [815, 387] width 26 height 11
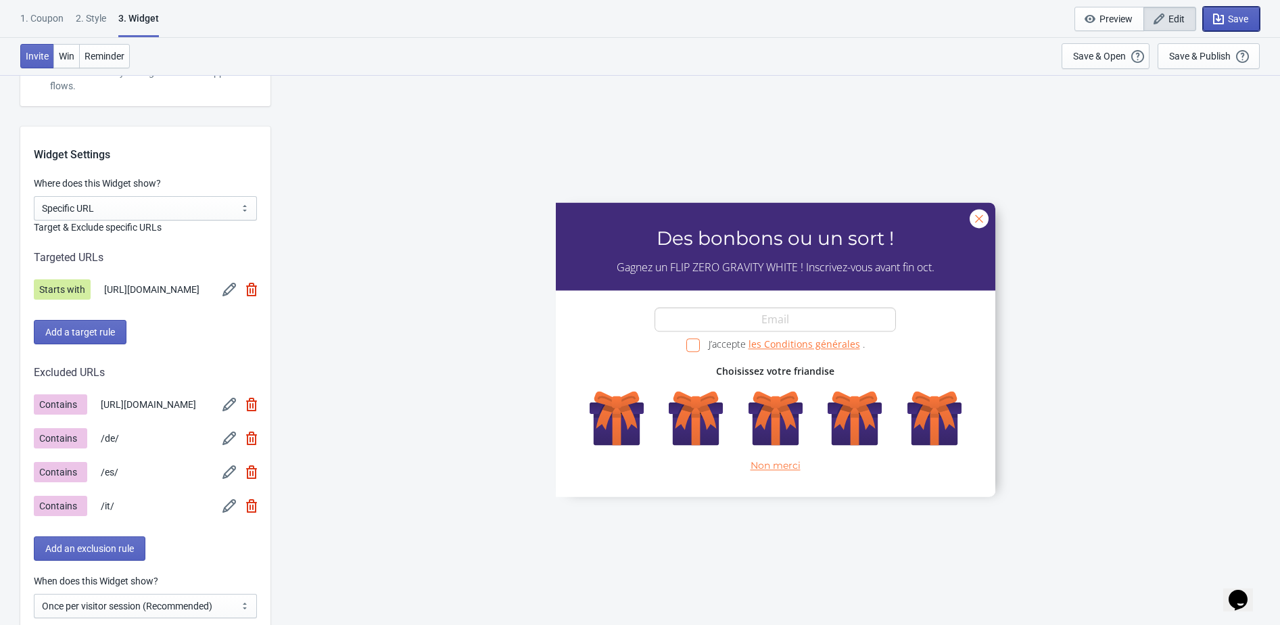
click at [1255, 14] on button "Save" at bounding box center [1231, 19] width 57 height 24
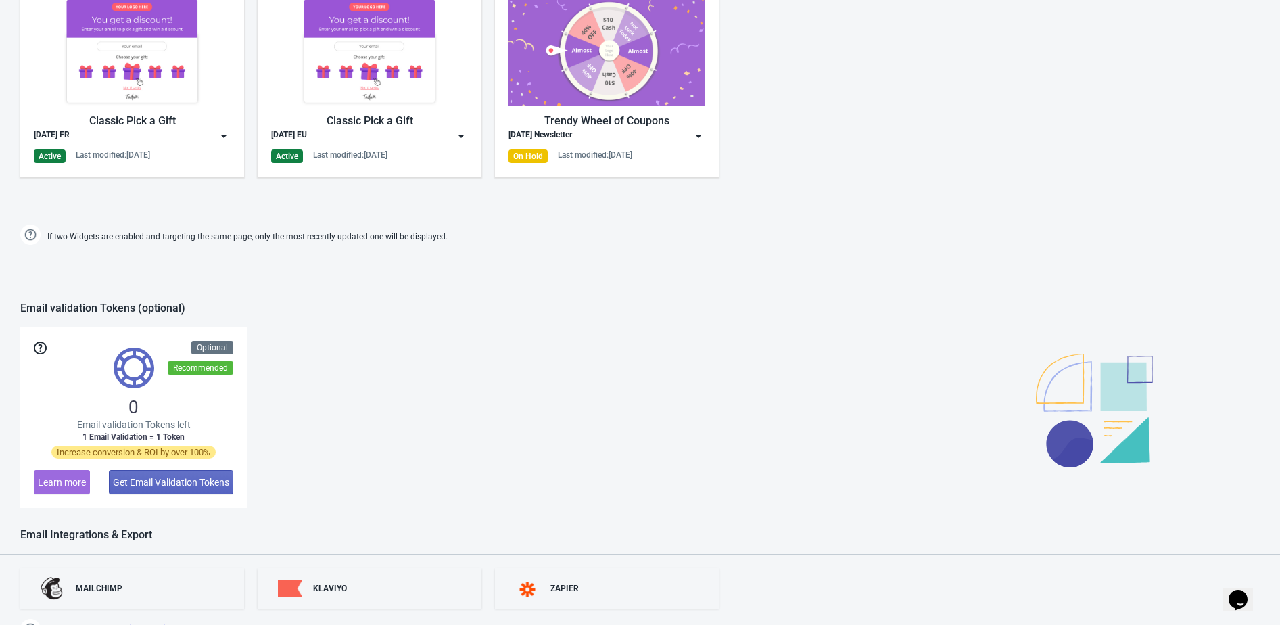
scroll to position [896, 0]
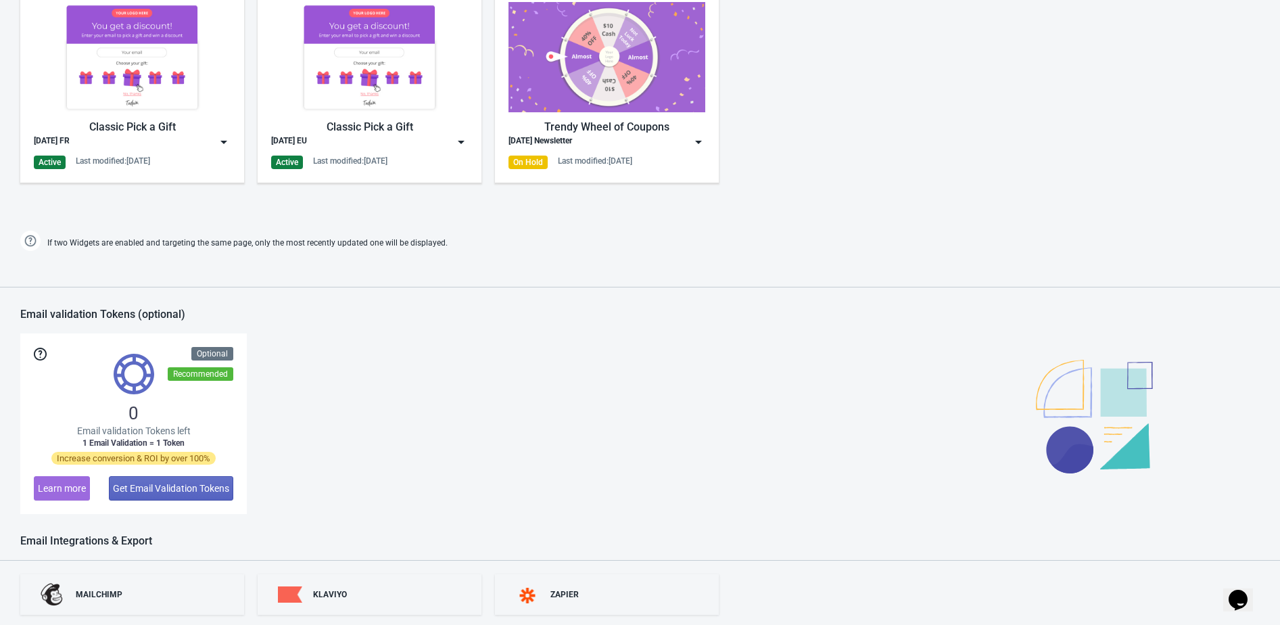
click at [222, 139] on img at bounding box center [224, 142] width 14 height 14
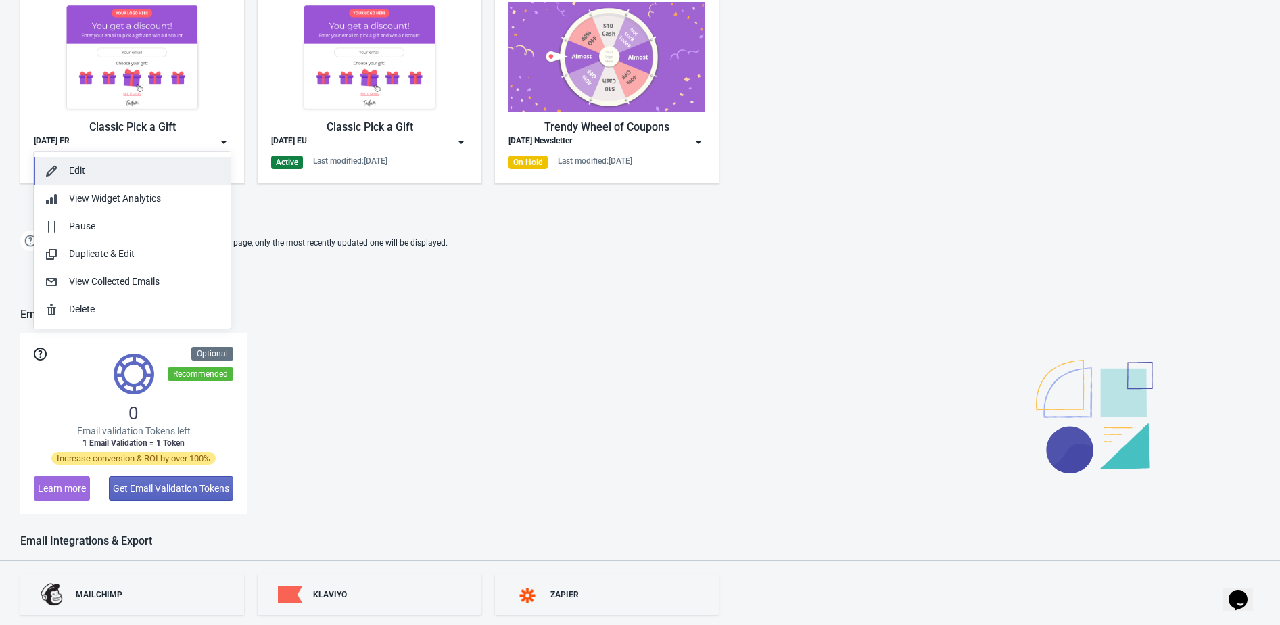
click at [201, 167] on div "Edit" at bounding box center [144, 171] width 151 height 14
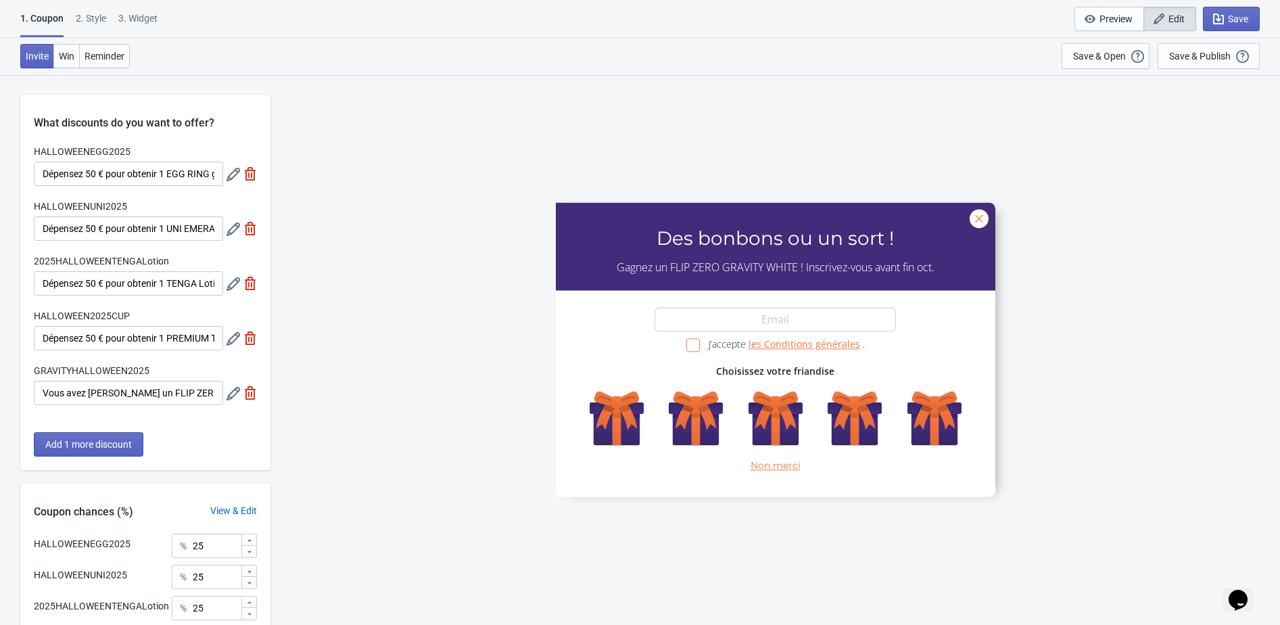
click at [136, 16] on div "3. Widget" at bounding box center [137, 23] width 39 height 24
select select "specificURL"
select select "once"
select select "1"
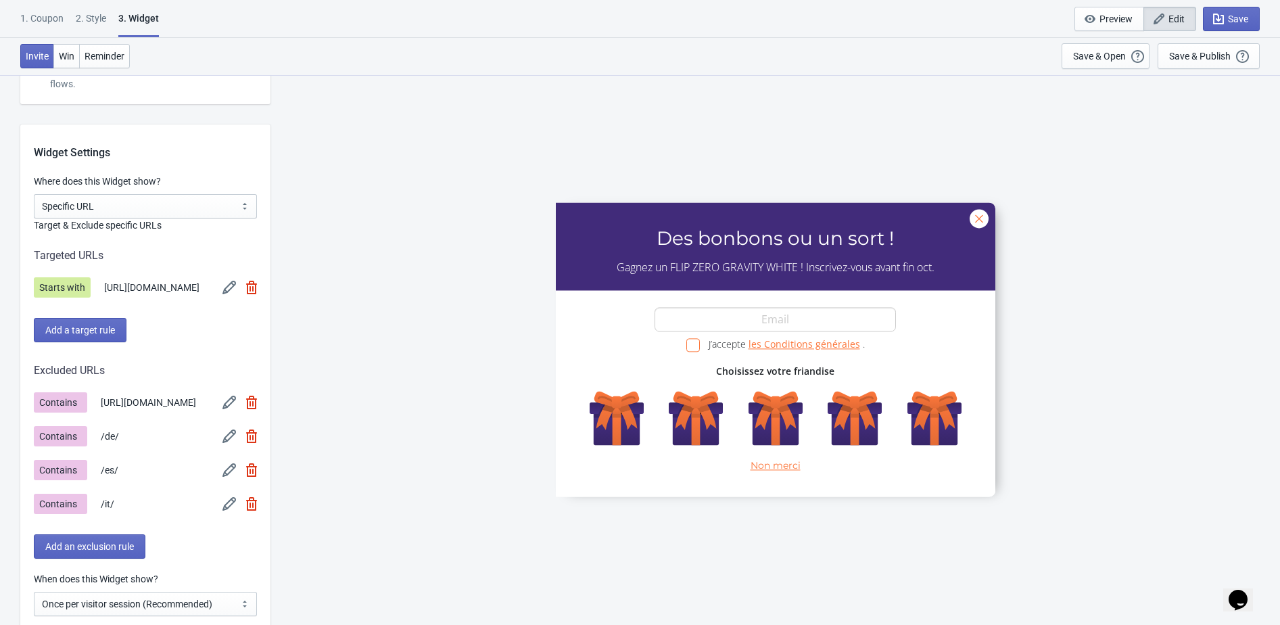
scroll to position [1043, 0]
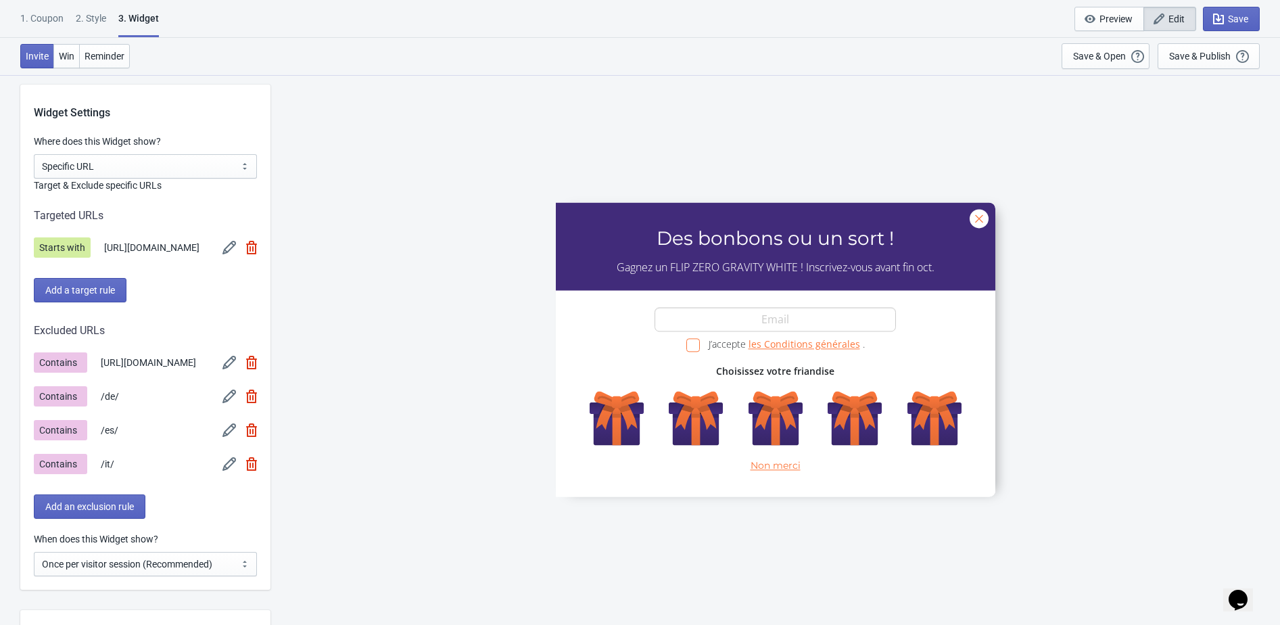
click at [231, 254] on img at bounding box center [229, 248] width 14 height 14
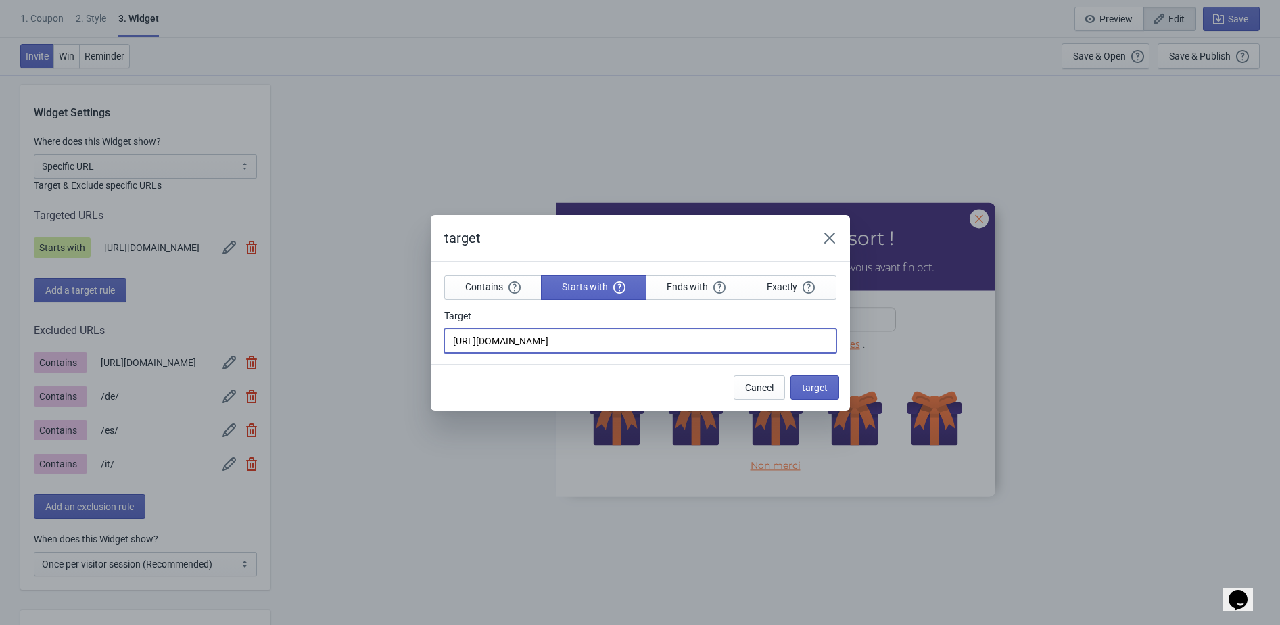
click at [581, 345] on input "[URL][DOMAIN_NAME]" at bounding box center [640, 341] width 392 height 24
type input "[URL][DOMAIN_NAME]"
click at [827, 400] on div "Cancel target" at bounding box center [640, 387] width 419 height 47
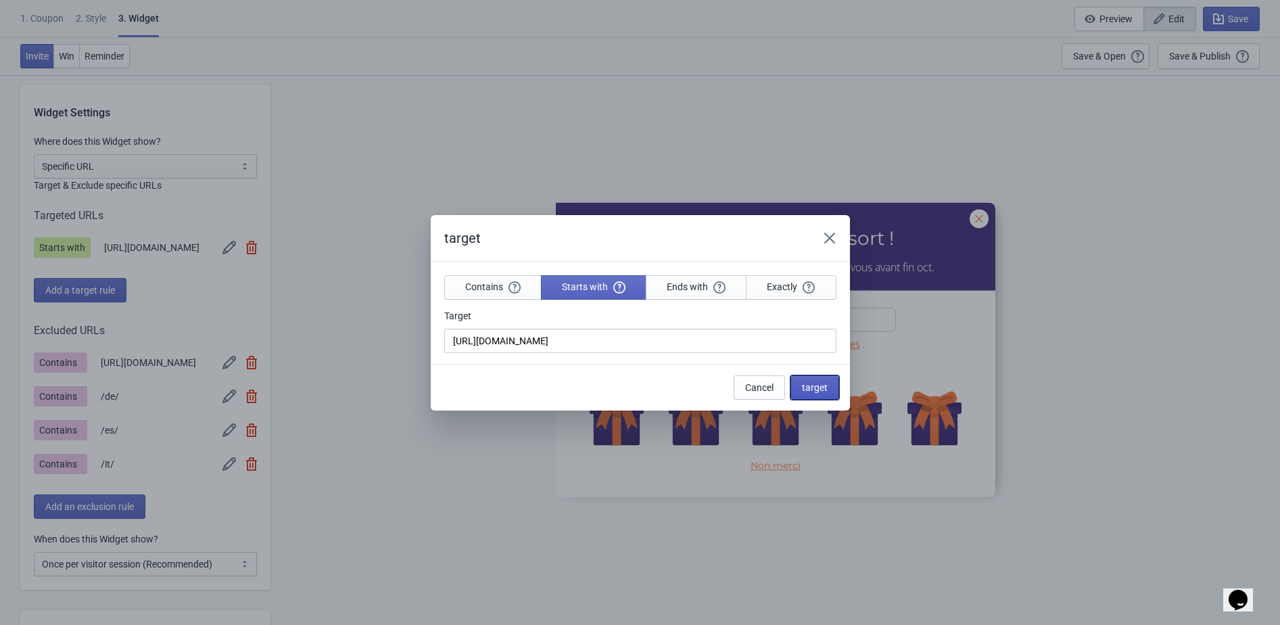
click at [824, 391] on span "target" at bounding box center [815, 387] width 26 height 11
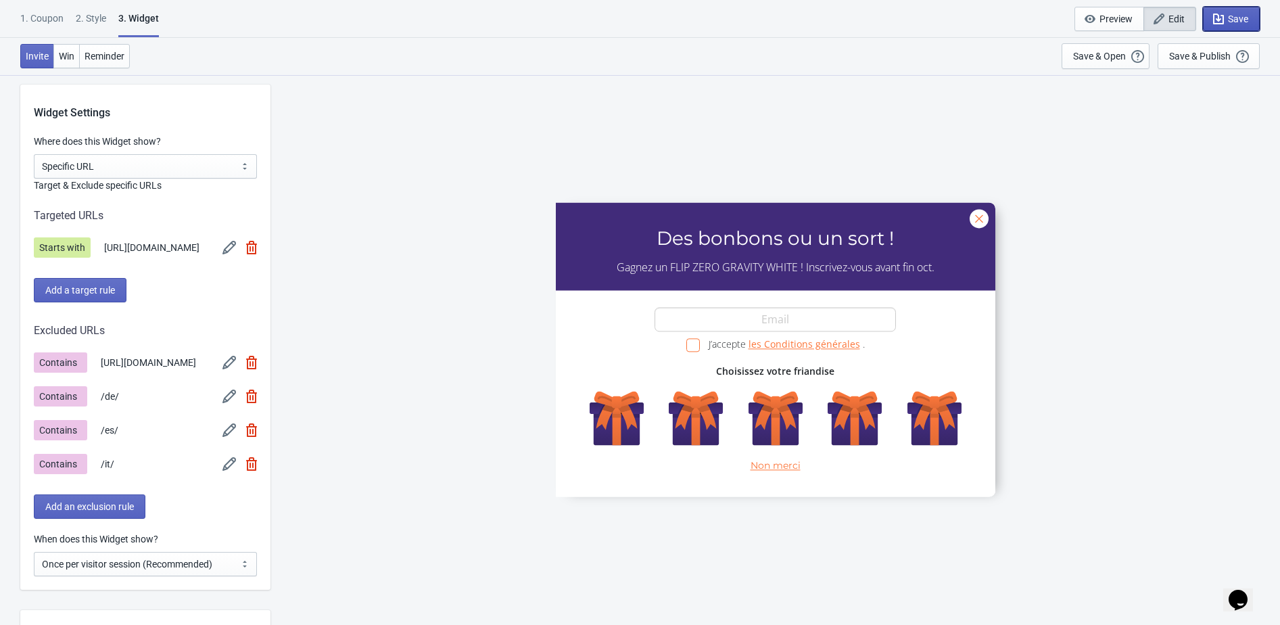
click at [1226, 30] on button "Save" at bounding box center [1231, 19] width 57 height 24
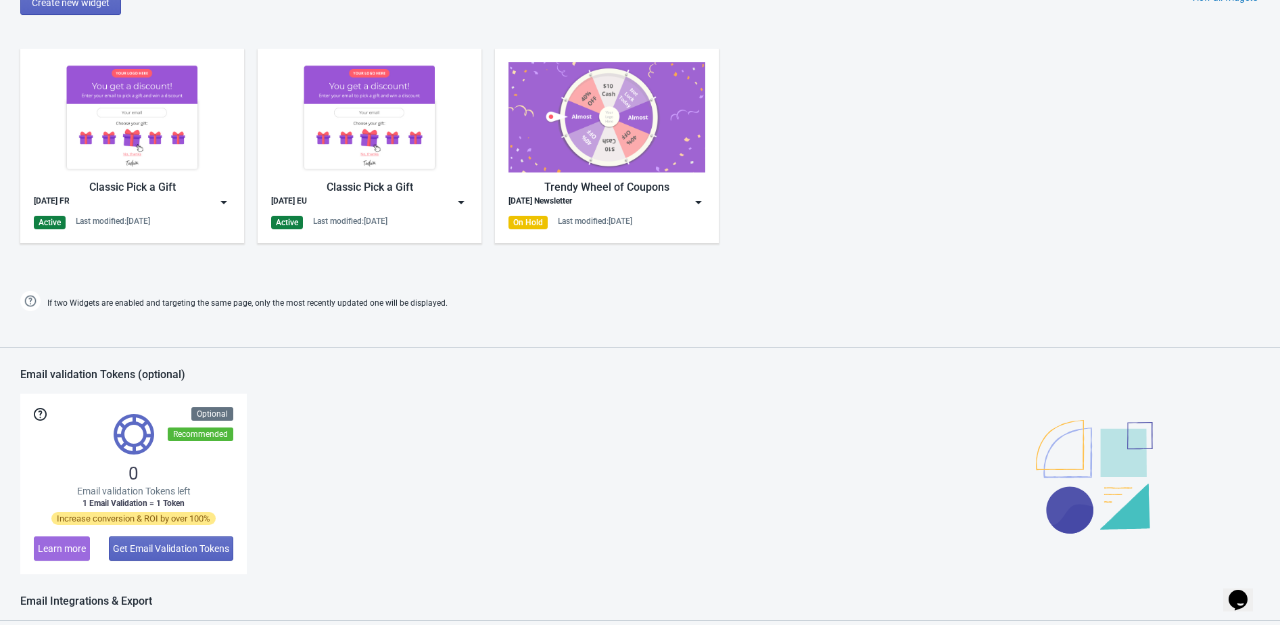
scroll to position [749, 0]
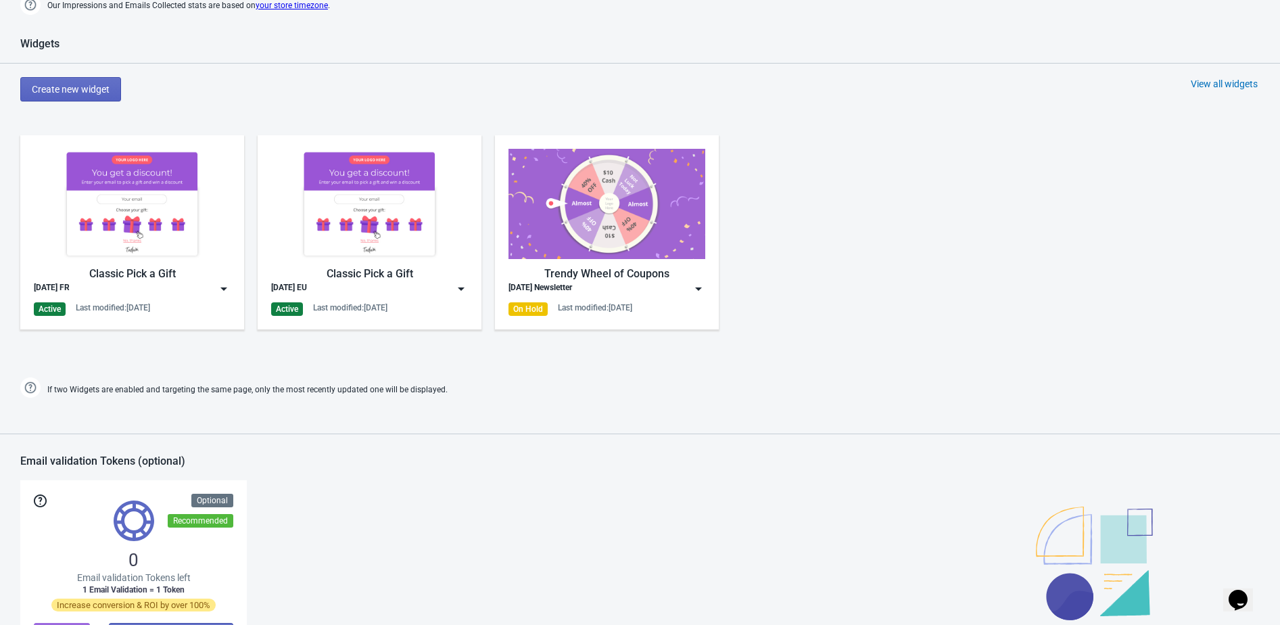
click at [1239, 85] on div "View all widgets" at bounding box center [1224, 84] width 67 height 14
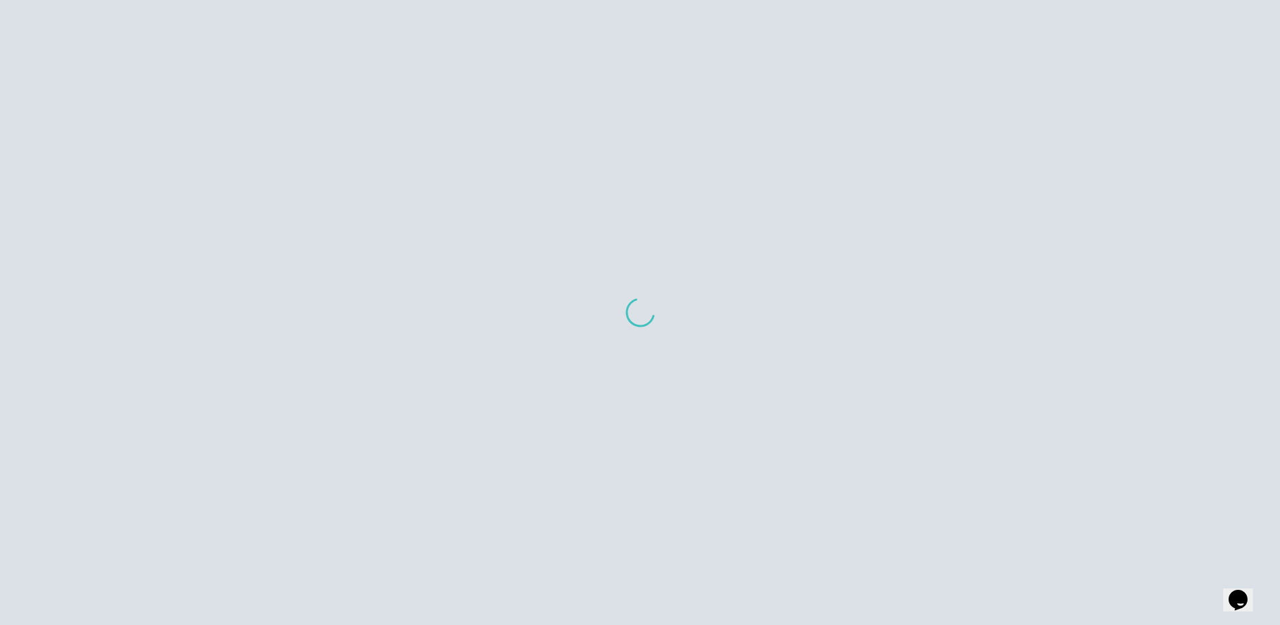
scroll to position [93, 0]
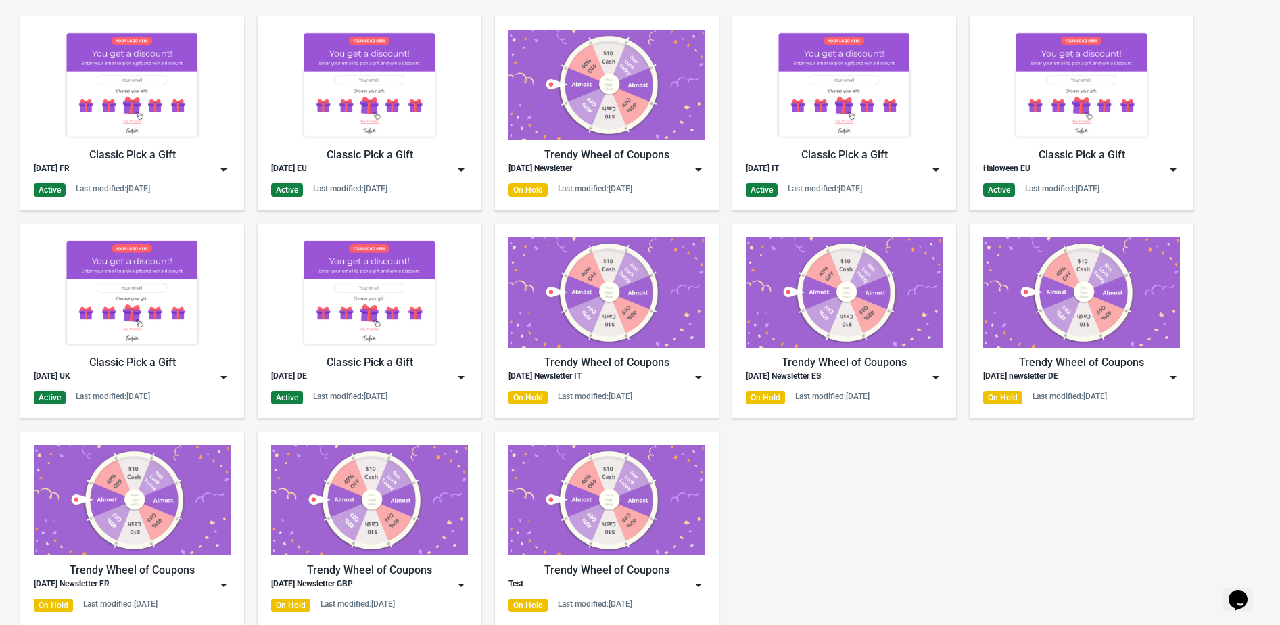
click at [464, 376] on img at bounding box center [461, 377] width 14 height 14
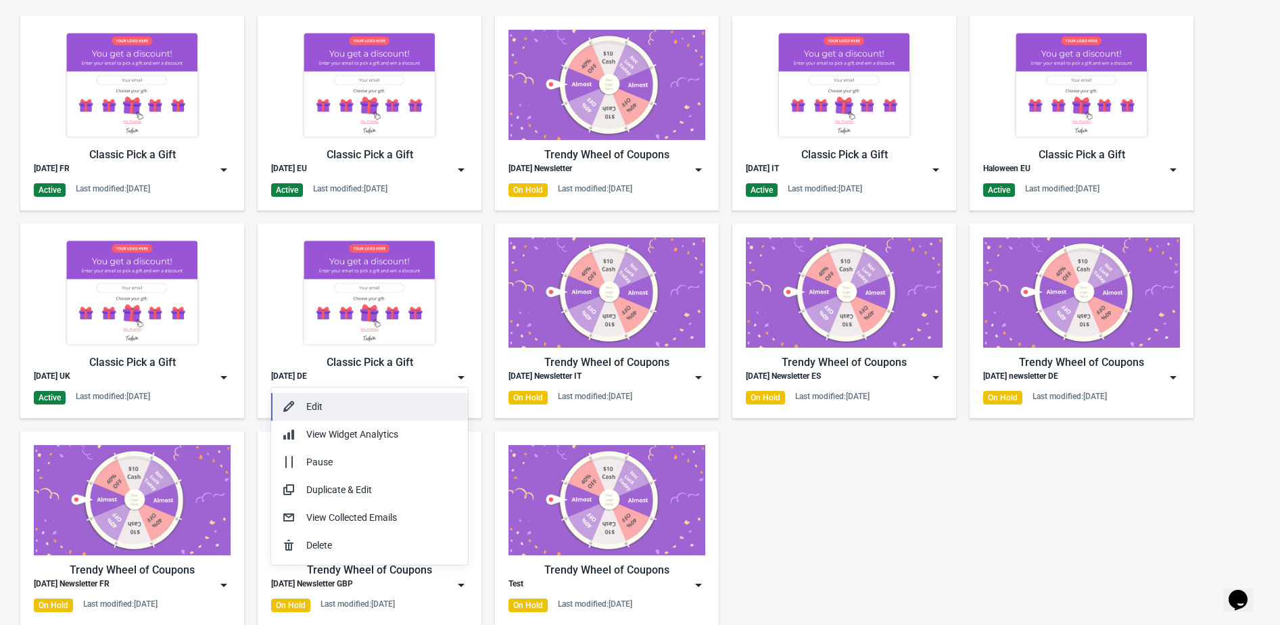
click at [405, 412] on div "Edit" at bounding box center [381, 407] width 151 height 14
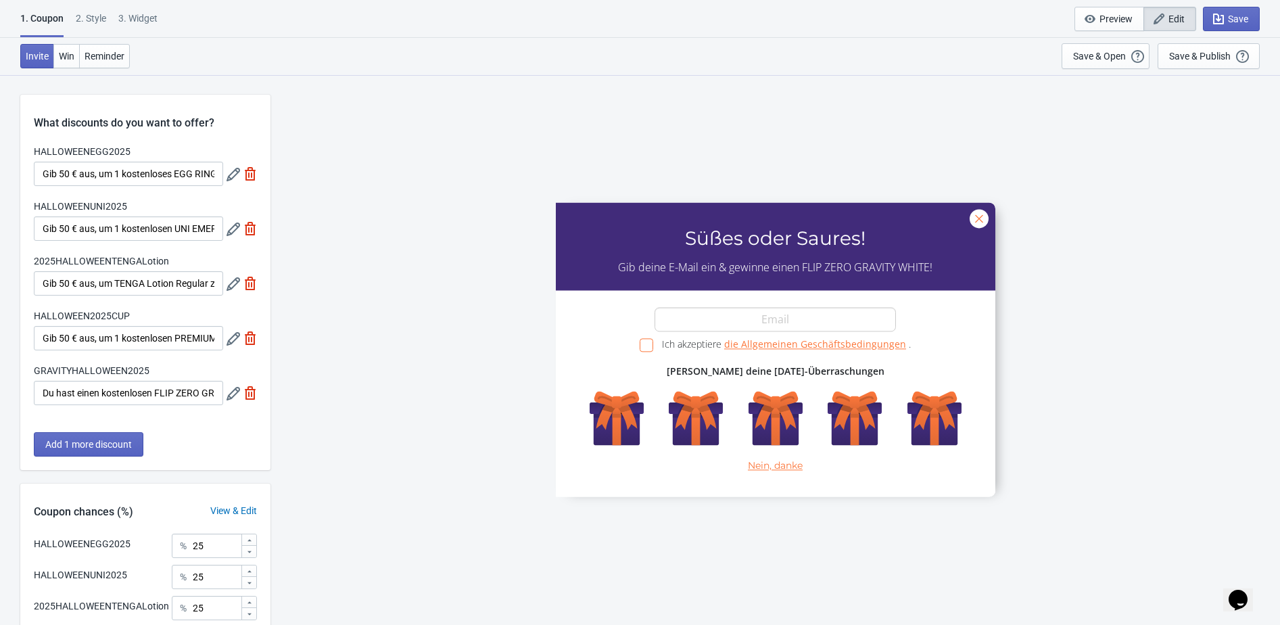
click at [137, 11] on div "3. Widget" at bounding box center [137, 23] width 39 height 24
select select "specificURL"
select select "once"
select select "1"
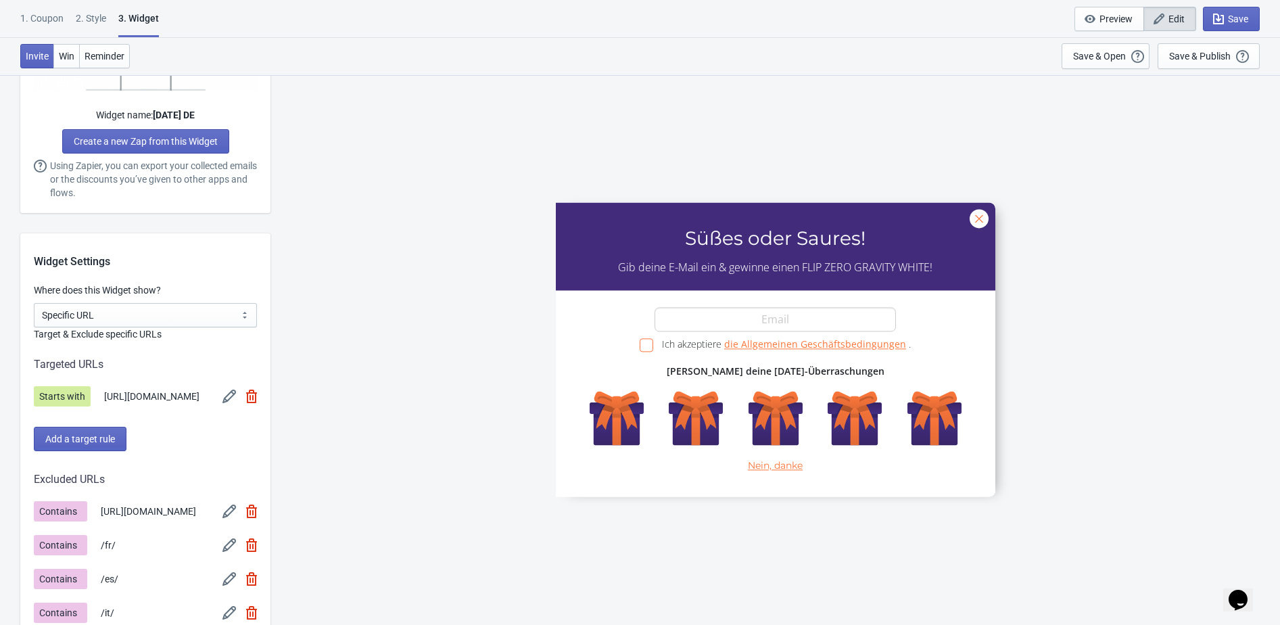
scroll to position [1022, 0]
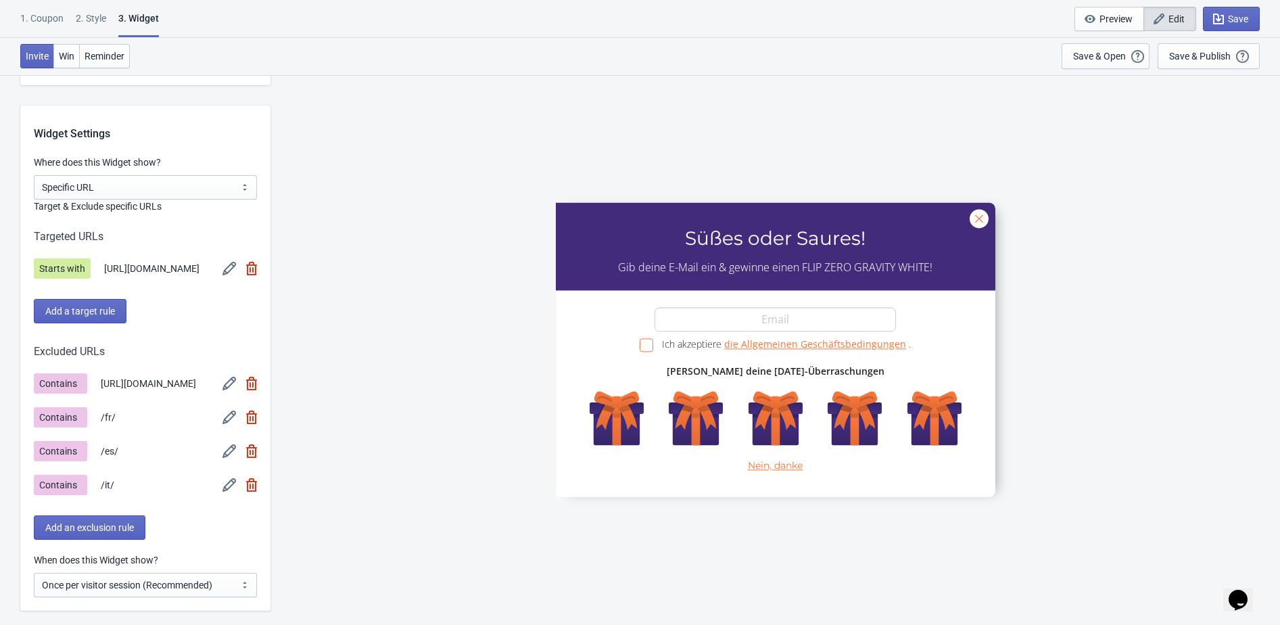
click at [227, 279] on div "Starts with [URL][DOMAIN_NAME]" at bounding box center [145, 268] width 223 height 20
click at [231, 275] on img at bounding box center [229, 269] width 14 height 14
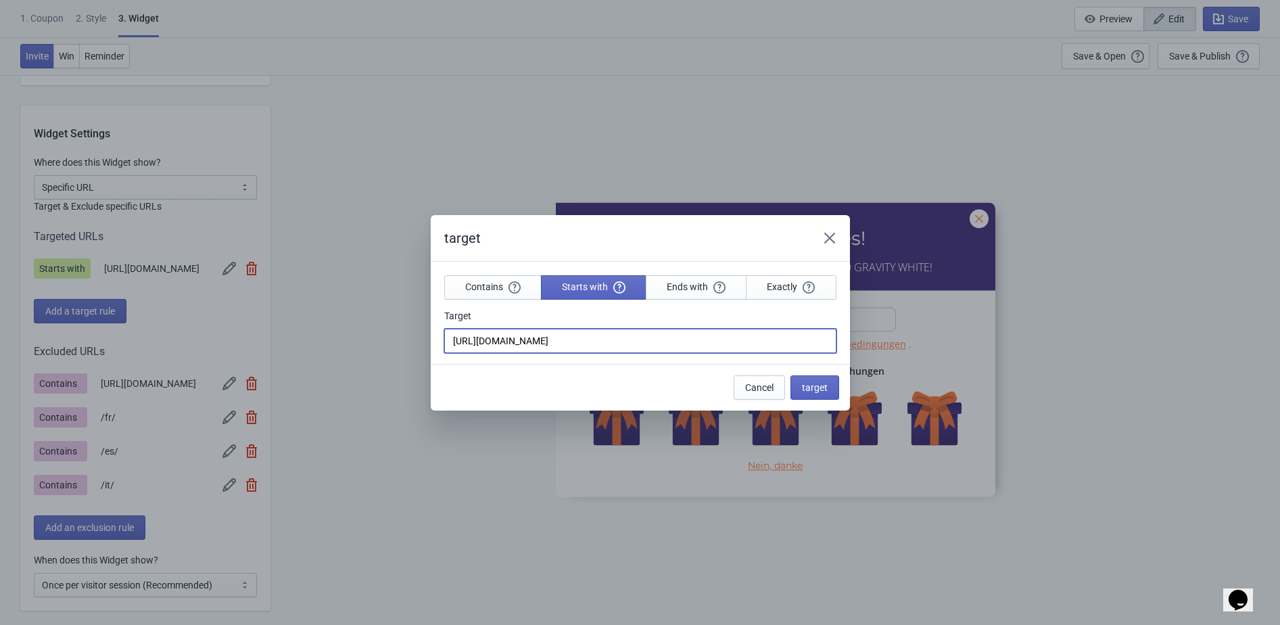
click at [587, 333] on input "[URL][DOMAIN_NAME]" at bounding box center [640, 341] width 392 height 24
type input "[URL][DOMAIN_NAME]"
click at [825, 394] on button "target" at bounding box center [814, 387] width 49 height 24
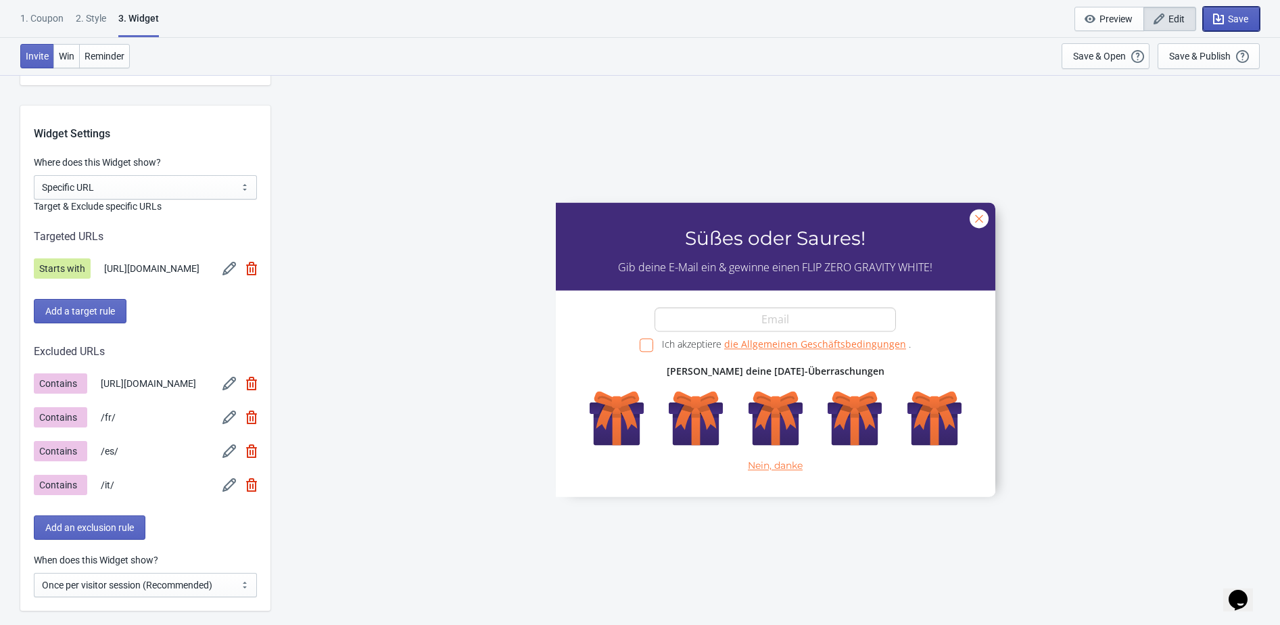
click at [1241, 19] on span "Save" at bounding box center [1238, 19] width 20 height 11
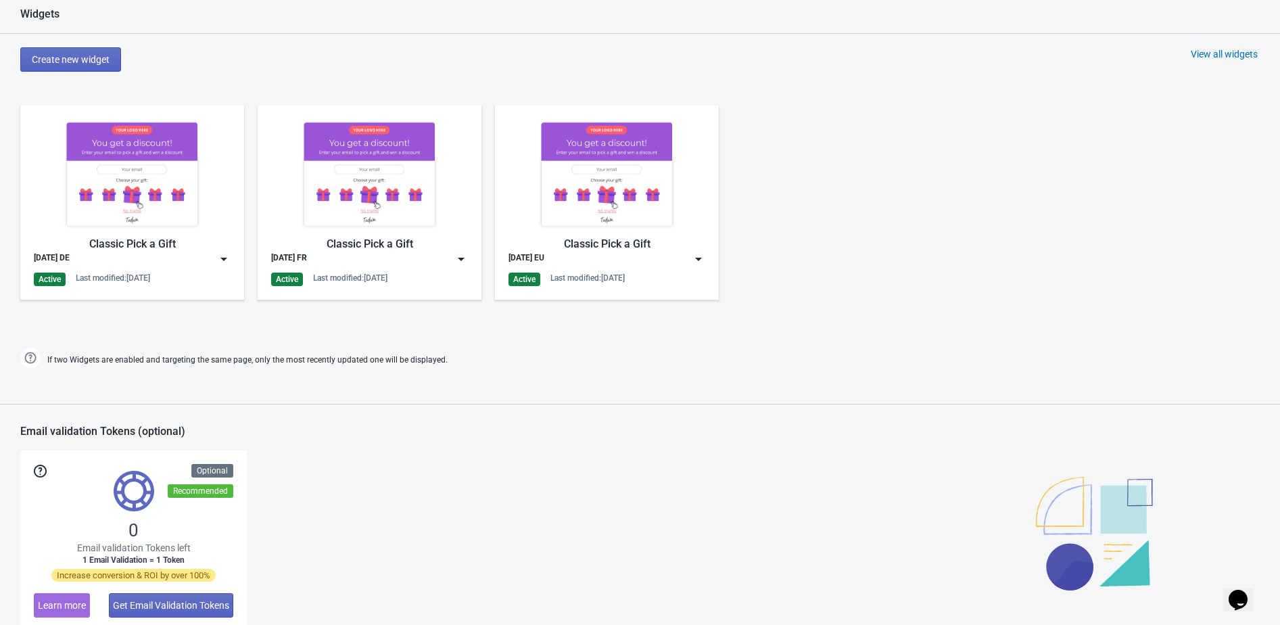
scroll to position [658, 0]
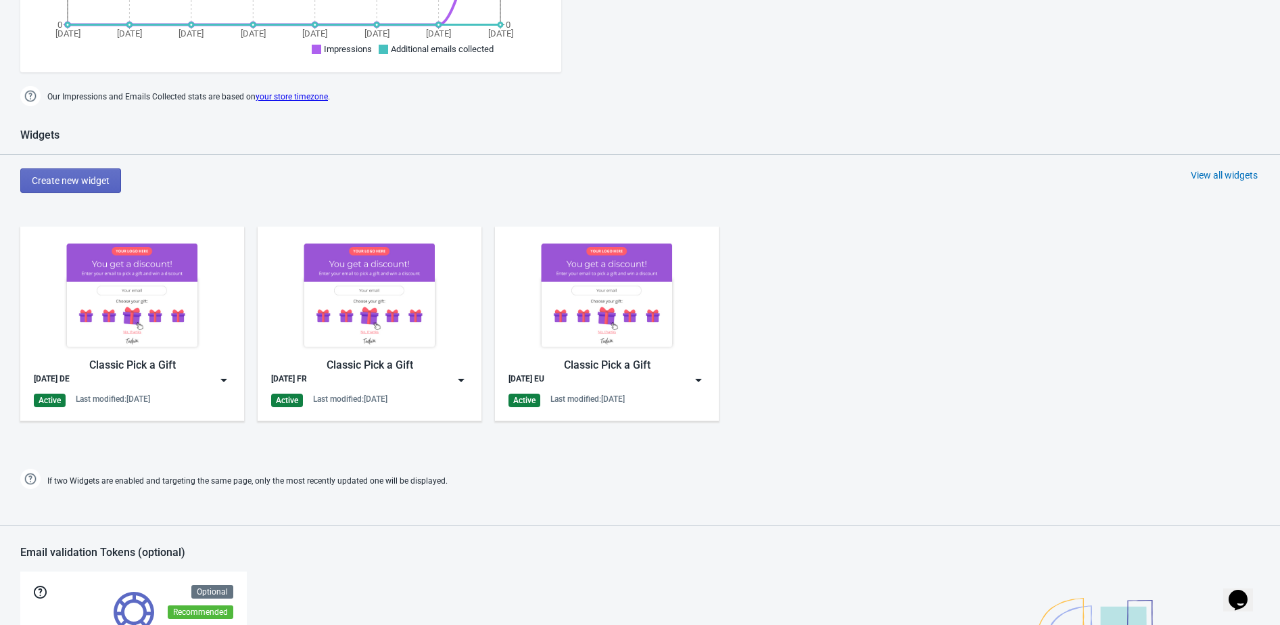
click at [1213, 175] on div "View all widgets" at bounding box center [1224, 175] width 67 height 14
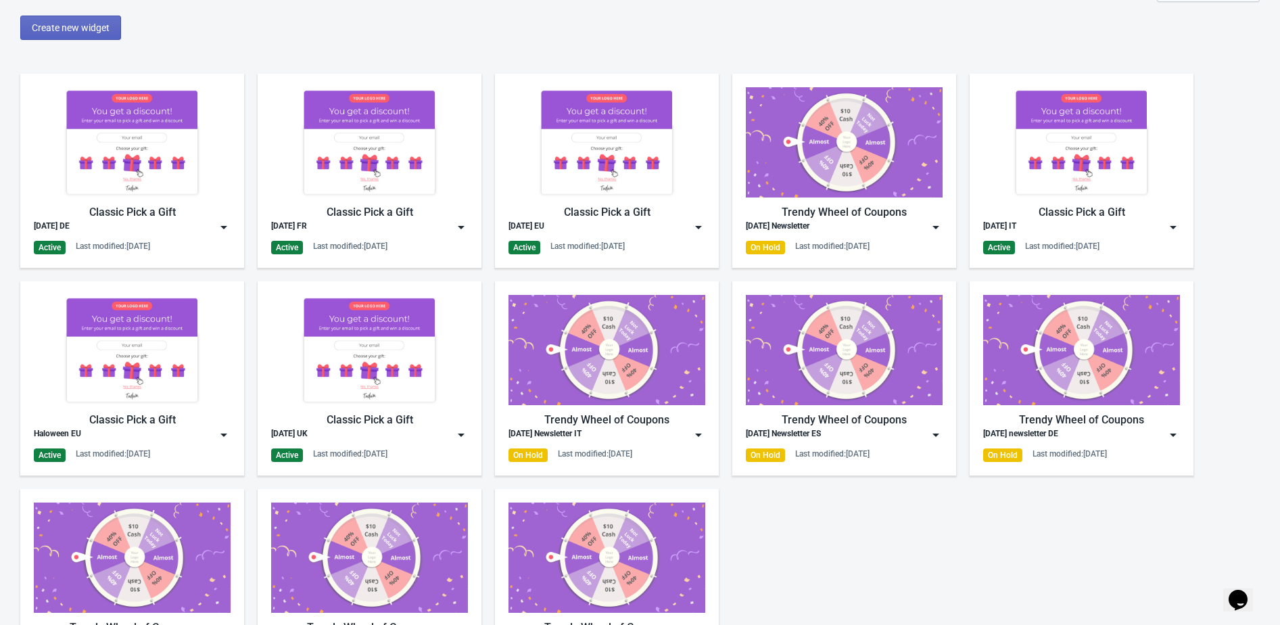
scroll to position [34, 0]
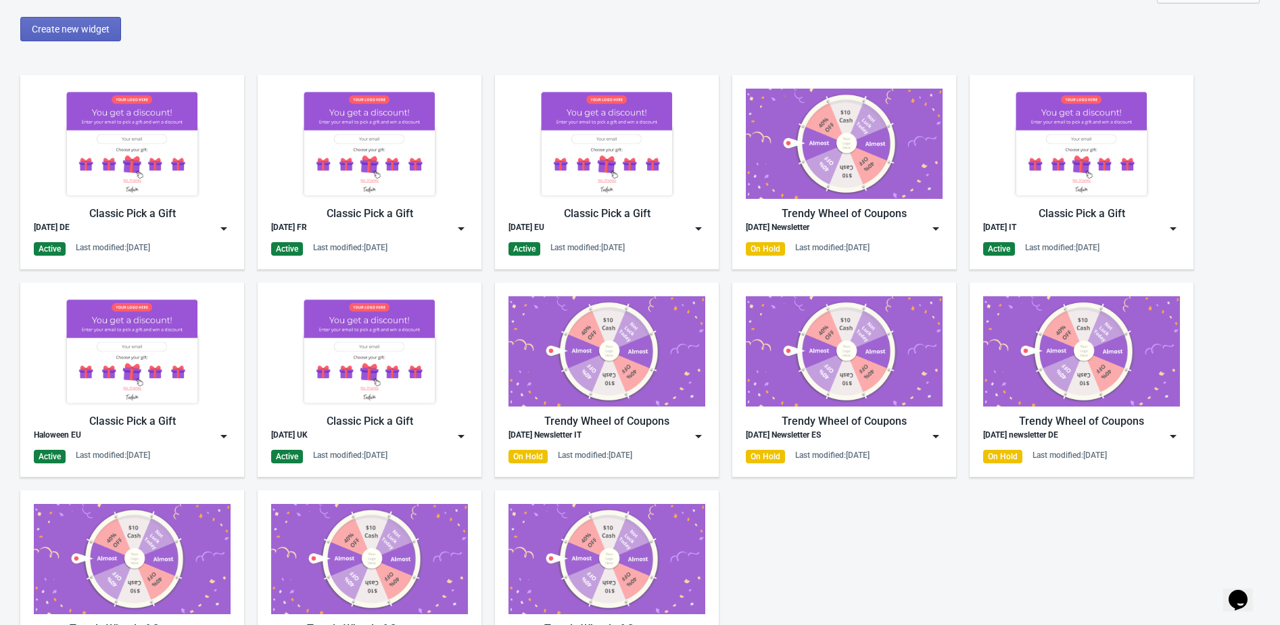
click at [224, 434] on img at bounding box center [224, 436] width 14 height 14
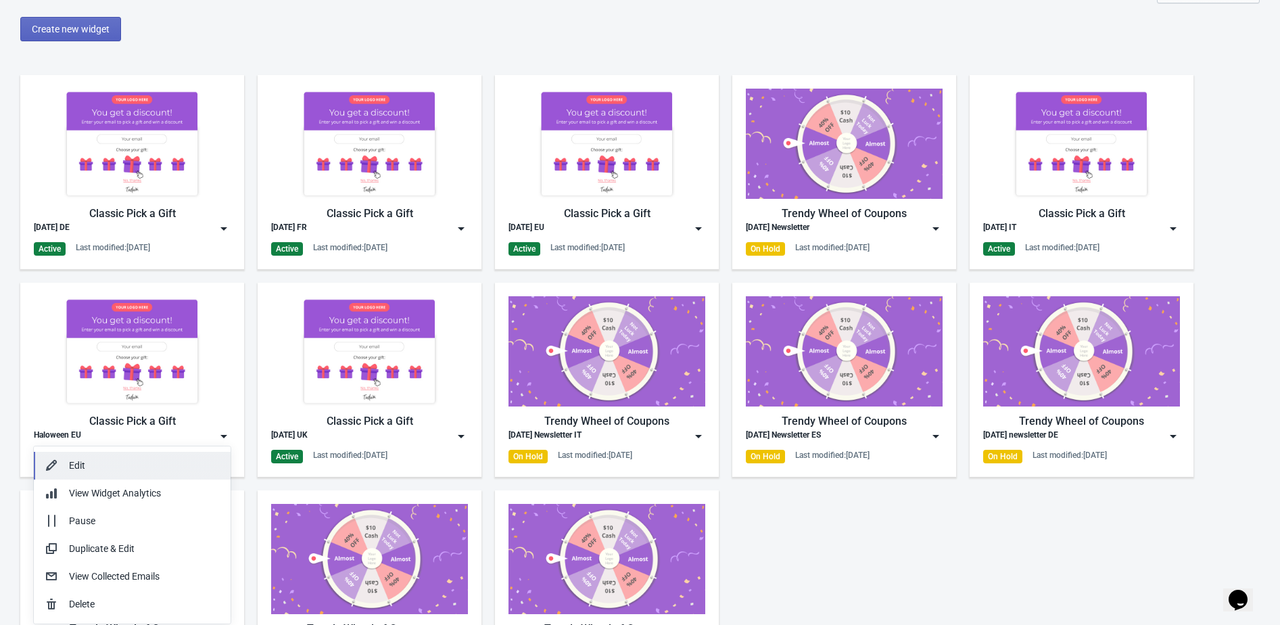
click at [205, 454] on button "Edit" at bounding box center [132, 466] width 197 height 28
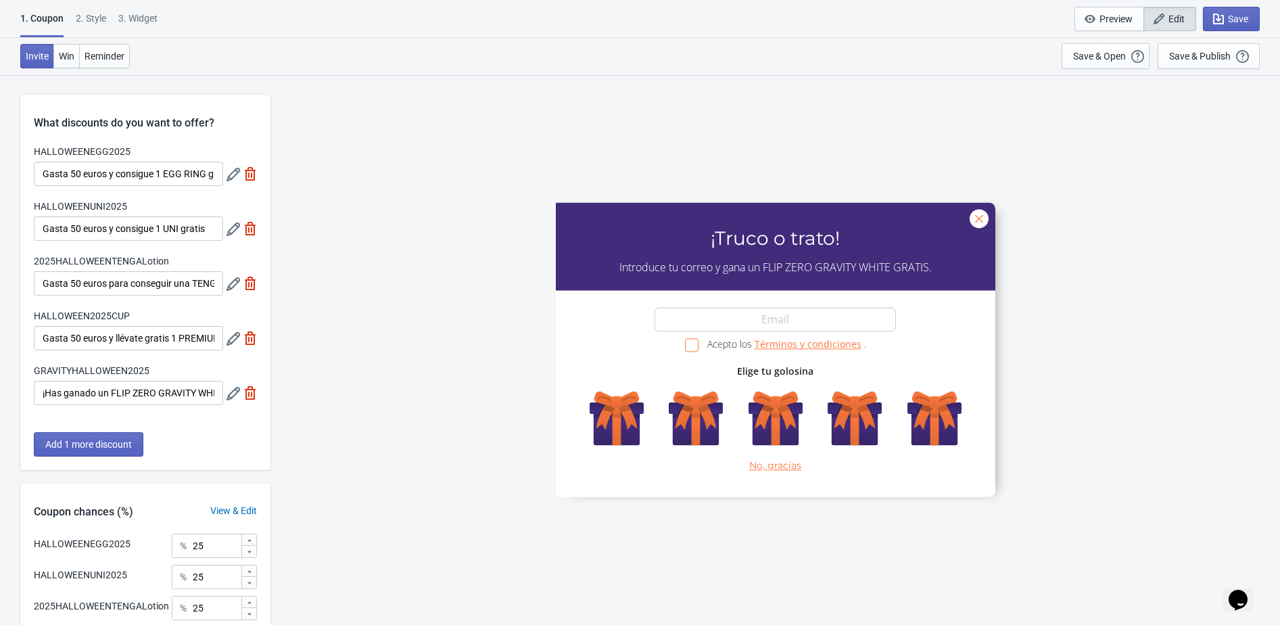
scroll to position [12, 0]
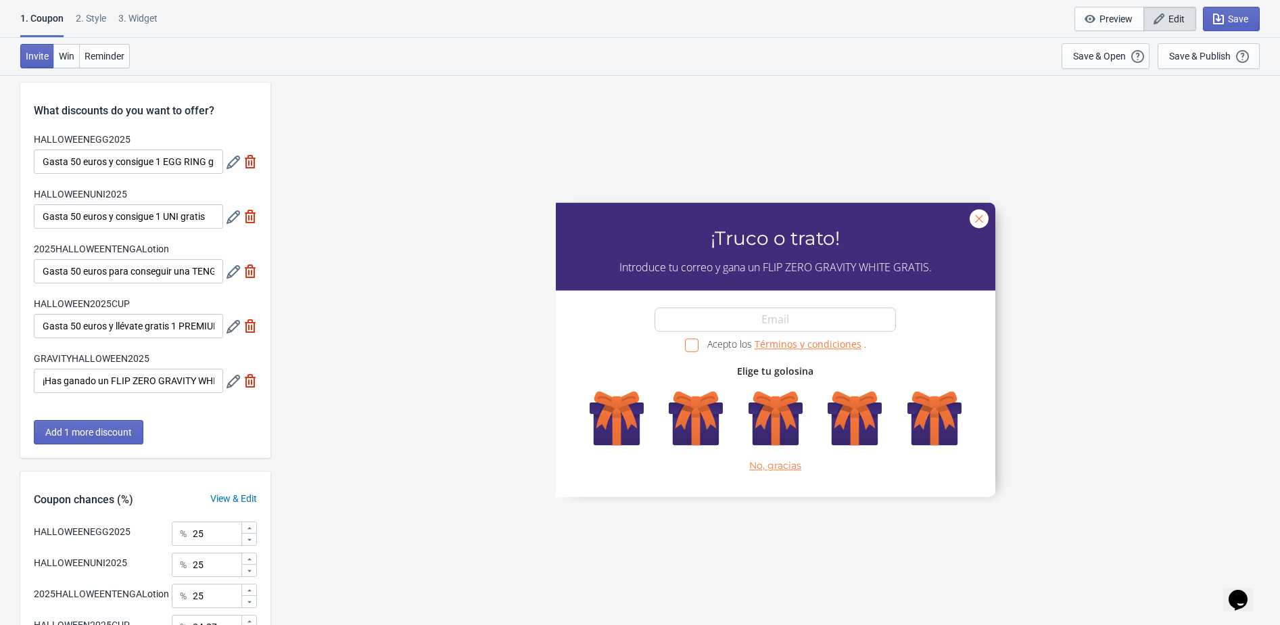
click at [134, 18] on div "3. Widget" at bounding box center [137, 23] width 39 height 24
select select "specificURL"
select select "once"
select select "1"
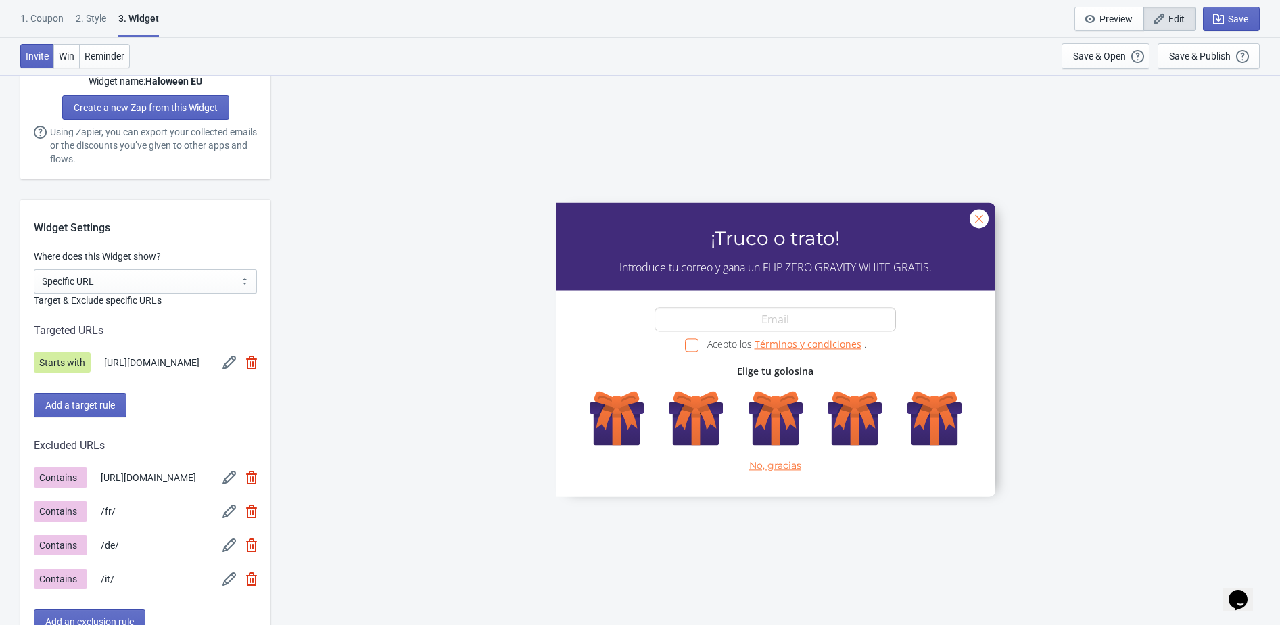
scroll to position [975, 0]
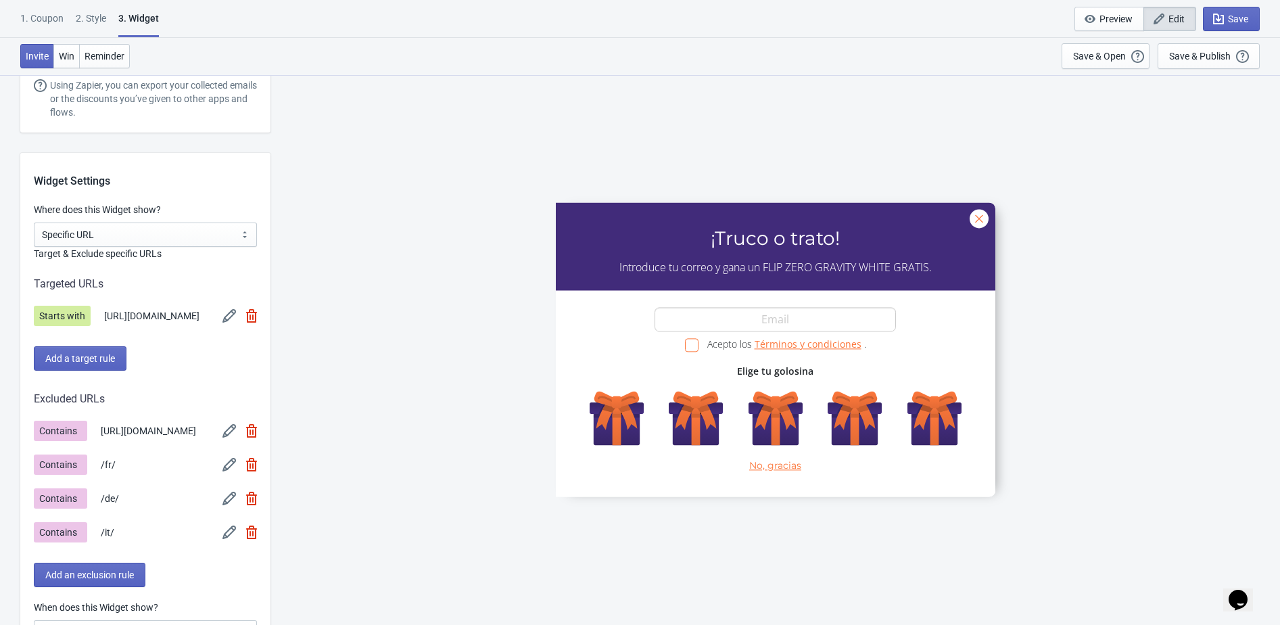
click at [227, 320] on img at bounding box center [229, 316] width 14 height 14
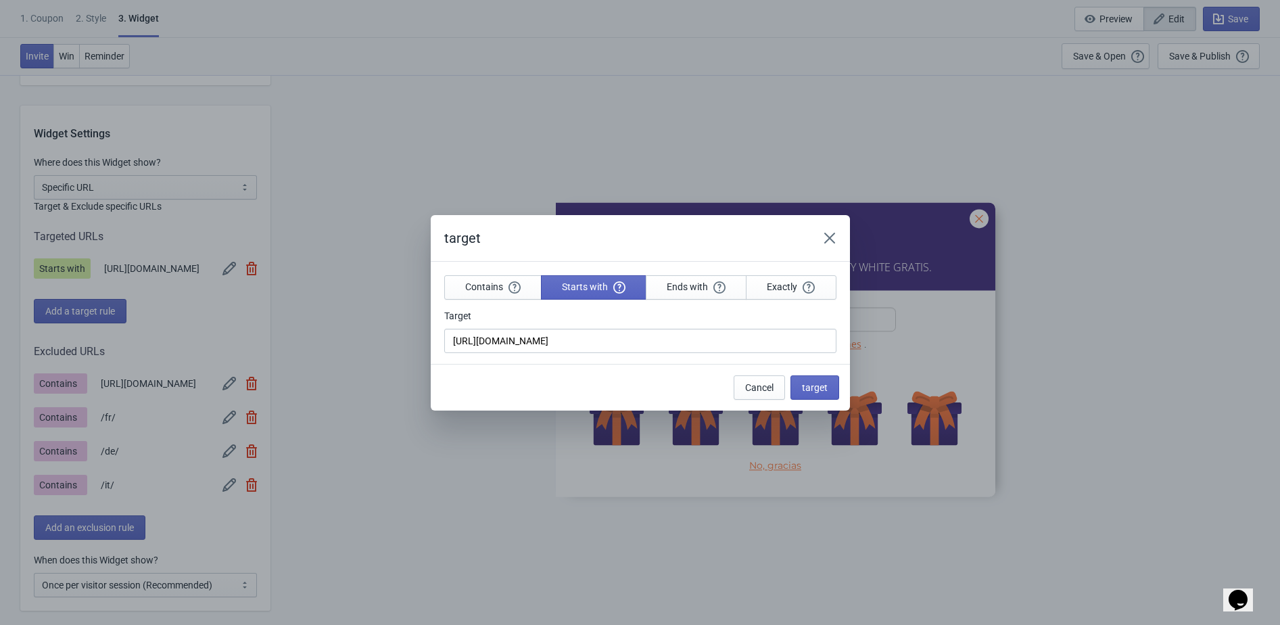
scroll to position [0, 0]
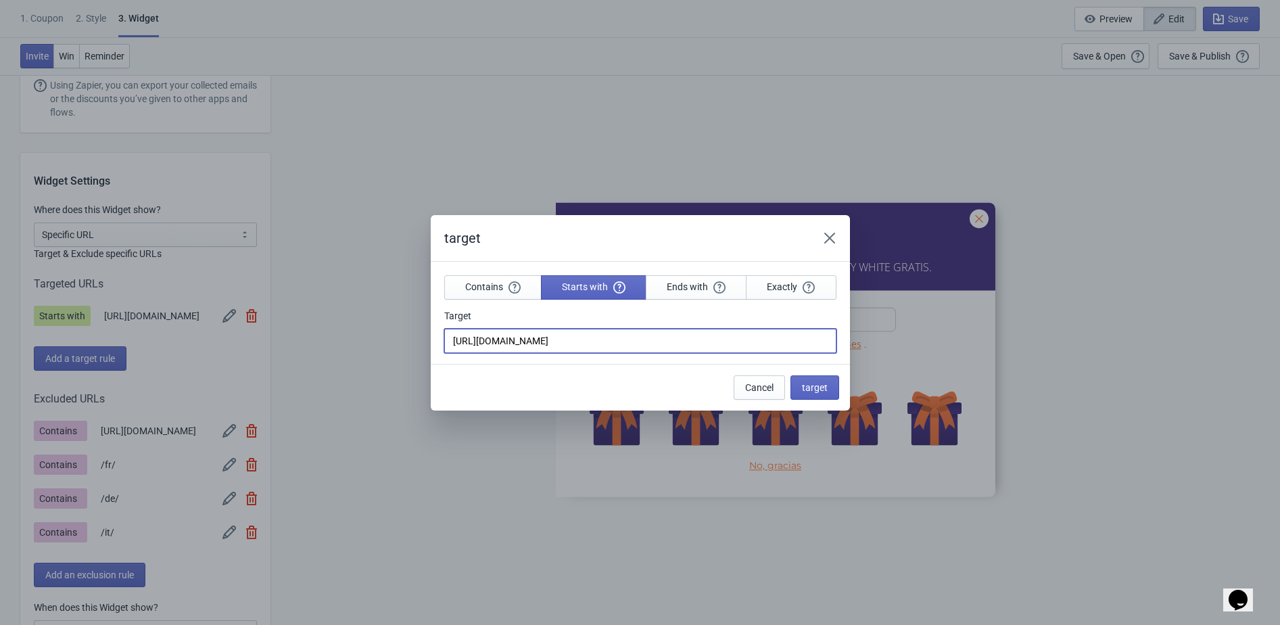
click at [584, 343] on input "[URL][DOMAIN_NAME]" at bounding box center [640, 341] width 392 height 24
type input "[URL][DOMAIN_NAME]"
click at [824, 385] on span "target" at bounding box center [815, 387] width 26 height 11
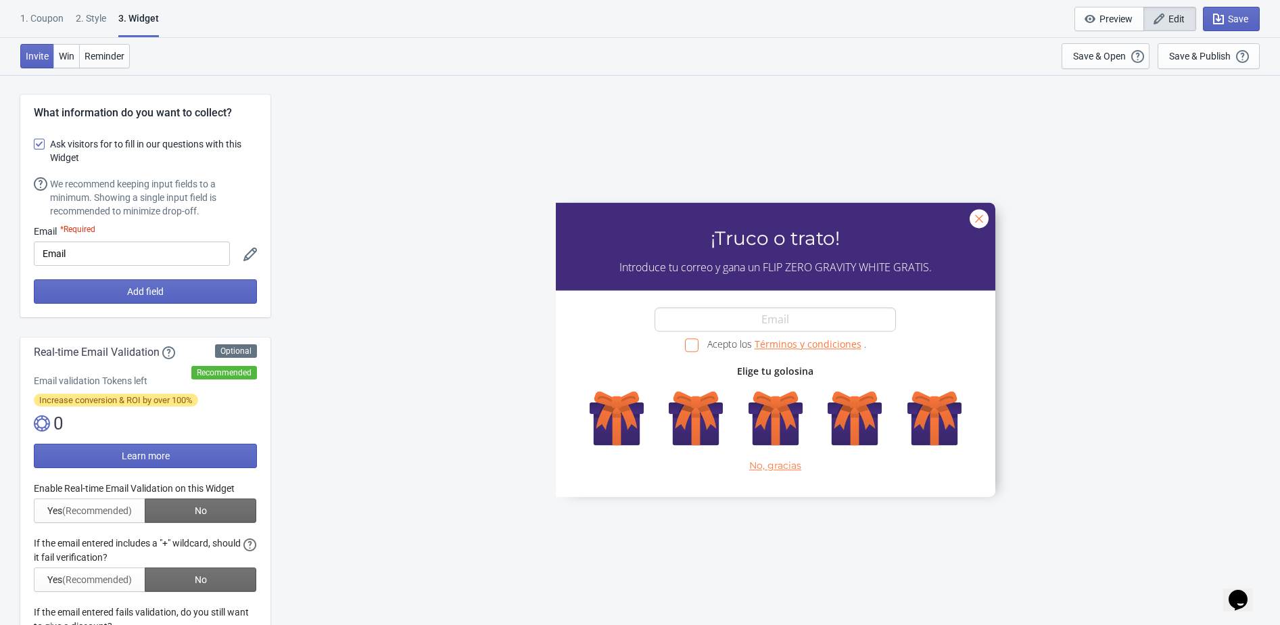
scroll to position [975, 0]
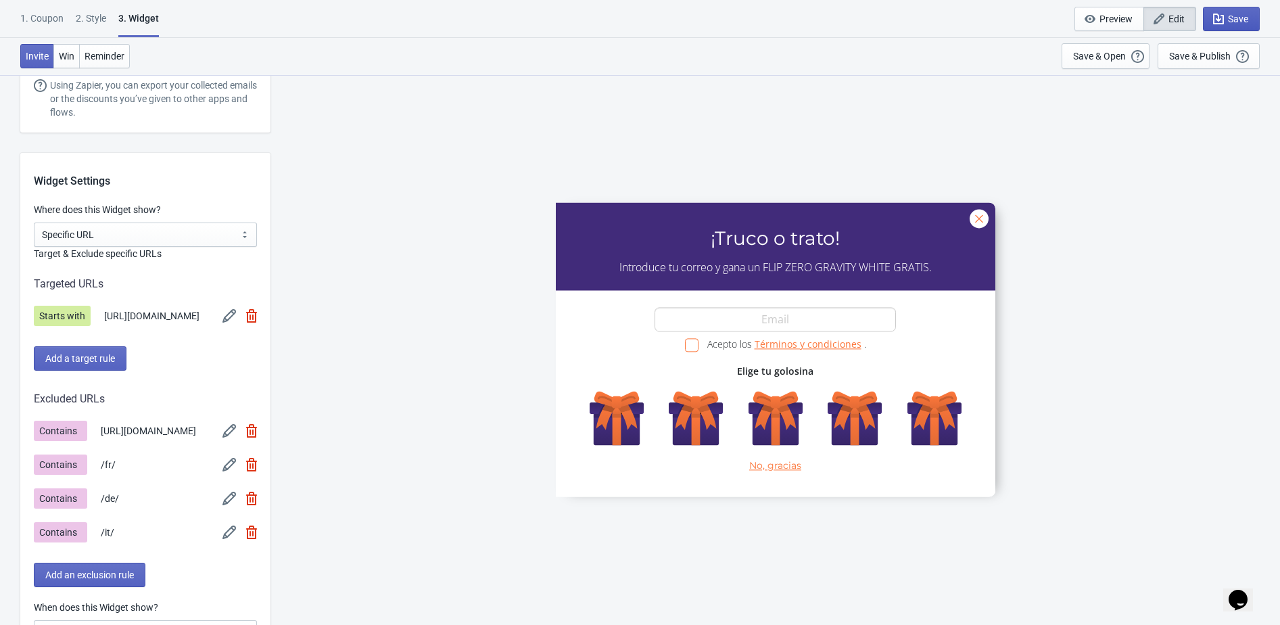
click at [1241, 16] on span "Save" at bounding box center [1238, 19] width 20 height 11
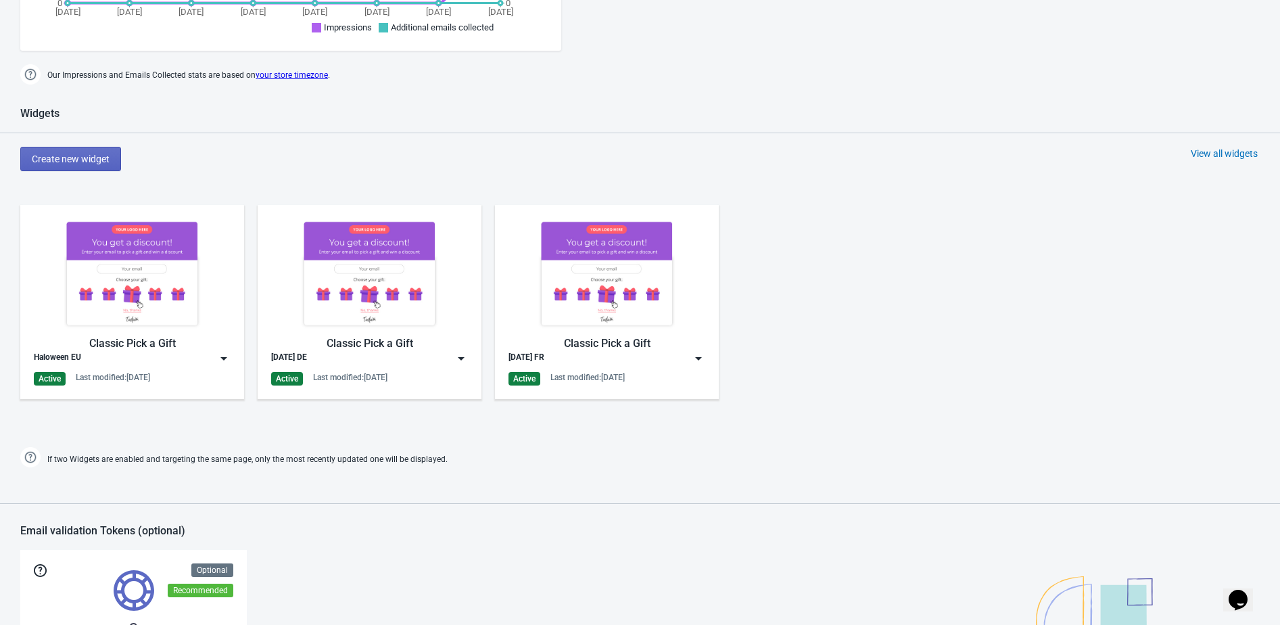
click at [1239, 151] on div "View all widgets" at bounding box center [1224, 154] width 67 height 14
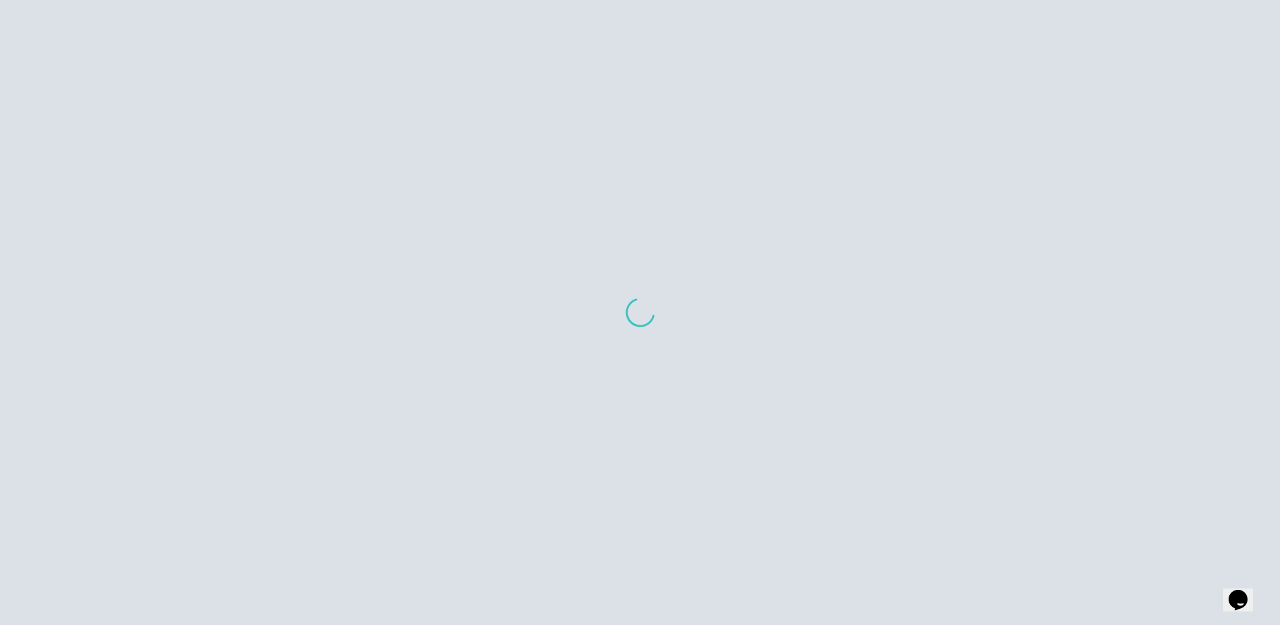
scroll to position [93, 0]
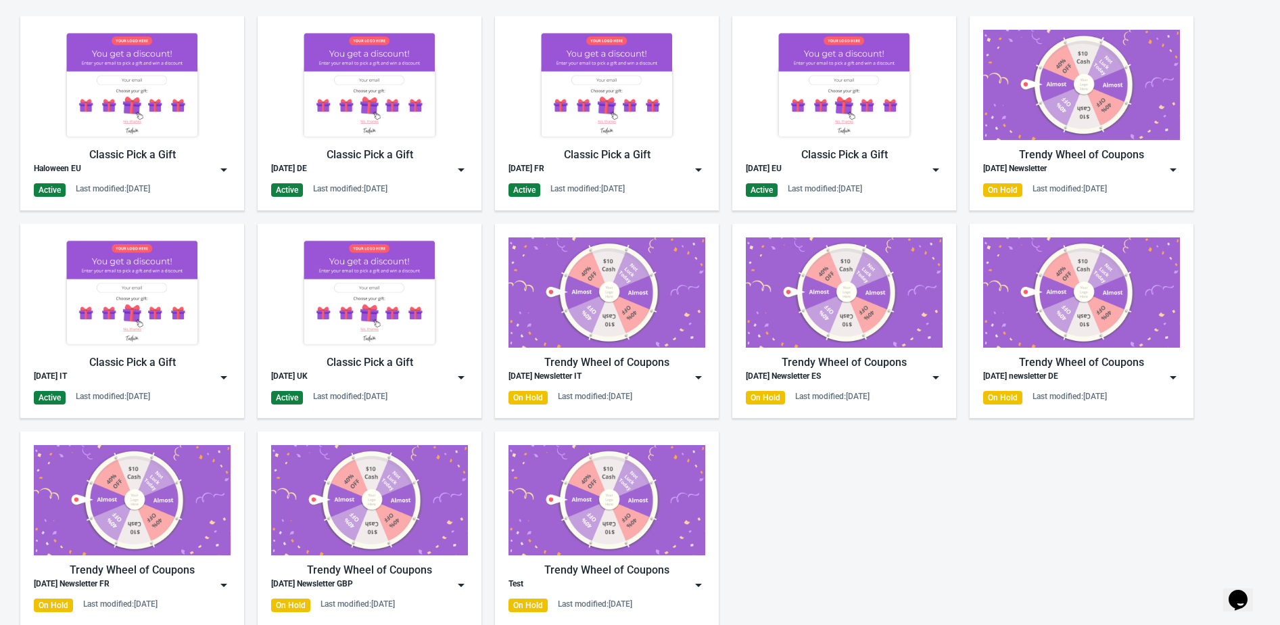
click at [224, 377] on img at bounding box center [224, 377] width 14 height 14
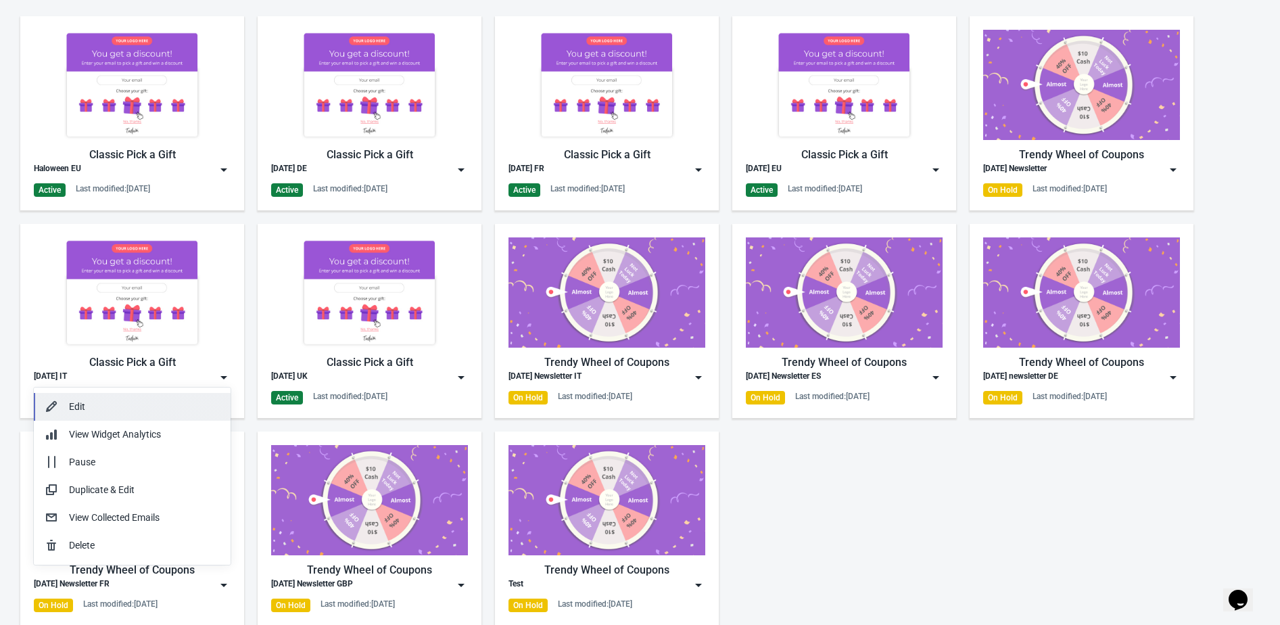
click at [208, 408] on div "Edit" at bounding box center [144, 407] width 151 height 14
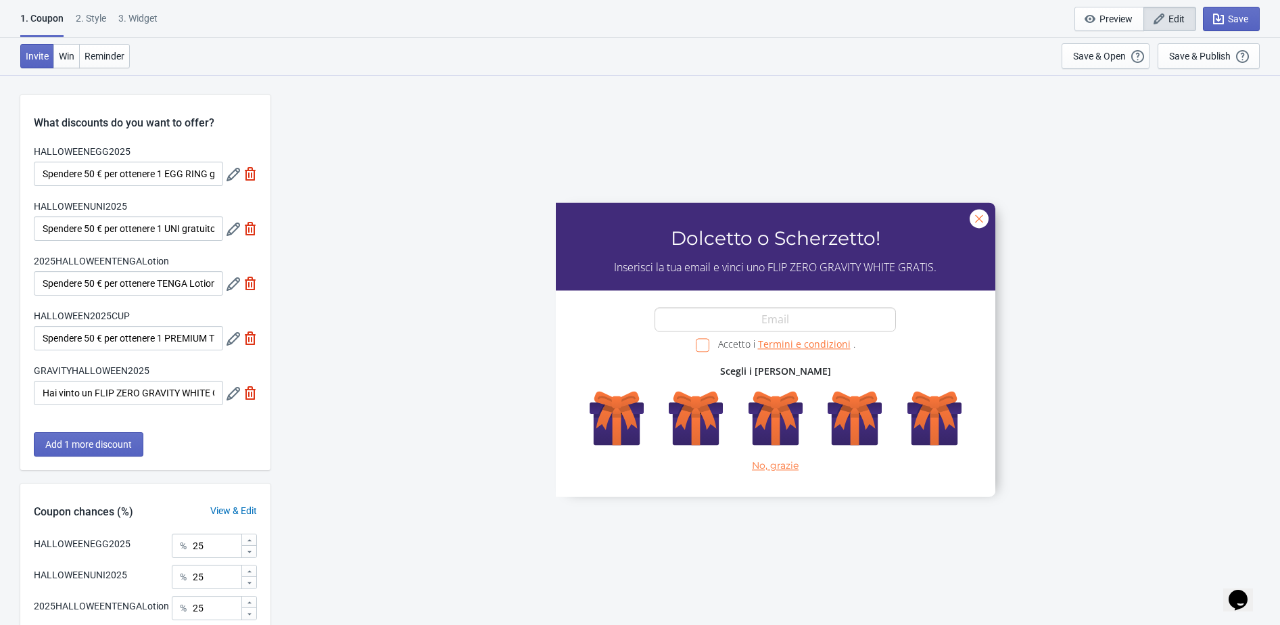
click at [130, 20] on div "3. Widget" at bounding box center [137, 23] width 39 height 24
select select "specificURL"
select select "once"
select select "1"
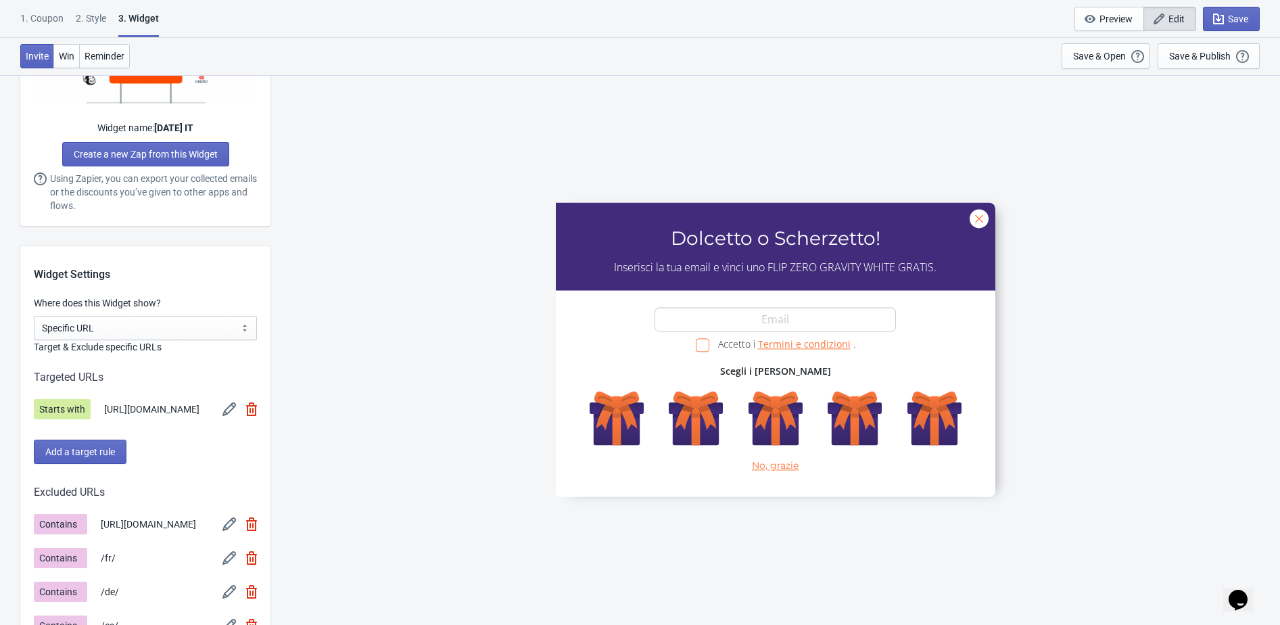
scroll to position [888, 0]
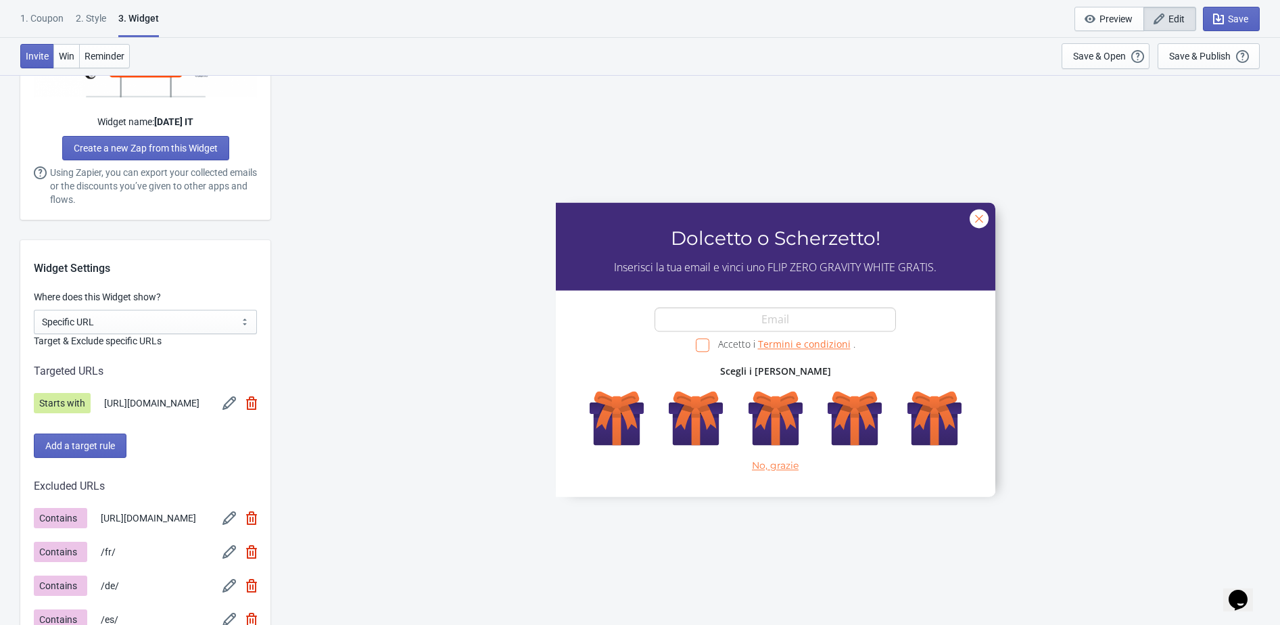
click at [230, 410] on img at bounding box center [229, 403] width 14 height 14
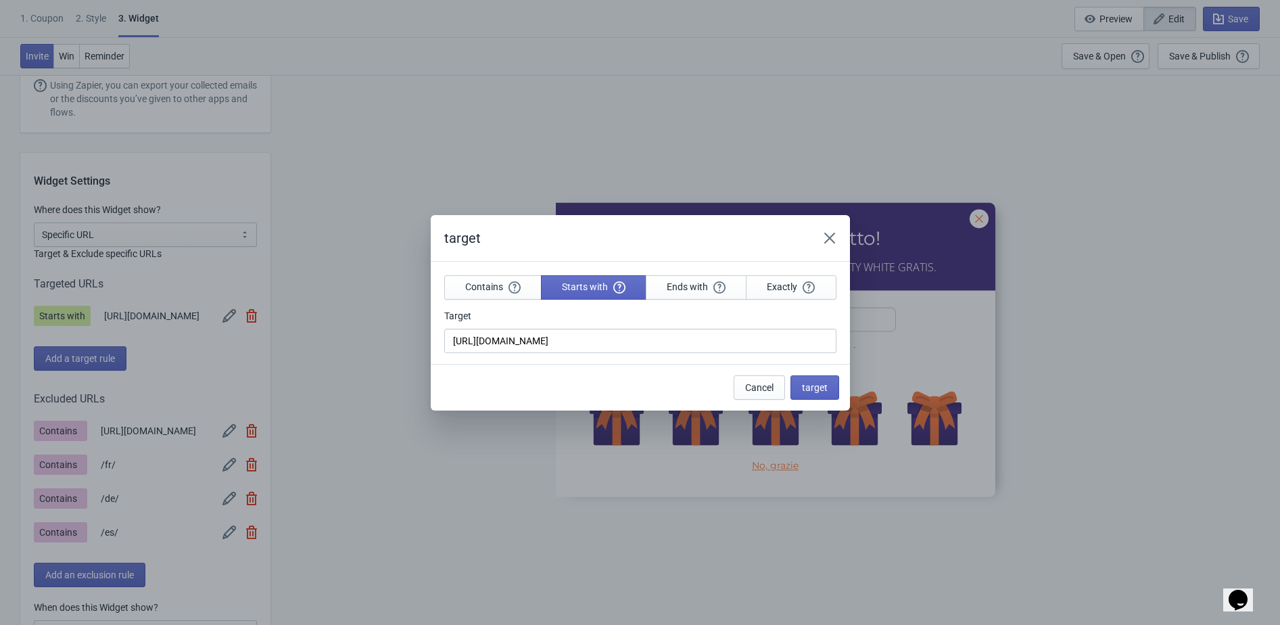
scroll to position [0, 0]
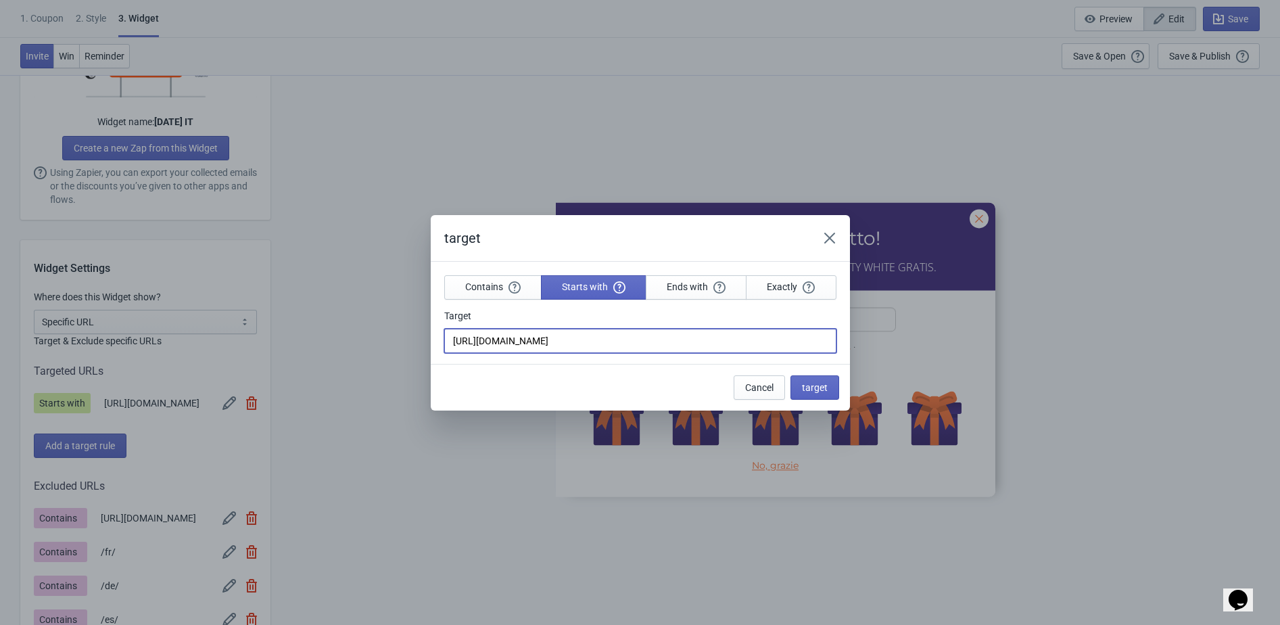
click at [666, 340] on input "[URL][DOMAIN_NAME]" at bounding box center [640, 341] width 392 height 24
type input "[URL][DOMAIN_NAME]"
click at [814, 391] on span "target" at bounding box center [815, 387] width 26 height 11
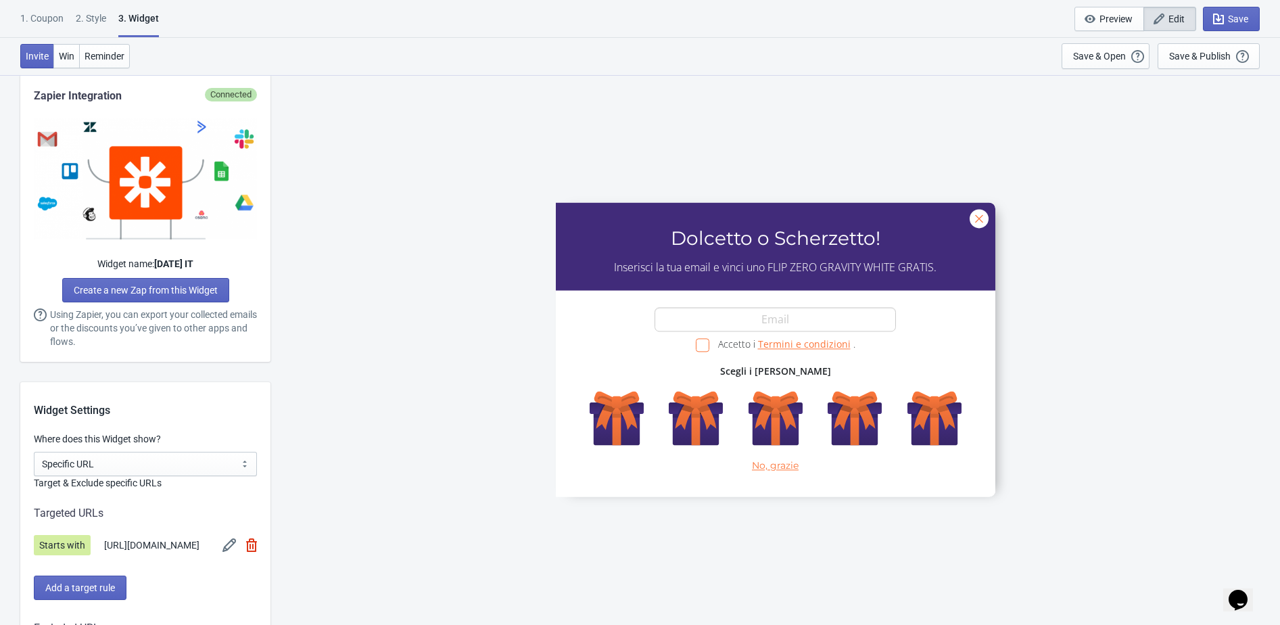
scroll to position [752, 0]
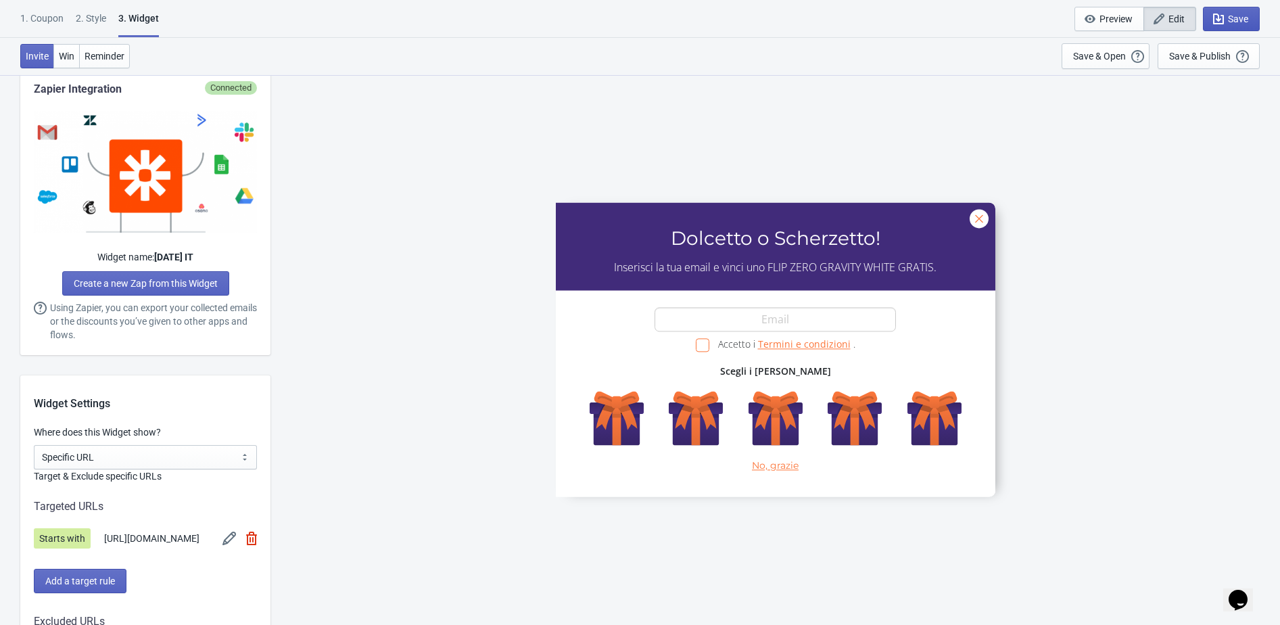
click at [1244, 20] on span "Save" at bounding box center [1238, 19] width 20 height 11
